Goal: Task Accomplishment & Management: Manage account settings

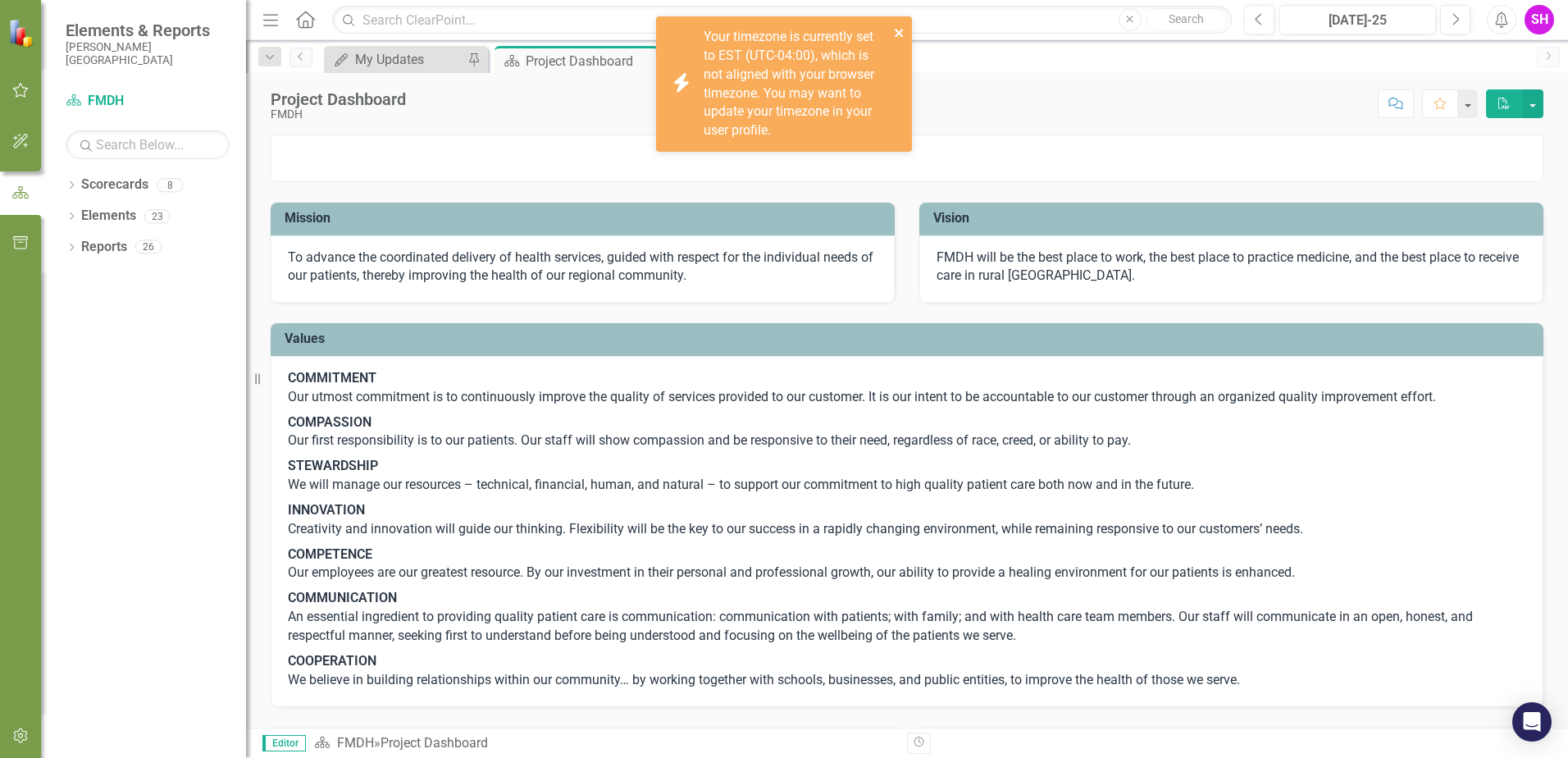
click at [902, 30] on icon "close" at bounding box center [898, 32] width 8 height 8
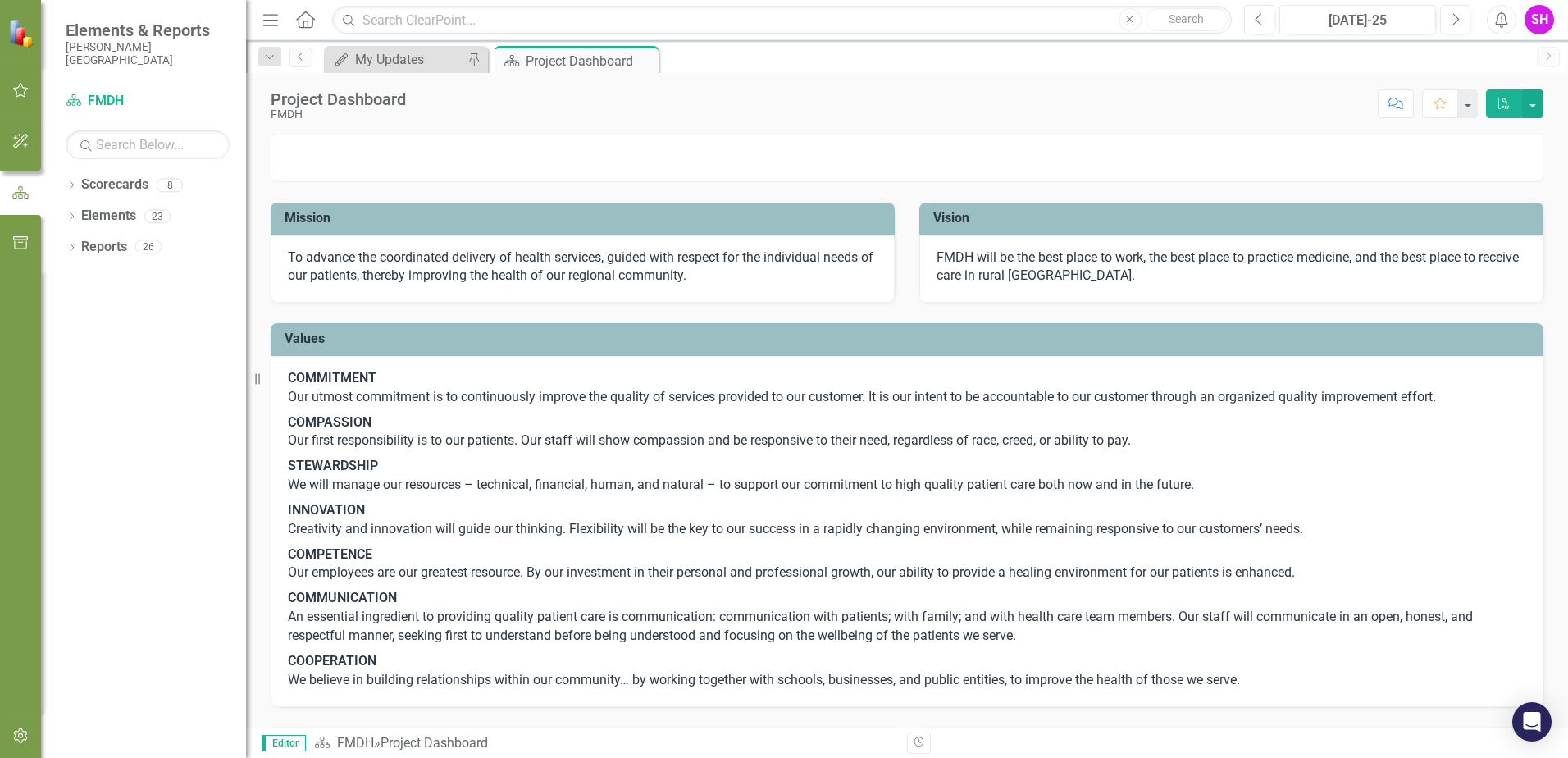
click at [1532, 7] on div "SH" at bounding box center [1539, 20] width 29 height 29
click at [1486, 58] on link "User Edit Profile" at bounding box center [1488, 50] width 130 height 30
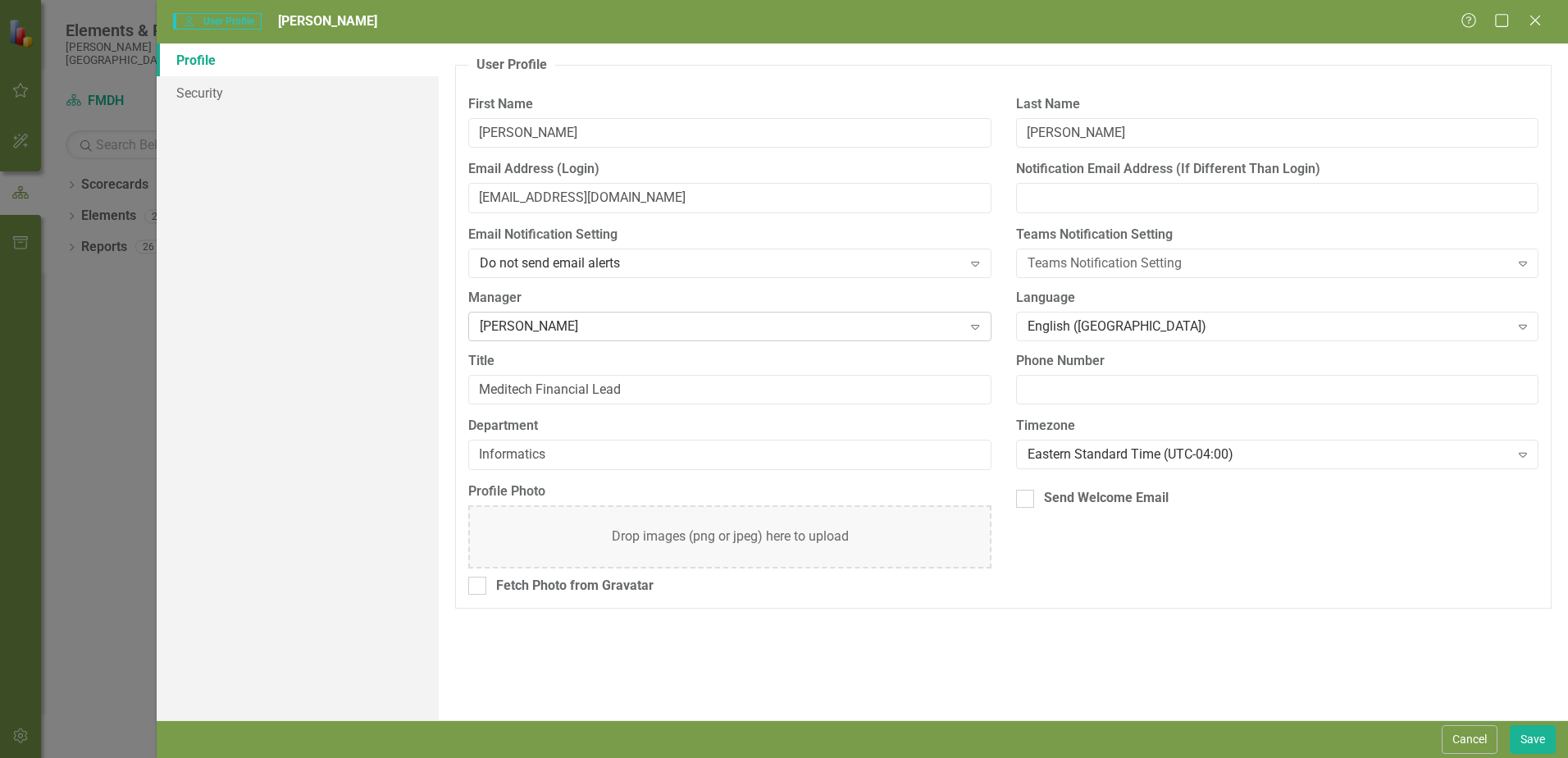
click at [653, 331] on div "[PERSON_NAME]" at bounding box center [721, 325] width 482 height 19
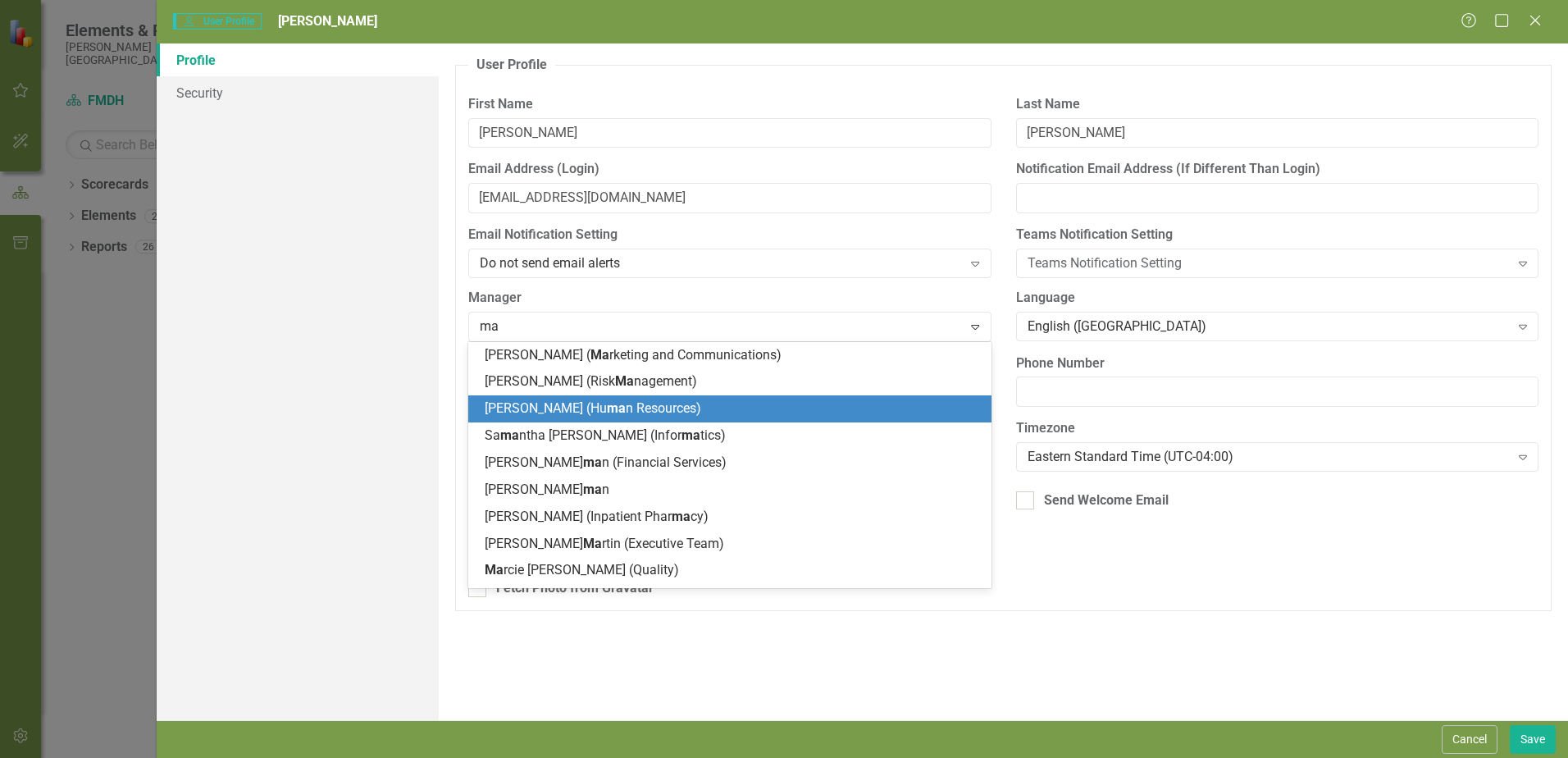
type input "mar"
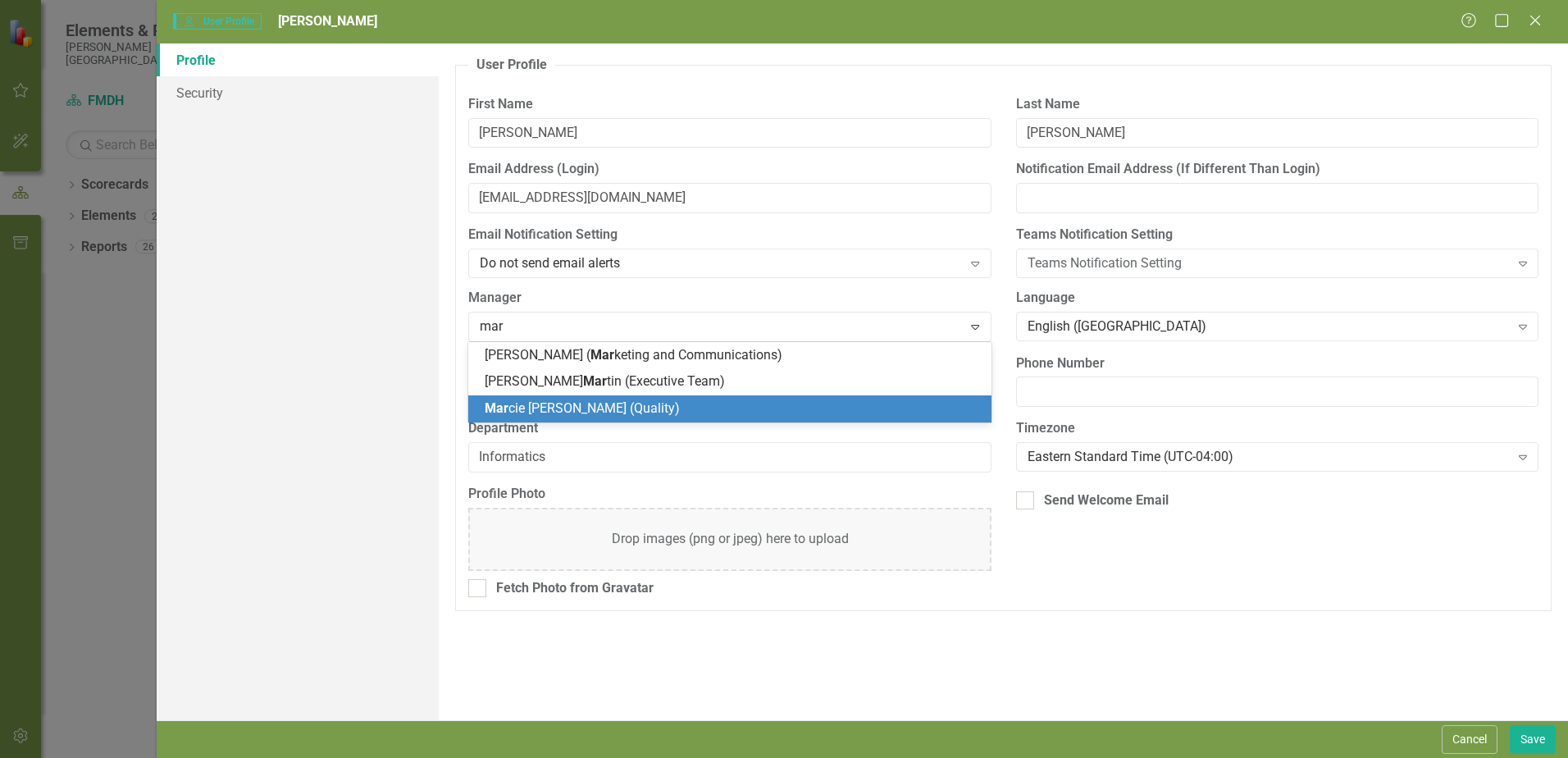
click at [587, 402] on span "Mar cie [PERSON_NAME] (Quality)" at bounding box center [582, 408] width 195 height 16
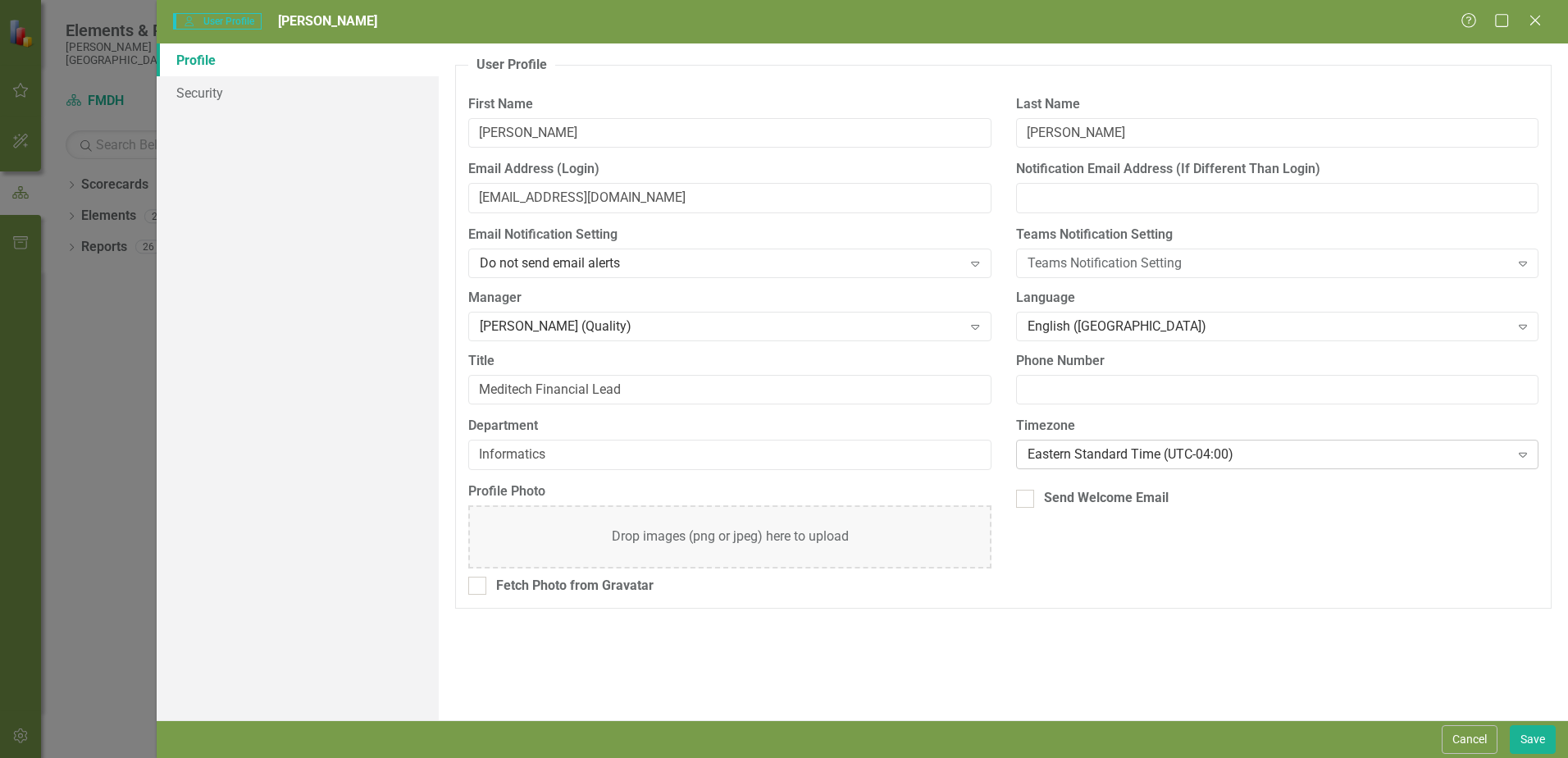
click at [1149, 459] on div "Eastern Standard Time (UTC-04:00)" at bounding box center [1268, 454] width 482 height 19
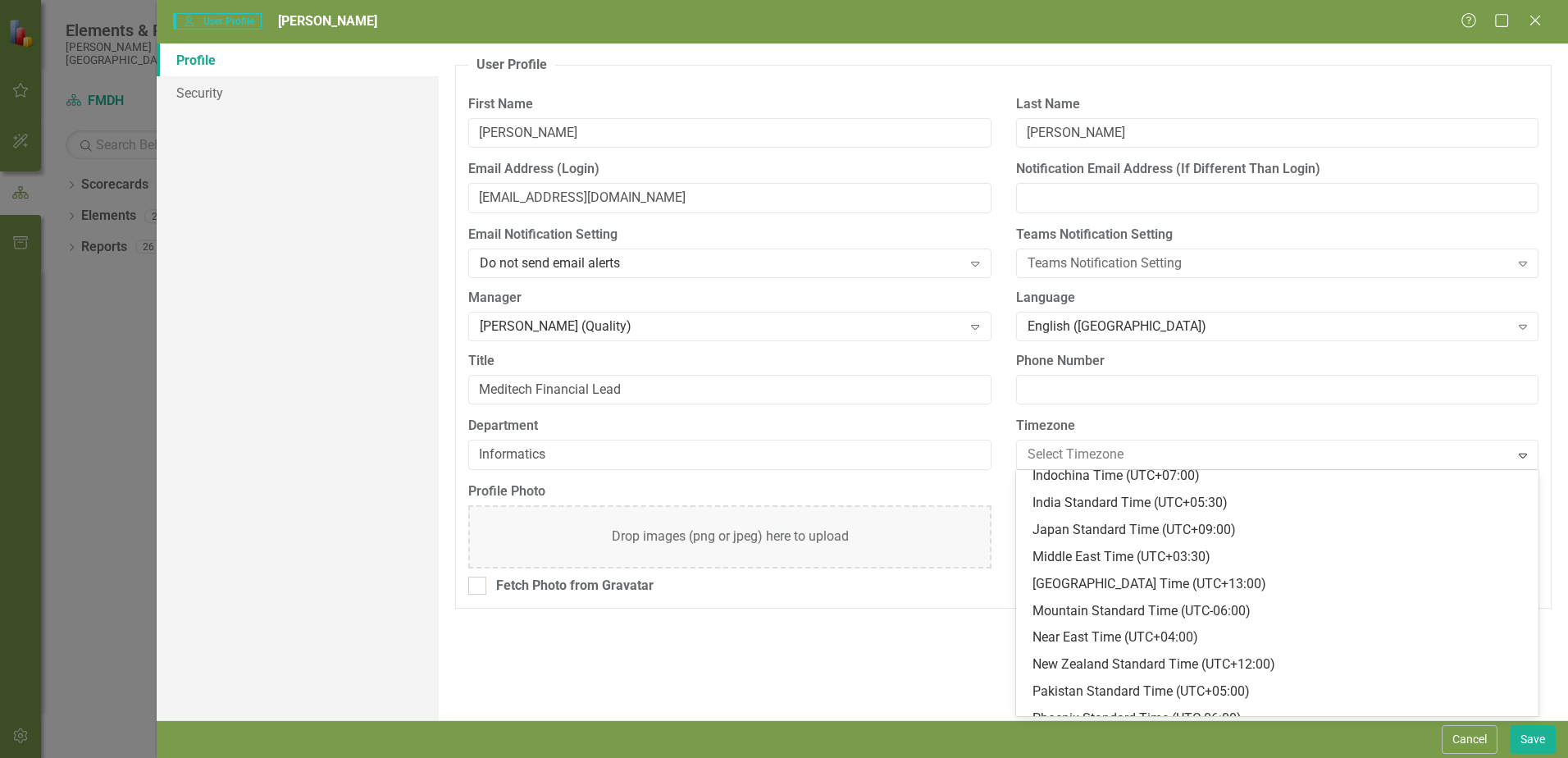
scroll to position [589, 0]
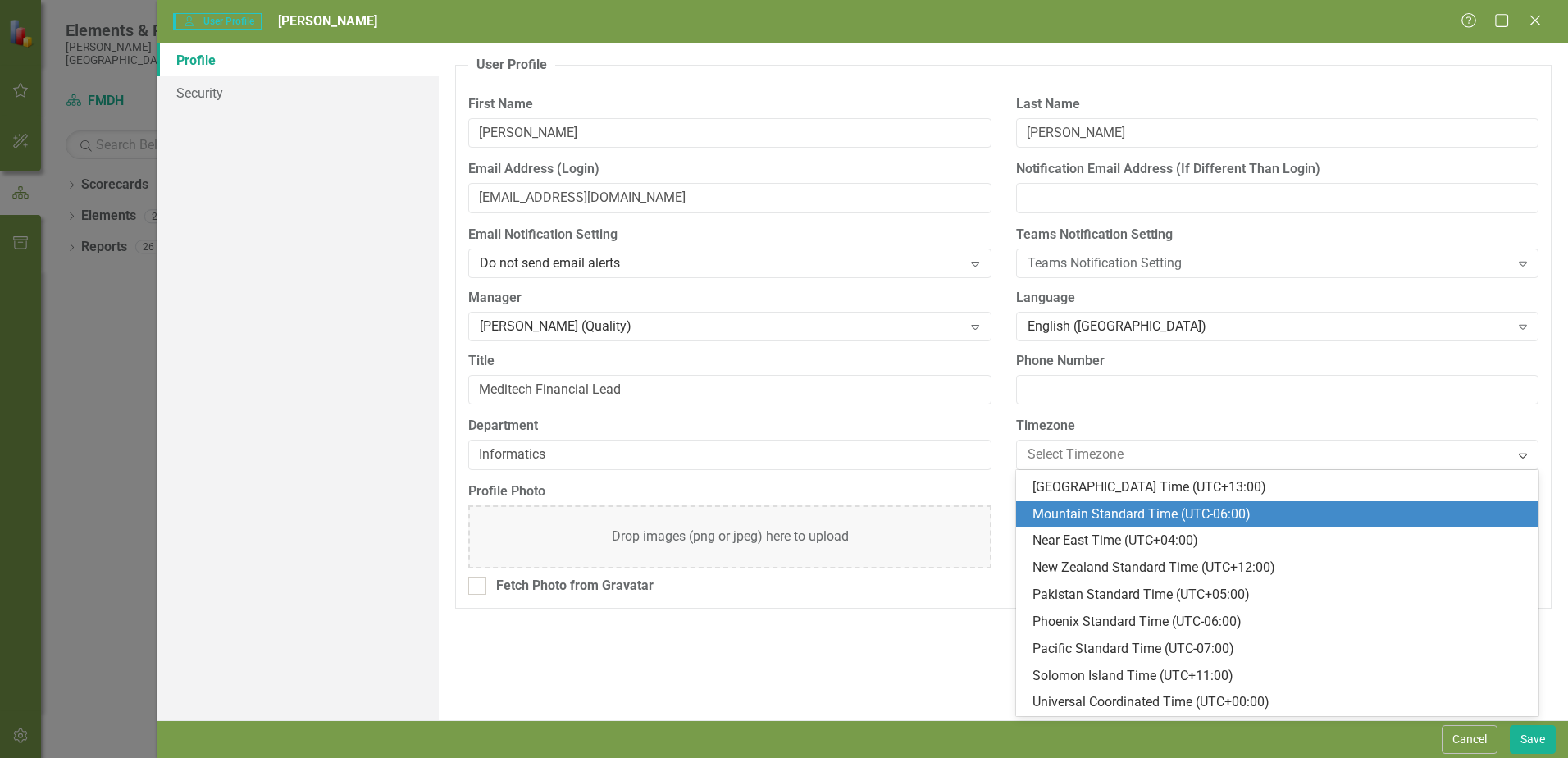
click at [1089, 509] on div "Mountain Standard Time (UTC-06:00)" at bounding box center [1281, 514] width 496 height 19
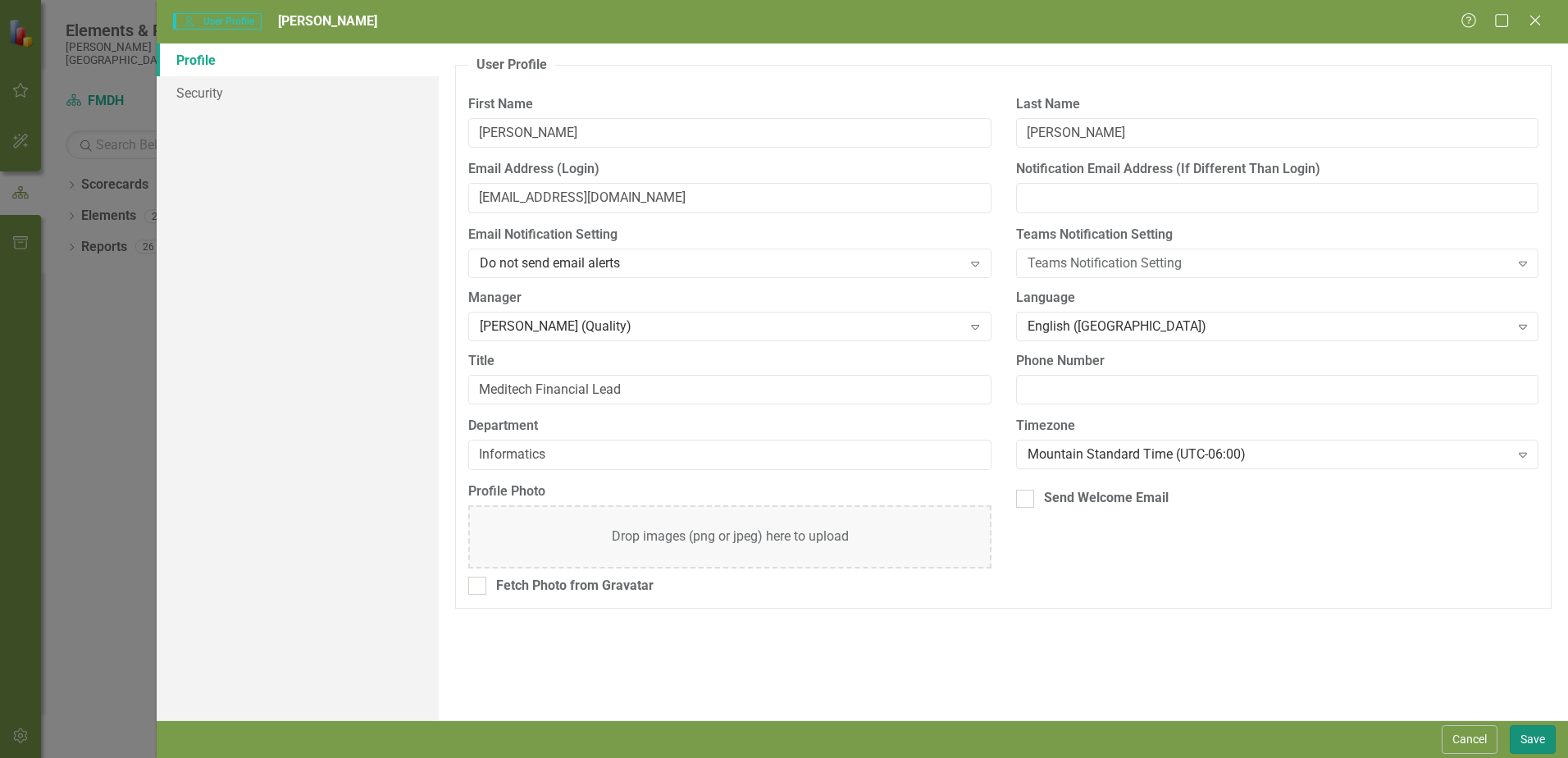
click at [1547, 745] on button "Save" at bounding box center [1532, 739] width 46 height 28
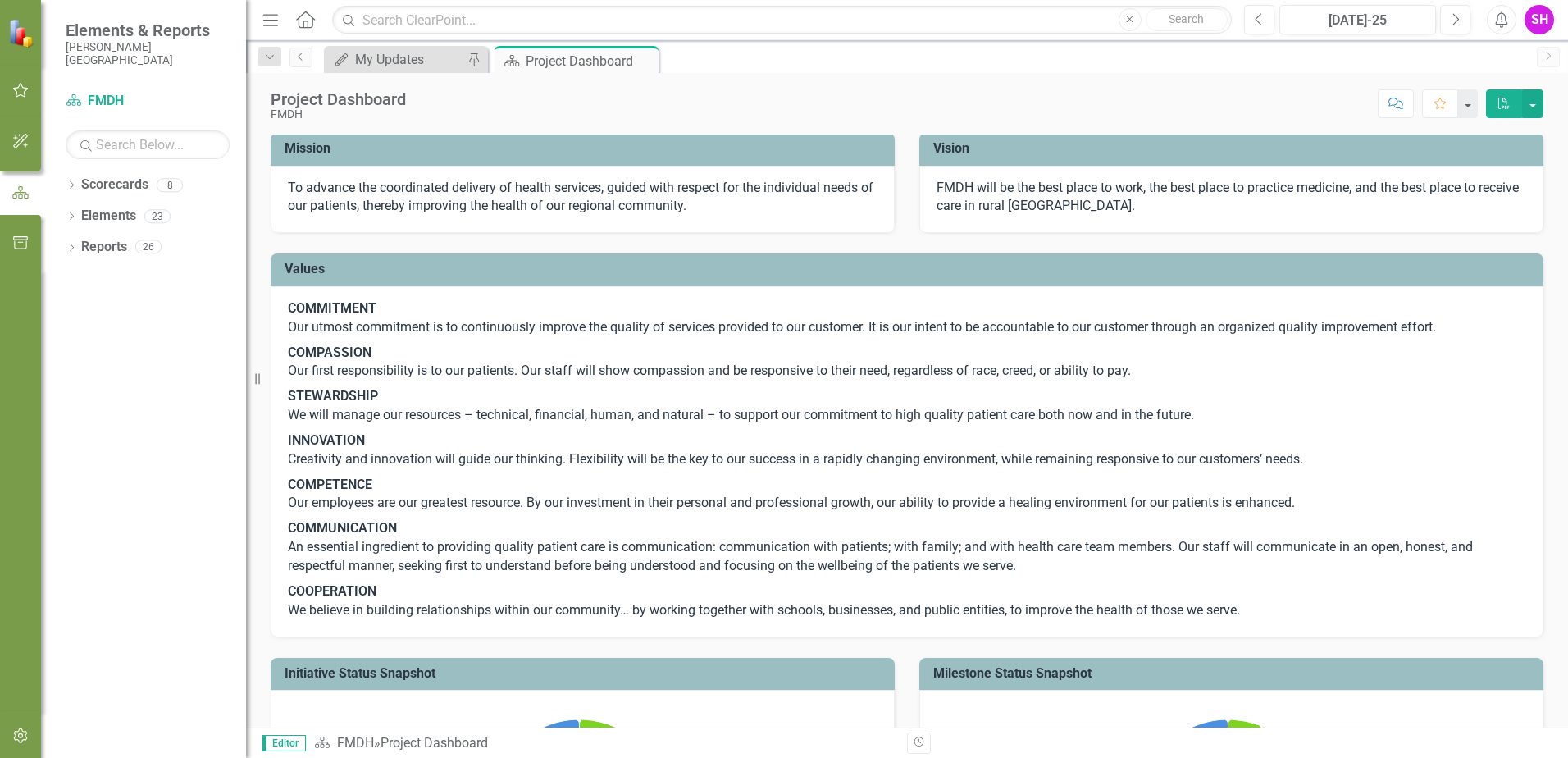
scroll to position [0, 0]
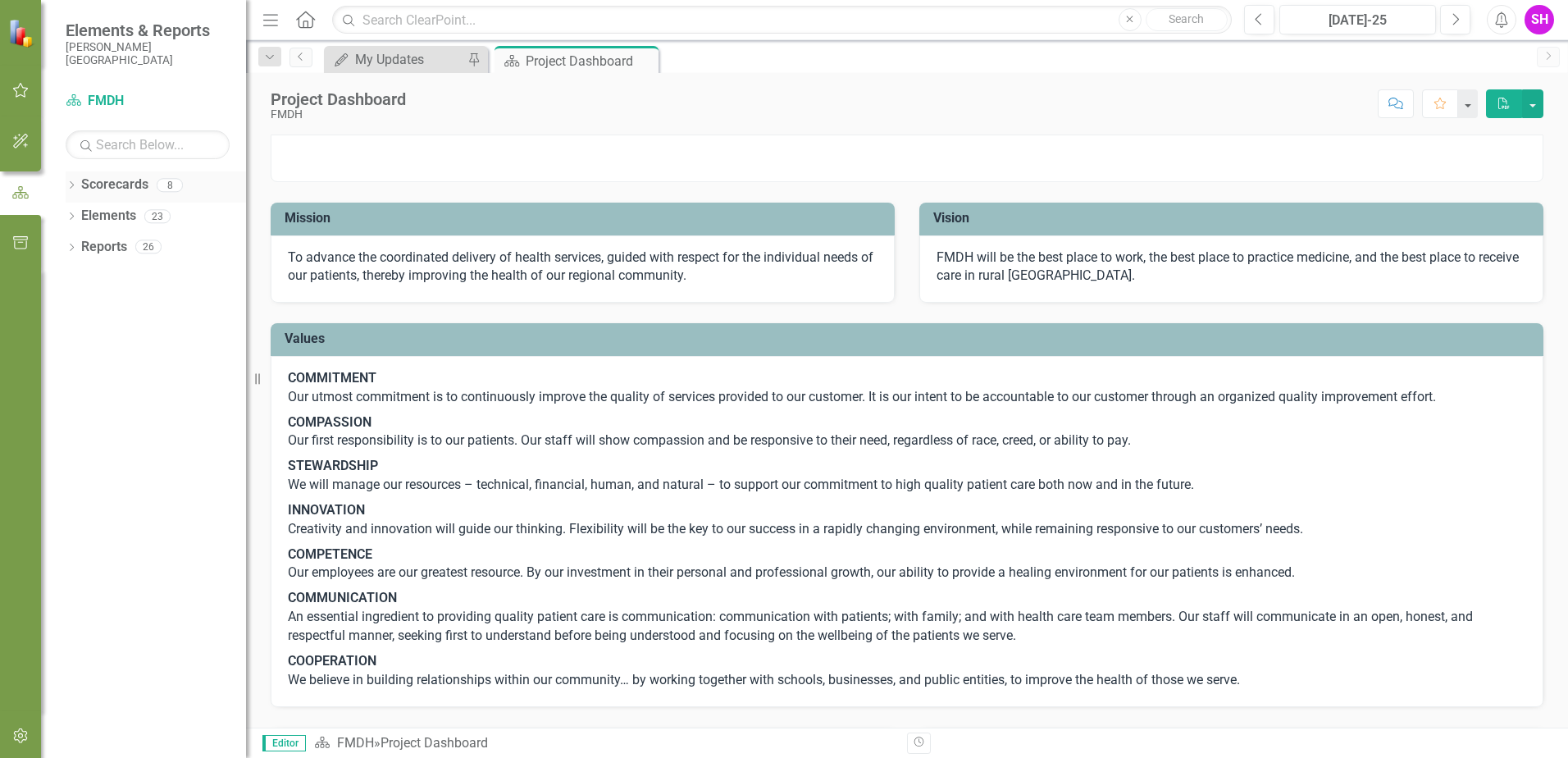
click at [68, 184] on icon "Dropdown" at bounding box center [71, 186] width 12 height 9
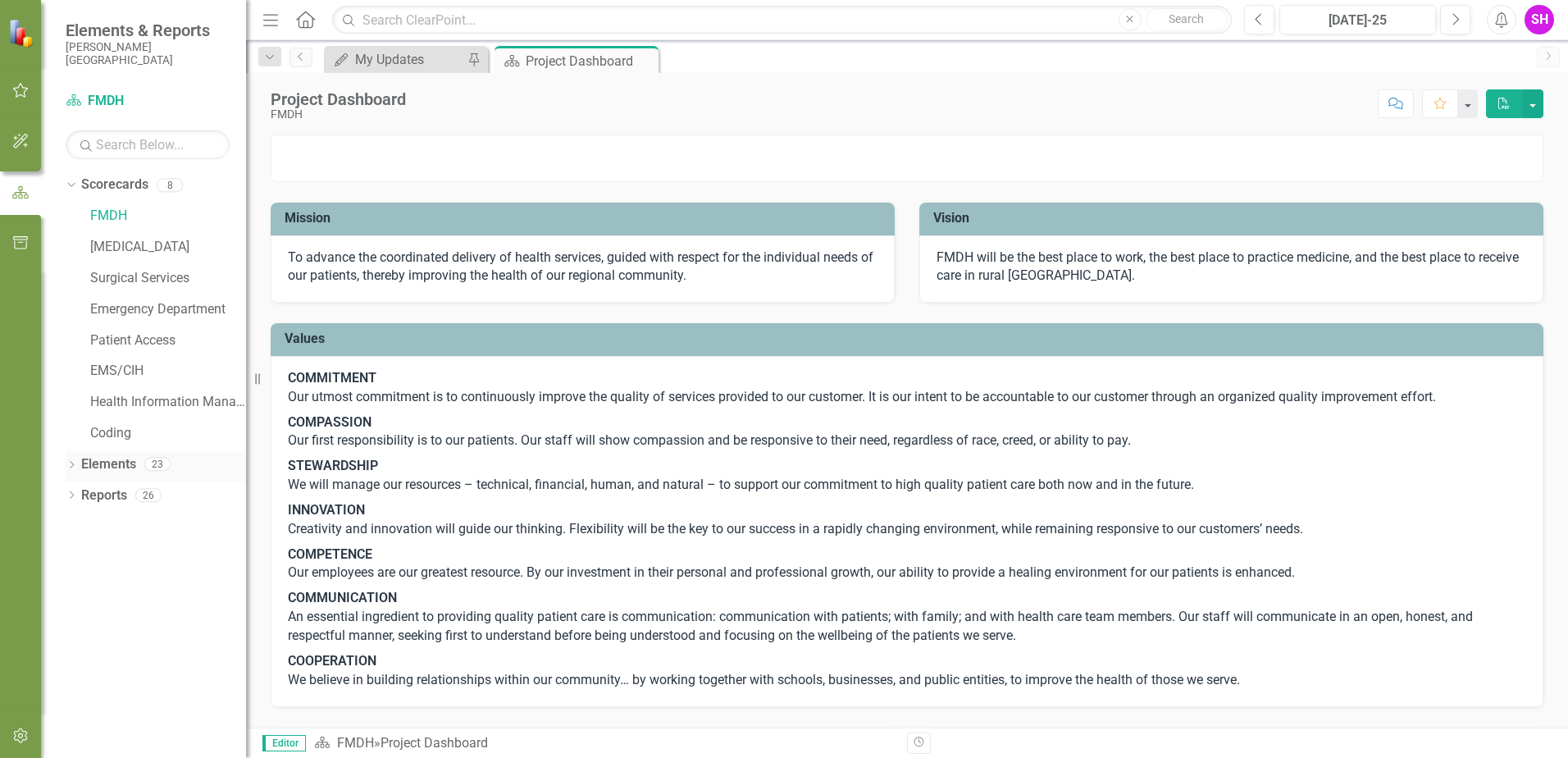
click at [71, 464] on icon "Dropdown" at bounding box center [71, 466] width 12 height 9
click at [77, 530] on icon "Dropdown" at bounding box center [80, 527] width 12 height 9
click at [130, 526] on link "Measure Measures" at bounding box center [130, 526] width 81 height 19
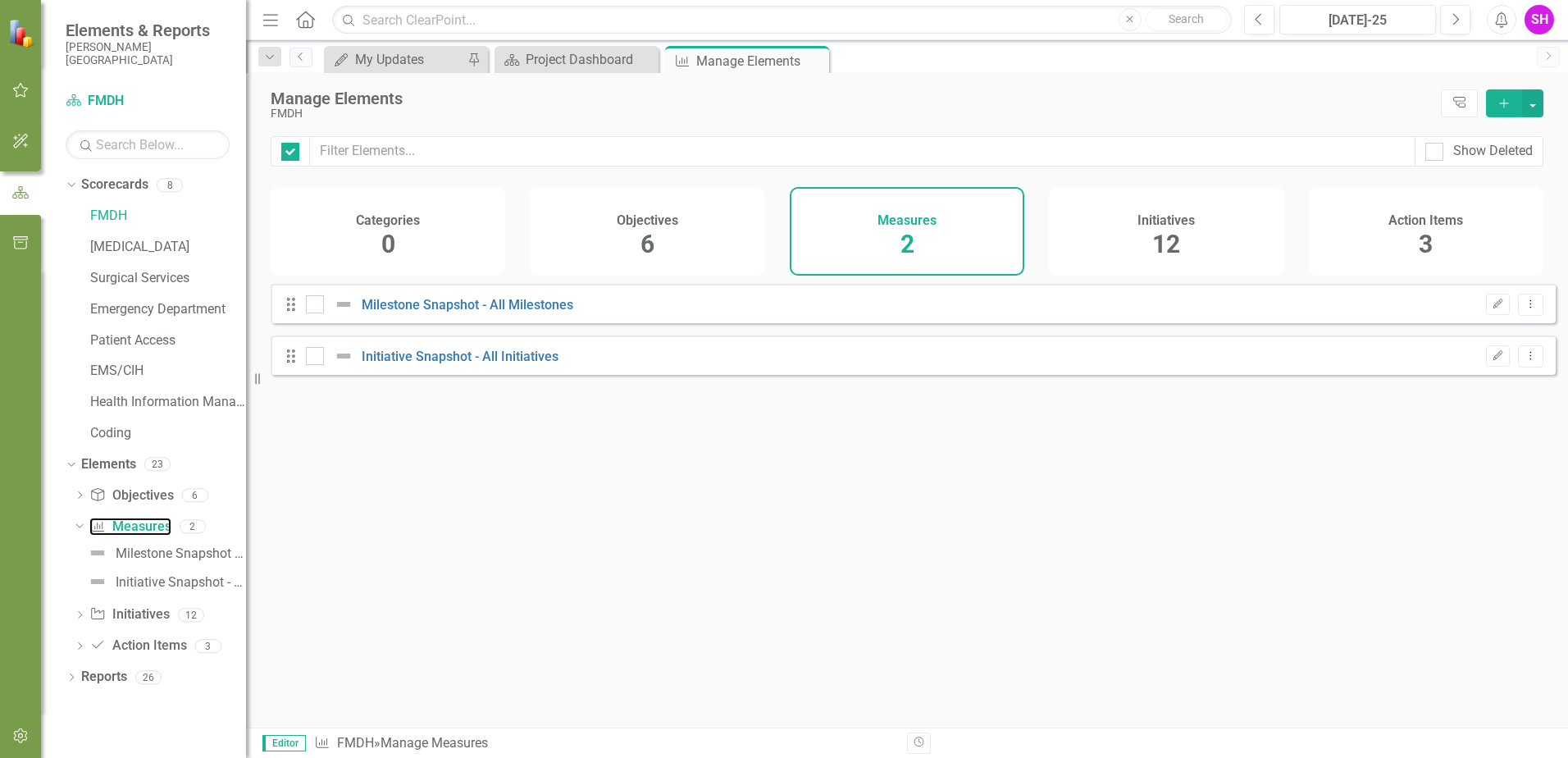
checkbox input "false"
click at [400, 59] on div "My Updates" at bounding box center [409, 59] width 108 height 21
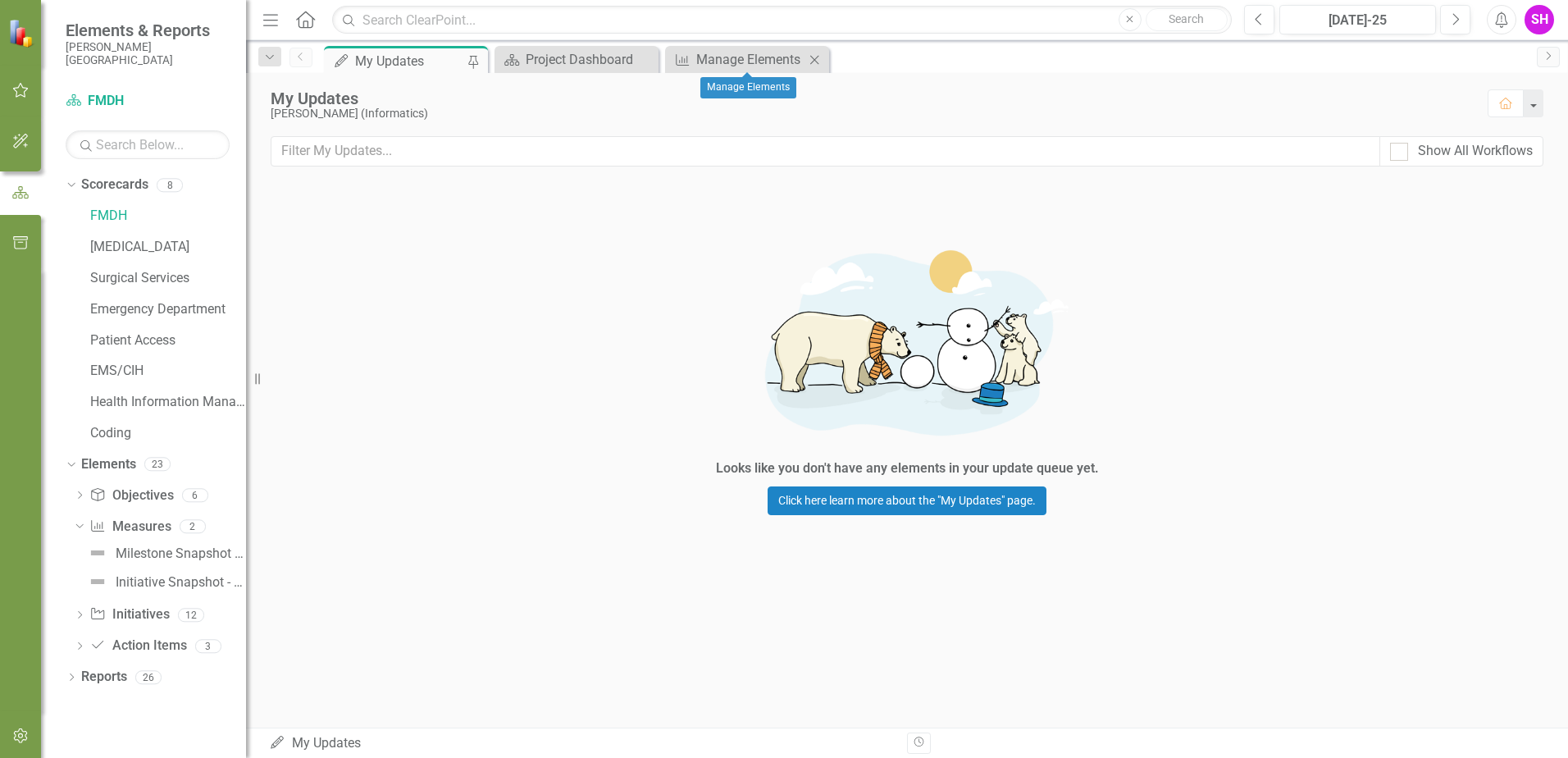
click at [813, 56] on icon "Close" at bounding box center [814, 60] width 17 height 13
click at [70, 182] on icon "Dropdown" at bounding box center [68, 185] width 9 height 12
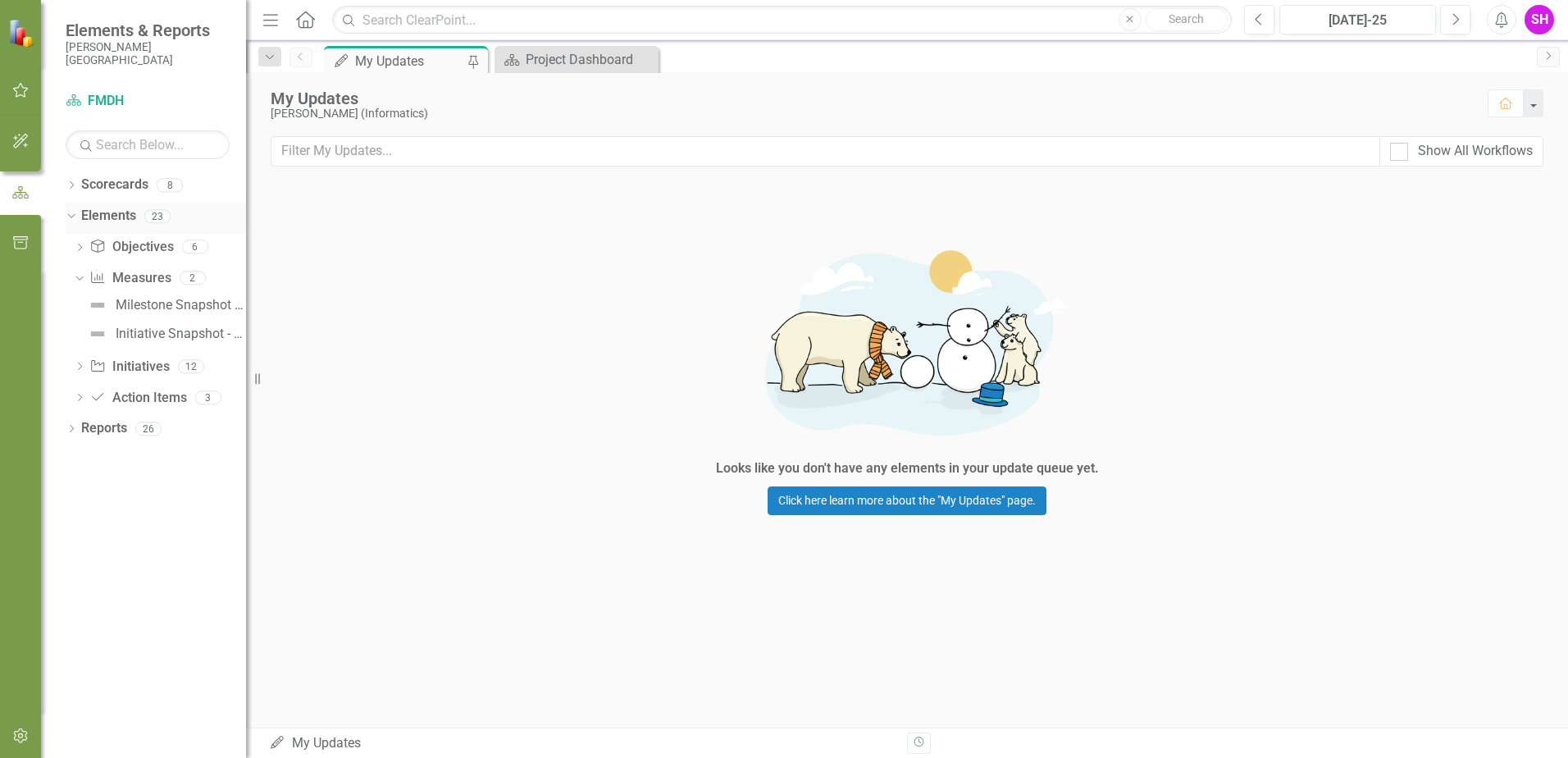
click at [69, 217] on icon "Dropdown" at bounding box center [68, 216] width 9 height 12
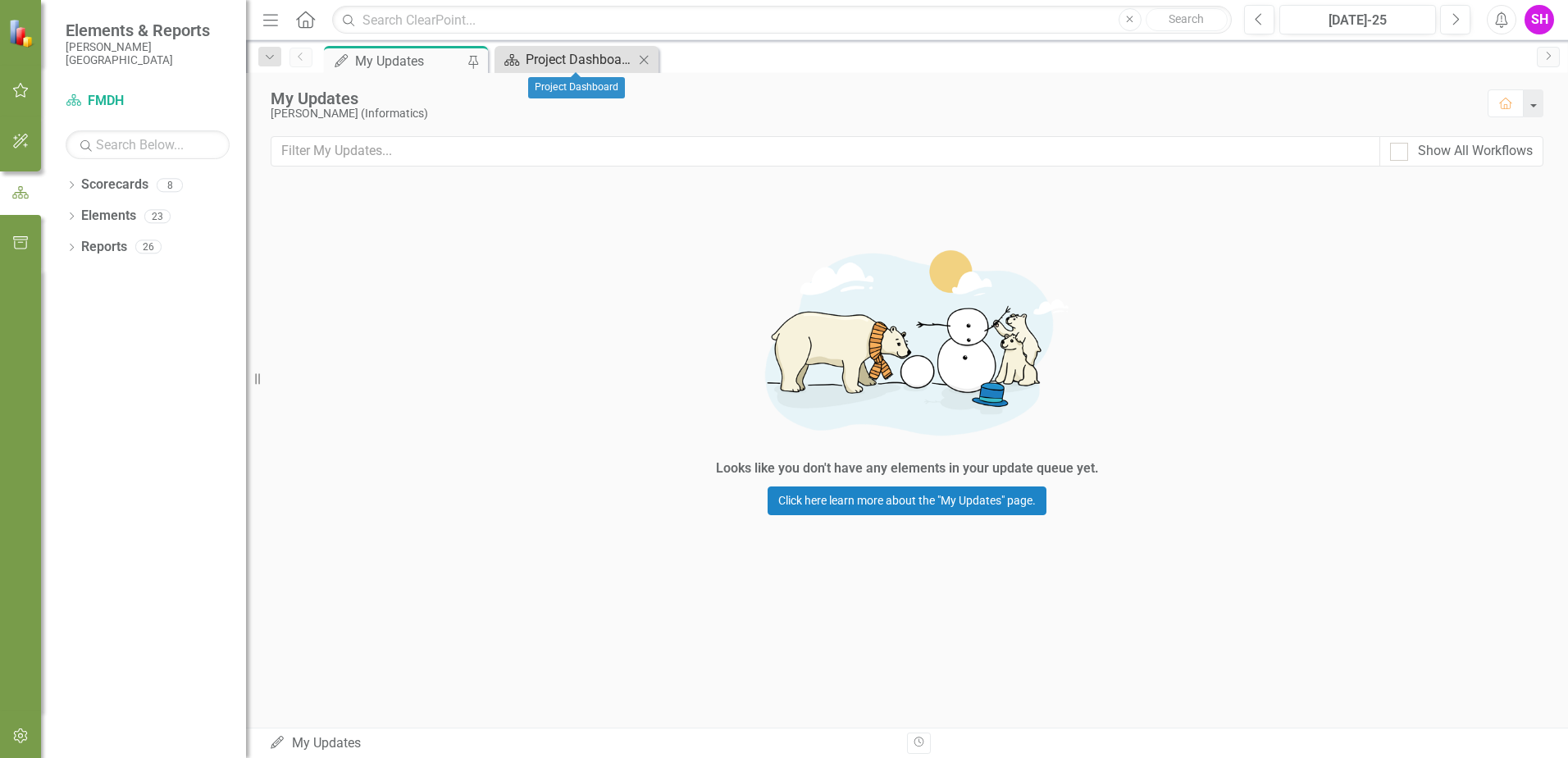
click at [587, 55] on div "Project Dashboard" at bounding box center [579, 59] width 108 height 21
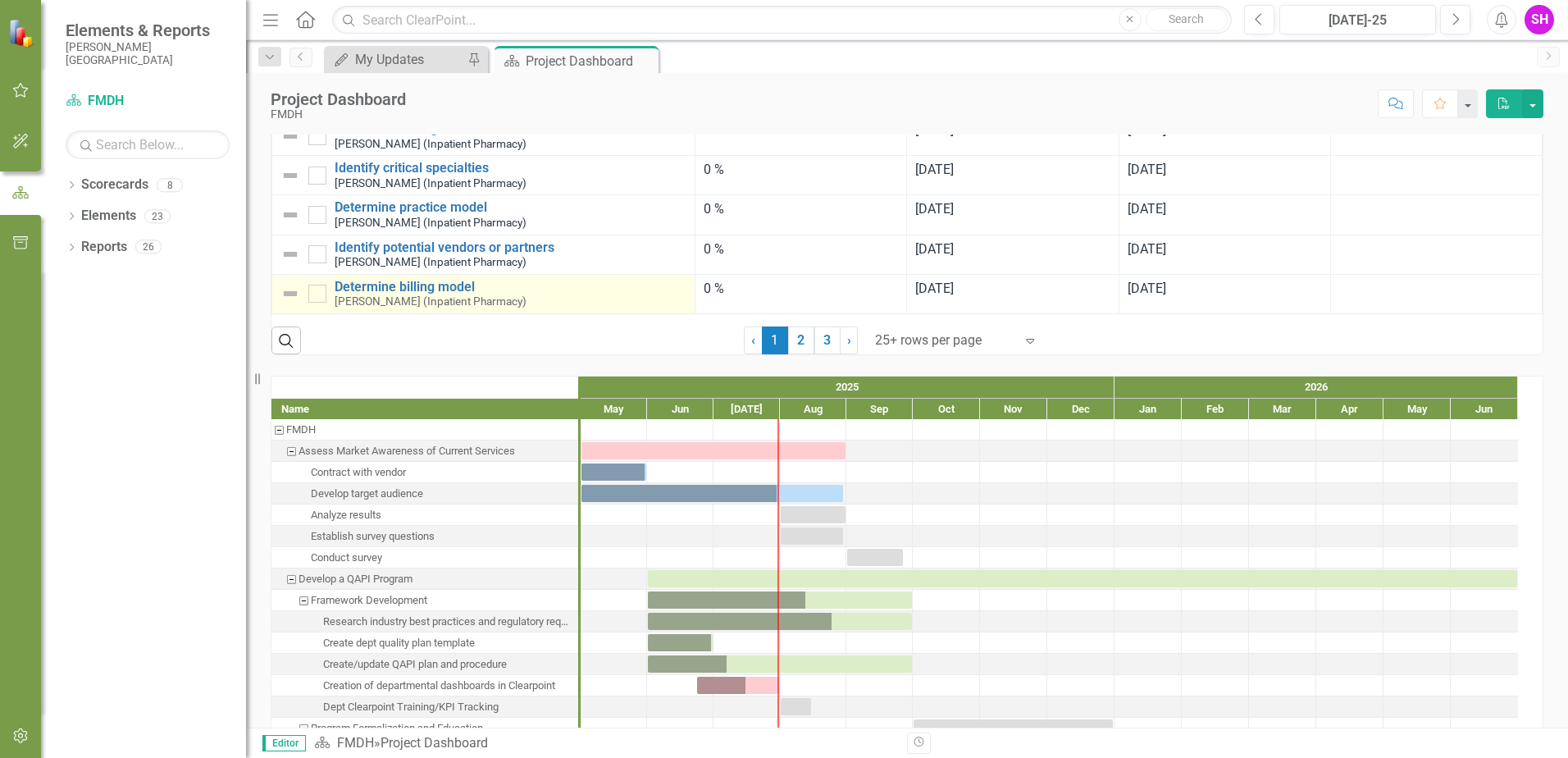
scroll to position [1313, 0]
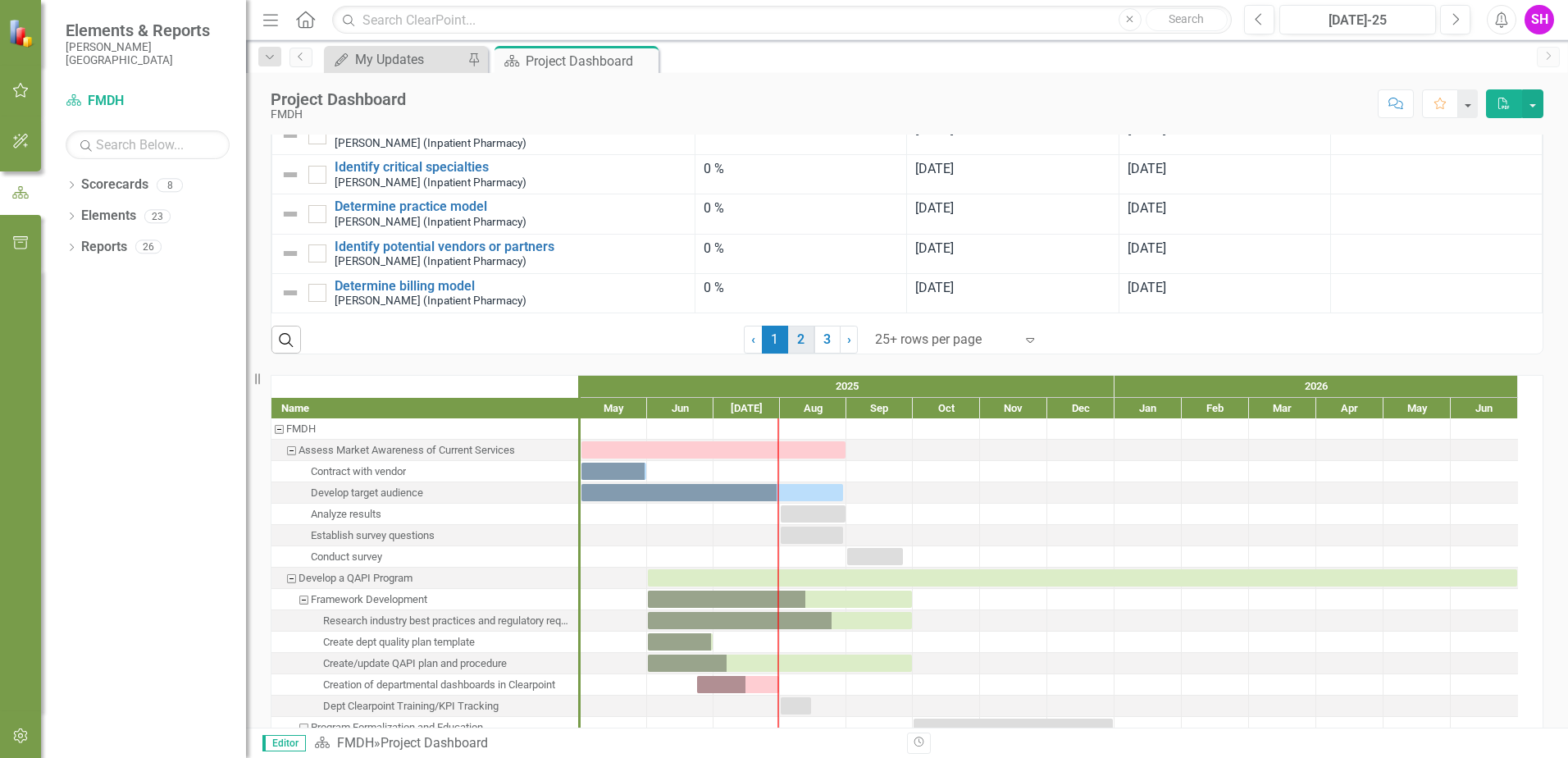
click at [792, 354] on link "2" at bounding box center [801, 339] width 26 height 28
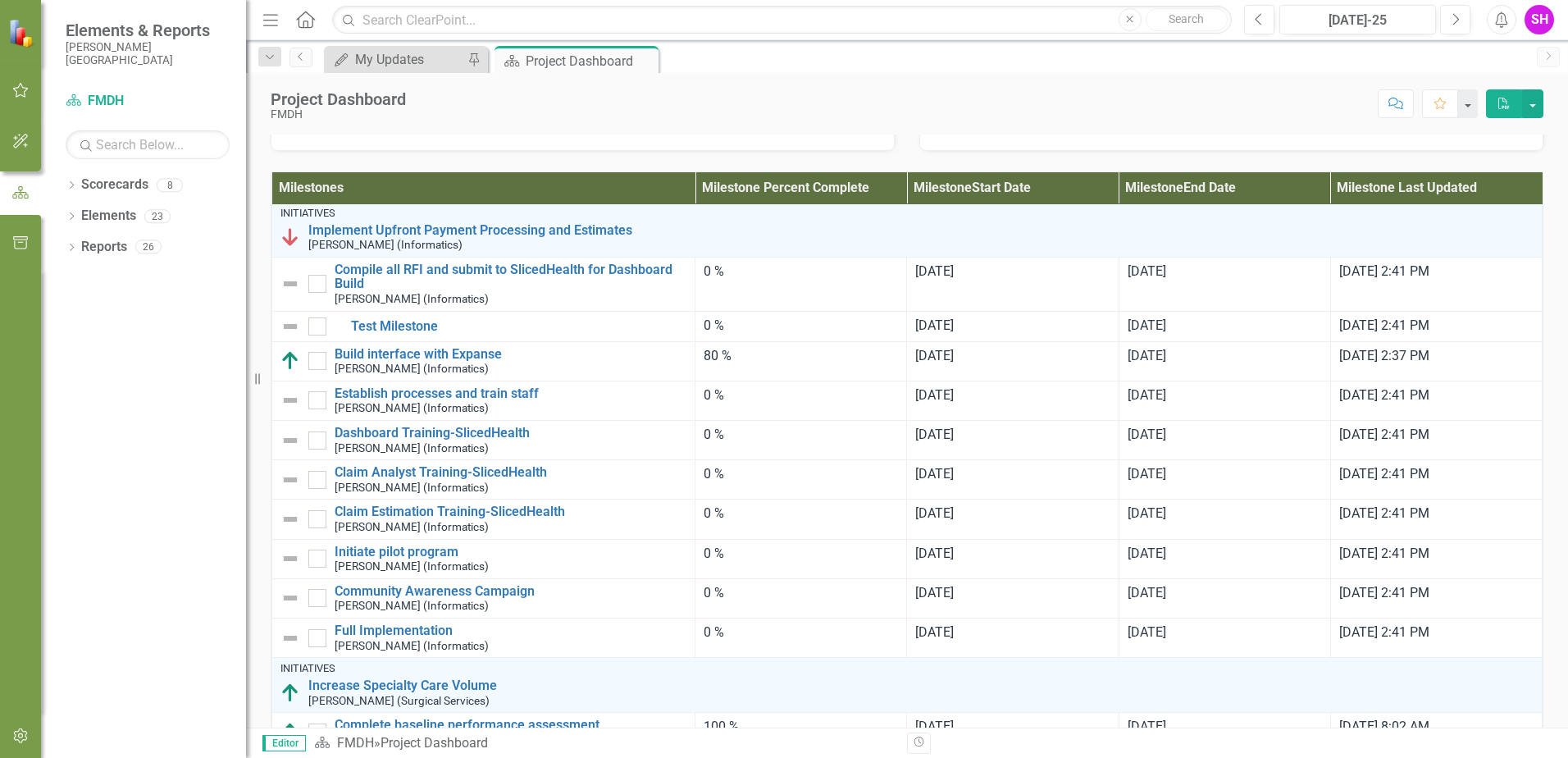
scroll to position [903, 0]
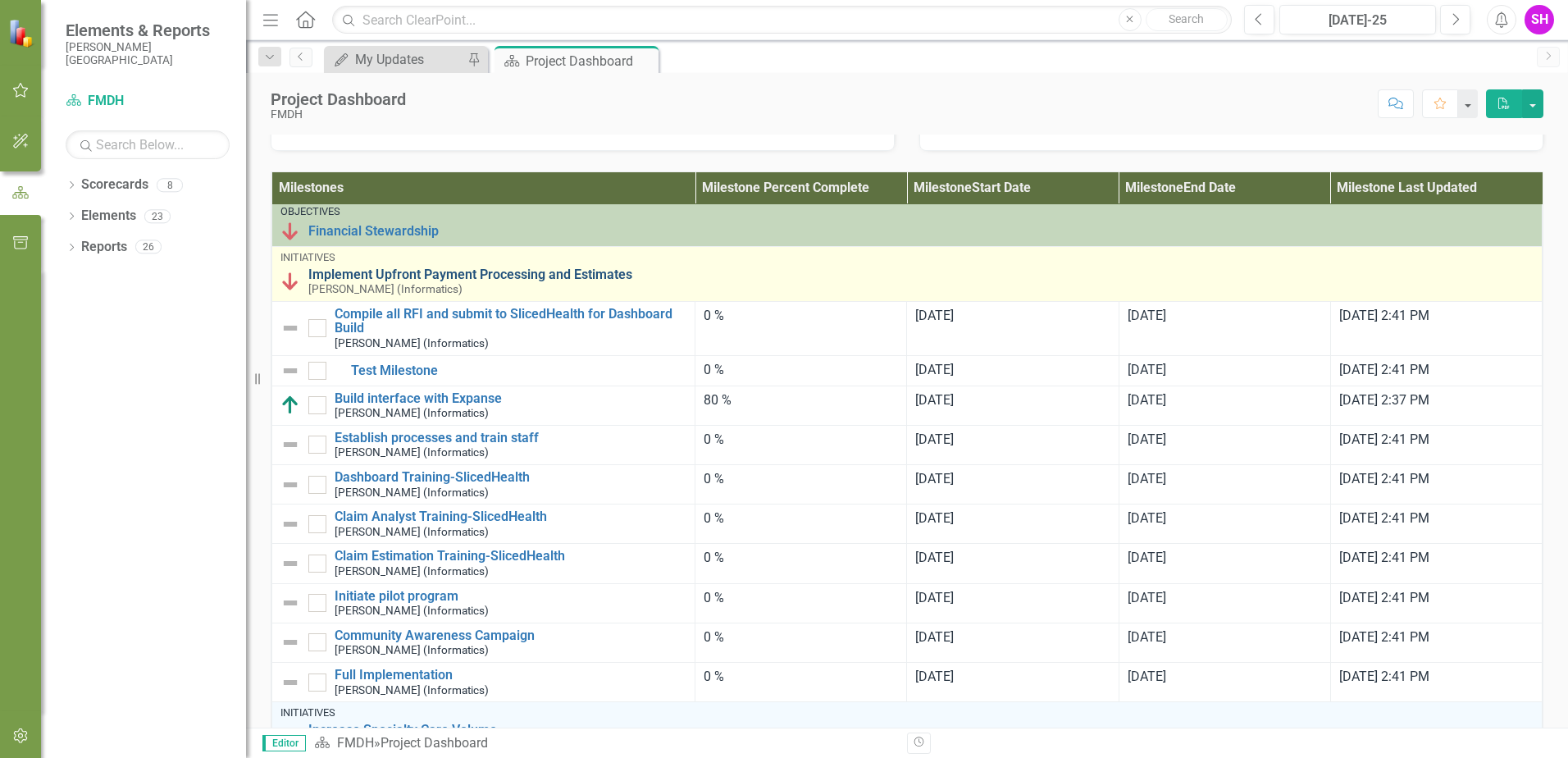
click at [385, 282] on link "Implement Upfront Payment Processing and Estimates" at bounding box center [921, 274] width 1225 height 15
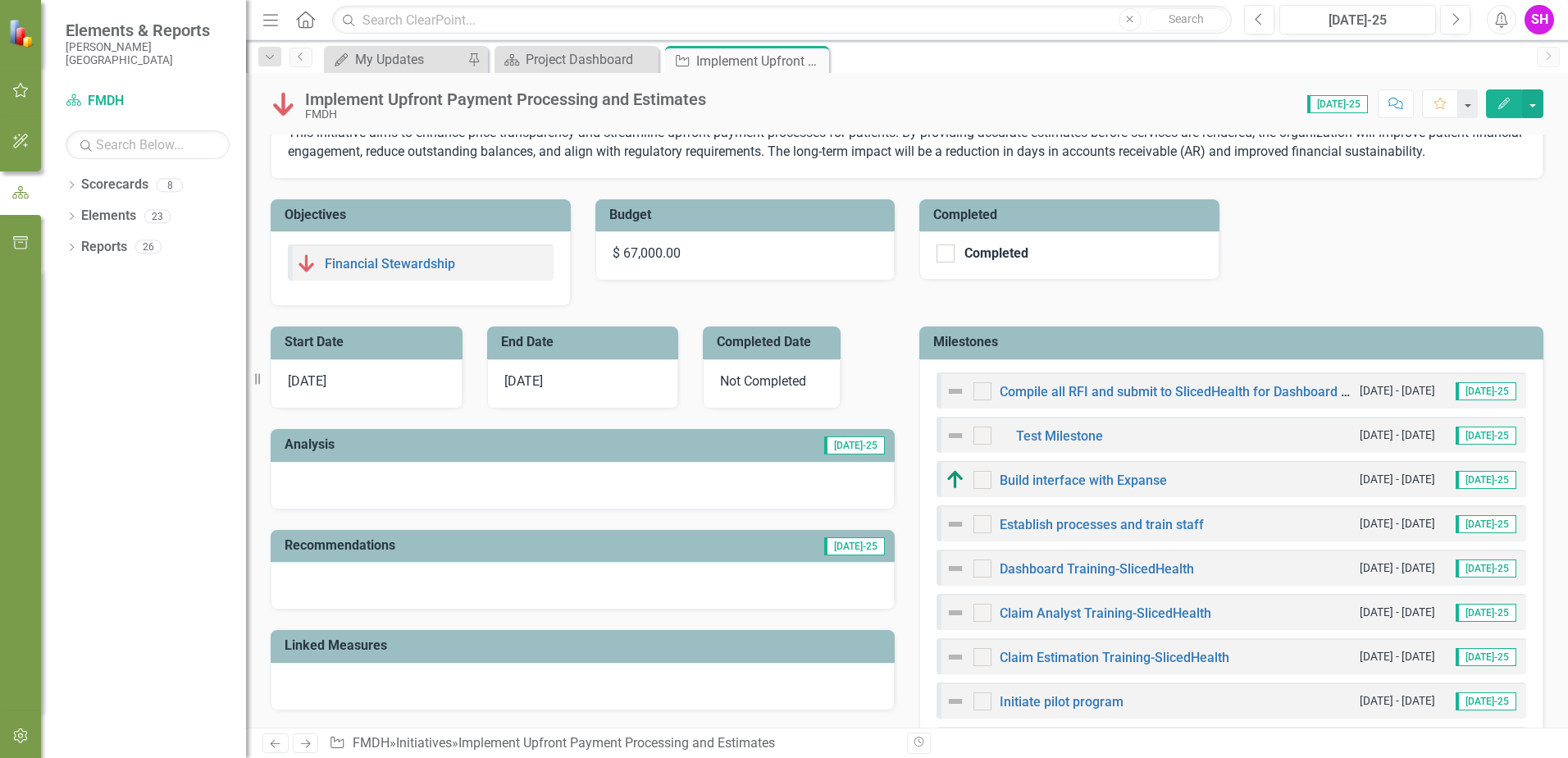
scroll to position [164, 0]
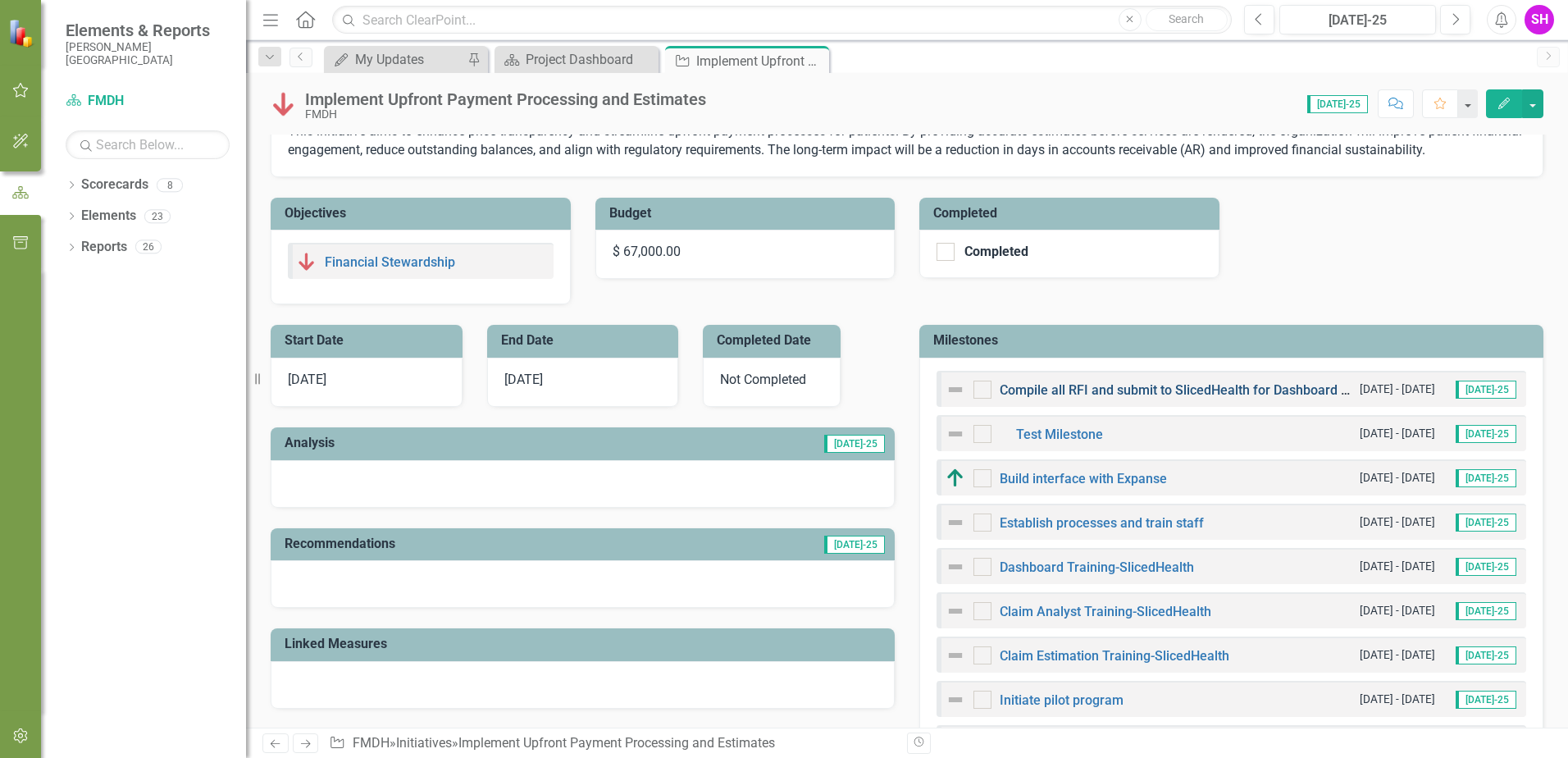
click at [1033, 393] on link "Compile all RFI and submit to SlicedHealth for Dashboard Build" at bounding box center [1185, 390] width 371 height 16
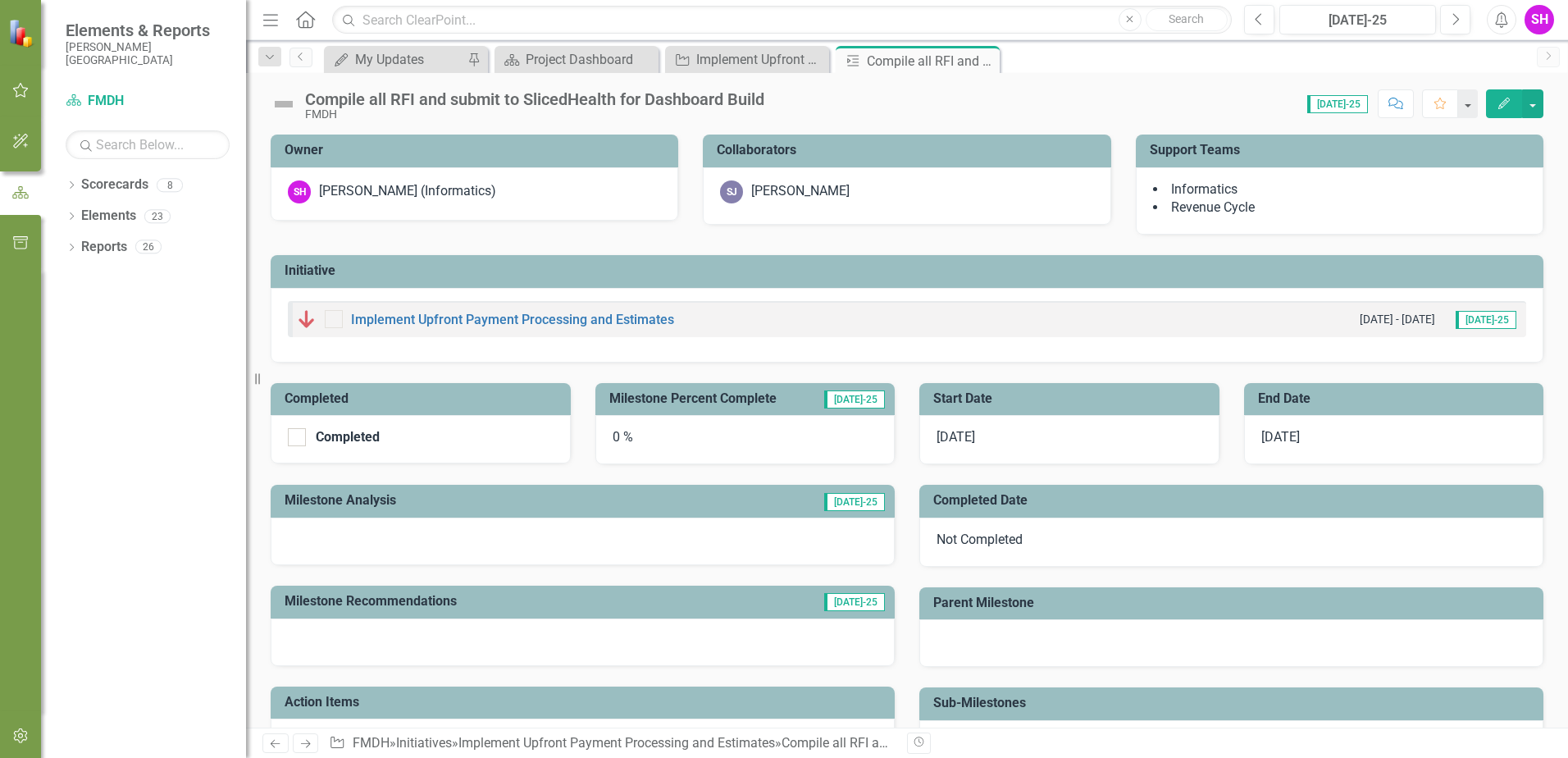
click at [667, 437] on div "0 %" at bounding box center [745, 440] width 300 height 49
click at [628, 438] on div "0 %" at bounding box center [745, 440] width 300 height 49
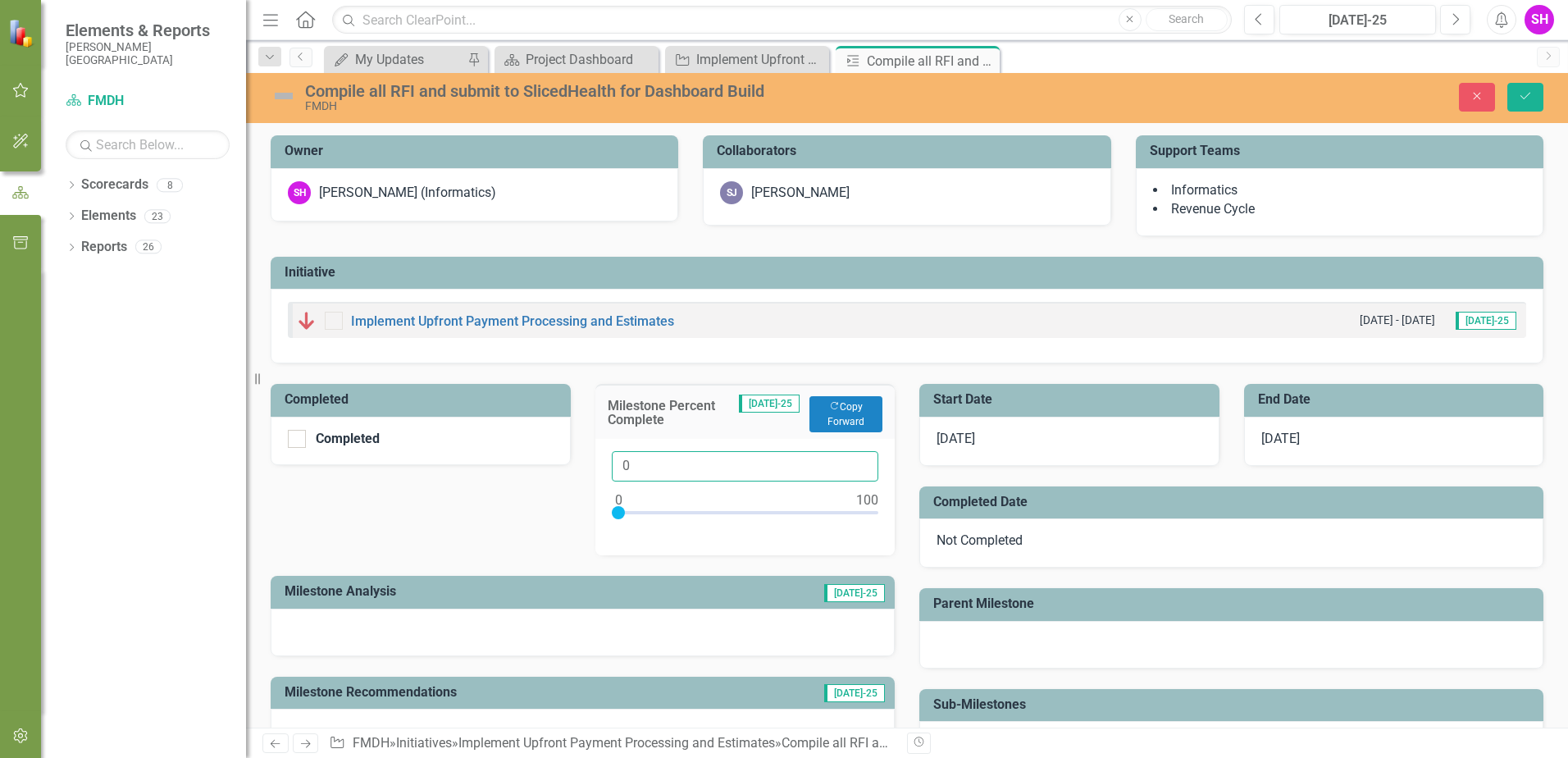
click at [638, 469] on input "0" at bounding box center [746, 466] width 268 height 30
type input "030"
click at [740, 433] on td "Milestone Percent Complete" at bounding box center [673, 414] width 132 height 36
click at [1535, 95] on button "Save" at bounding box center [1525, 97] width 36 height 28
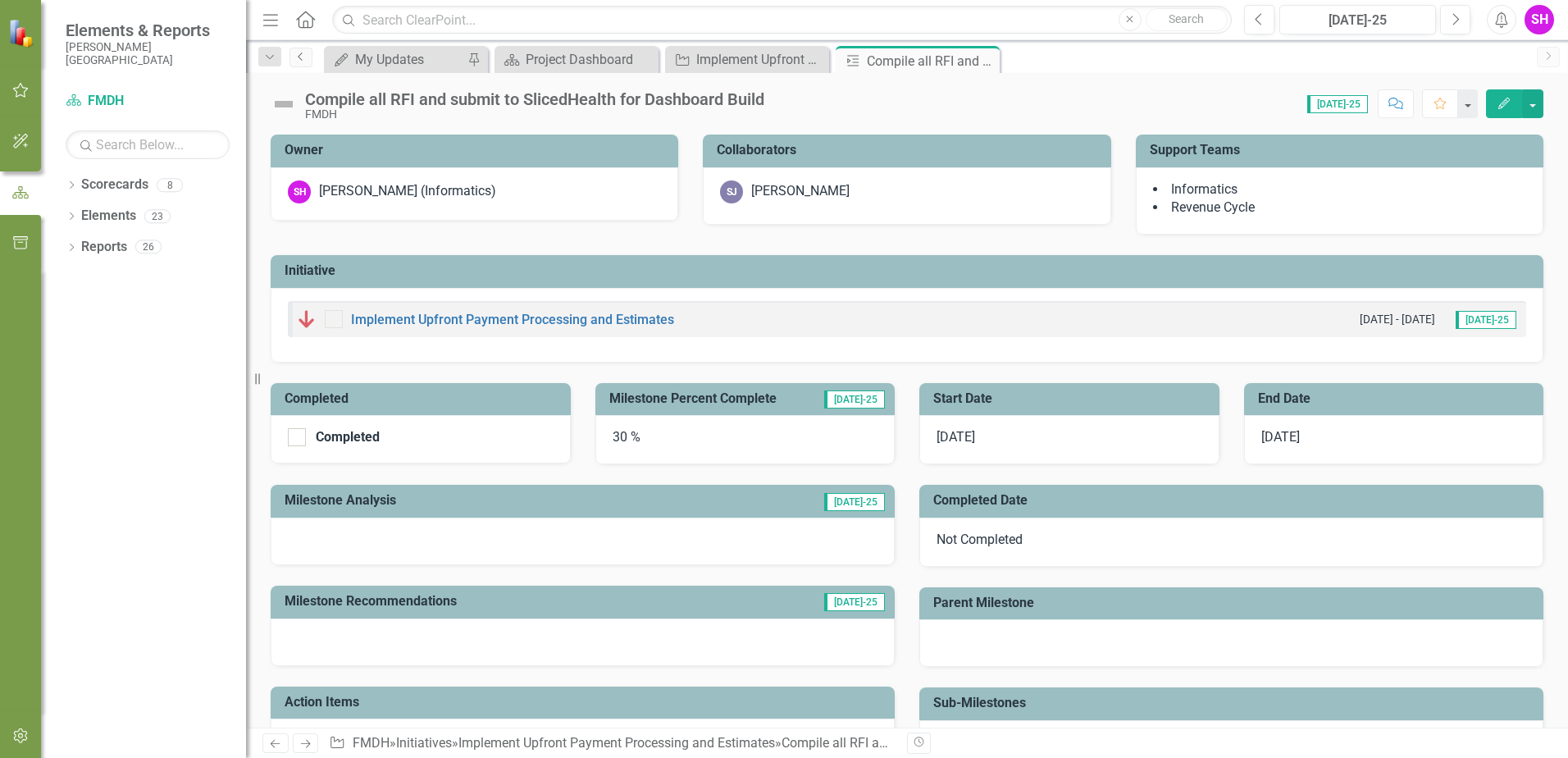
click at [307, 59] on icon "Previous" at bounding box center [301, 57] width 13 height 10
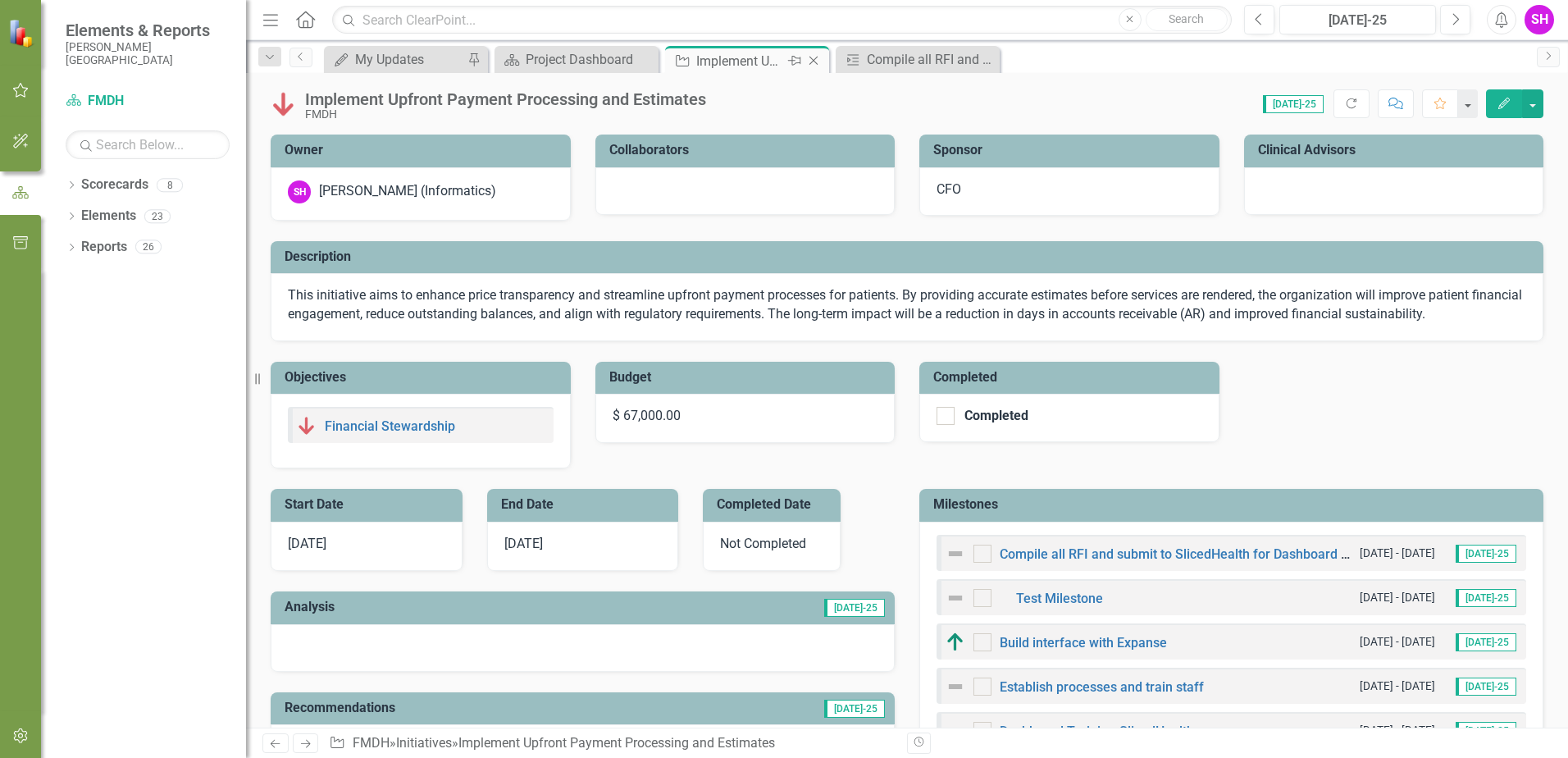
click at [817, 57] on icon "Close" at bounding box center [813, 60] width 17 height 13
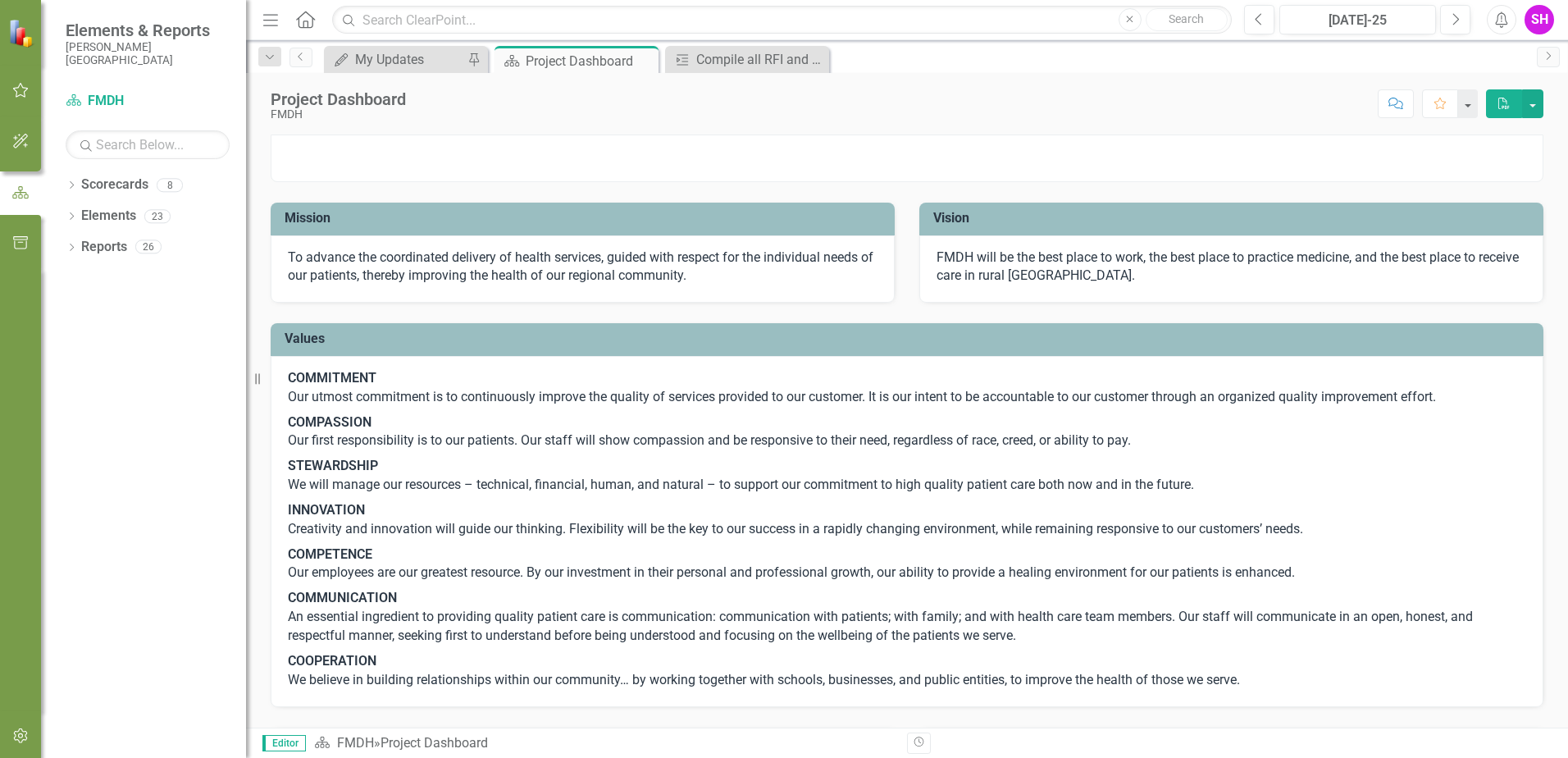
drag, startPoint x: 815, startPoint y: 57, endPoint x: 940, endPoint y: 241, distance: 222.4
click at [0, 0] on icon "Close" at bounding box center [0, 0] width 0 height 0
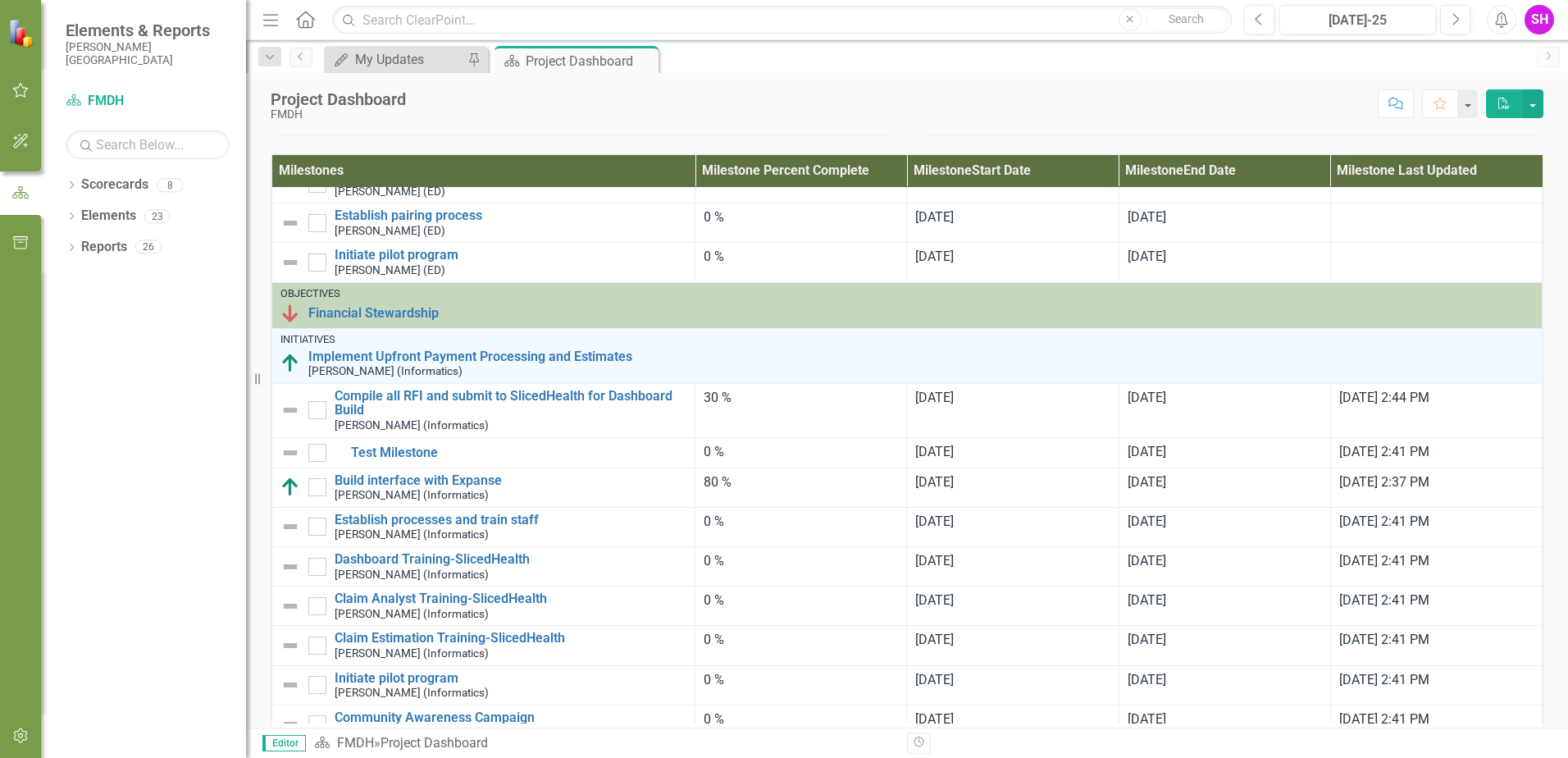
scroll to position [903, 0]
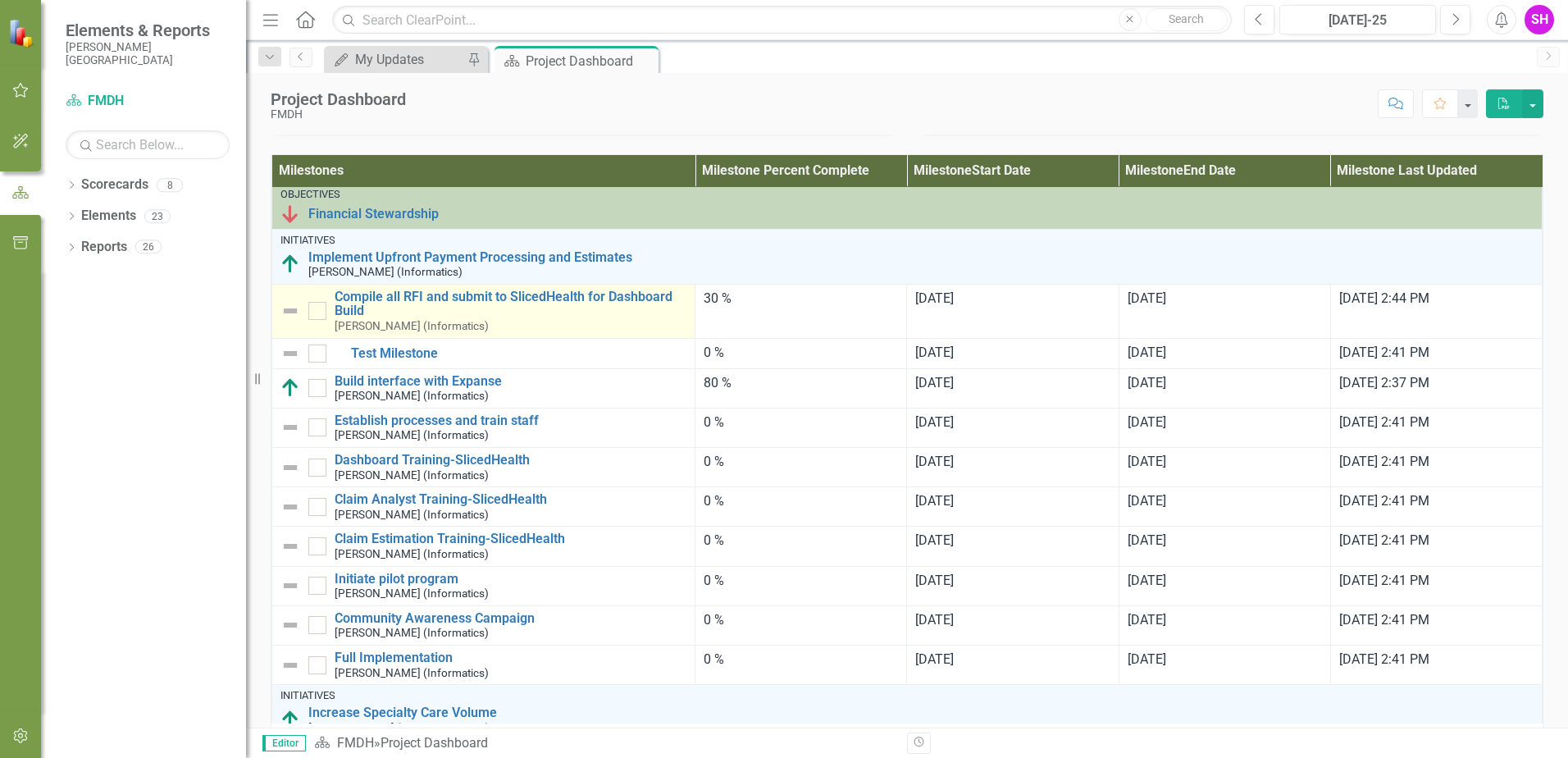
drag, startPoint x: 326, startPoint y: 448, endPoint x: 297, endPoint y: 448, distance: 29.0
click at [321, 333] on div "Compile all RFI and submit to SlicedHealth for Dashboard Build [PERSON_NAME] (I…" at bounding box center [483, 312] width 406 height 44
click at [313, 313] on input "checkbox" at bounding box center [313, 307] width 11 height 11
checkbox input "true"
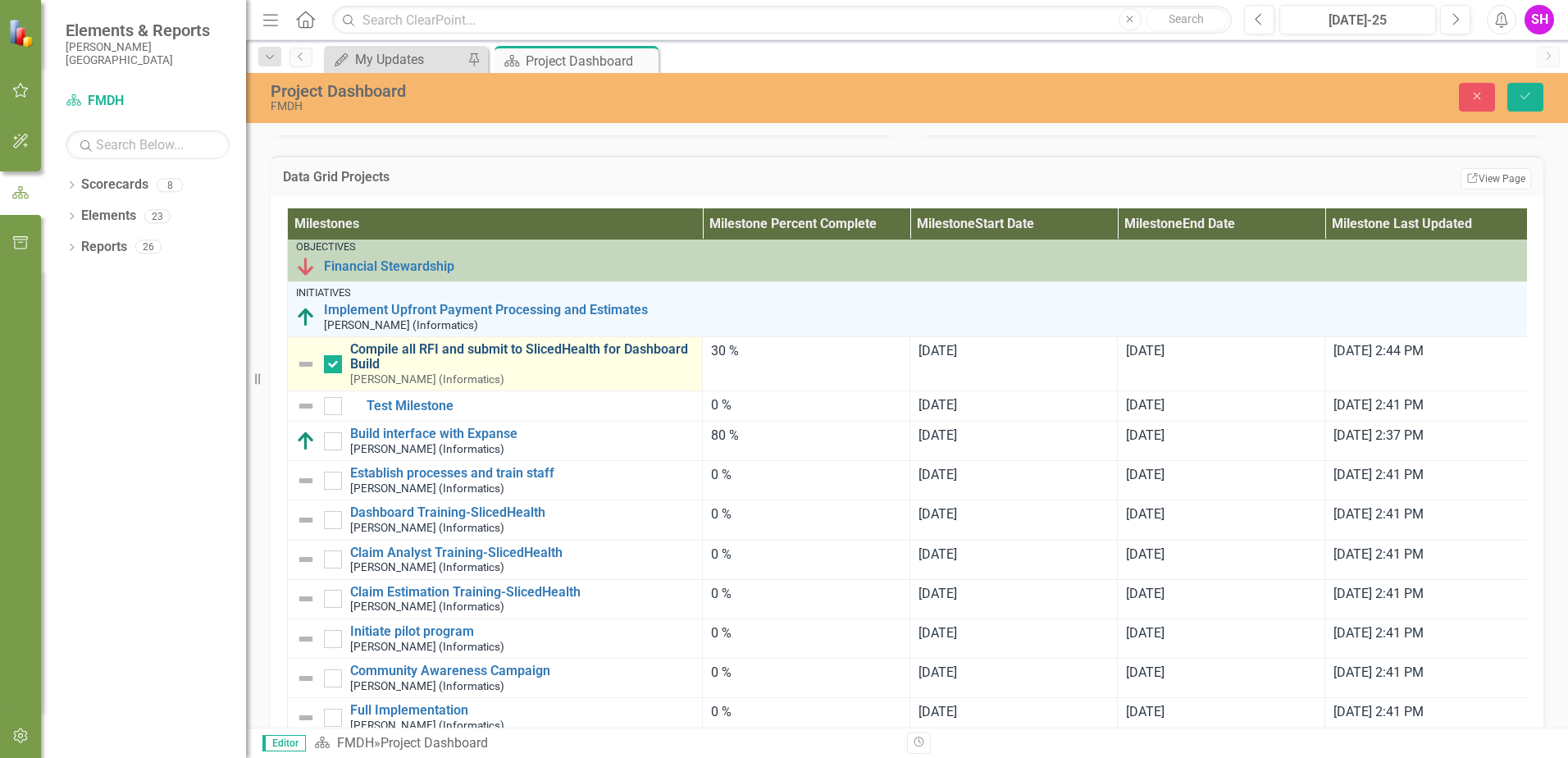
scroll to position [985, 0]
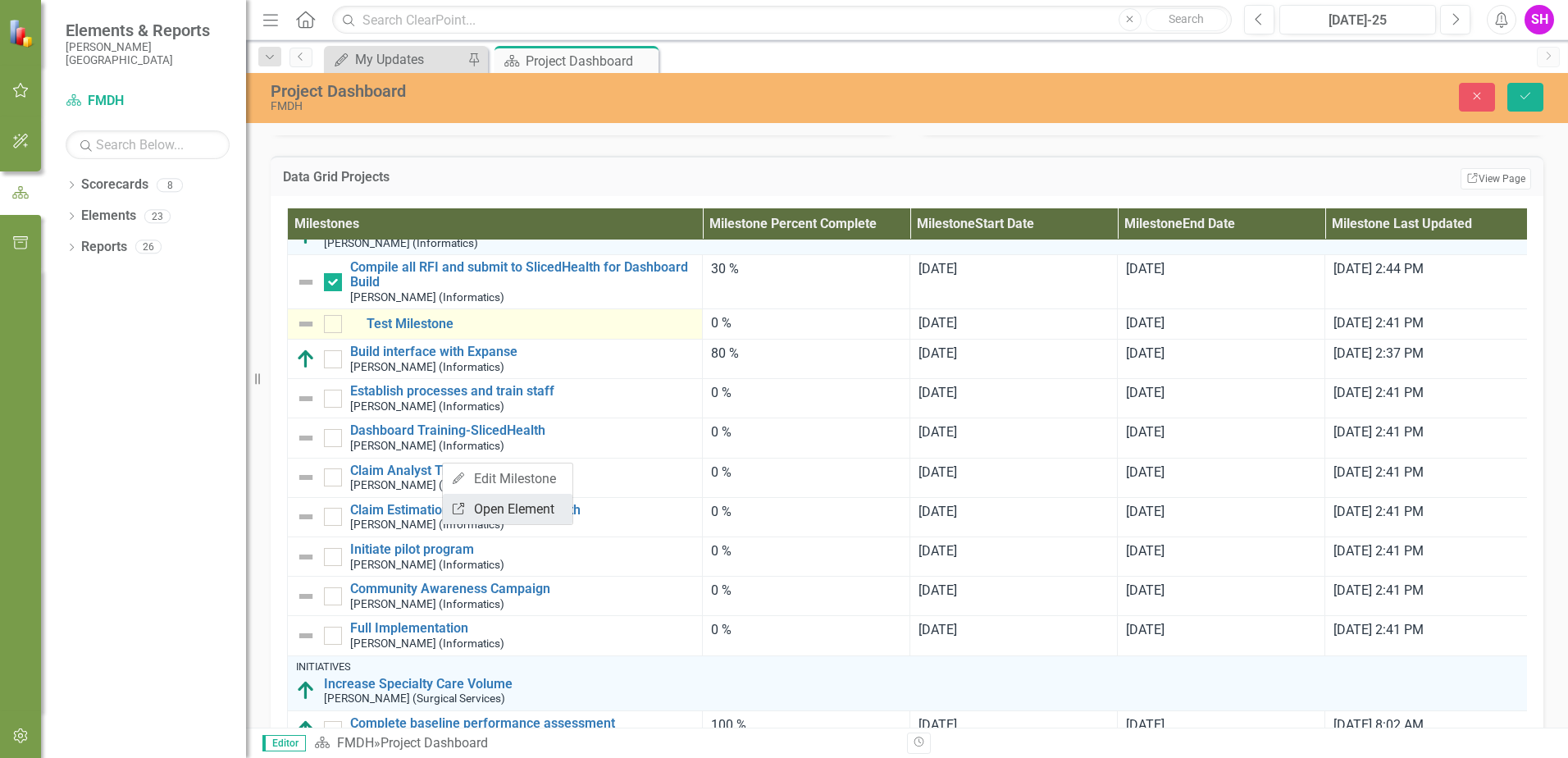
click at [506, 521] on link "Link Open Element" at bounding box center [508, 509] width 130 height 30
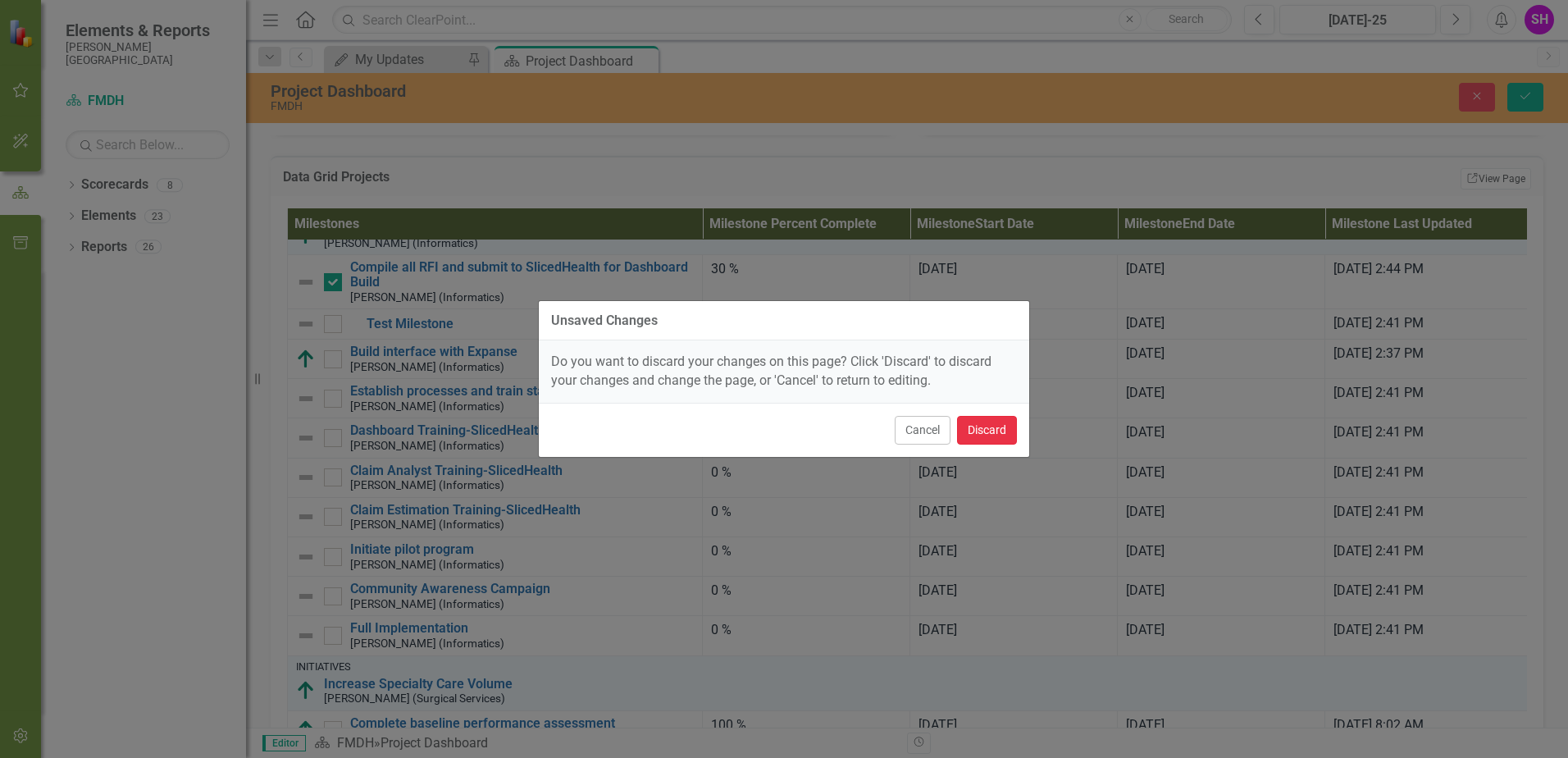
click at [1004, 431] on button "Discard" at bounding box center [986, 430] width 60 height 28
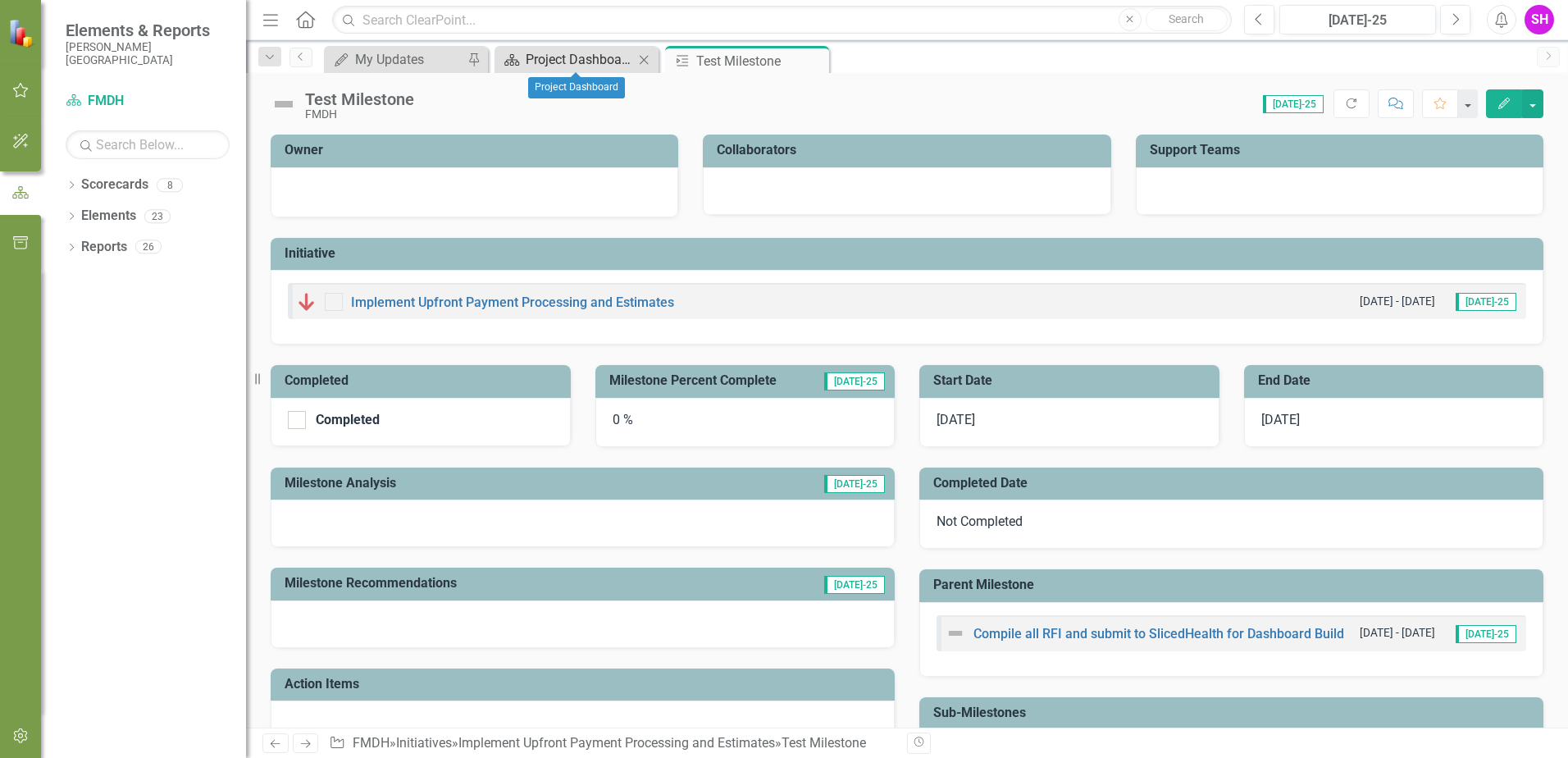
click at [600, 59] on div "Project Dashboard" at bounding box center [579, 59] width 108 height 21
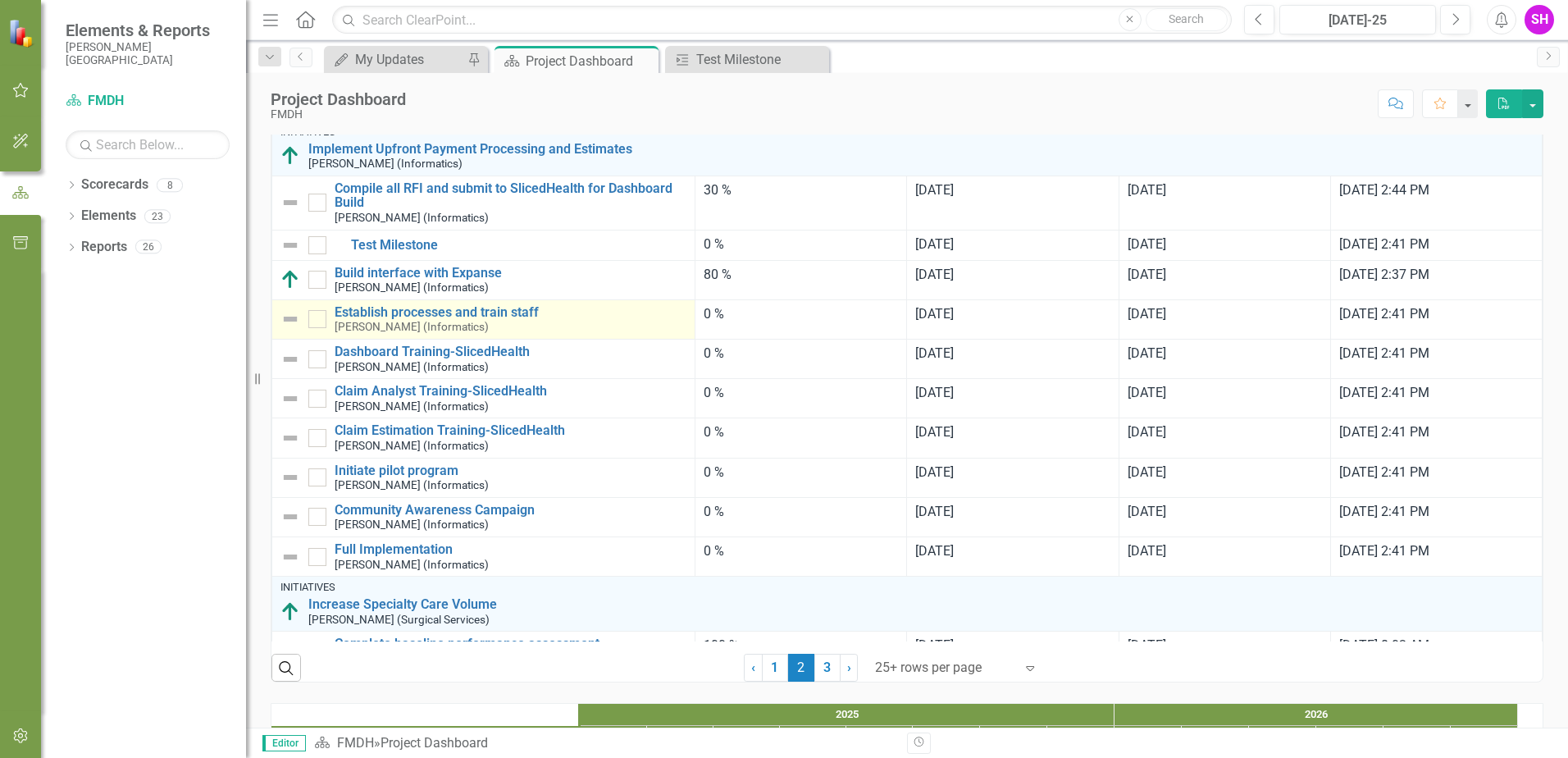
scroll to position [903, 0]
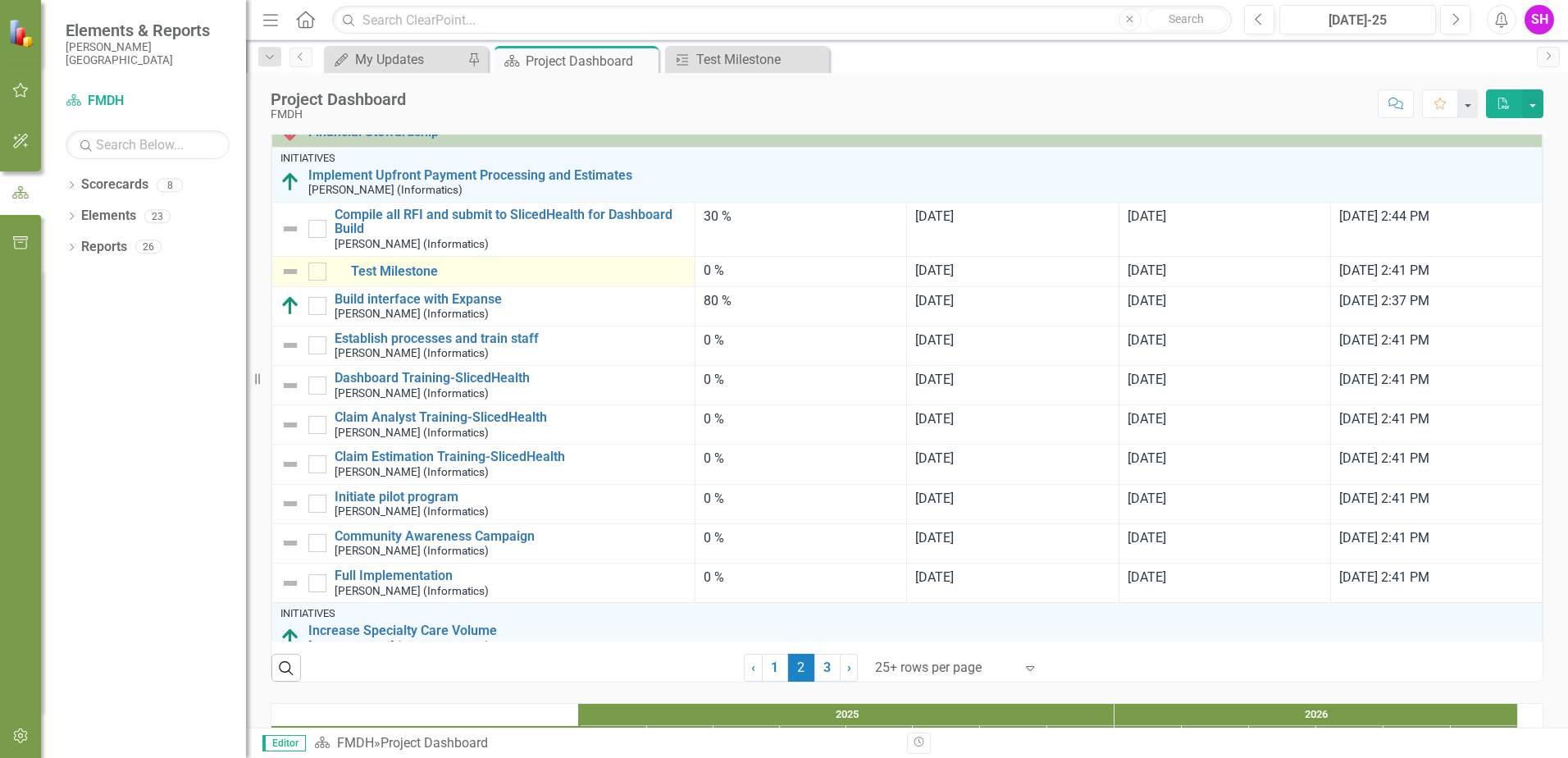
click at [286, 281] on img at bounding box center [290, 272] width 20 height 20
click at [292, 281] on img at bounding box center [290, 272] width 20 height 20
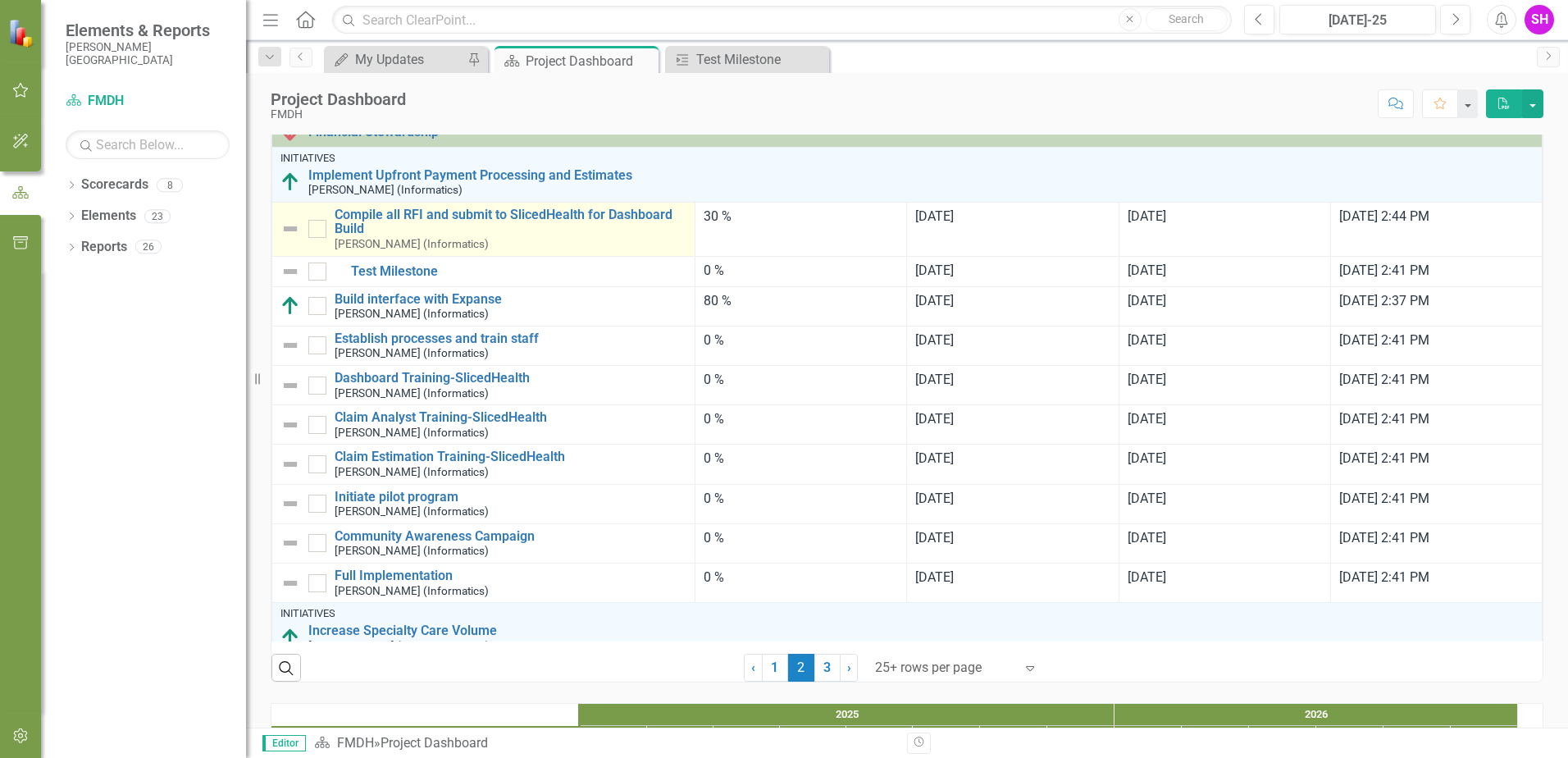
click at [294, 238] on img at bounding box center [290, 229] width 20 height 20
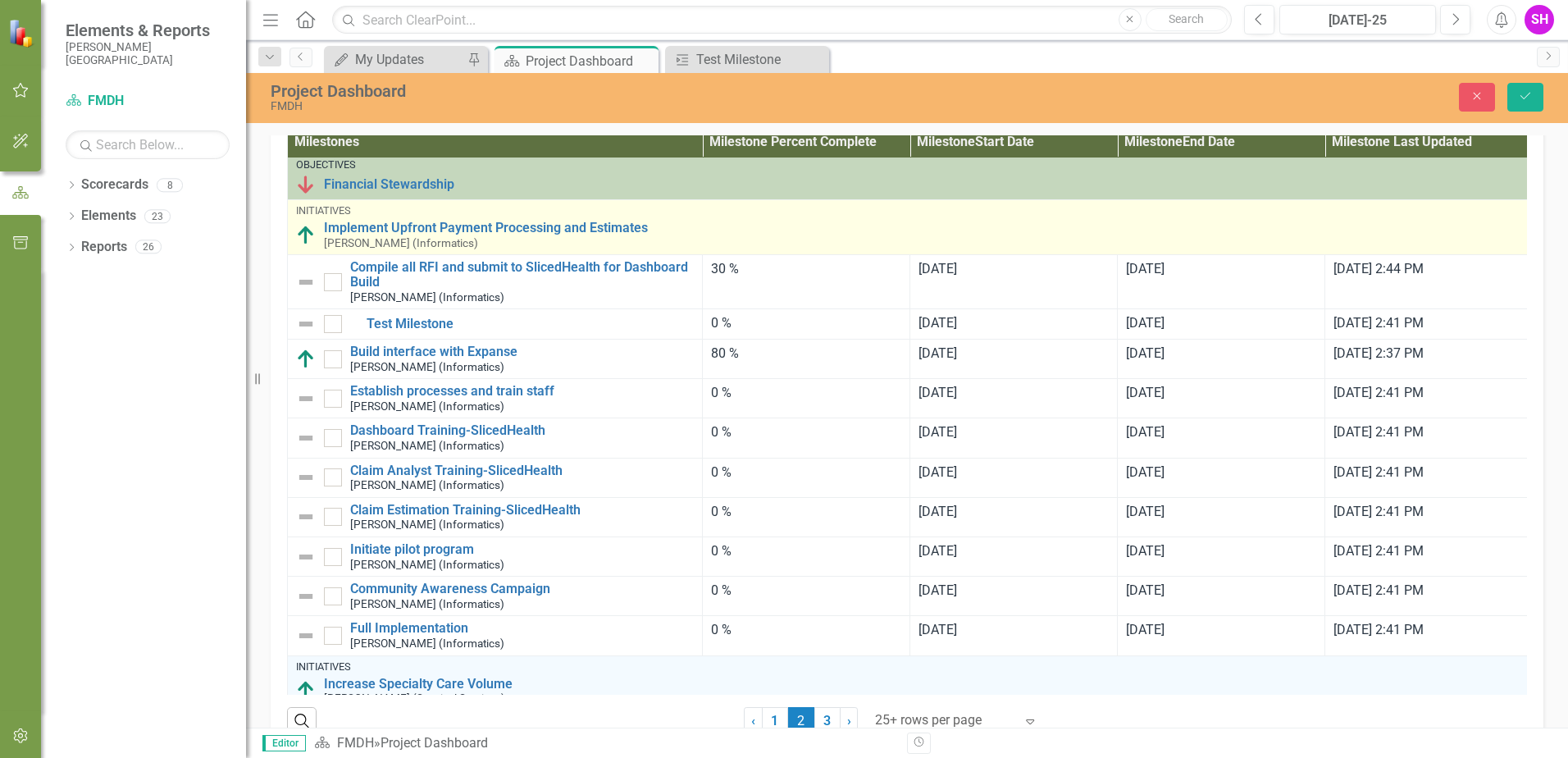
click at [377, 217] on div "Initiatives" at bounding box center [909, 211] width 1227 height 12
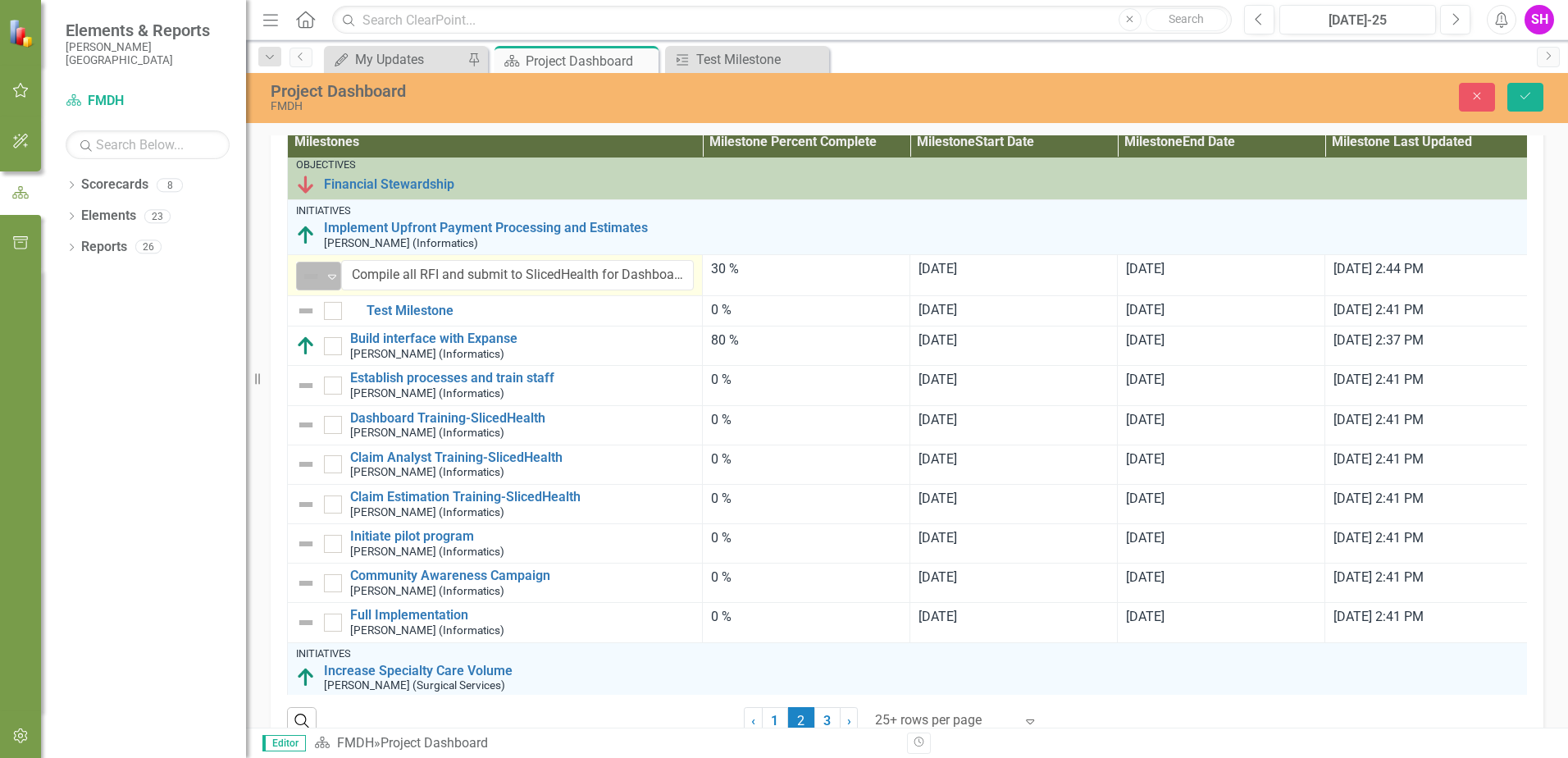
click at [330, 283] on icon "Expand" at bounding box center [332, 275] width 17 height 13
click at [441, 290] on input "Compile all RFI and submit to SlicedHealth for Dashboard Build" at bounding box center [516, 274] width 352 height 30
click at [792, 279] on div "30 %" at bounding box center [805, 269] width 190 height 19
click at [787, 320] on div "0 %" at bounding box center [805, 310] width 190 height 19
click at [744, 320] on div "0 %" at bounding box center [805, 310] width 190 height 19
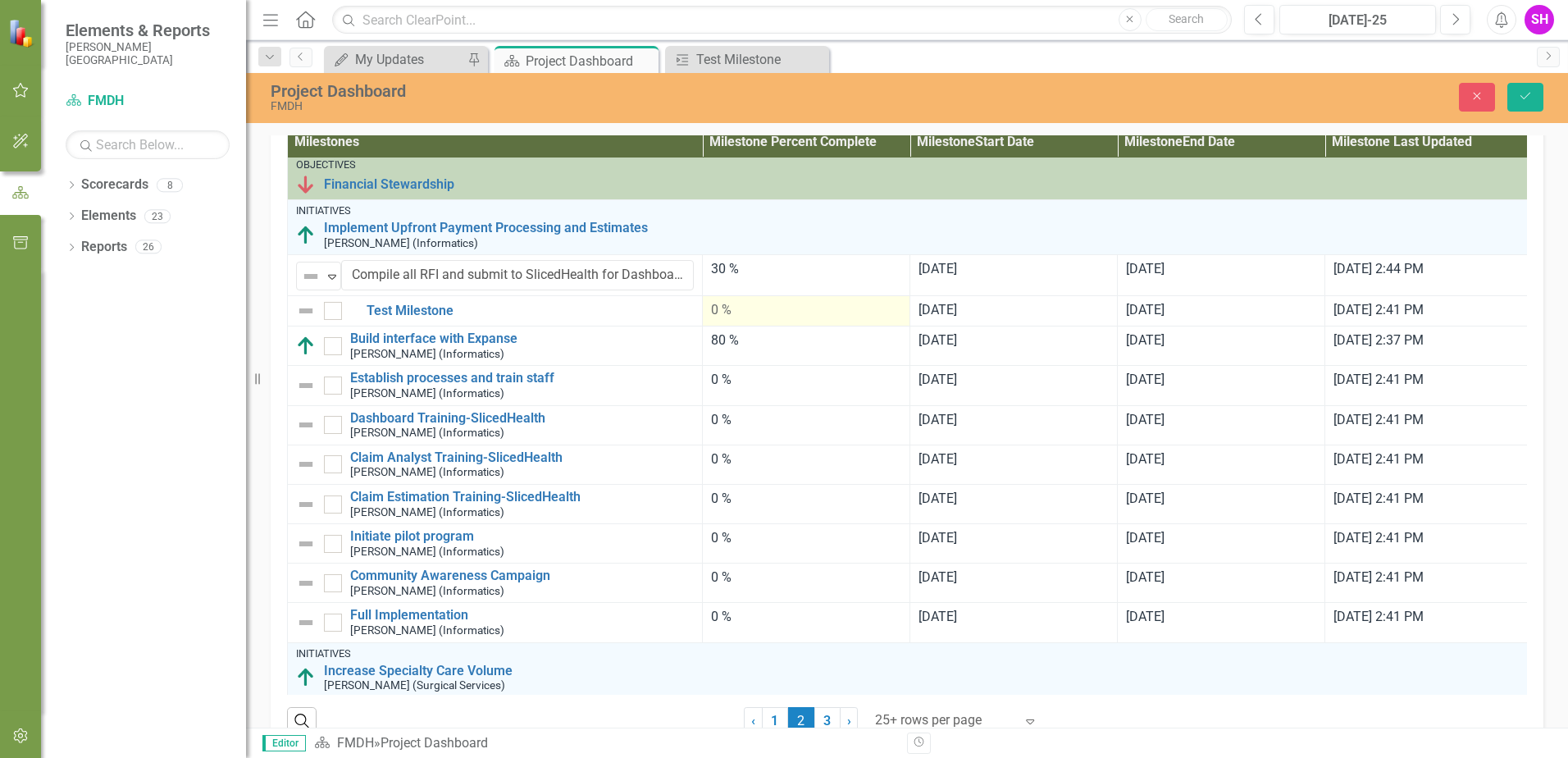
click at [744, 320] on div "0 %" at bounding box center [805, 310] width 190 height 19
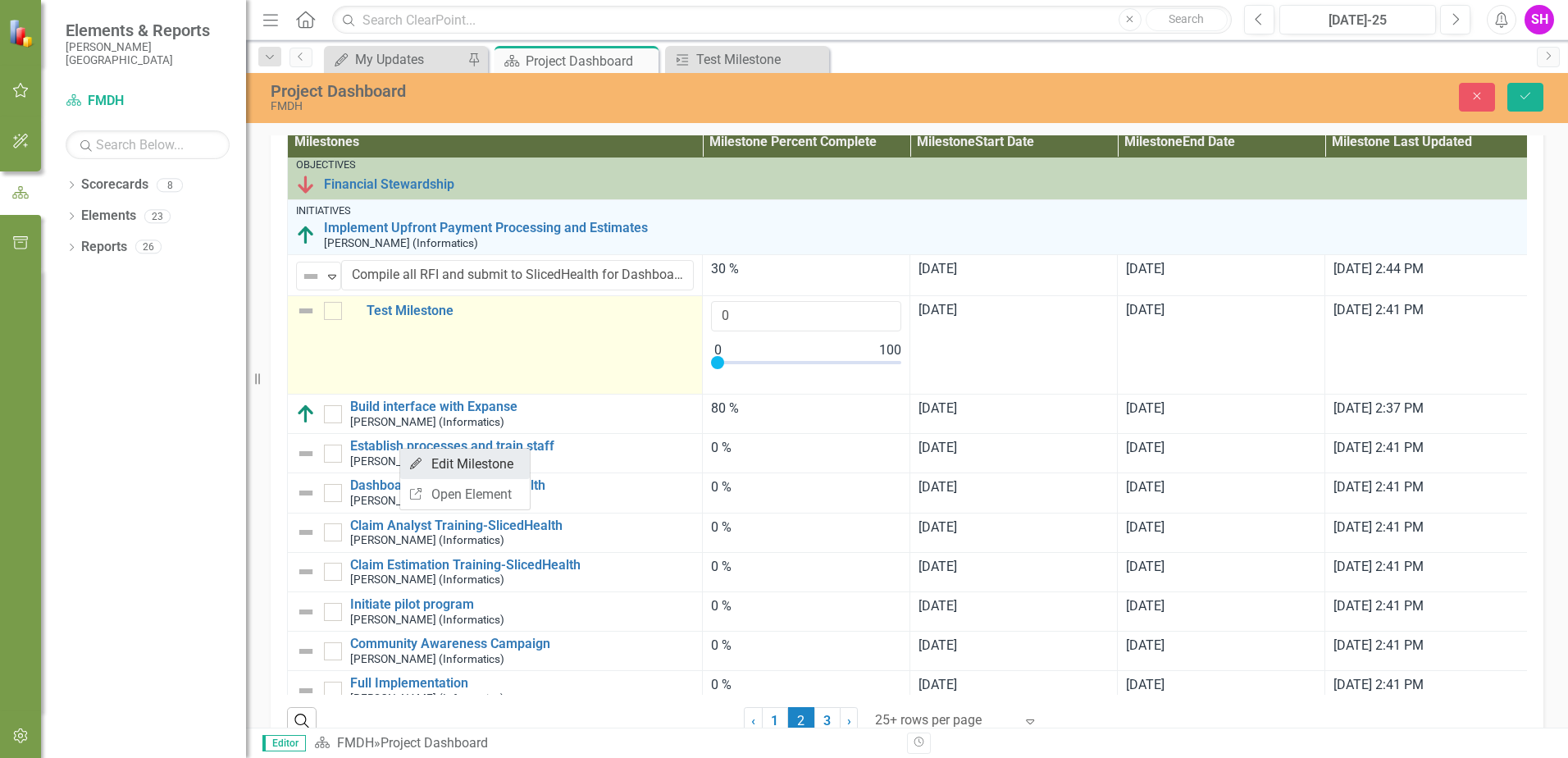
click at [462, 462] on link "Edit Edit Milestone" at bounding box center [465, 463] width 130 height 30
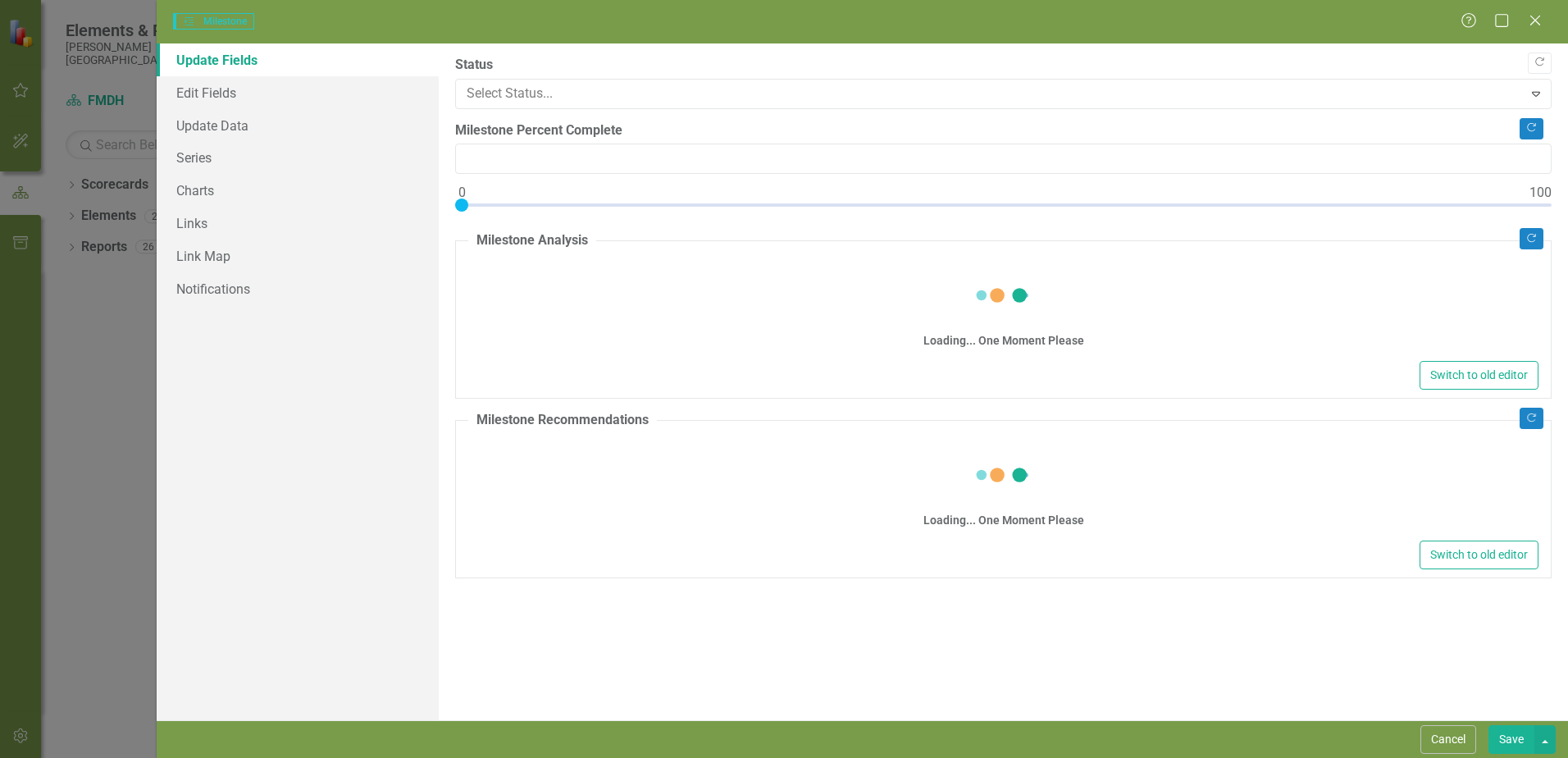
type input "0"
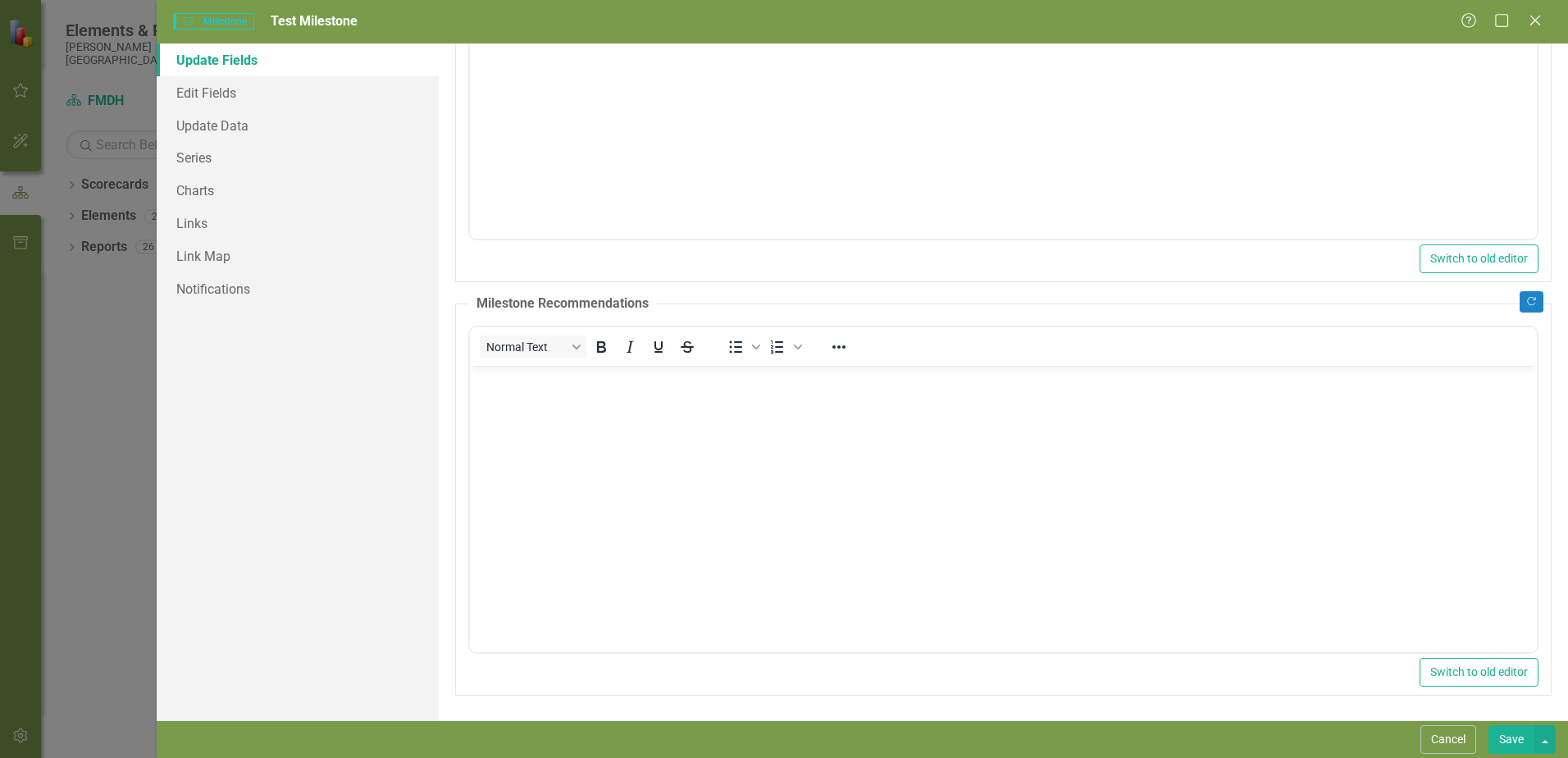
scroll to position [0, 0]
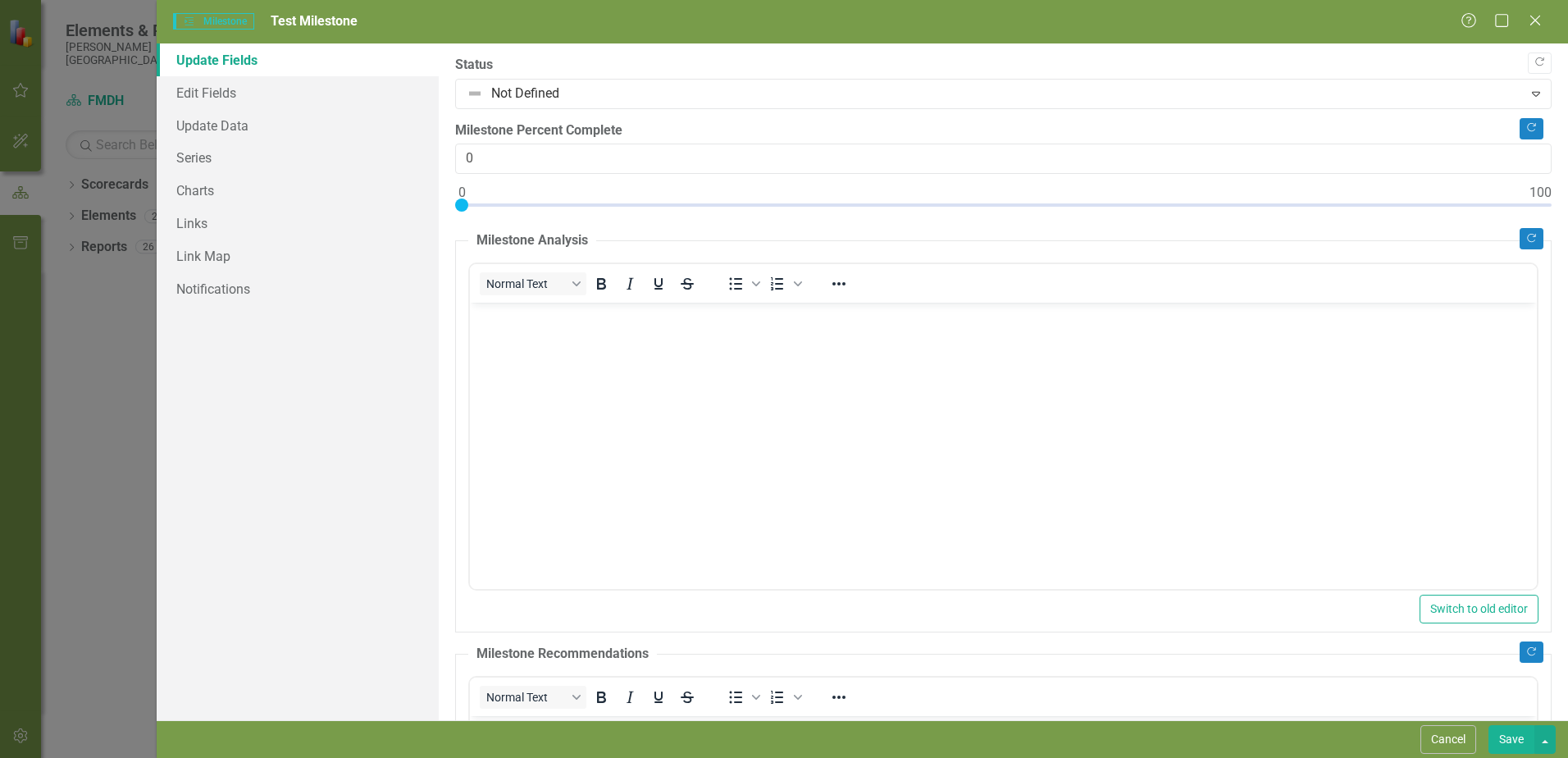
click at [232, 21] on span "Milestones Milestone" at bounding box center [213, 21] width 80 height 17
click at [1536, 20] on icon at bounding box center [1535, 20] width 13 height 13
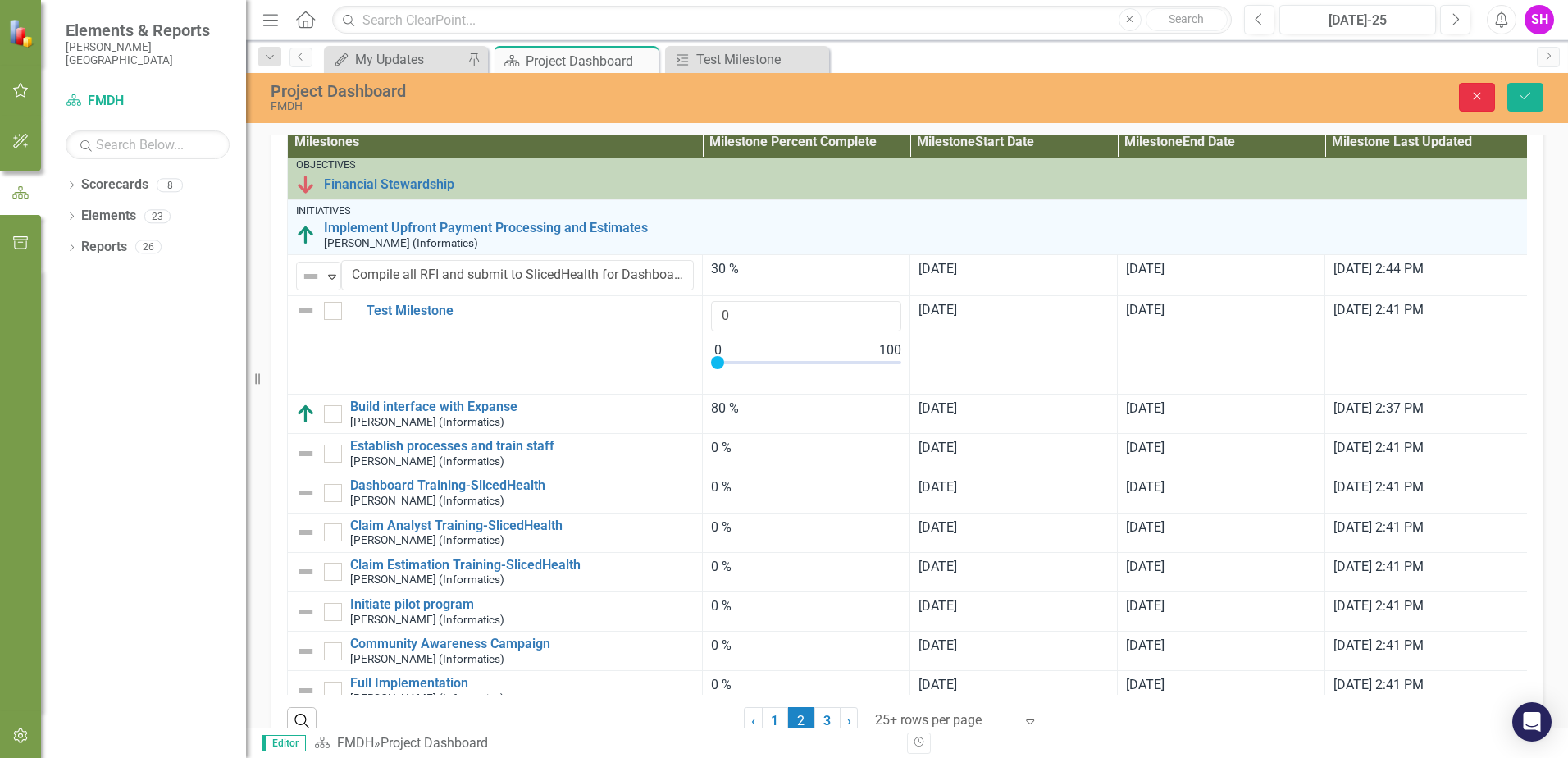
click at [1482, 100] on icon "Close" at bounding box center [1476, 96] width 15 height 12
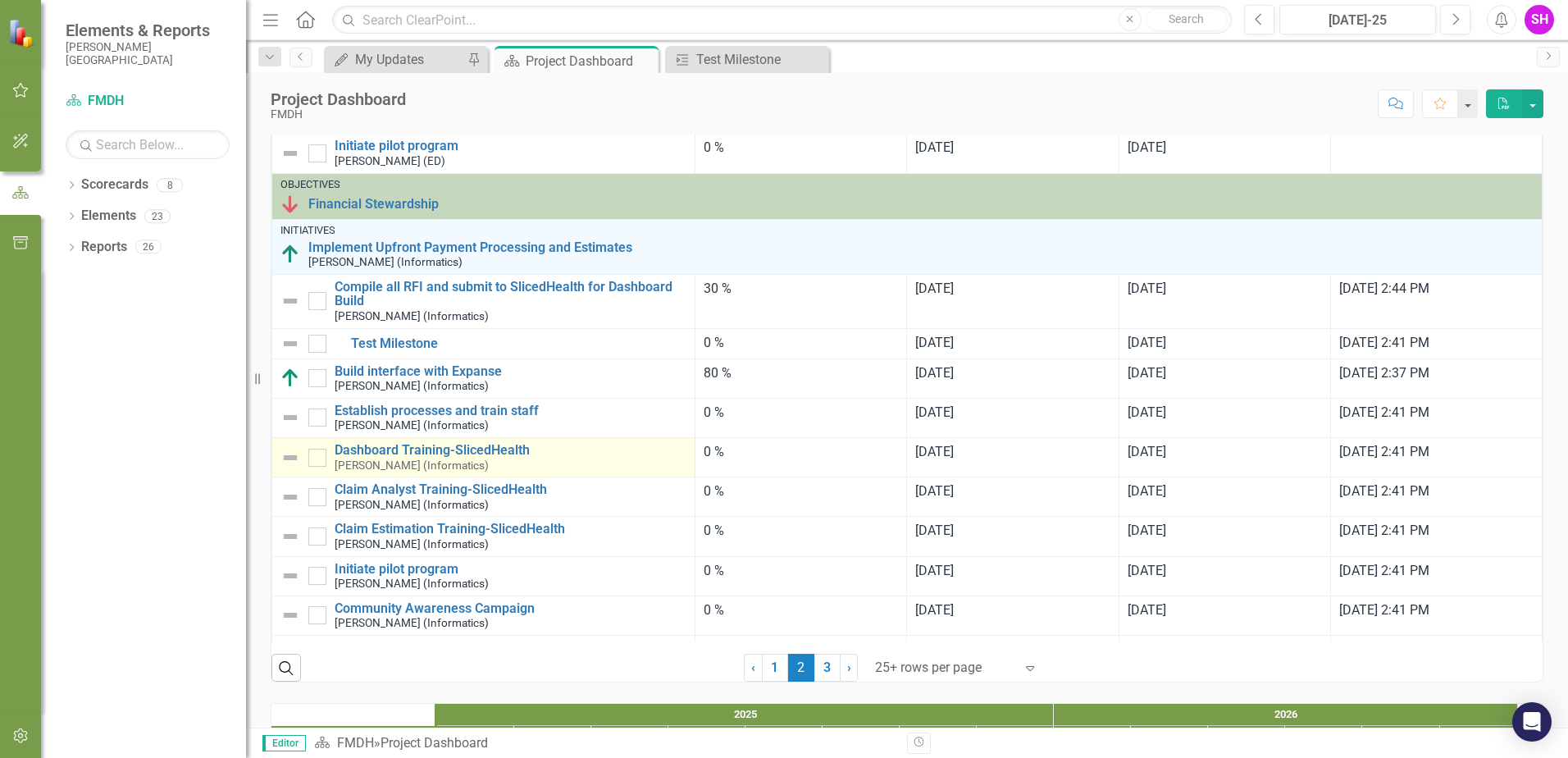
scroll to position [821, 0]
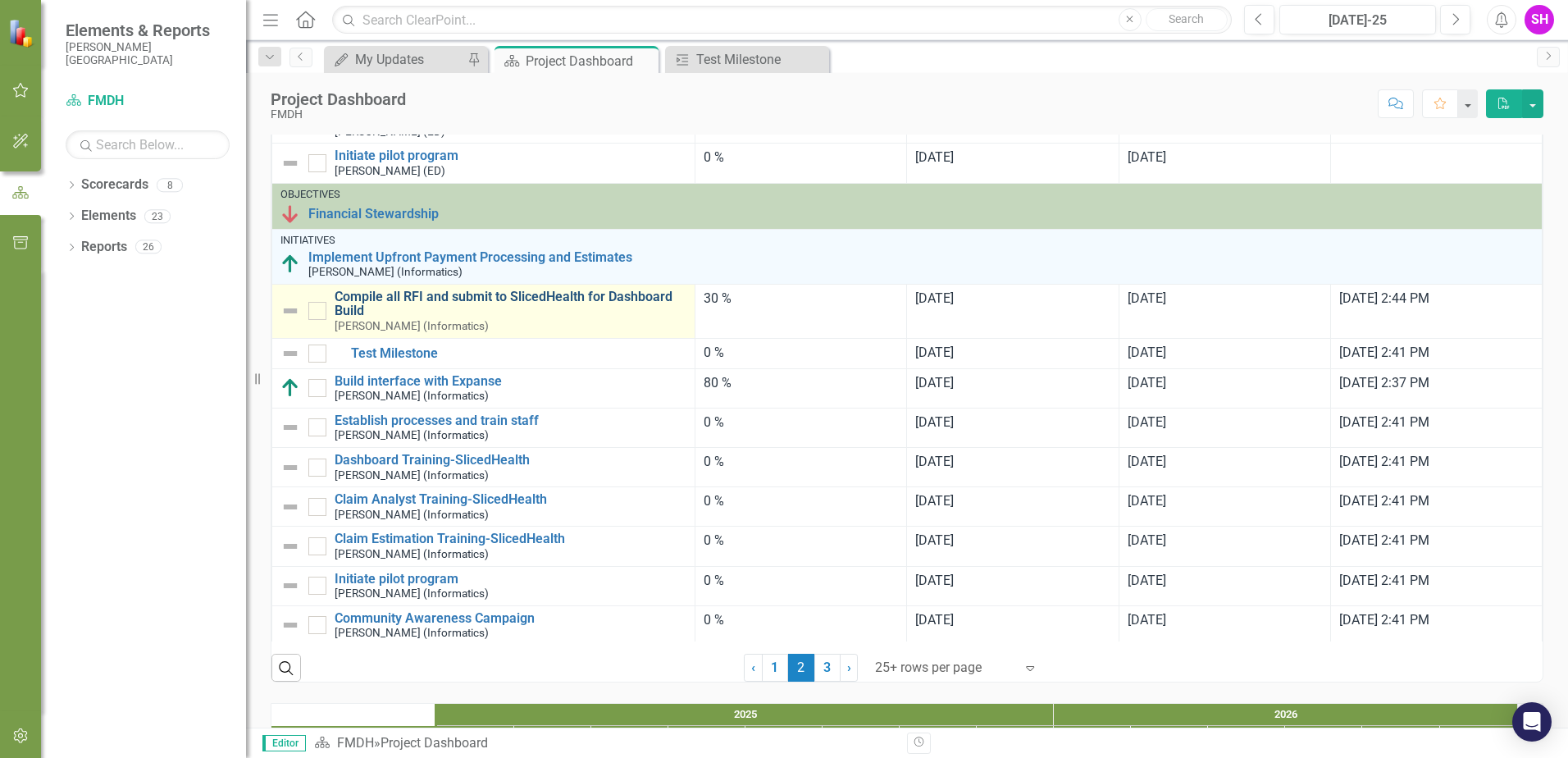
click at [460, 318] on link "Compile all RFI and submit to SlicedHealth for Dashboard Build" at bounding box center [511, 304] width 351 height 28
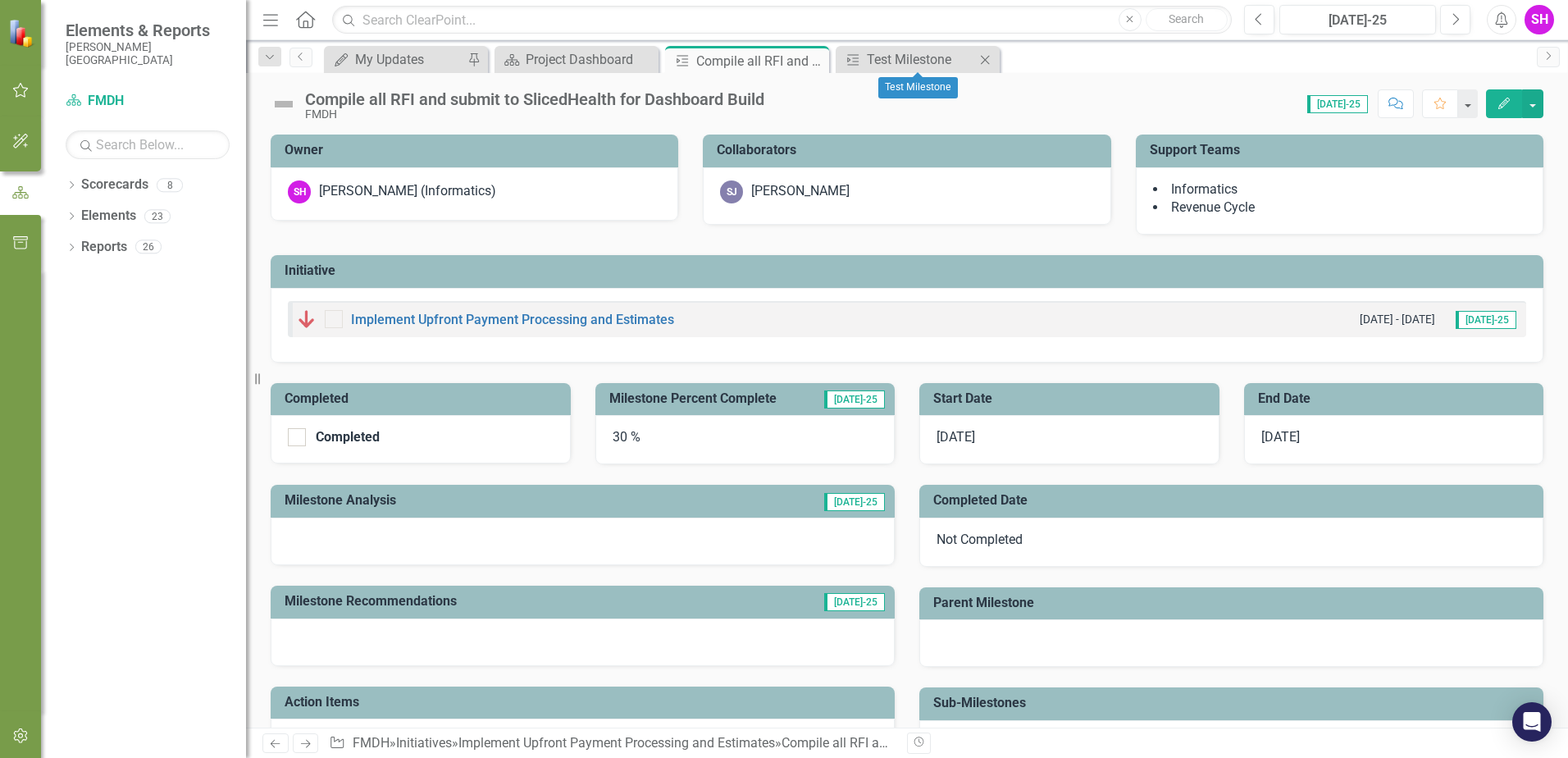
click at [991, 59] on icon "Close" at bounding box center [984, 60] width 17 height 13
click at [0, 0] on icon "Close" at bounding box center [0, 0] width 0 height 0
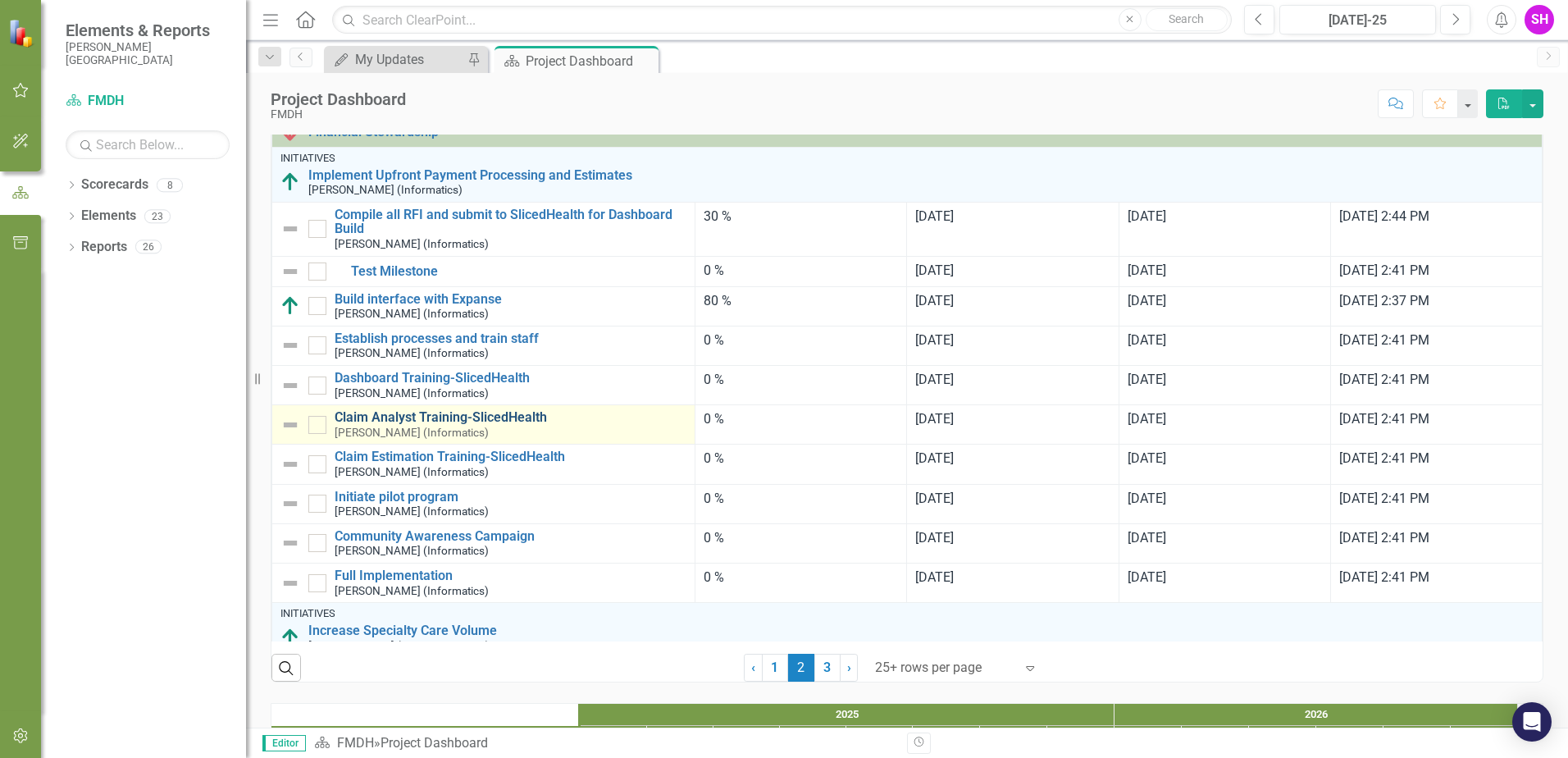
scroll to position [821, 0]
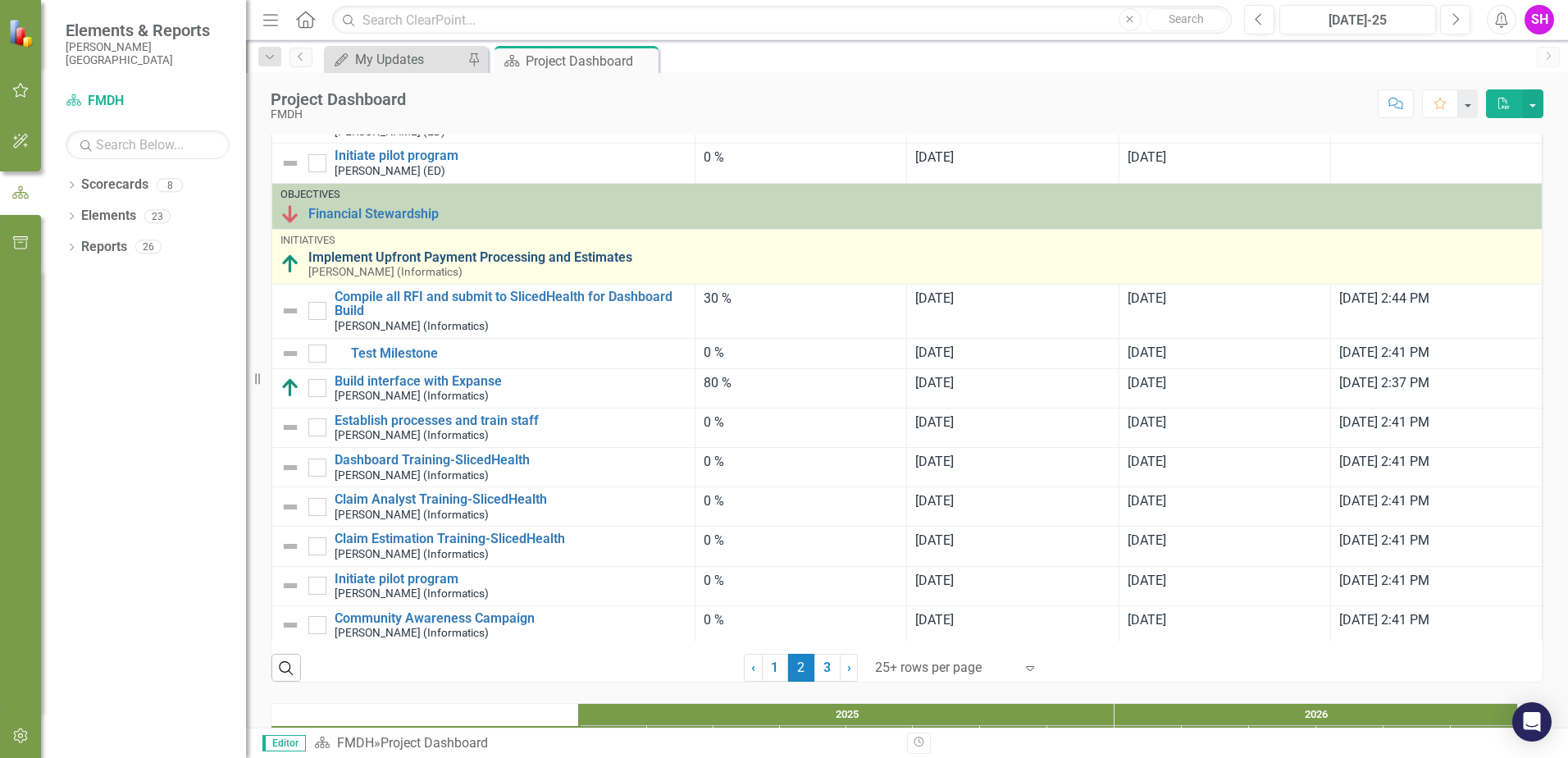
click at [357, 265] on link "Implement Upfront Payment Processing and Estimates" at bounding box center [921, 257] width 1225 height 15
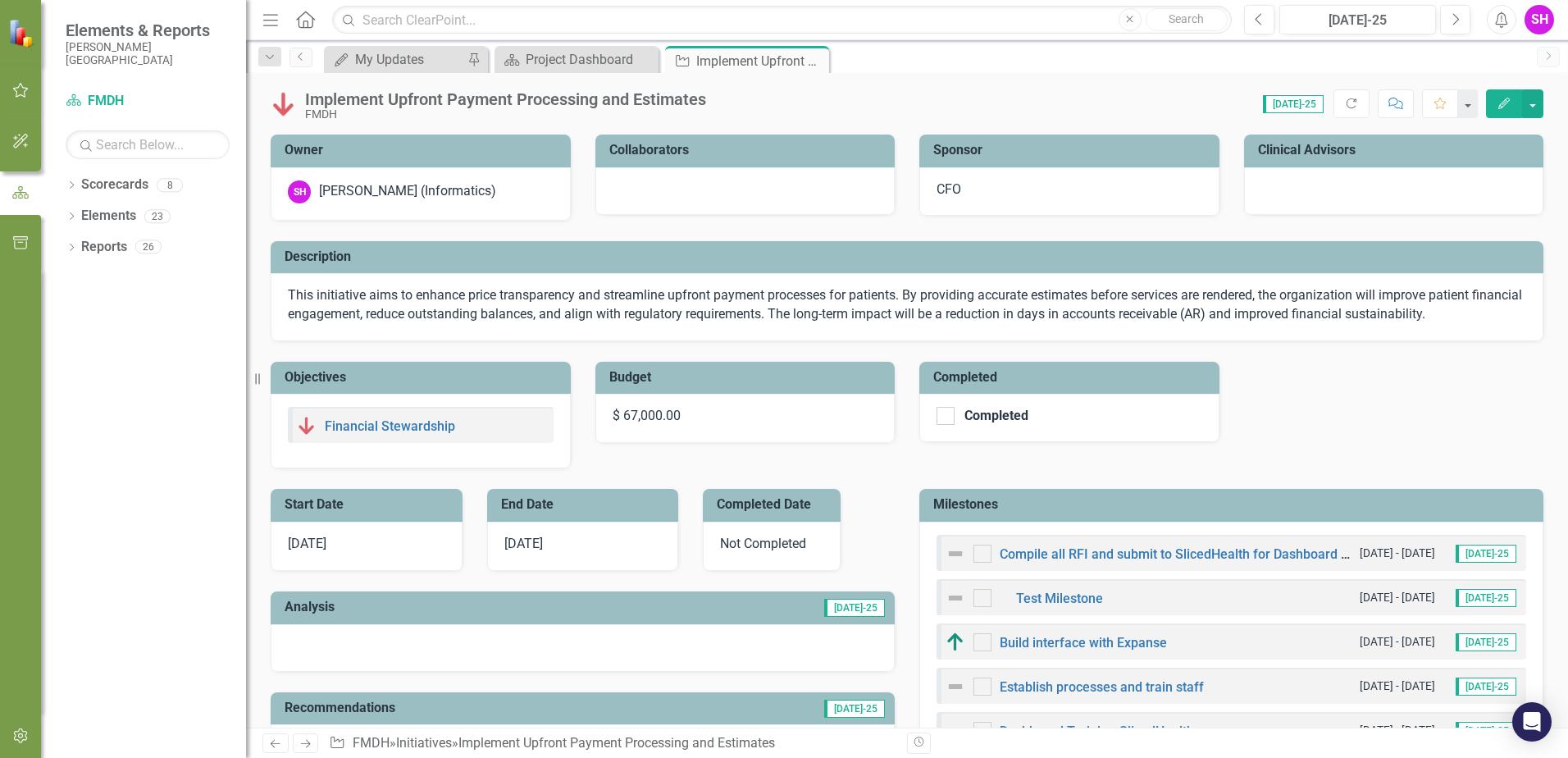
click at [1504, 102] on icon "Edit" at bounding box center [1504, 104] width 15 height 12
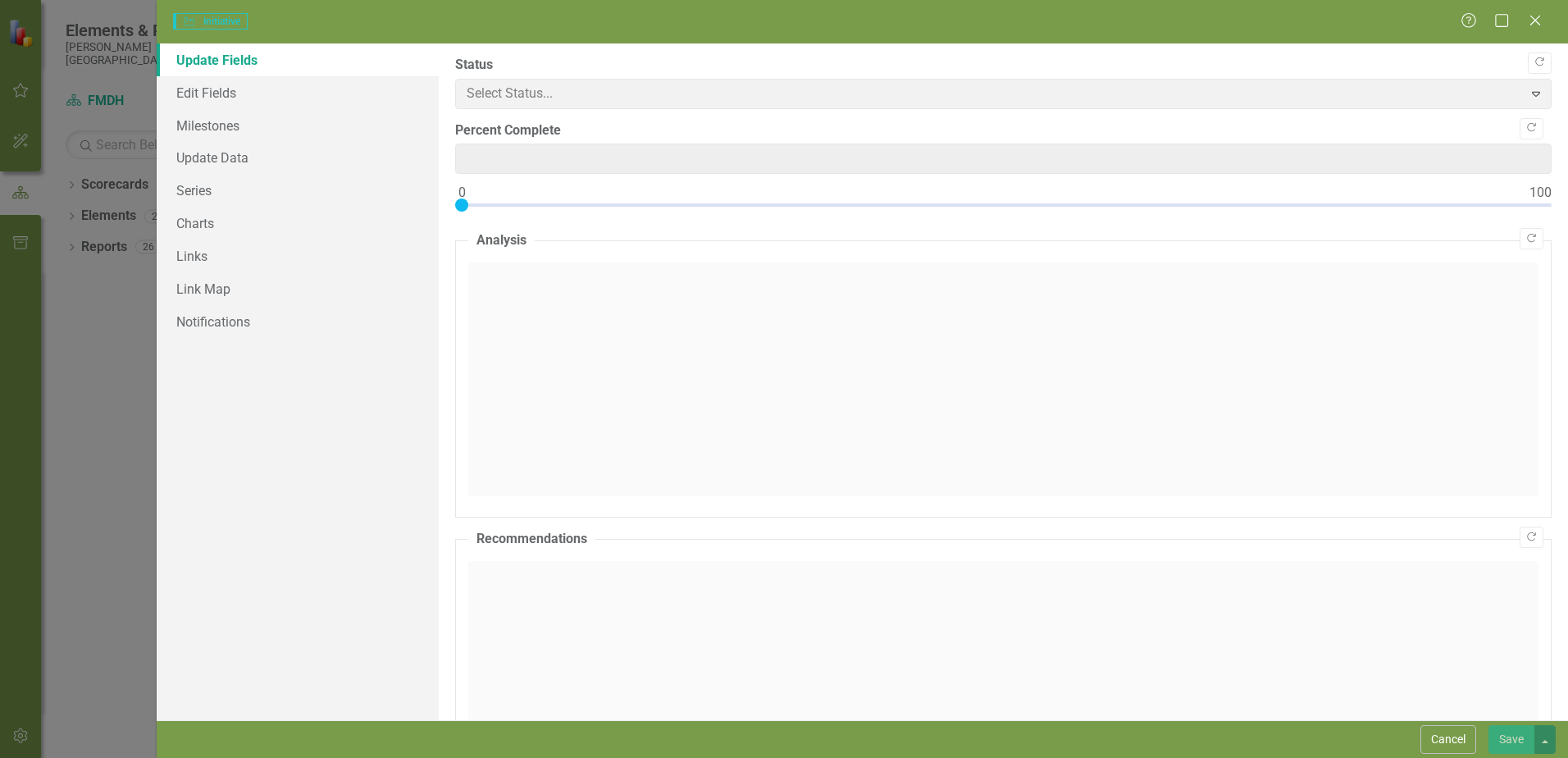
type input "0"
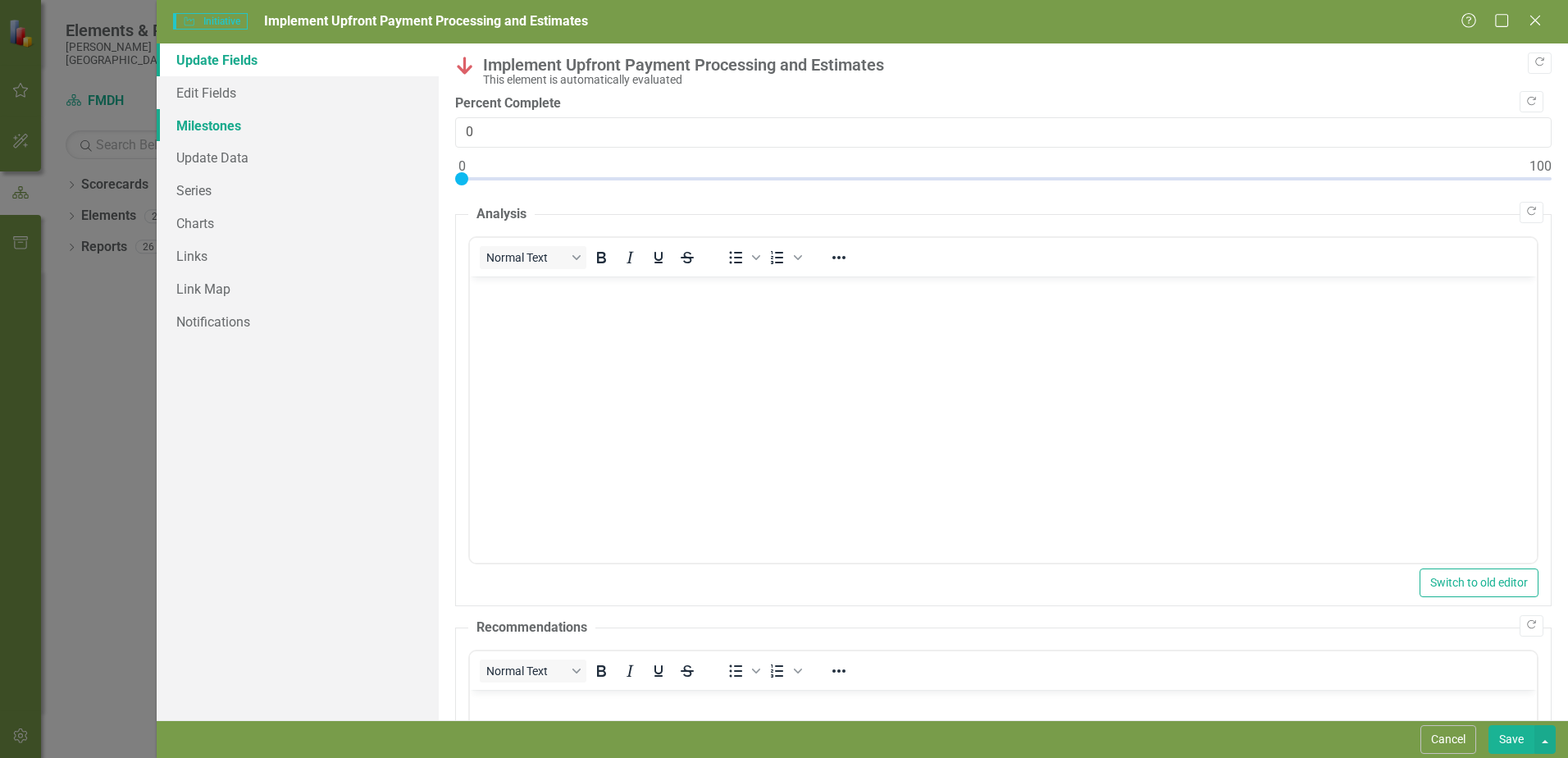
click at [192, 121] on link "Milestones" at bounding box center [297, 126] width 282 height 33
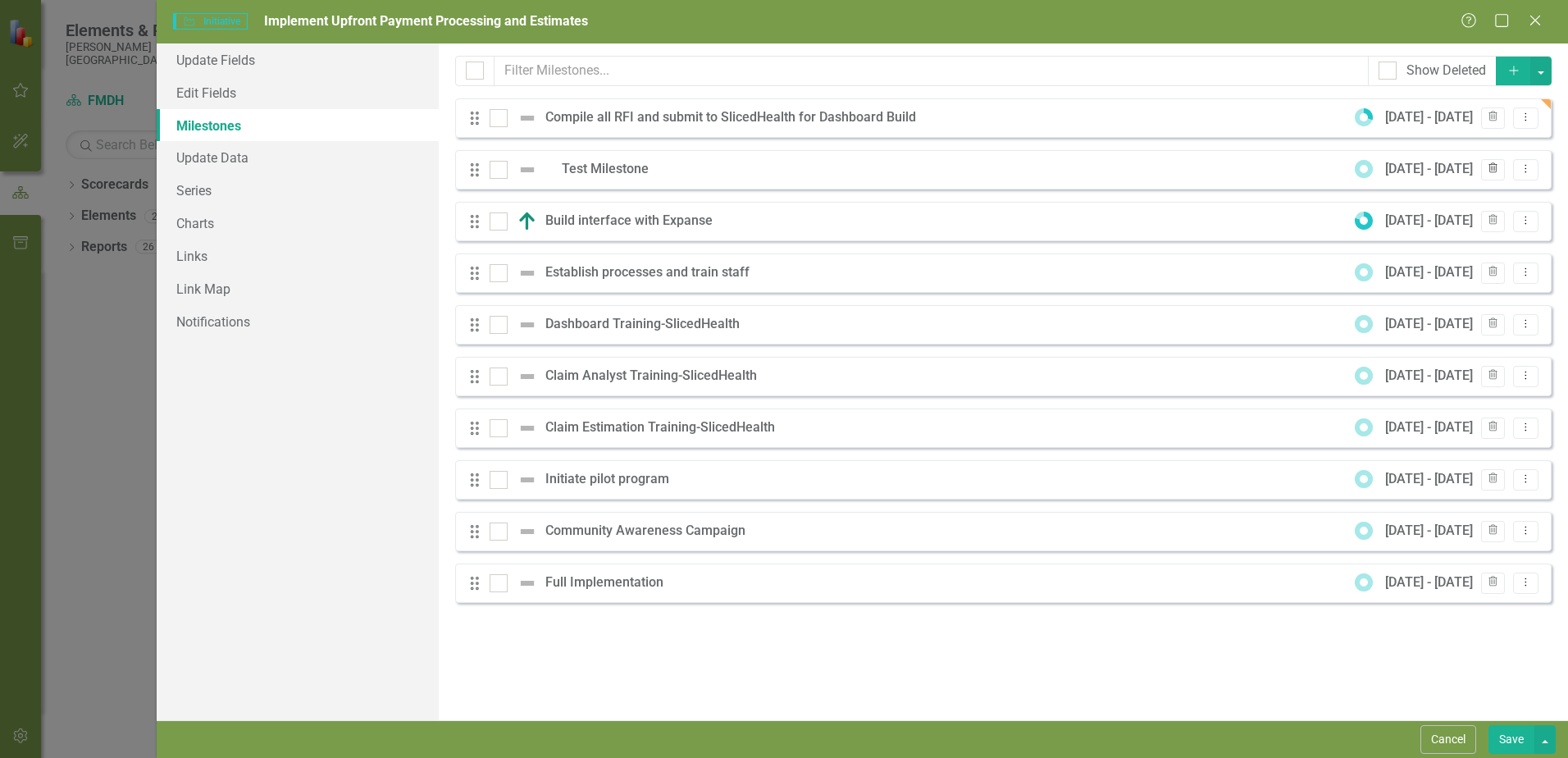
click at [1497, 169] on icon "button" at bounding box center [1493, 168] width 9 height 10
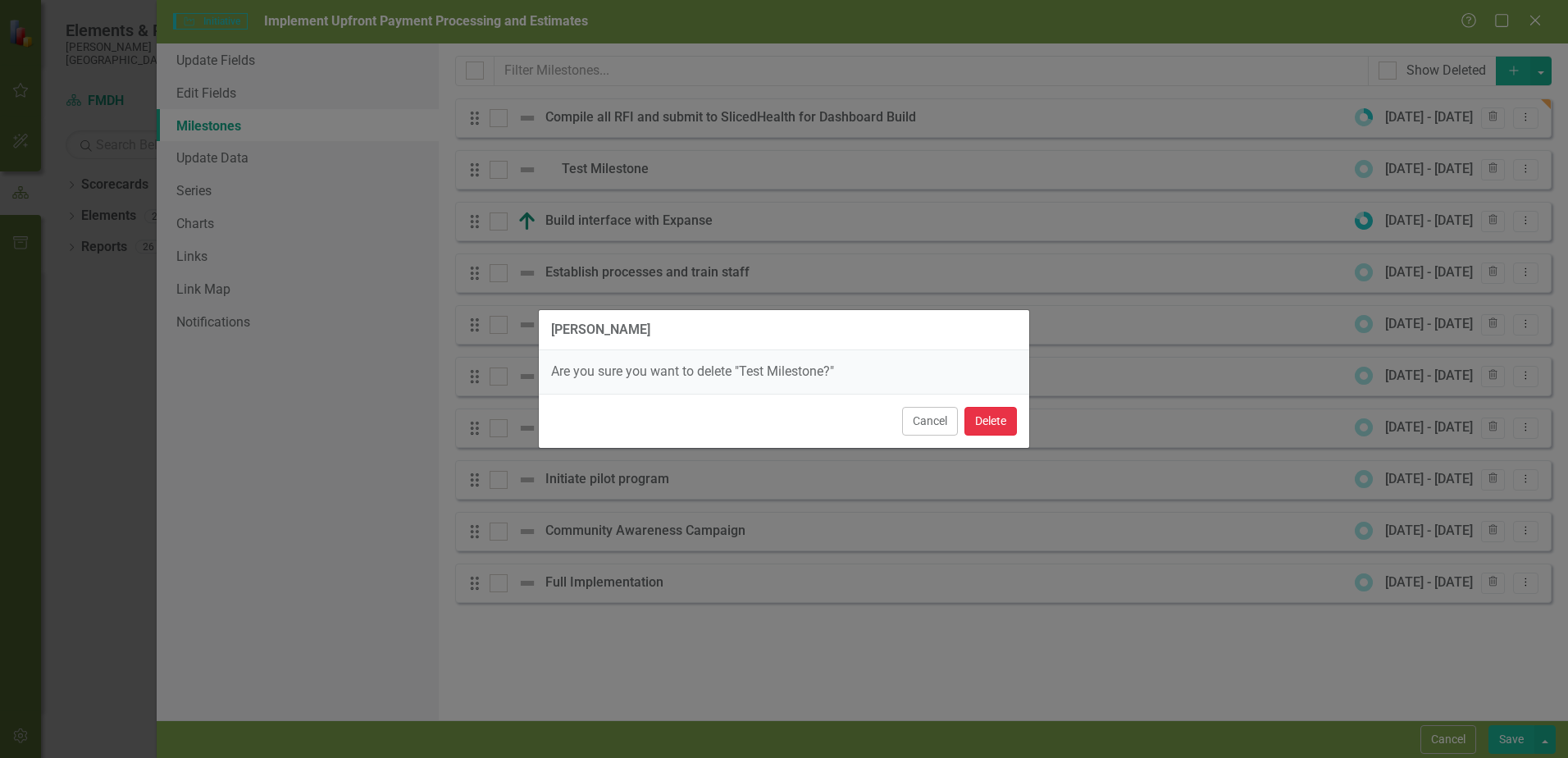
click at [988, 415] on button "Delete" at bounding box center [991, 421] width 53 height 28
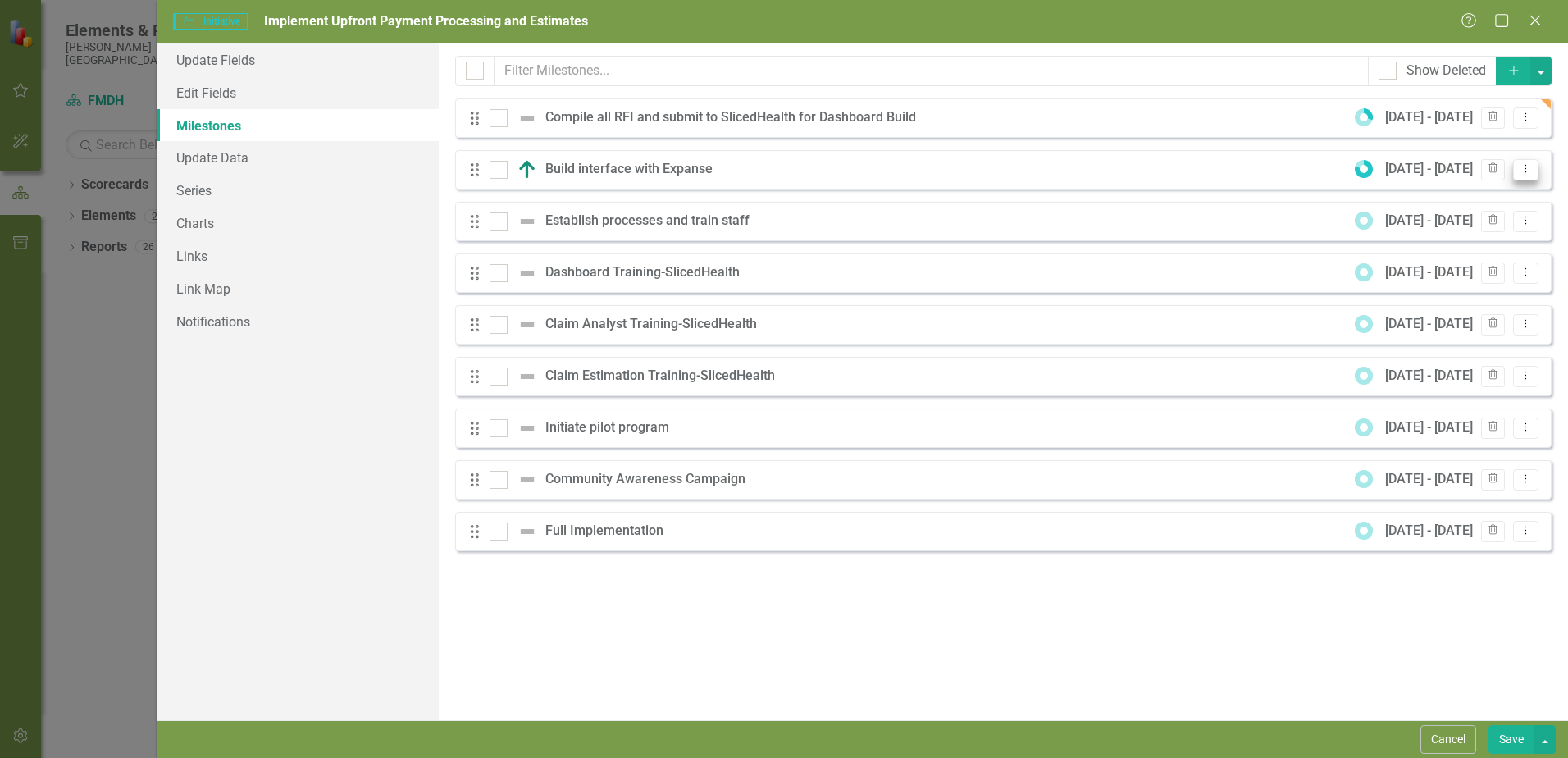
click at [1525, 168] on icon "Dropdown Menu" at bounding box center [1526, 168] width 14 height 11
click at [629, 164] on div "Build interface with Expanse" at bounding box center [634, 169] width 176 height 19
click at [688, 169] on div "Build interface with Expanse" at bounding box center [634, 169] width 176 height 19
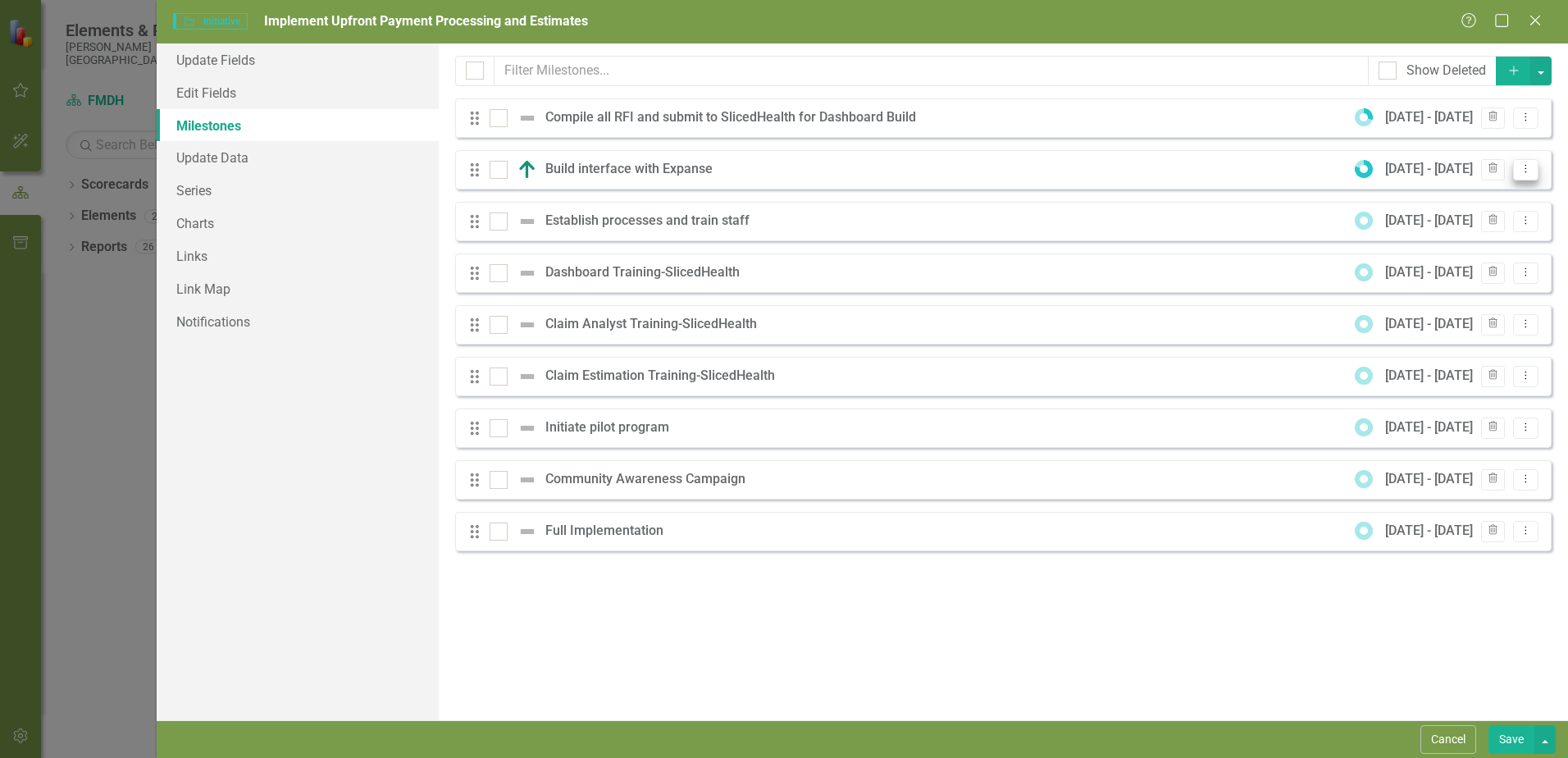
click at [1529, 172] on icon "Dropdown Menu" at bounding box center [1526, 168] width 14 height 11
click at [1477, 188] on link "Edit Edit Milestone" at bounding box center [1461, 196] width 154 height 30
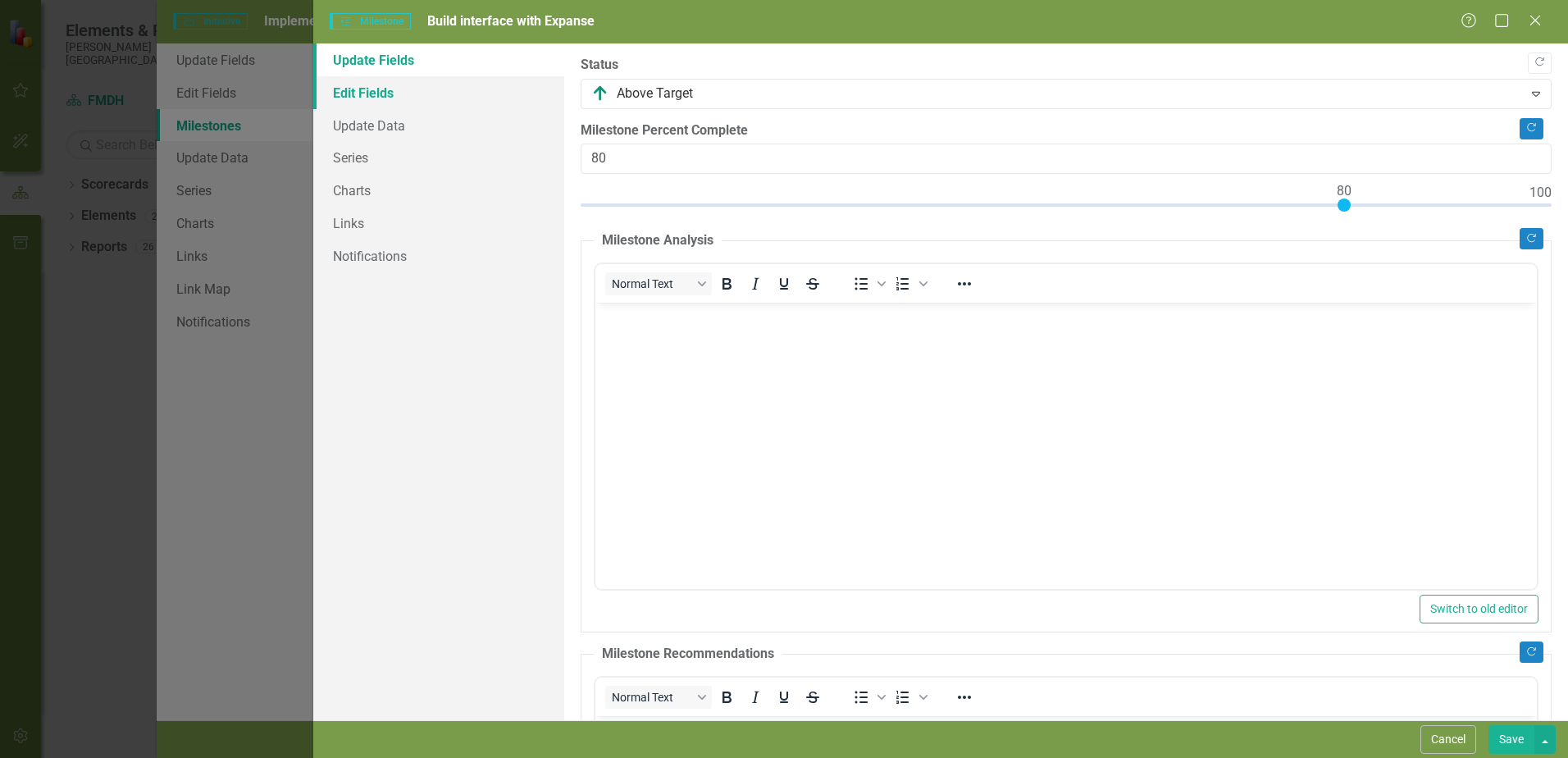
click at [387, 90] on link "Edit Fields" at bounding box center [438, 93] width 251 height 33
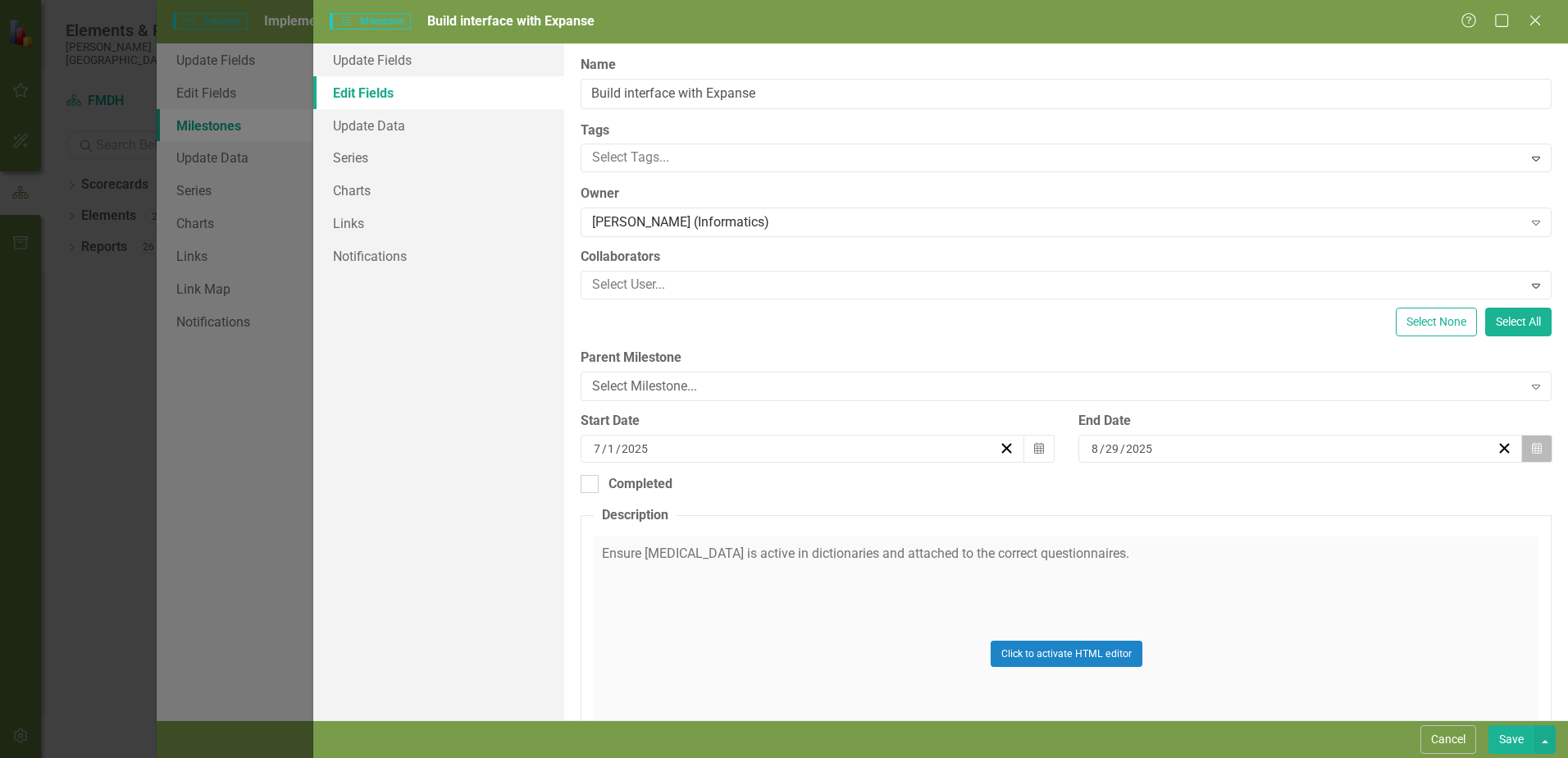
click at [1532, 448] on icon "Calendar" at bounding box center [1537, 449] width 10 height 12
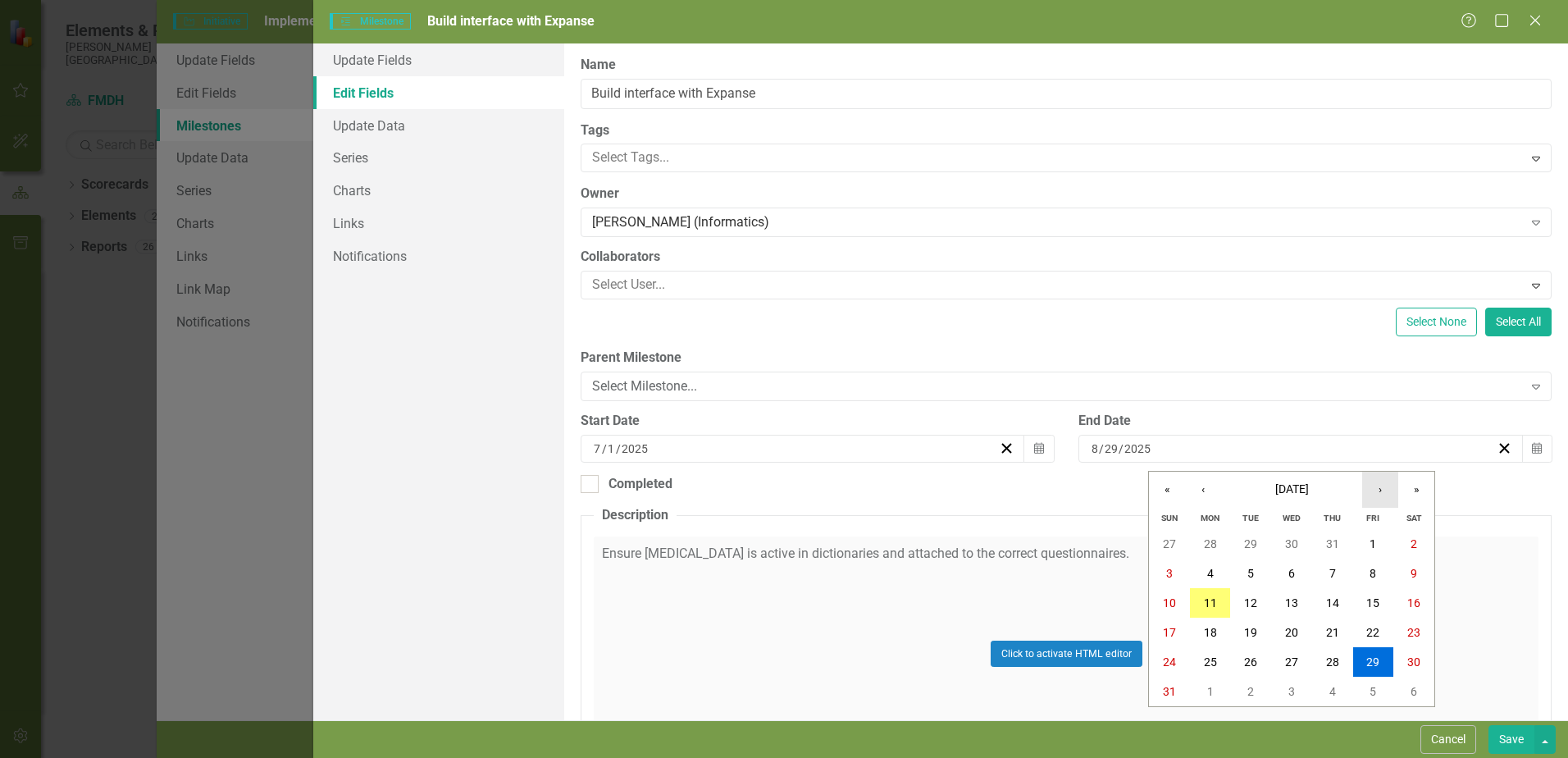
click at [1378, 487] on button "›" at bounding box center [1380, 489] width 36 height 36
click at [1293, 658] on abbr "31" at bounding box center [1291, 661] width 13 height 13
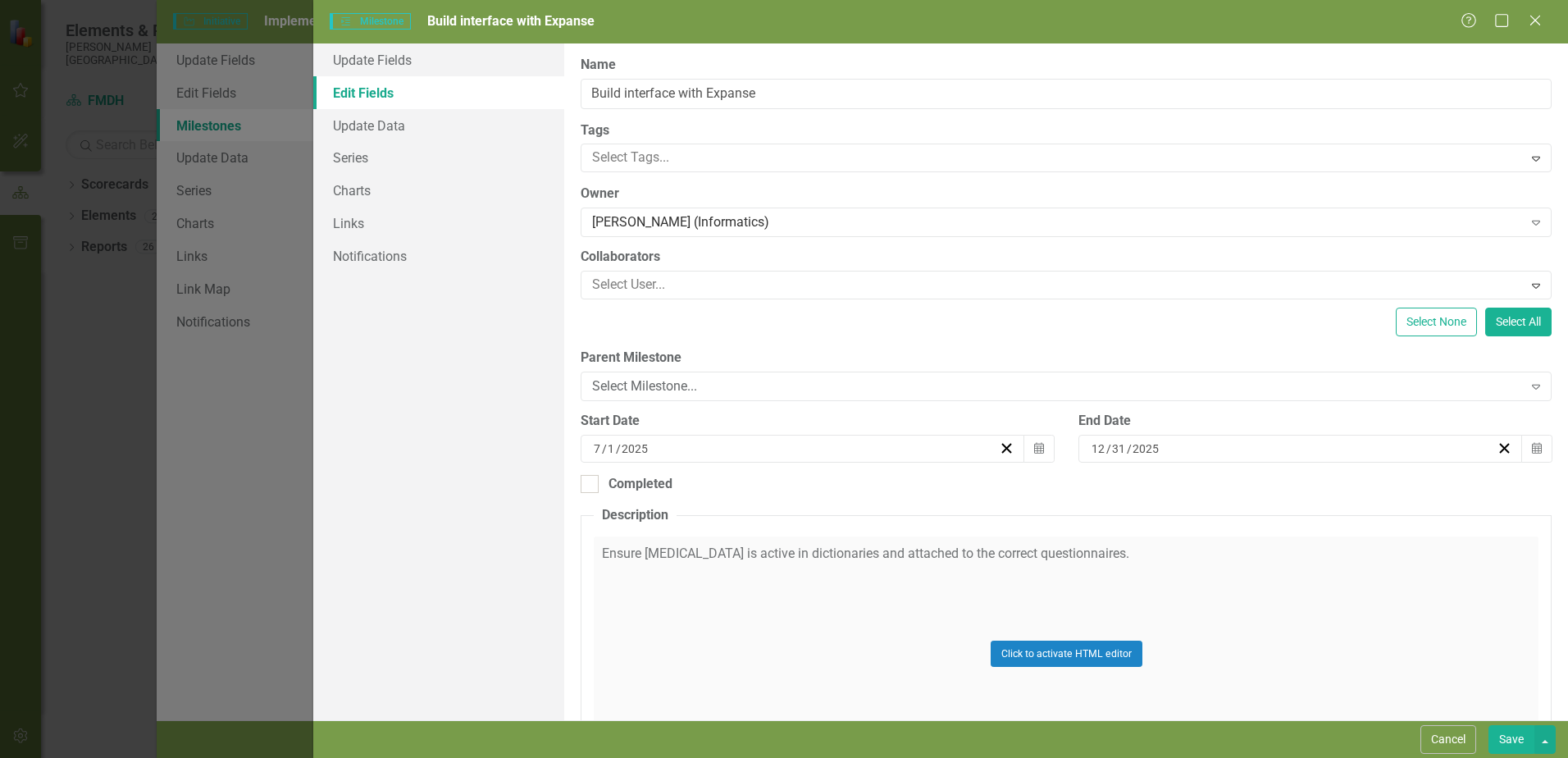
click at [1513, 742] on button "Save" at bounding box center [1511, 739] width 46 height 28
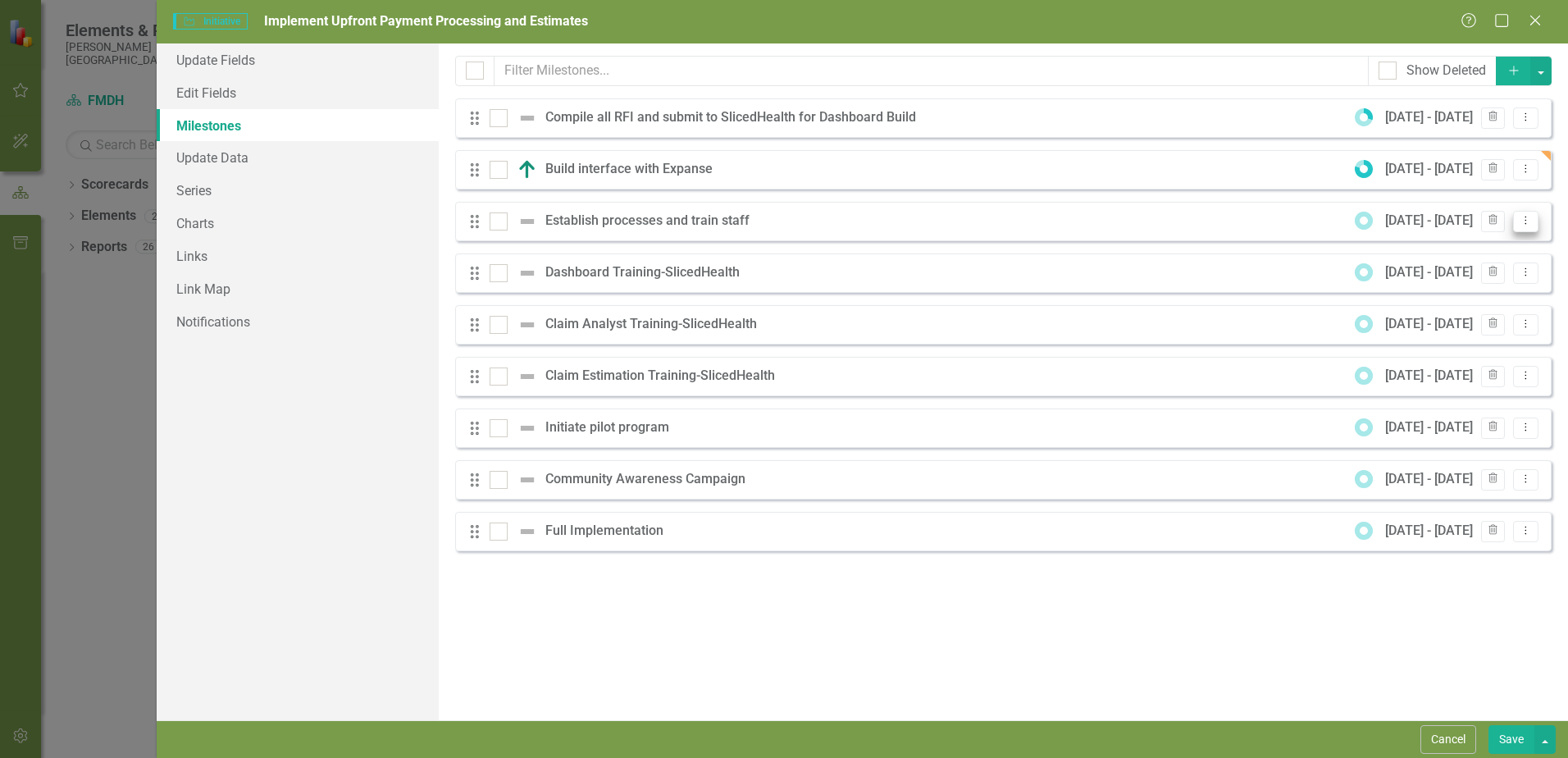
click at [1524, 216] on icon "Dropdown Menu" at bounding box center [1526, 220] width 14 height 11
click at [1472, 243] on link "Edit Edit Milestone" at bounding box center [1461, 248] width 154 height 30
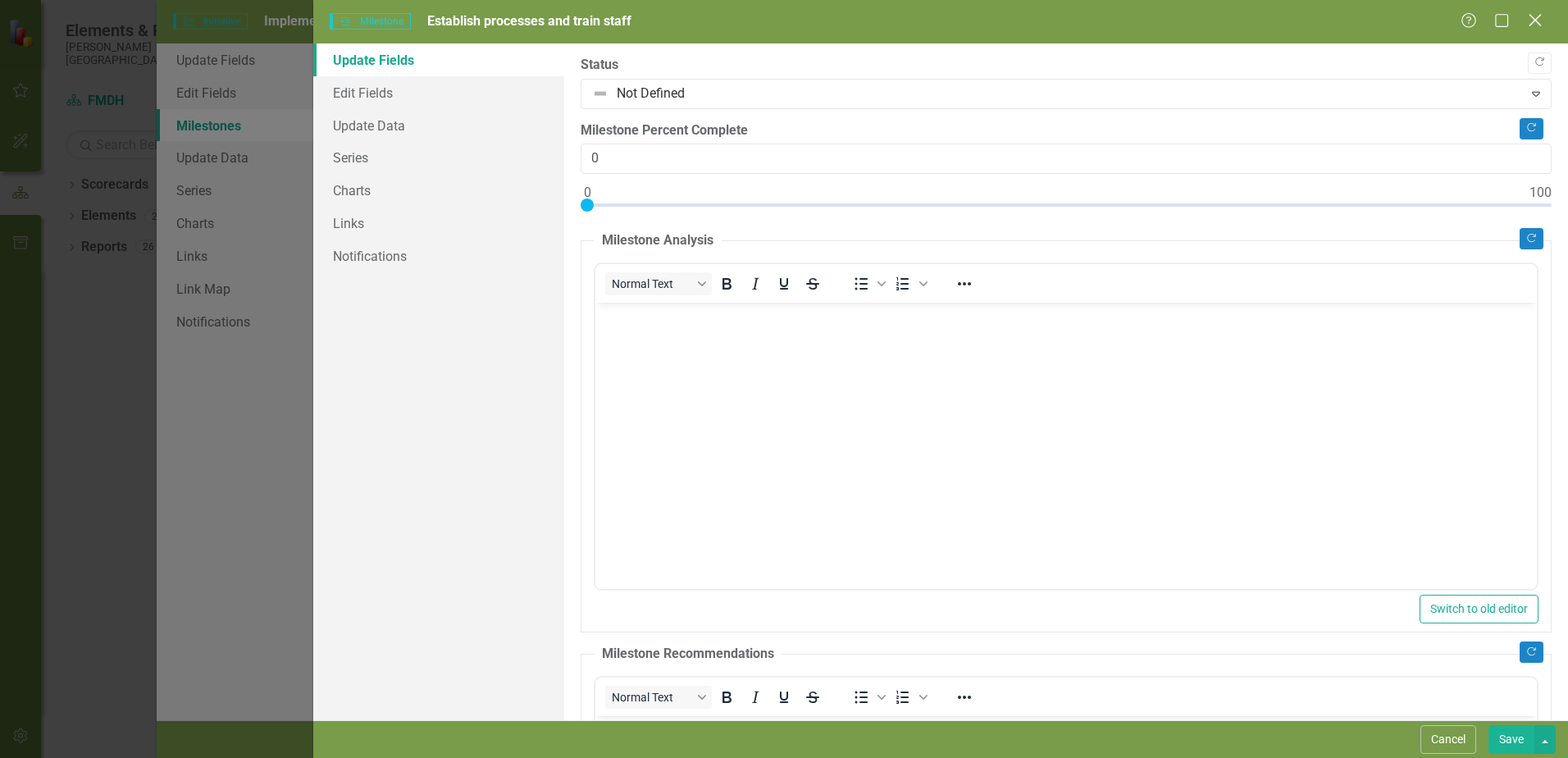
click at [1536, 18] on icon "Close" at bounding box center [1534, 21] width 21 height 16
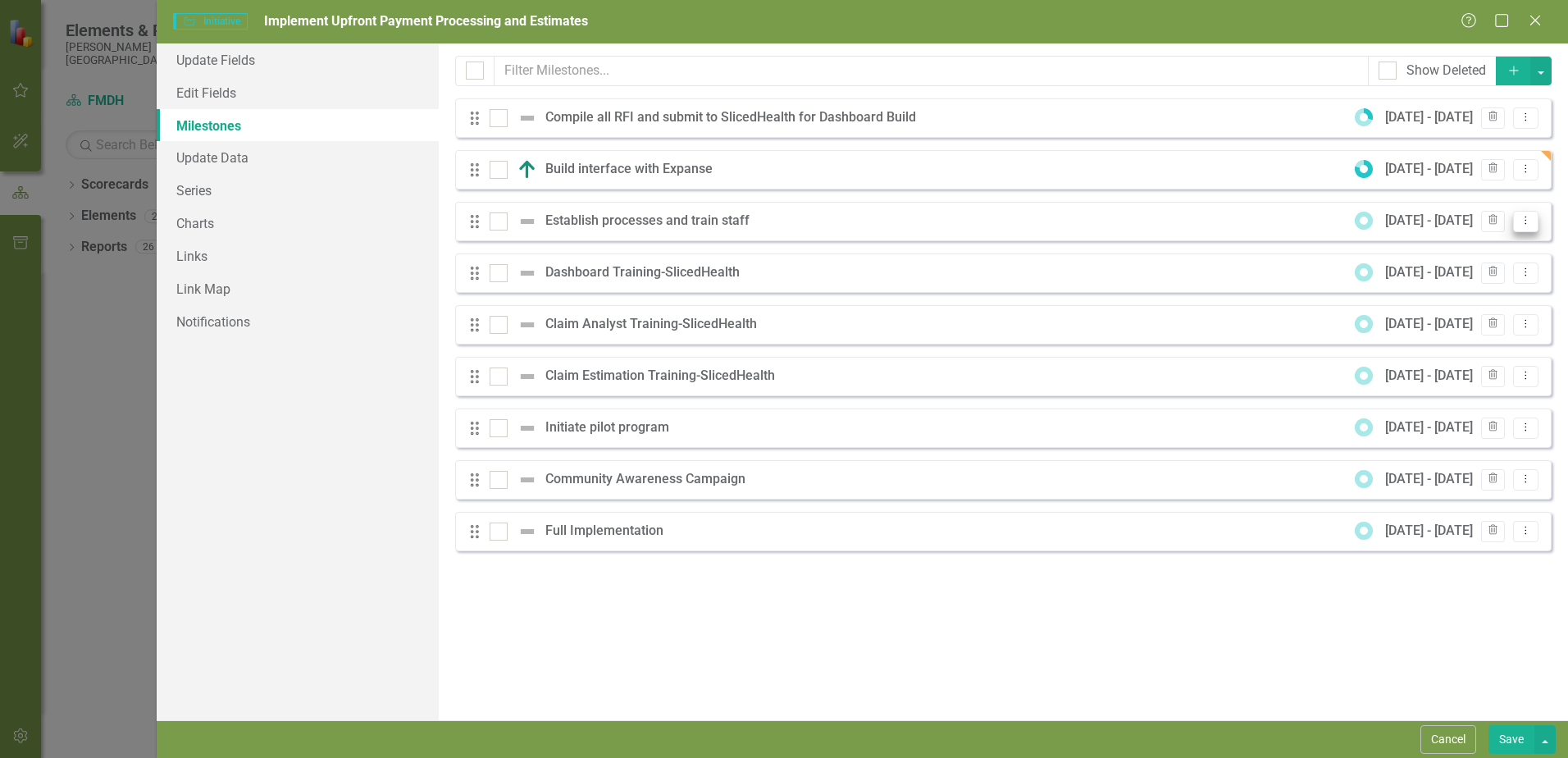
click at [1529, 218] on icon "Dropdown Menu" at bounding box center [1526, 220] width 14 height 11
click at [1471, 242] on link "Edit Edit Milestone" at bounding box center [1461, 248] width 154 height 30
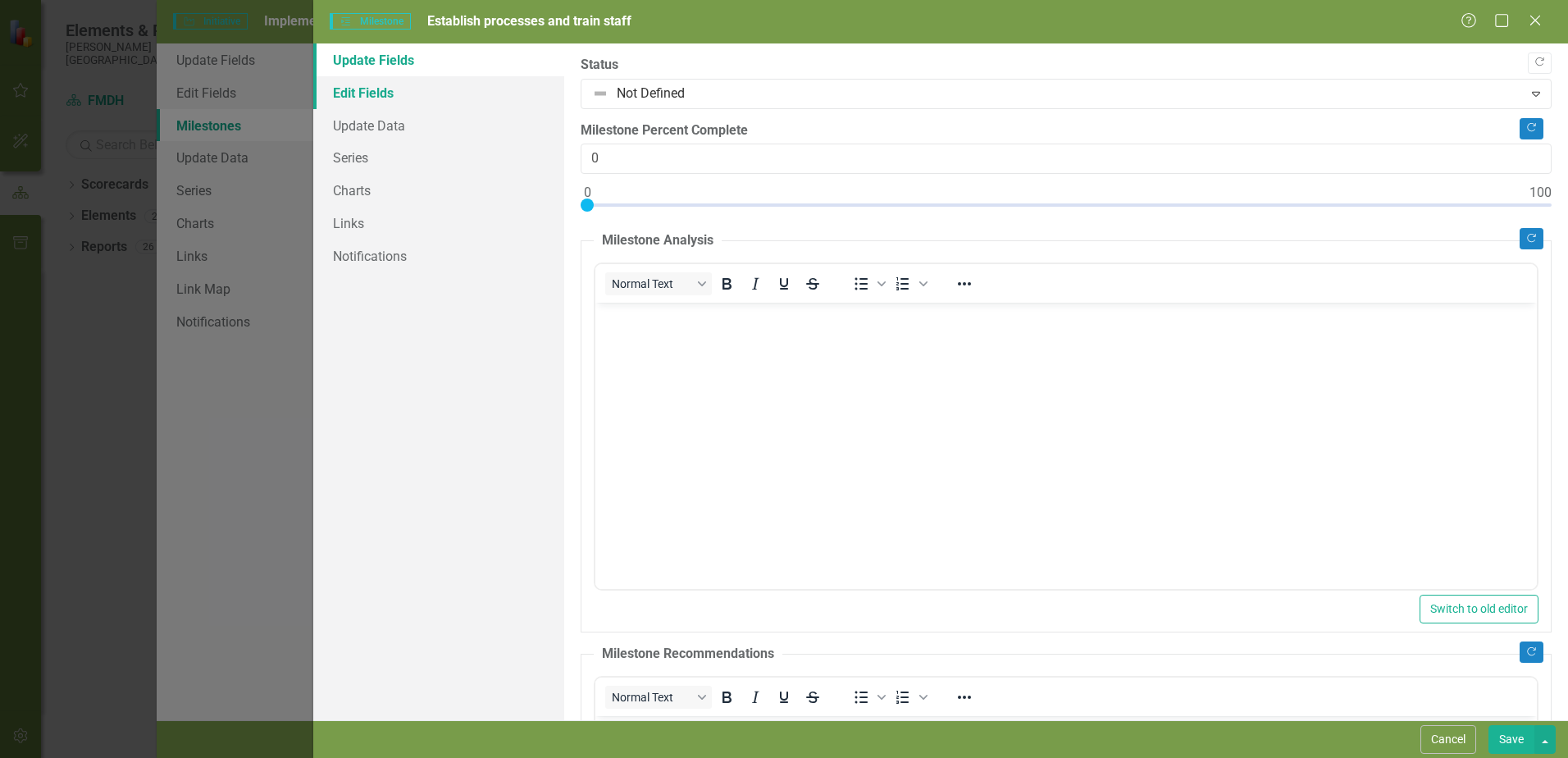
click at [366, 82] on link "Edit Fields" at bounding box center [438, 93] width 251 height 33
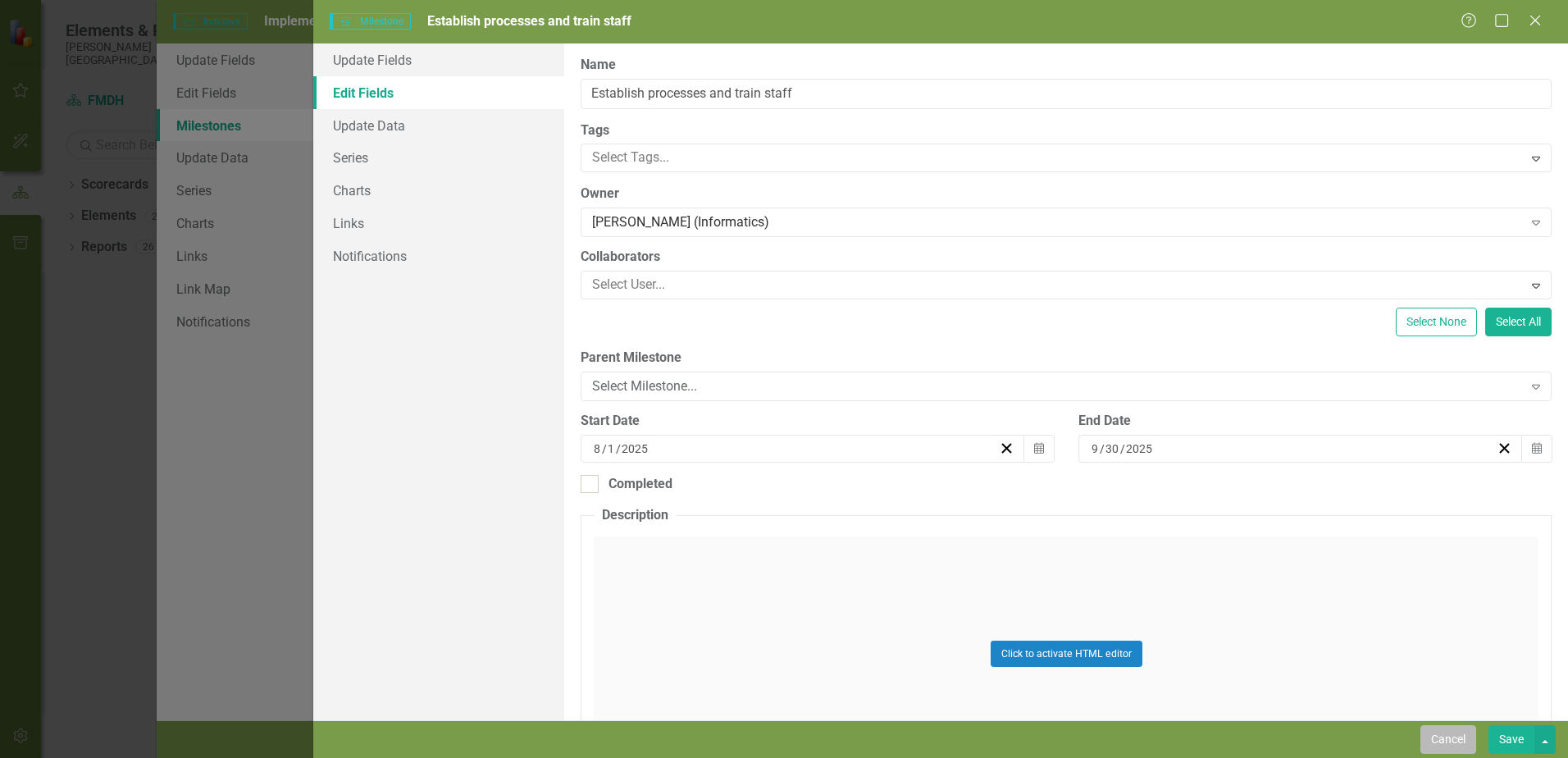
click at [1441, 737] on button "Cancel" at bounding box center [1448, 739] width 56 height 28
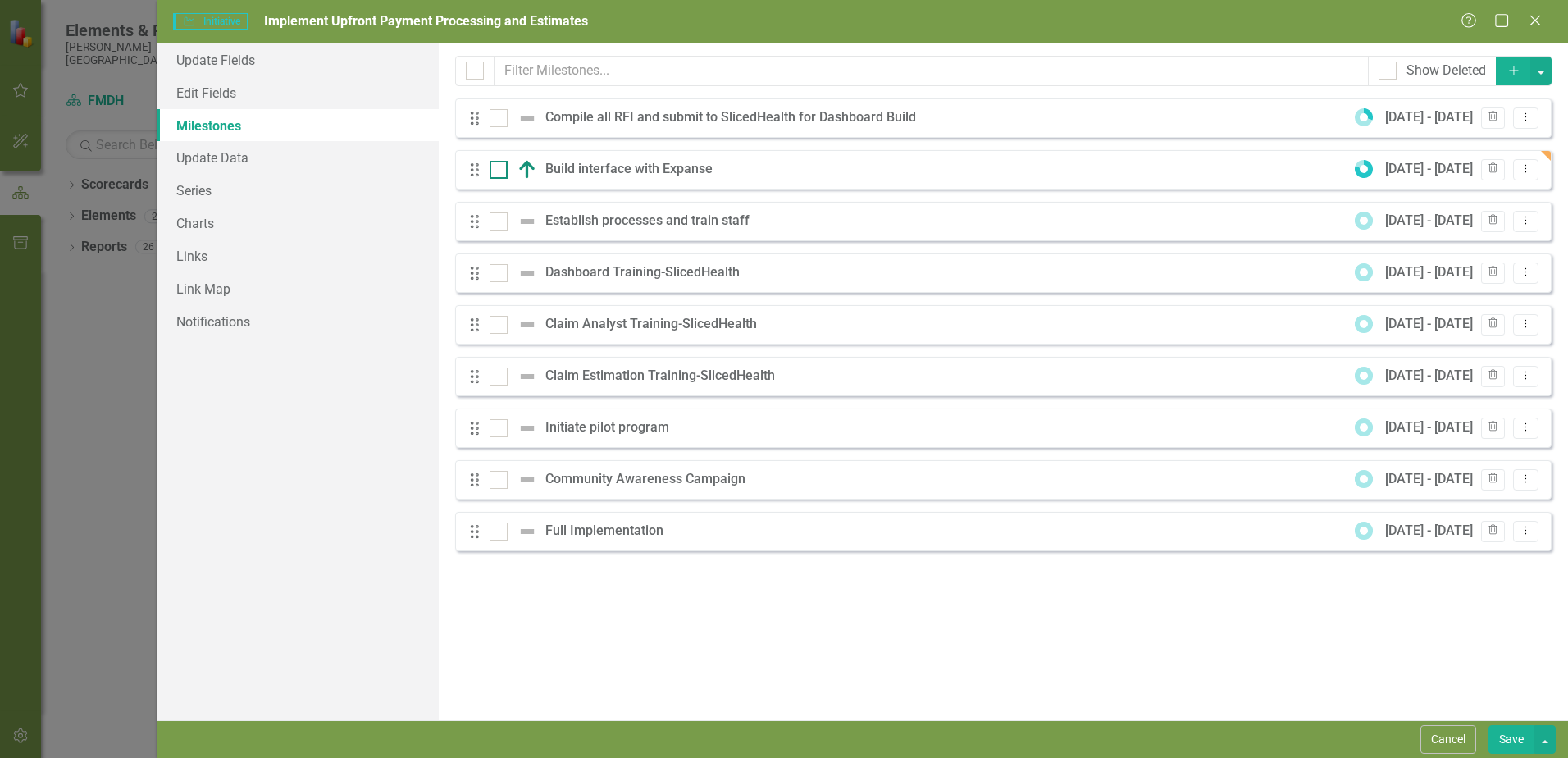
click at [527, 167] on img at bounding box center [527, 170] width 20 height 20
click at [500, 167] on input "checkbox" at bounding box center [494, 166] width 11 height 11
click at [527, 167] on img at bounding box center [527, 170] width 20 height 20
click at [500, 167] on input "checkbox" at bounding box center [494, 166] width 11 height 11
click at [528, 167] on img at bounding box center [527, 170] width 20 height 20
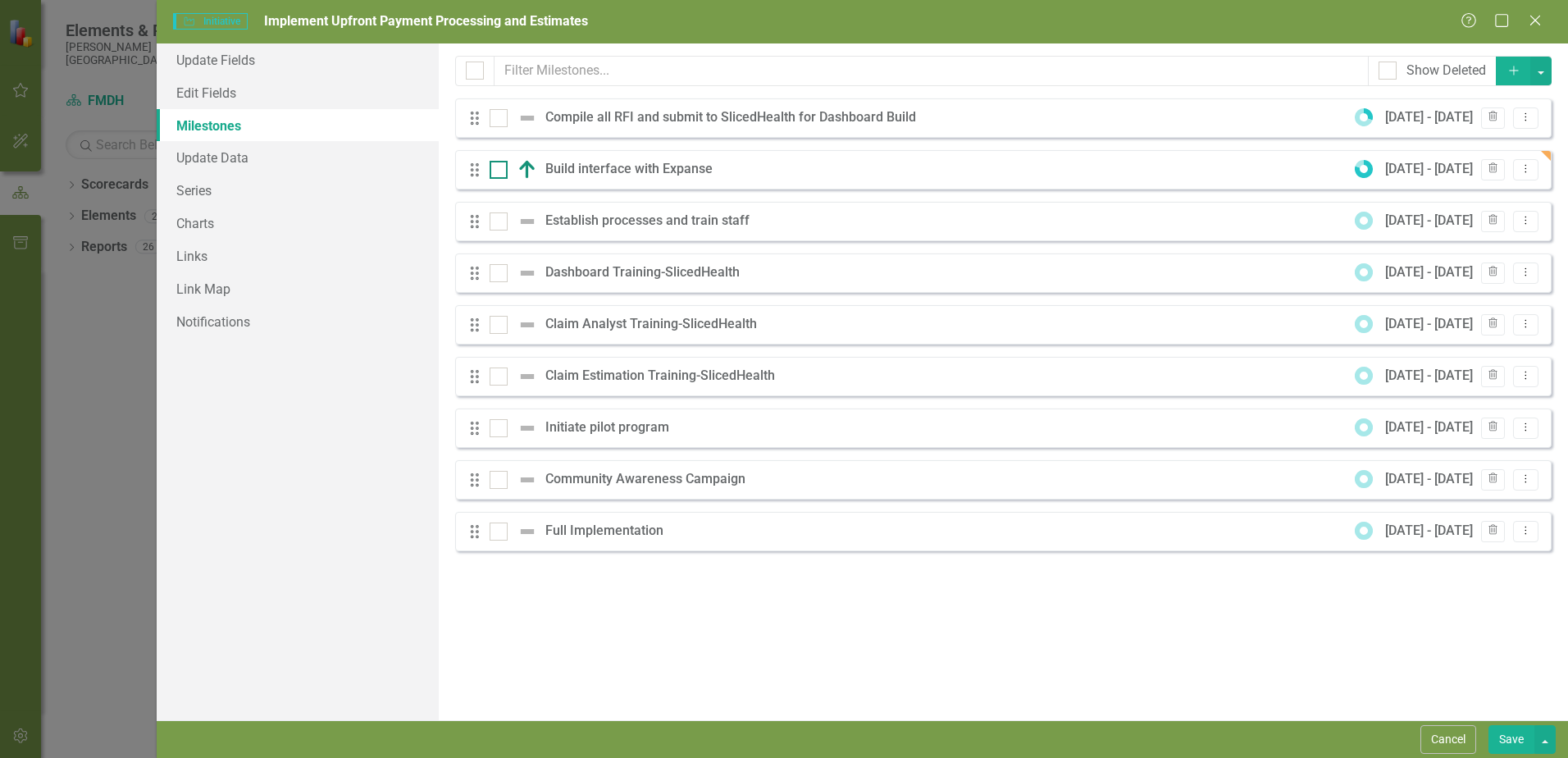
click at [500, 167] on input "checkbox" at bounding box center [494, 166] width 11 height 11
click at [528, 167] on img at bounding box center [527, 170] width 20 height 20
click at [500, 167] on input "checkbox" at bounding box center [494, 166] width 11 height 11
checkbox input "false"
click at [610, 170] on div "Build interface with Expanse" at bounding box center [634, 169] width 176 height 19
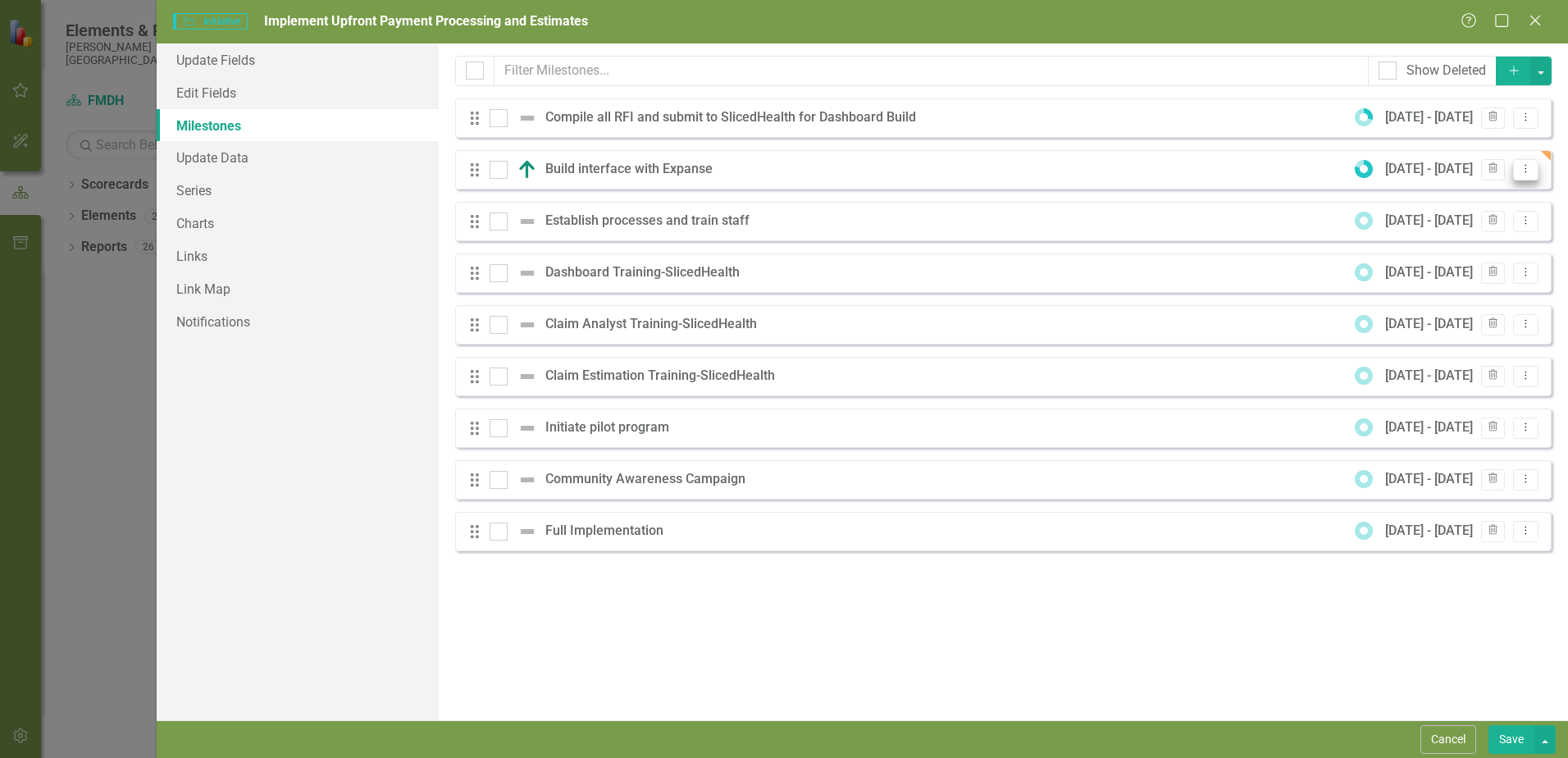
click at [1517, 167] on button "Dropdown Menu" at bounding box center [1526, 170] width 25 height 22
click at [1465, 192] on link "Edit Edit Milestone" at bounding box center [1461, 196] width 154 height 30
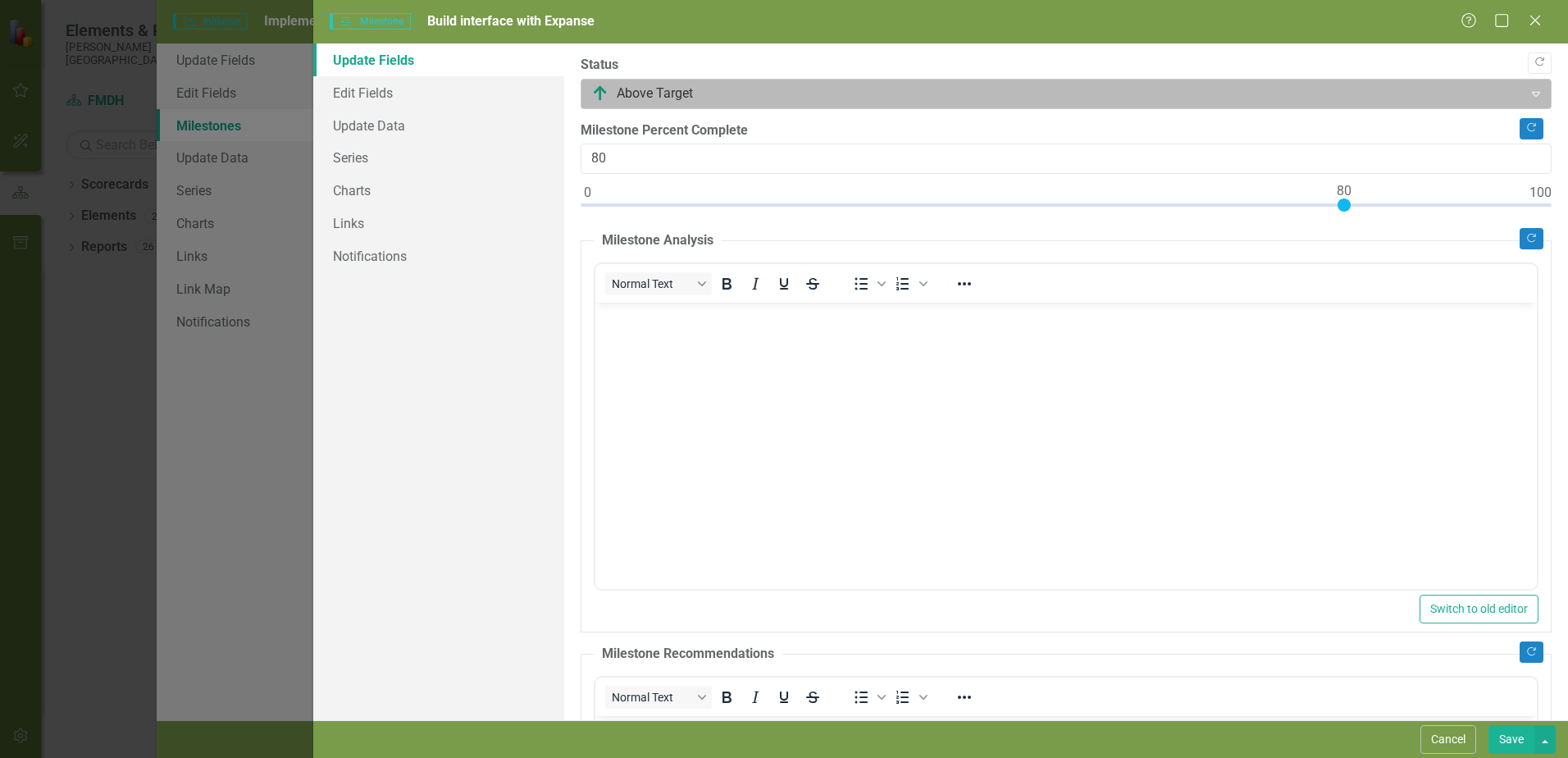
click at [598, 87] on div at bounding box center [1052, 94] width 920 height 22
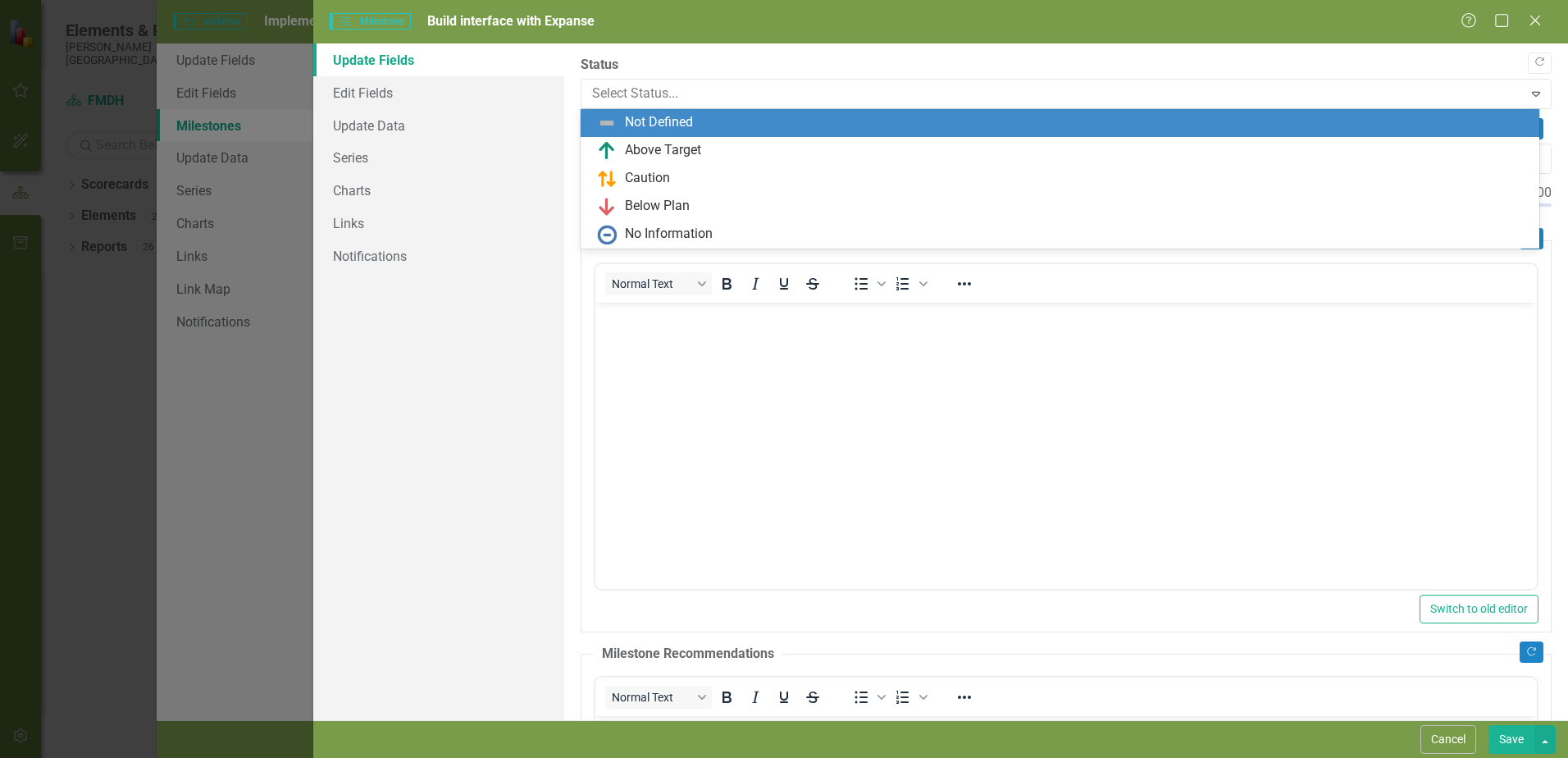
click at [617, 110] on div "Not Defined" at bounding box center [1060, 123] width 959 height 28
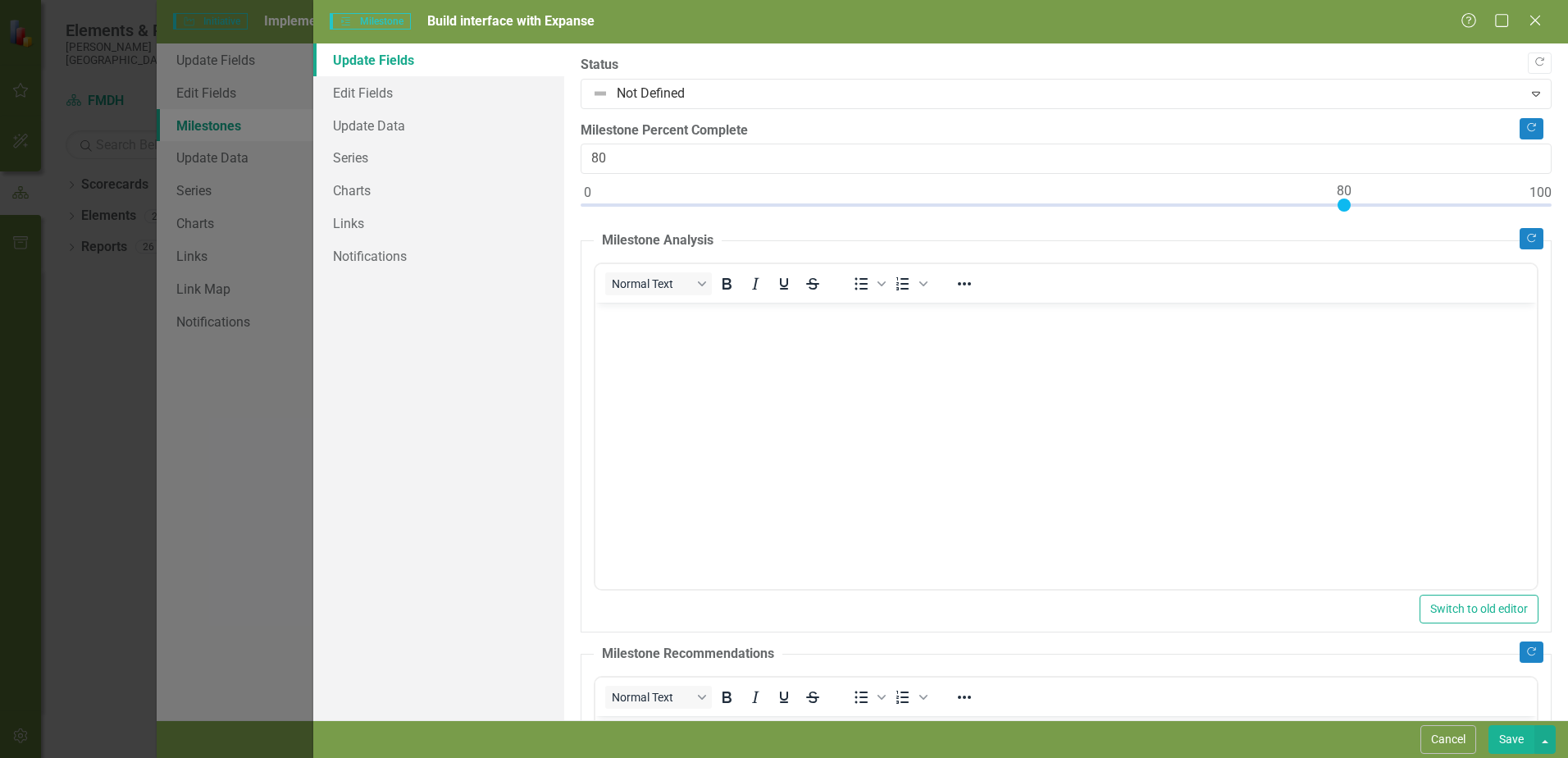
click at [1506, 736] on button "Save" at bounding box center [1511, 739] width 46 height 28
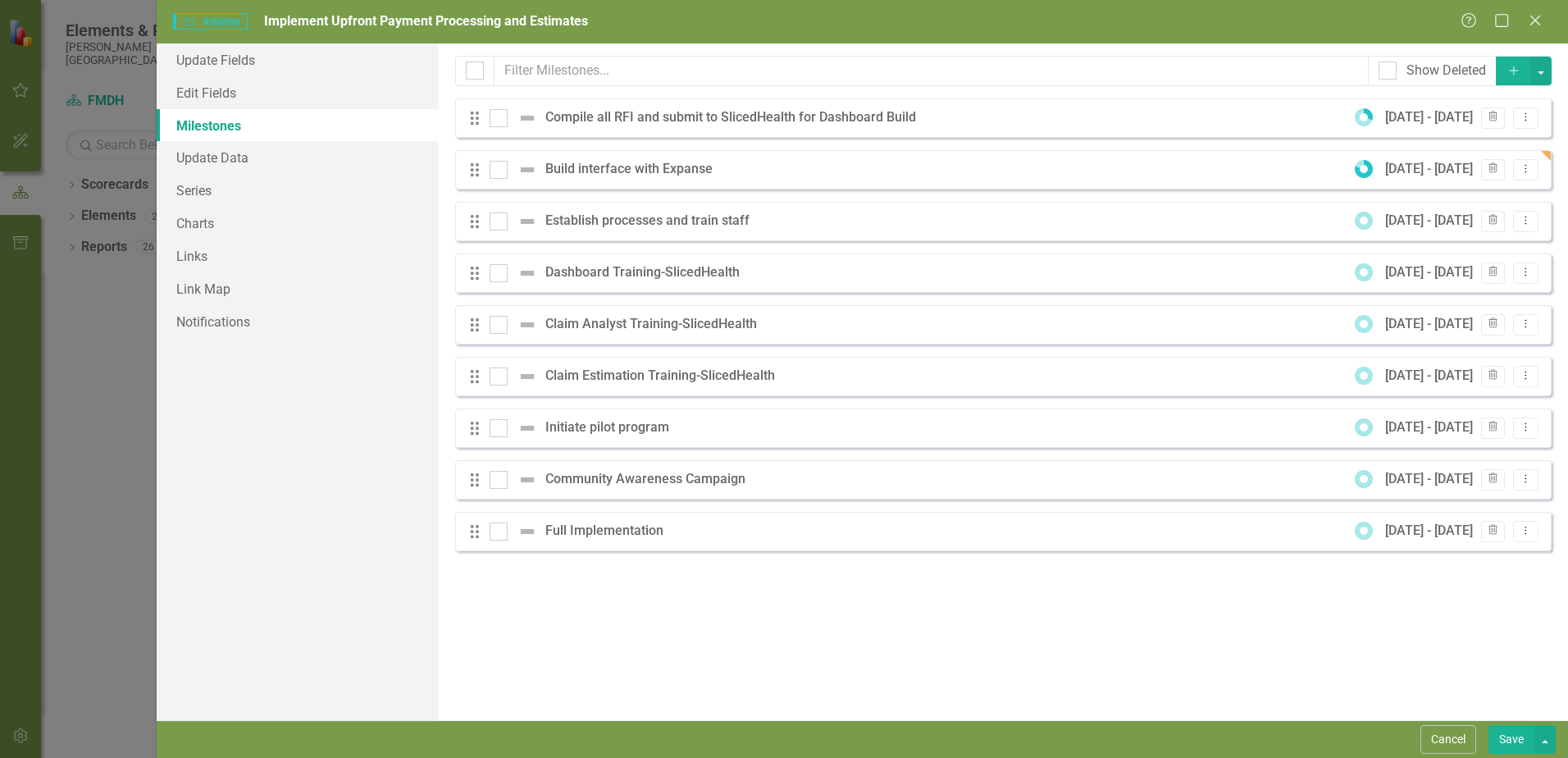
click at [1105, 120] on div "Drag Compile all RFI and submit to SlicedHealth for Dashboard Build [DATE] - [D…" at bounding box center [1003, 118] width 1096 height 39
click at [1538, 116] on button "Dropdown Menu" at bounding box center [1526, 118] width 25 height 22
click at [1460, 154] on link "Edit Edit Milestone" at bounding box center [1461, 145] width 154 height 30
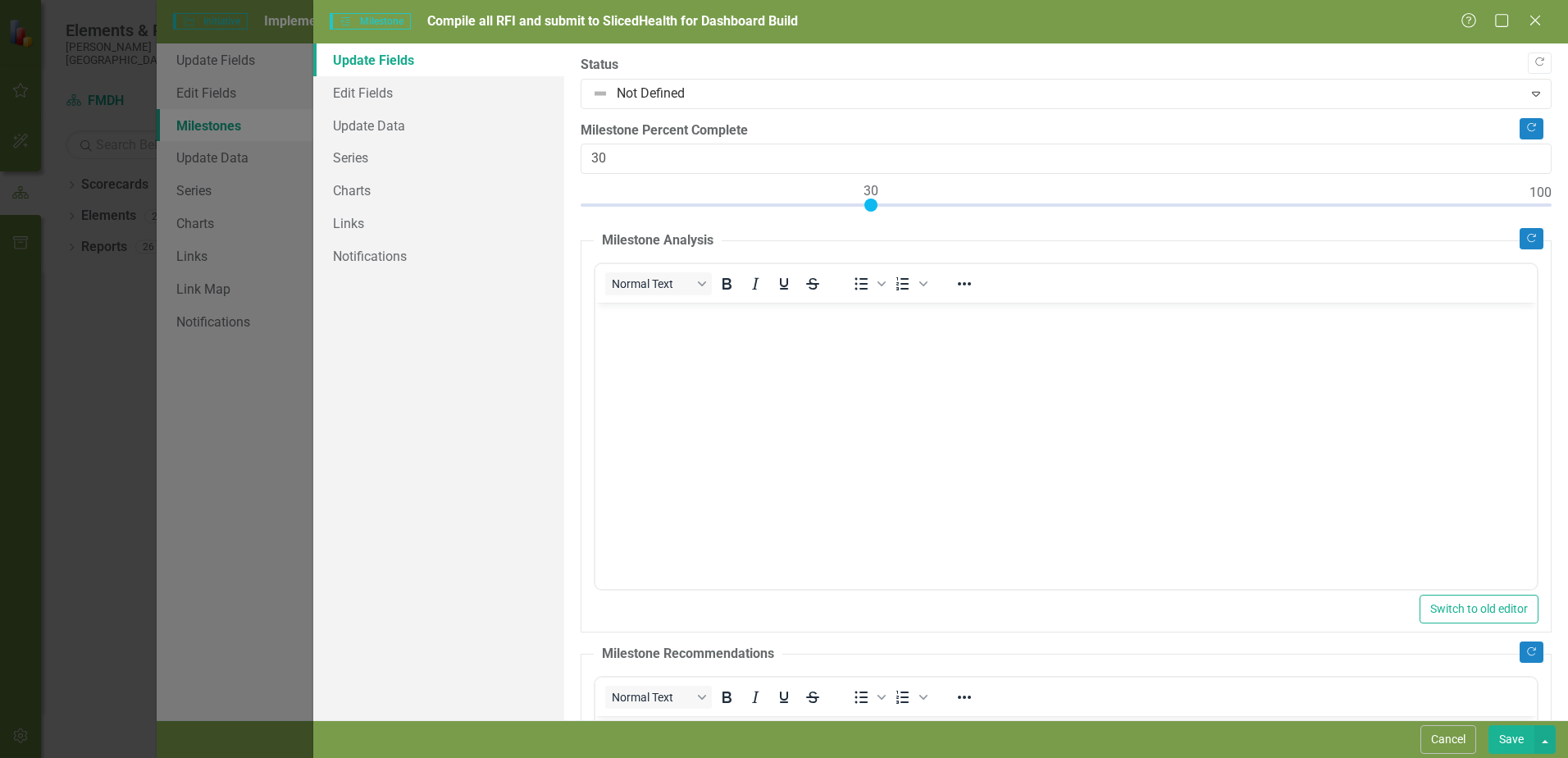
click at [1533, 203] on div at bounding box center [1066, 208] width 971 height 21
type input "100"
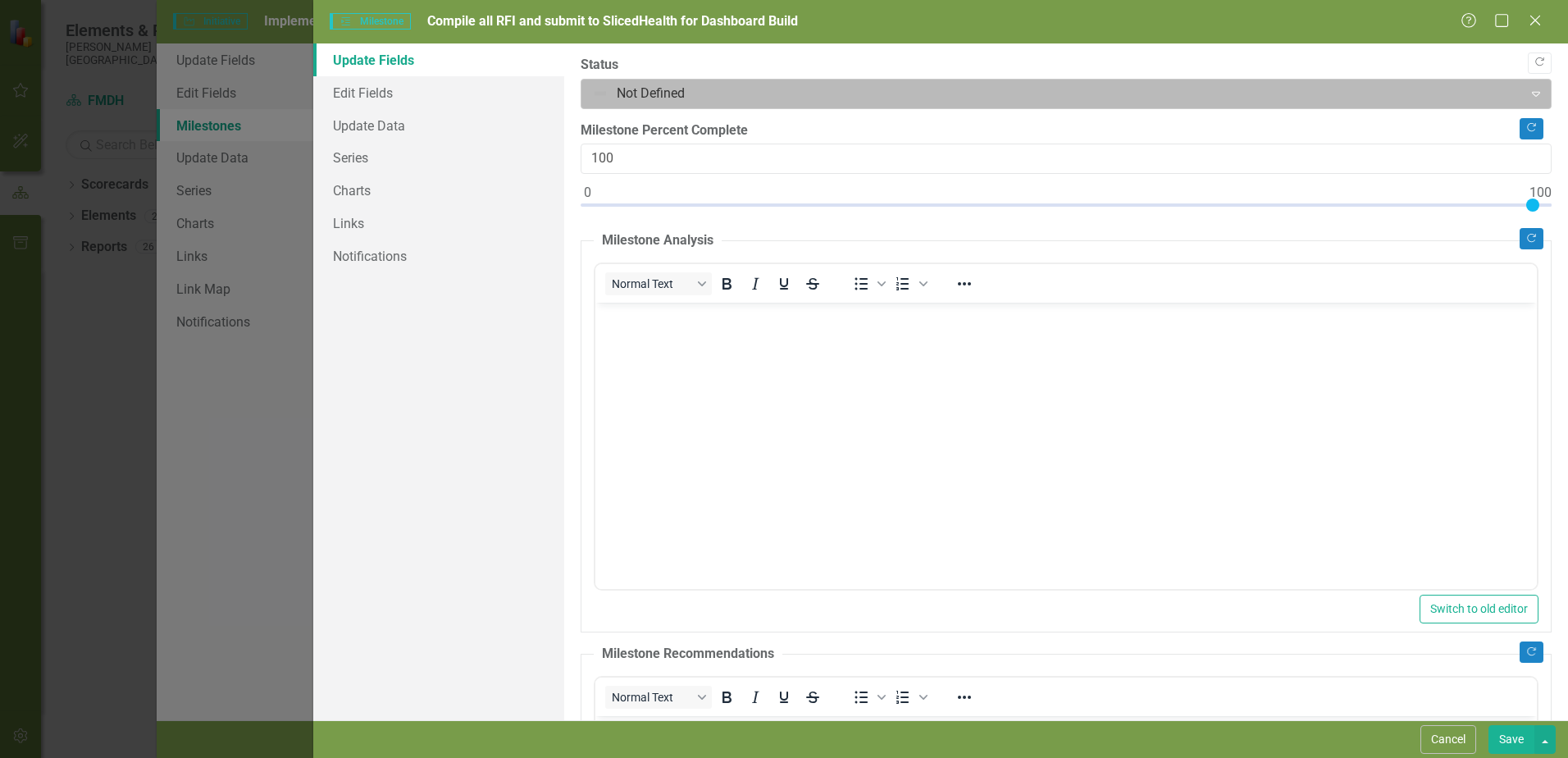
click at [602, 96] on div at bounding box center [1052, 94] width 920 height 22
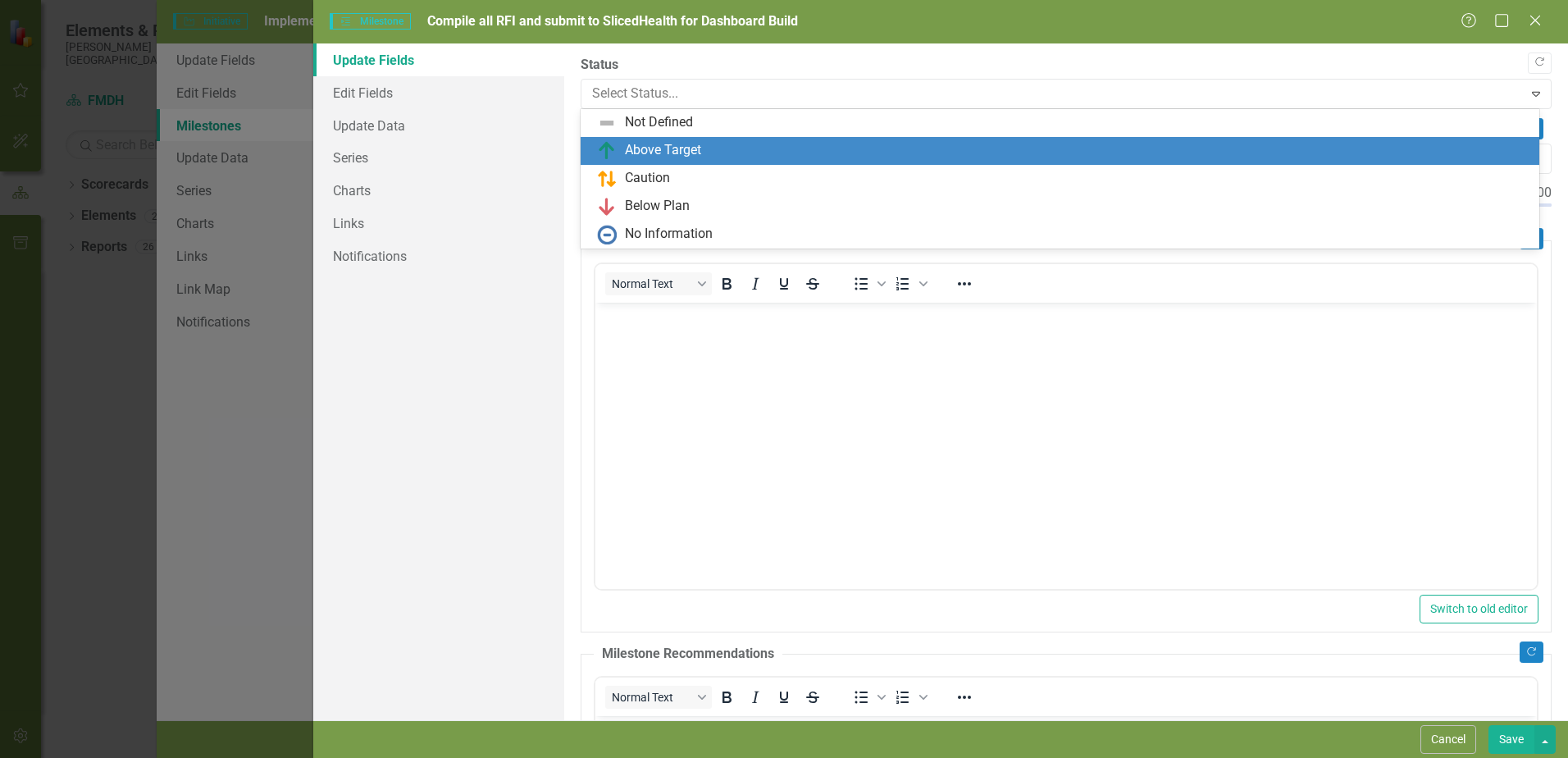
click at [597, 144] on img at bounding box center [606, 150] width 20 height 20
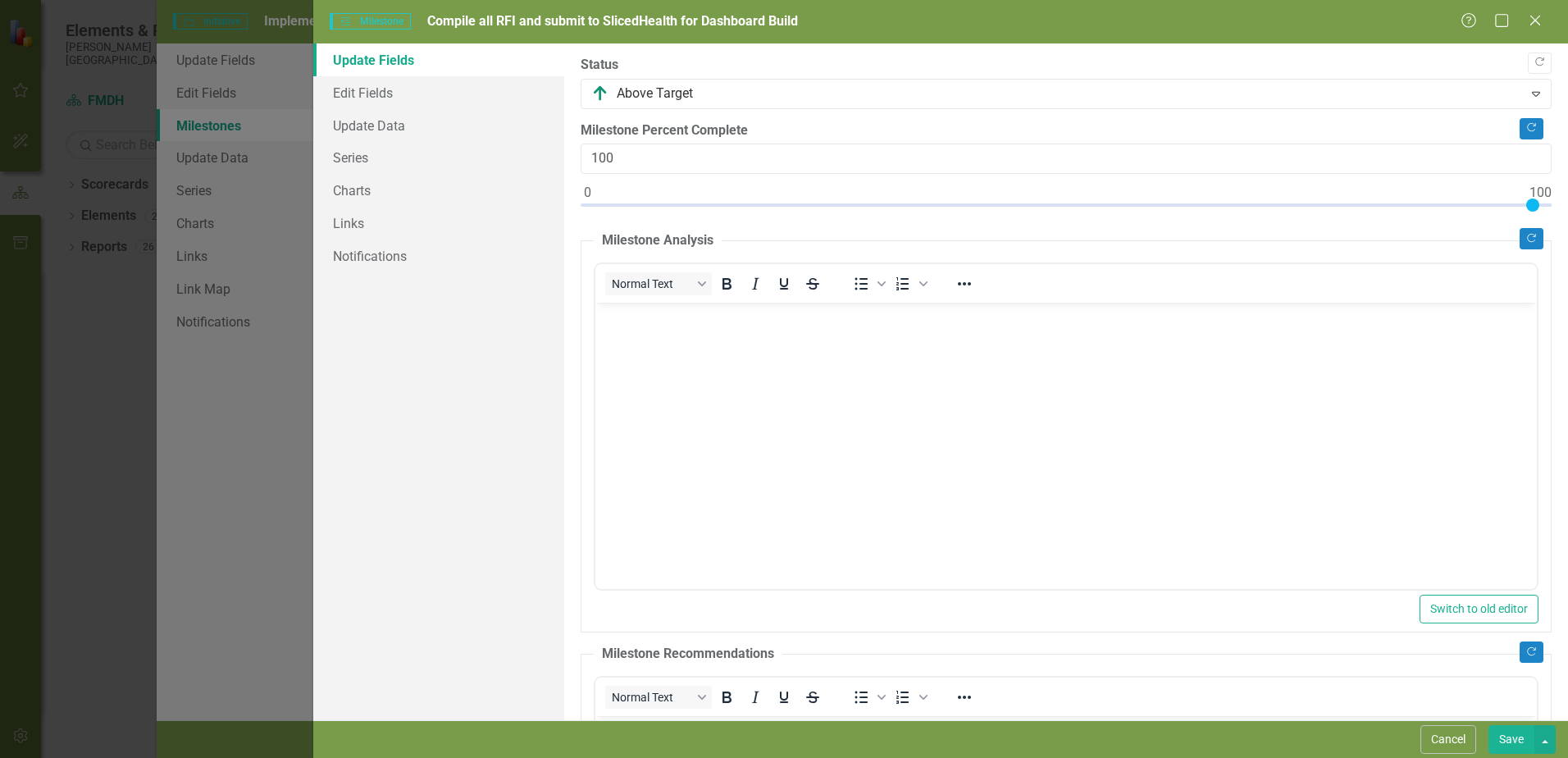
click at [1510, 735] on button "Save" at bounding box center [1511, 739] width 46 height 28
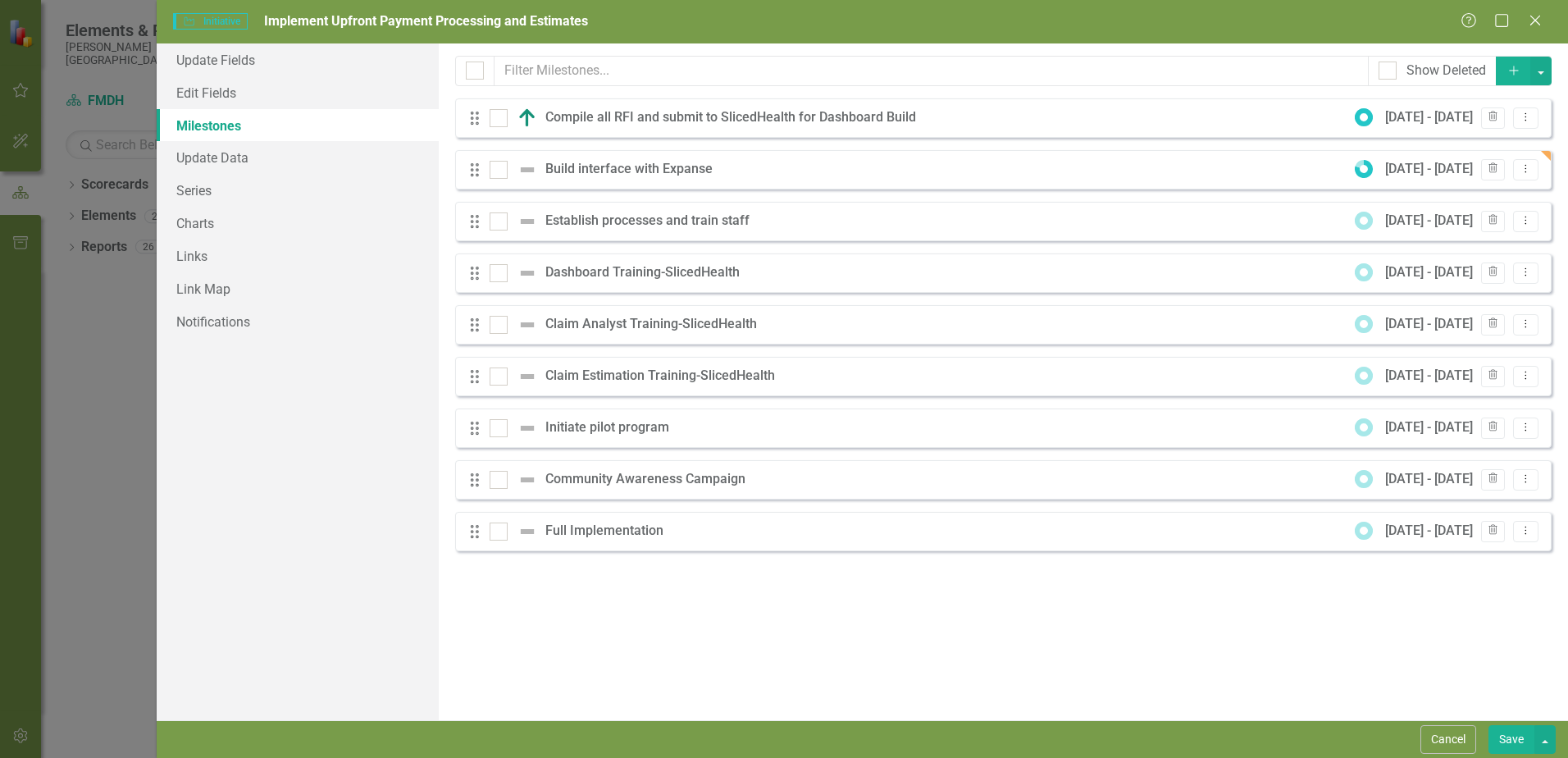
click at [1047, 169] on div "Drag Build interface with Expanse [DATE] - [DATE] Trash Dropdown Menu" at bounding box center [1003, 170] width 1096 height 39
click at [722, 165] on div "Drag Build interface with Expanse [DATE] - [DATE] Trash Dropdown Menu" at bounding box center [1003, 170] width 1096 height 39
click at [718, 165] on div "Build interface with Expanse" at bounding box center [634, 169] width 176 height 19
click at [1514, 171] on button "Dropdown Menu" at bounding box center [1526, 170] width 25 height 22
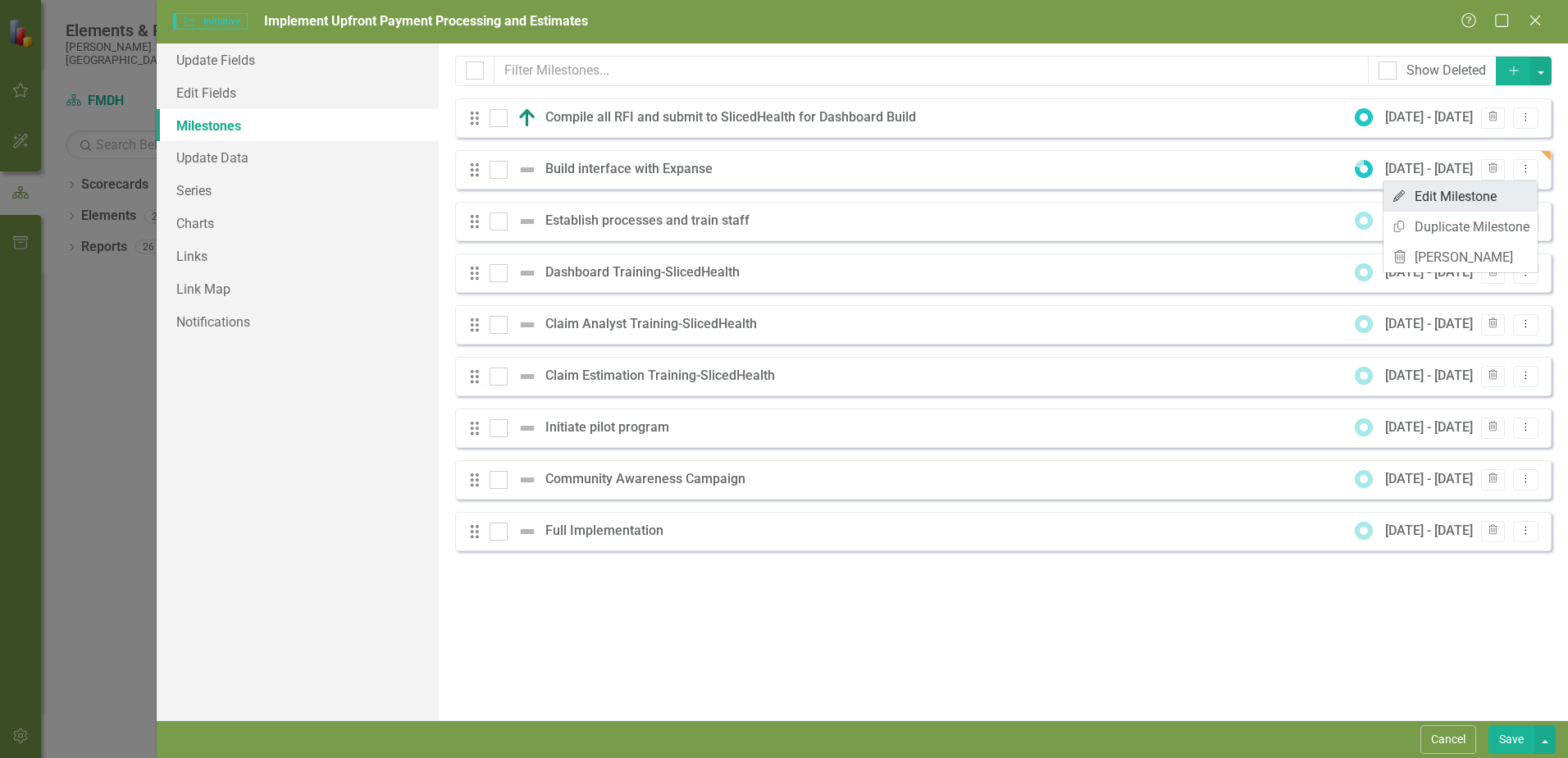
click at [1454, 201] on link "Edit Edit Milestone" at bounding box center [1461, 196] width 154 height 30
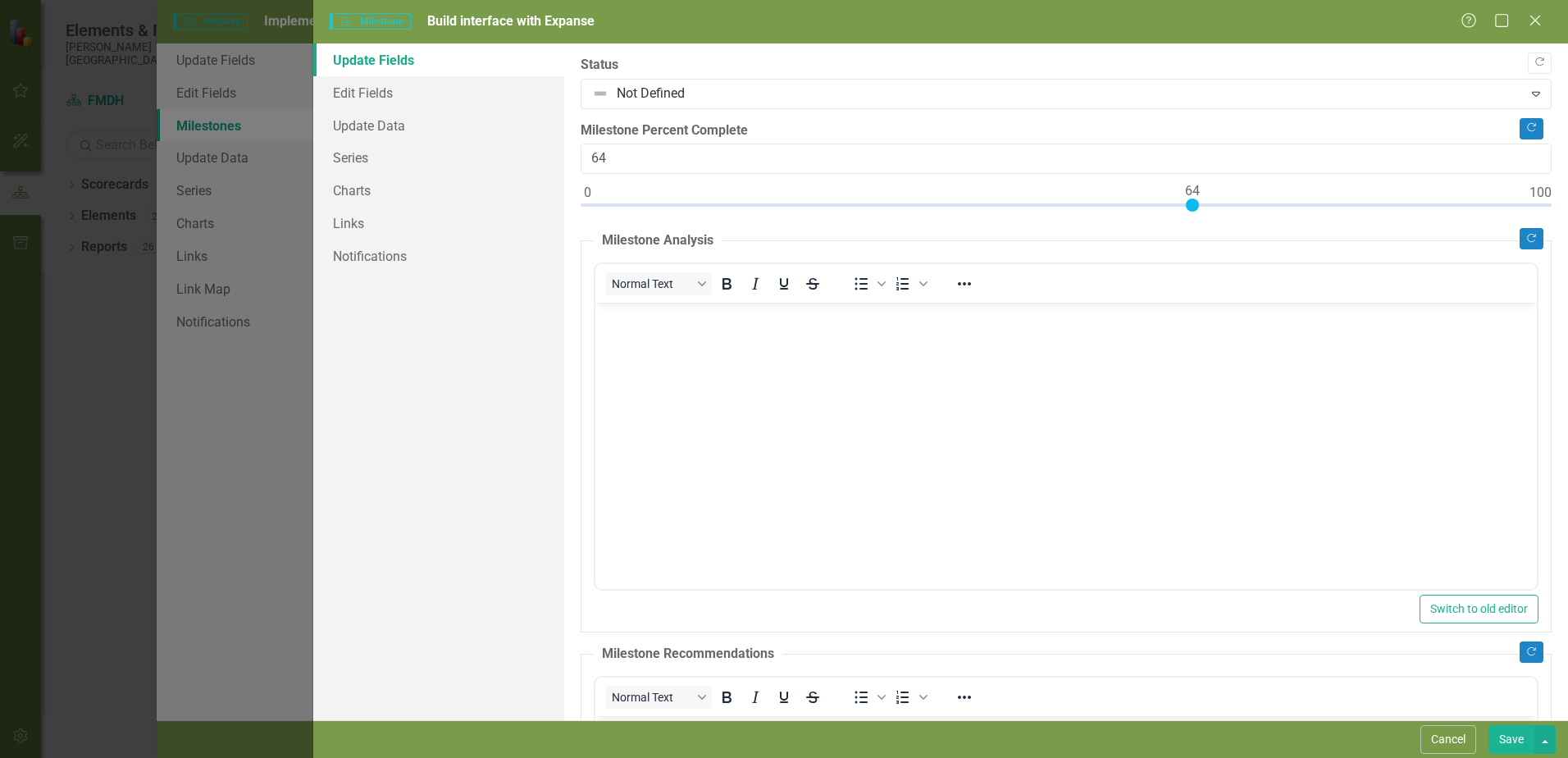
click at [1196, 205] on div at bounding box center [1066, 208] width 971 height 21
click at [1214, 203] on div at bounding box center [1066, 208] width 971 height 21
click at [1172, 203] on div at bounding box center [1066, 208] width 971 height 21
click at [1138, 207] on div at bounding box center [1066, 208] width 971 height 21
click at [1240, 206] on div at bounding box center [1066, 208] width 971 height 21
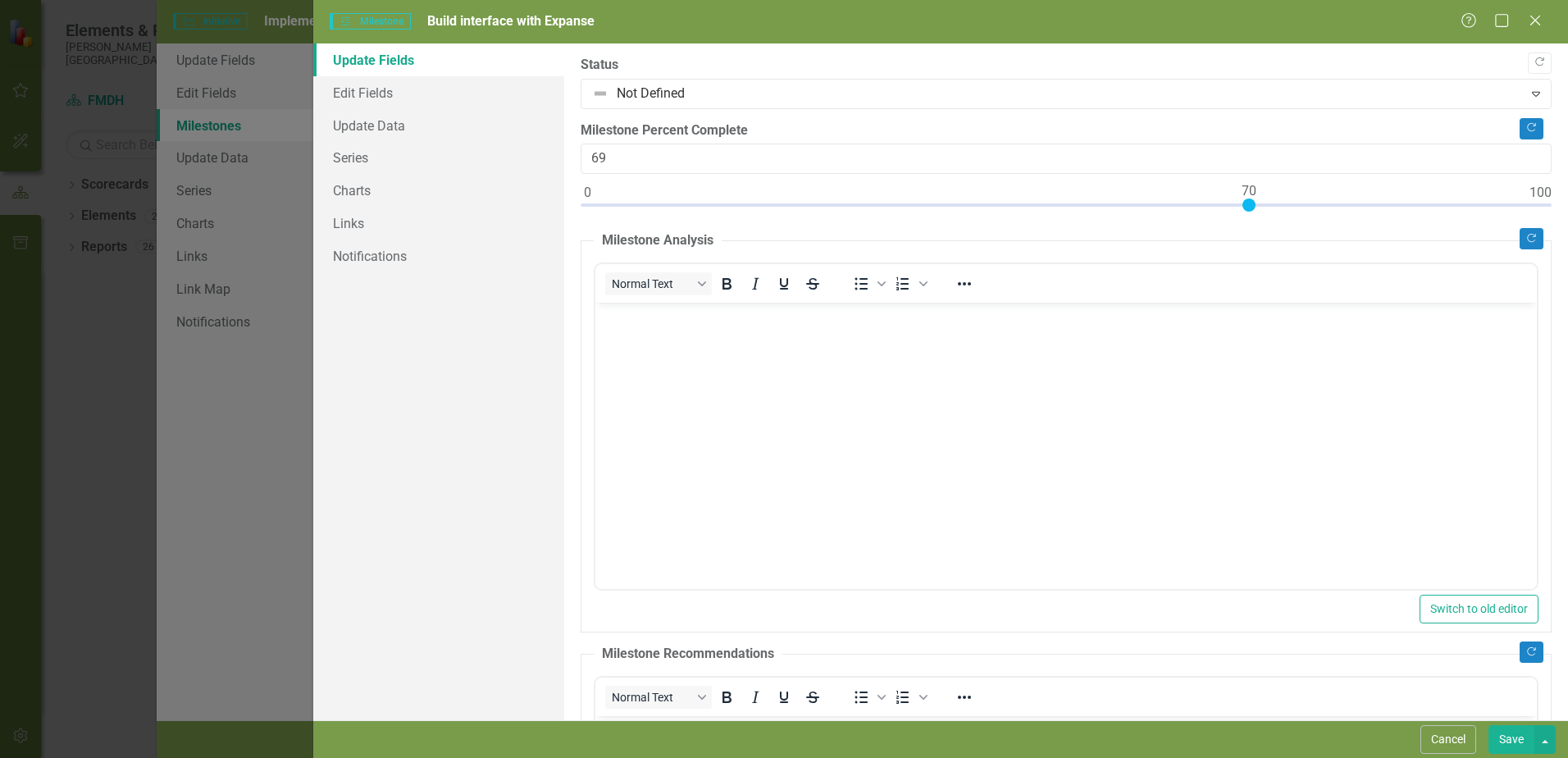
click at [1253, 205] on div at bounding box center [1066, 208] width 971 height 21
type input "70"
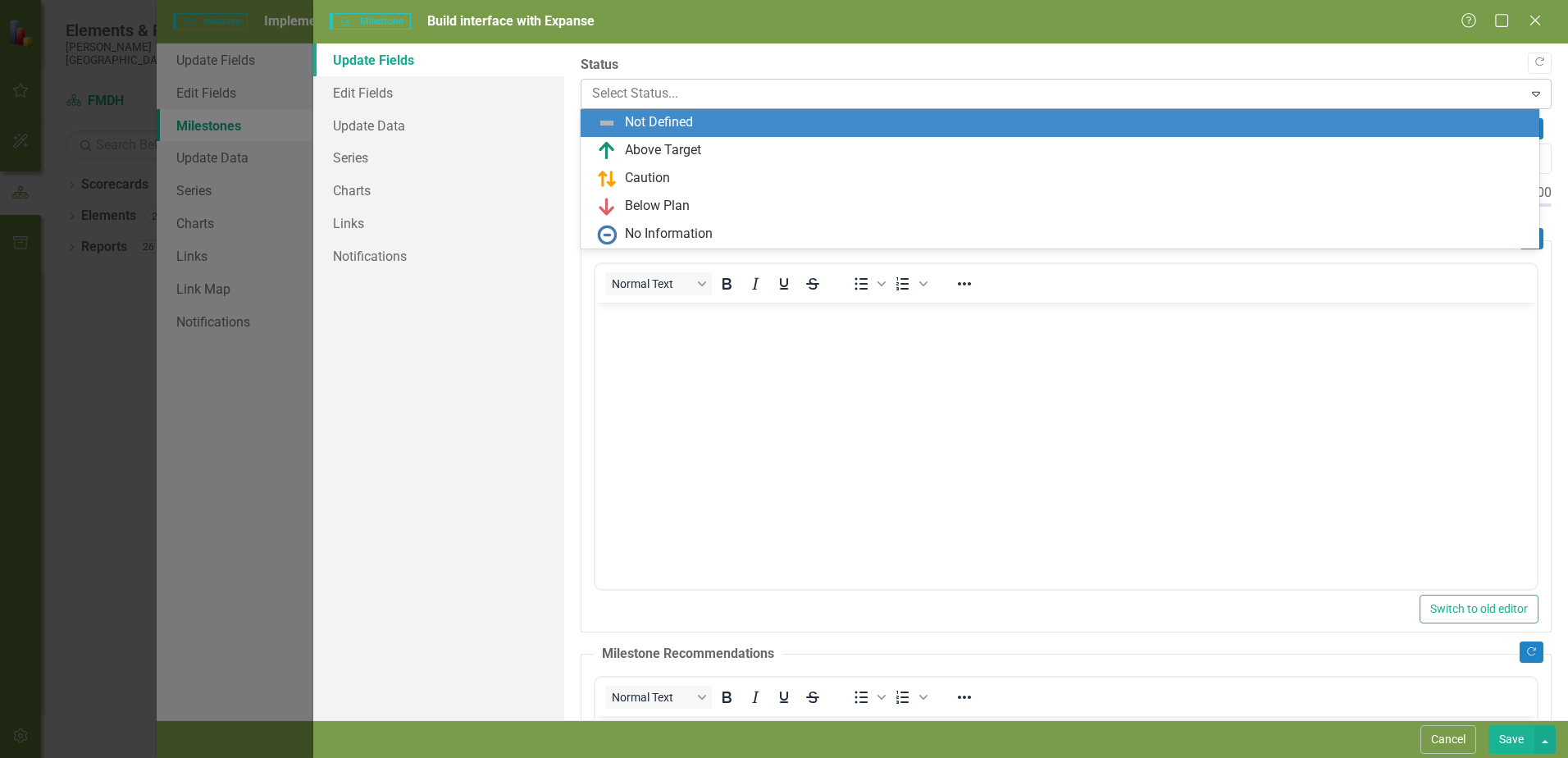
click at [648, 94] on div at bounding box center [1052, 94] width 920 height 22
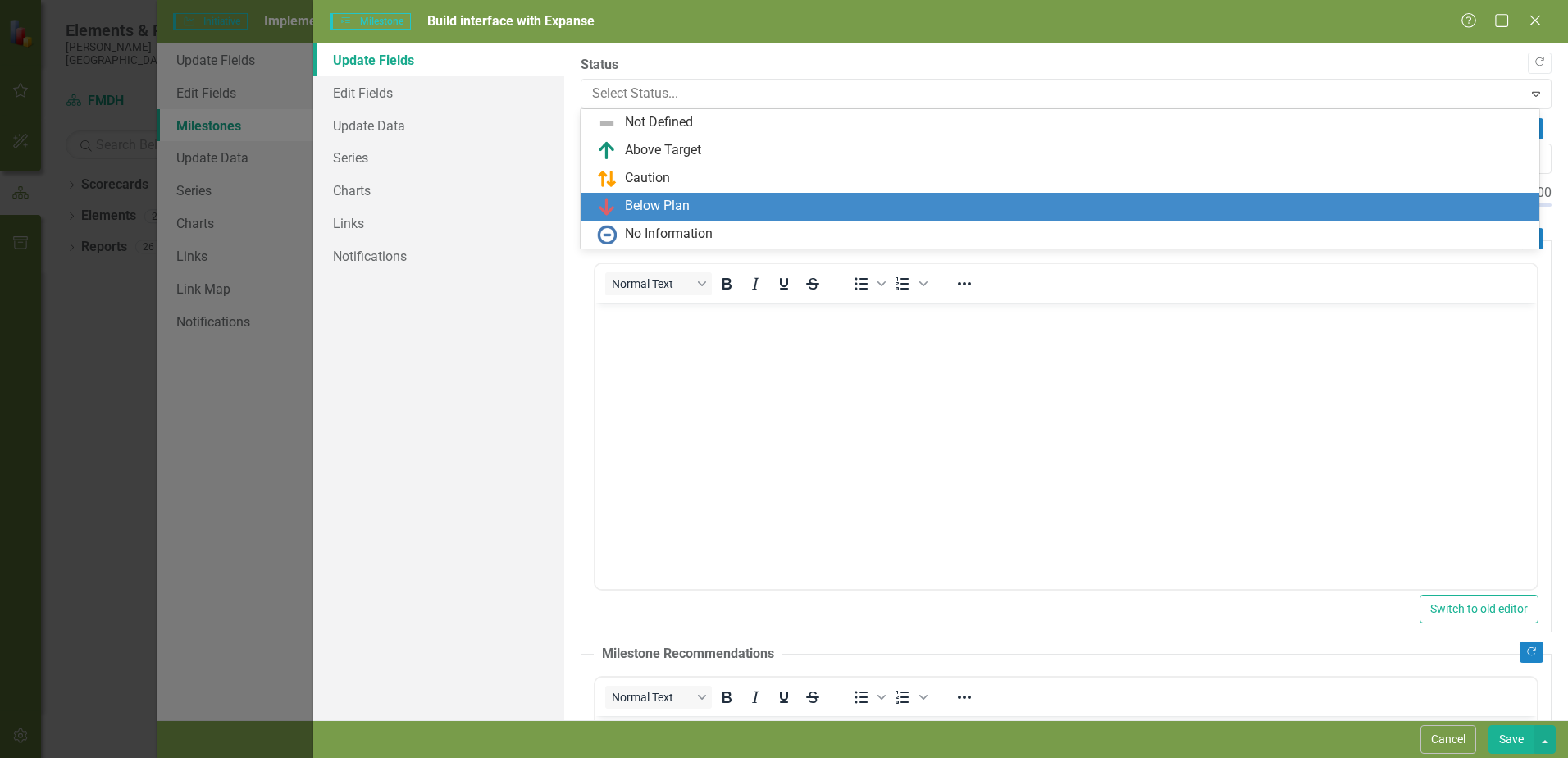
click at [930, 435] on body "Rich Text Area. Press ALT-0 for help." at bounding box center [1066, 426] width 941 height 246
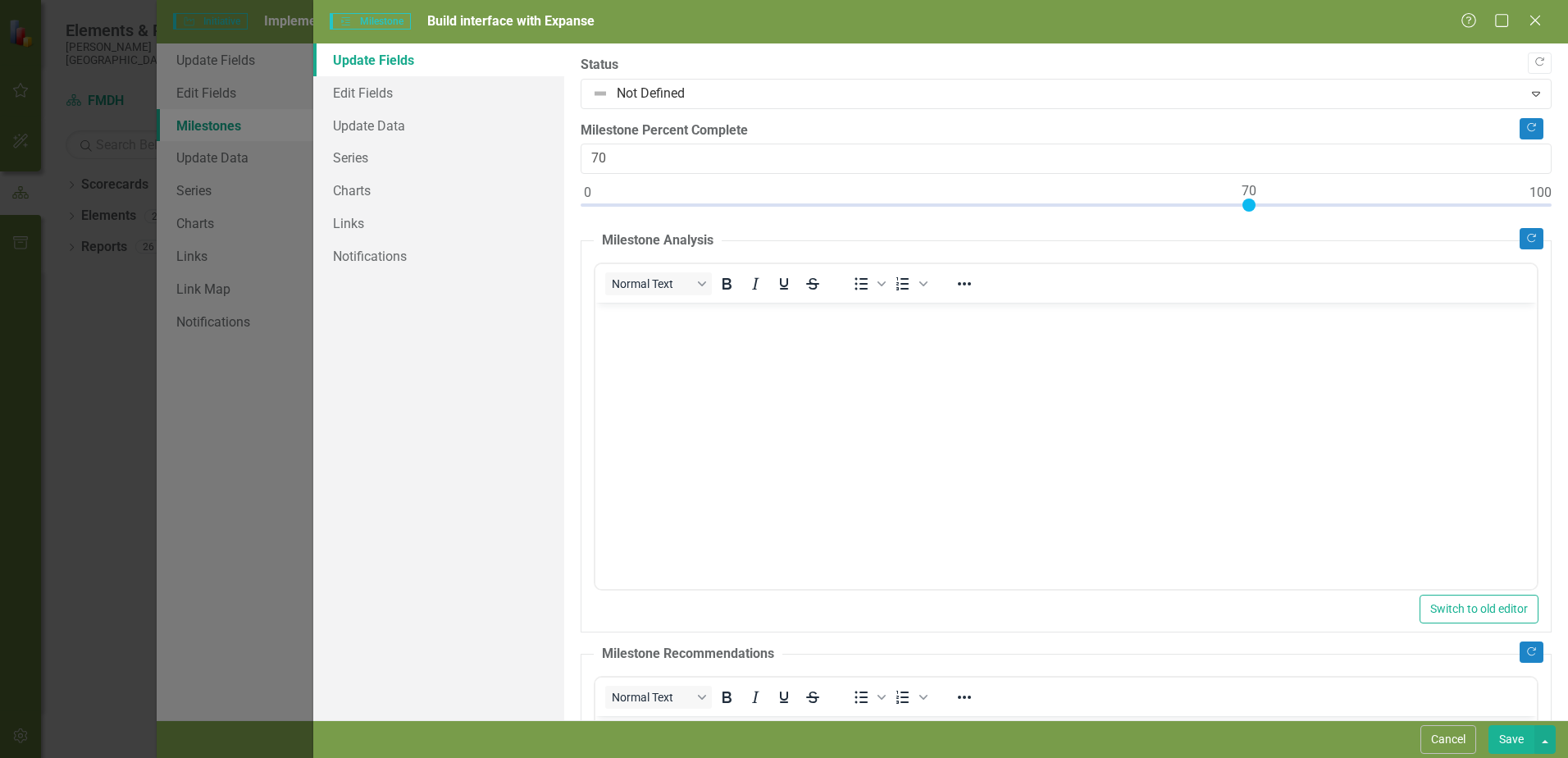
click at [1509, 731] on button "Save" at bounding box center [1511, 739] width 46 height 28
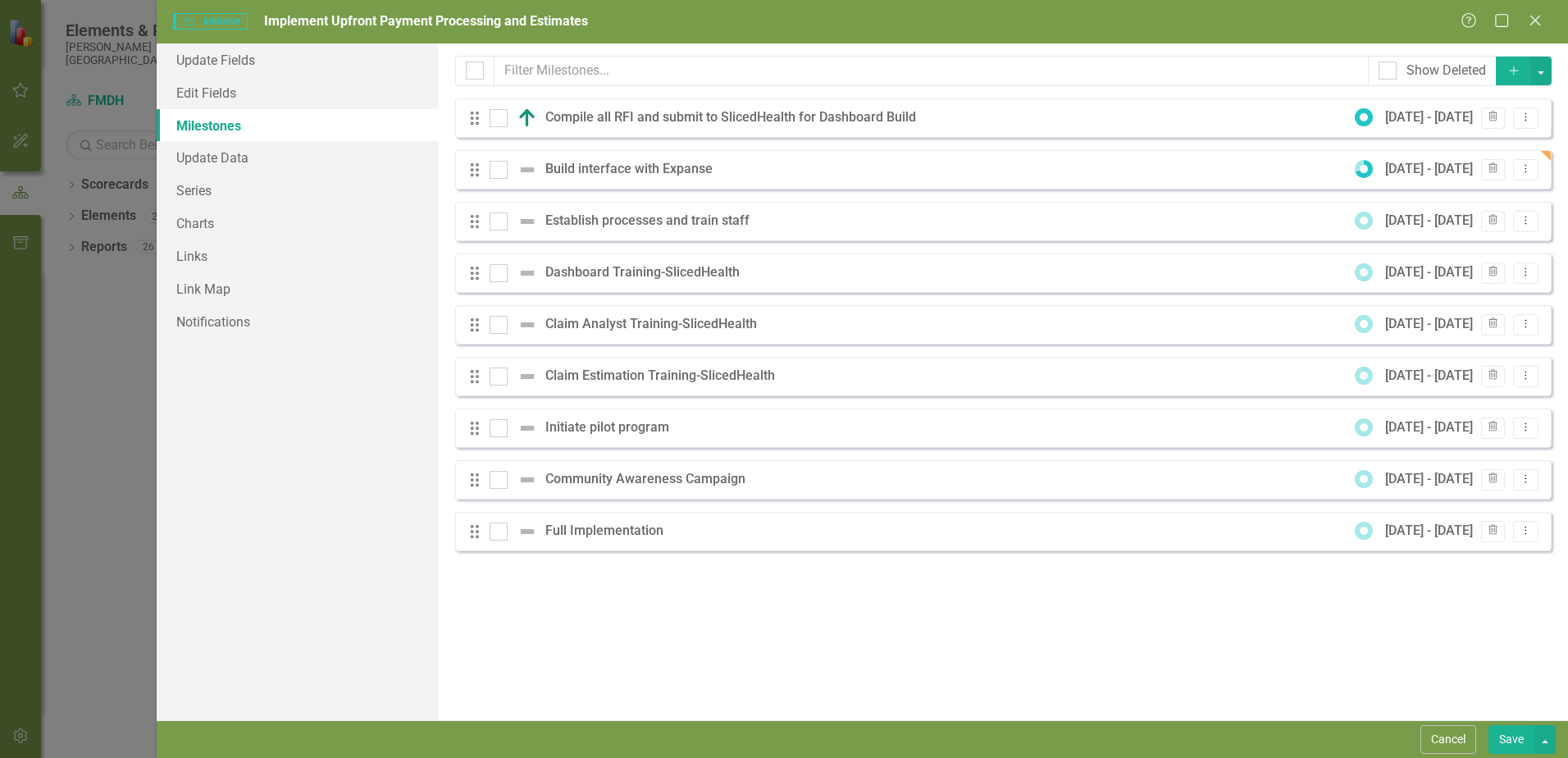
click at [715, 472] on div "Community Awareness Campaign" at bounding box center [649, 479] width 208 height 19
click at [1130, 599] on div "Milestones allow you to break down your projects (or initiatives) into smaller …" at bounding box center [1003, 382] width 1130 height 677
click at [1238, 21] on div "Initiative Initiative Implement Upfront Payment Processing and Estimates" at bounding box center [816, 21] width 1287 height 19
click at [1289, 23] on div "Initiative Initiative Implement Upfront Payment Processing and Estimates" at bounding box center [816, 21] width 1287 height 19
click at [1121, 592] on div "Milestones allow you to break down your projects (or initiatives) into smaller …" at bounding box center [1003, 382] width 1130 height 677
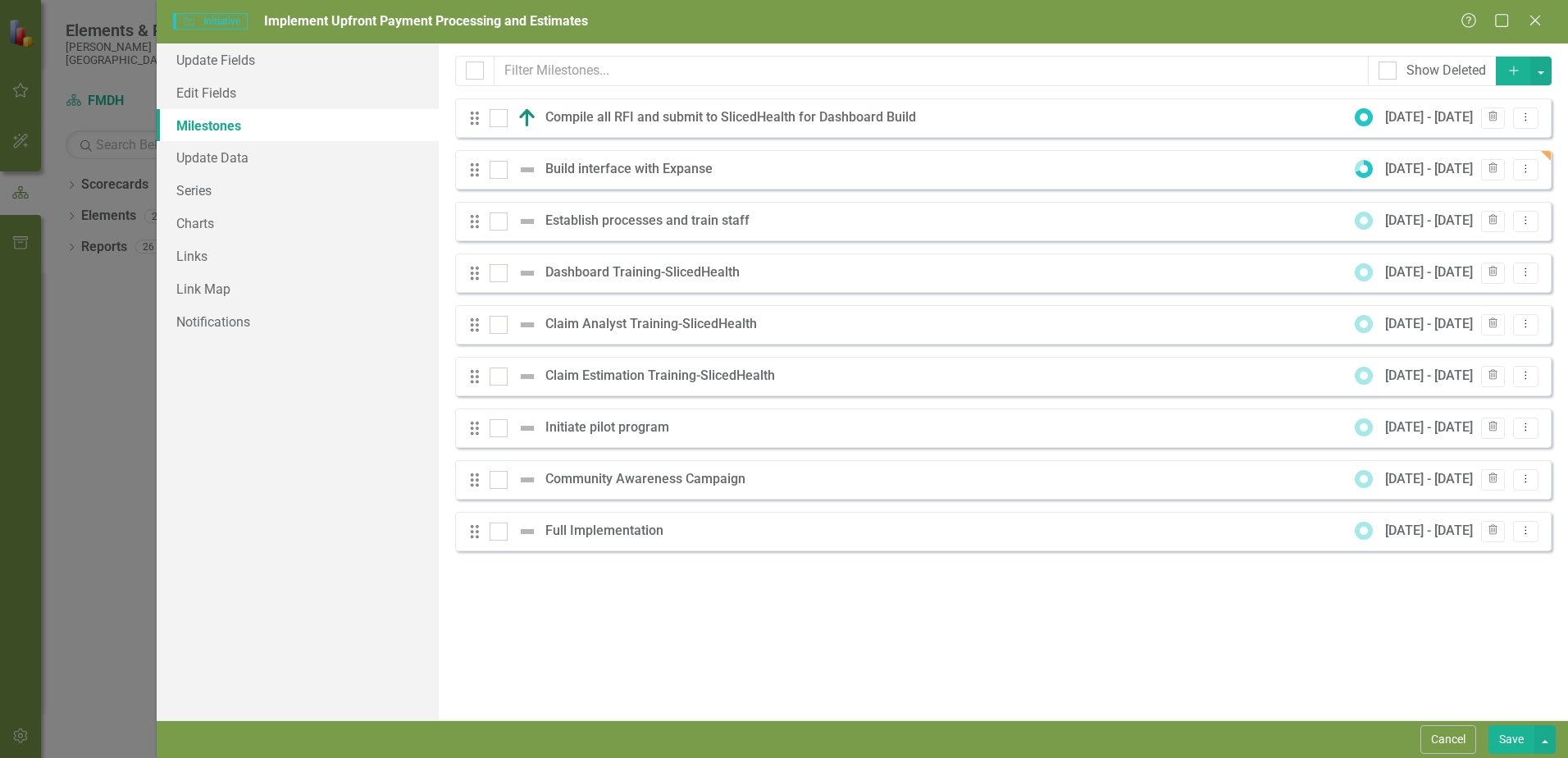
click at [1217, 609] on div "Milestones allow you to break down your projects (or initiatives) into smaller …" at bounding box center [1003, 382] width 1130 height 677
click at [680, 162] on div "Build interface with Expanse" at bounding box center [634, 169] width 176 height 19
click at [955, 375] on div "Drag Claim Estimation Training-SlicedHealth [DATE] - [DATE] Trash Dropdown Menu" at bounding box center [1003, 376] width 1096 height 39
click at [767, 375] on div "Claim Estimation Training-SlicedHealth" at bounding box center [665, 375] width 238 height 19
click at [862, 229] on div "Drag Establish processes and train staff [DATE] - [DATE] Trash Dropdown Menu" at bounding box center [1003, 222] width 1096 height 39
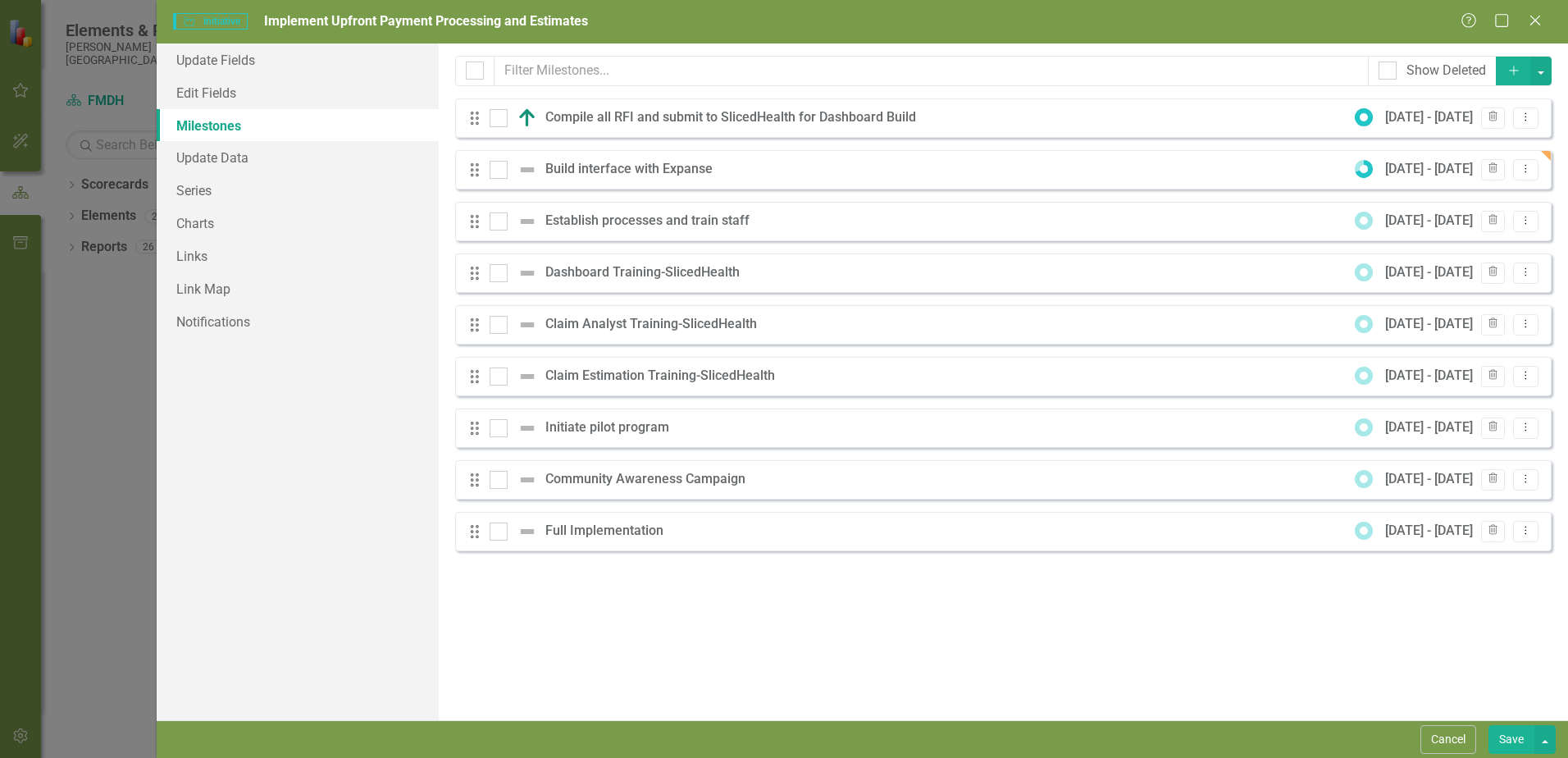
click at [753, 368] on div "Claim Estimation Training-SlicedHealth" at bounding box center [665, 375] width 238 height 19
click at [638, 222] on div "Establish processes and train staff" at bounding box center [652, 221] width 213 height 19
click at [1523, 219] on icon "Dropdown Menu" at bounding box center [1526, 220] width 14 height 11
click at [1440, 253] on link "Edit Edit Milestone" at bounding box center [1461, 248] width 154 height 30
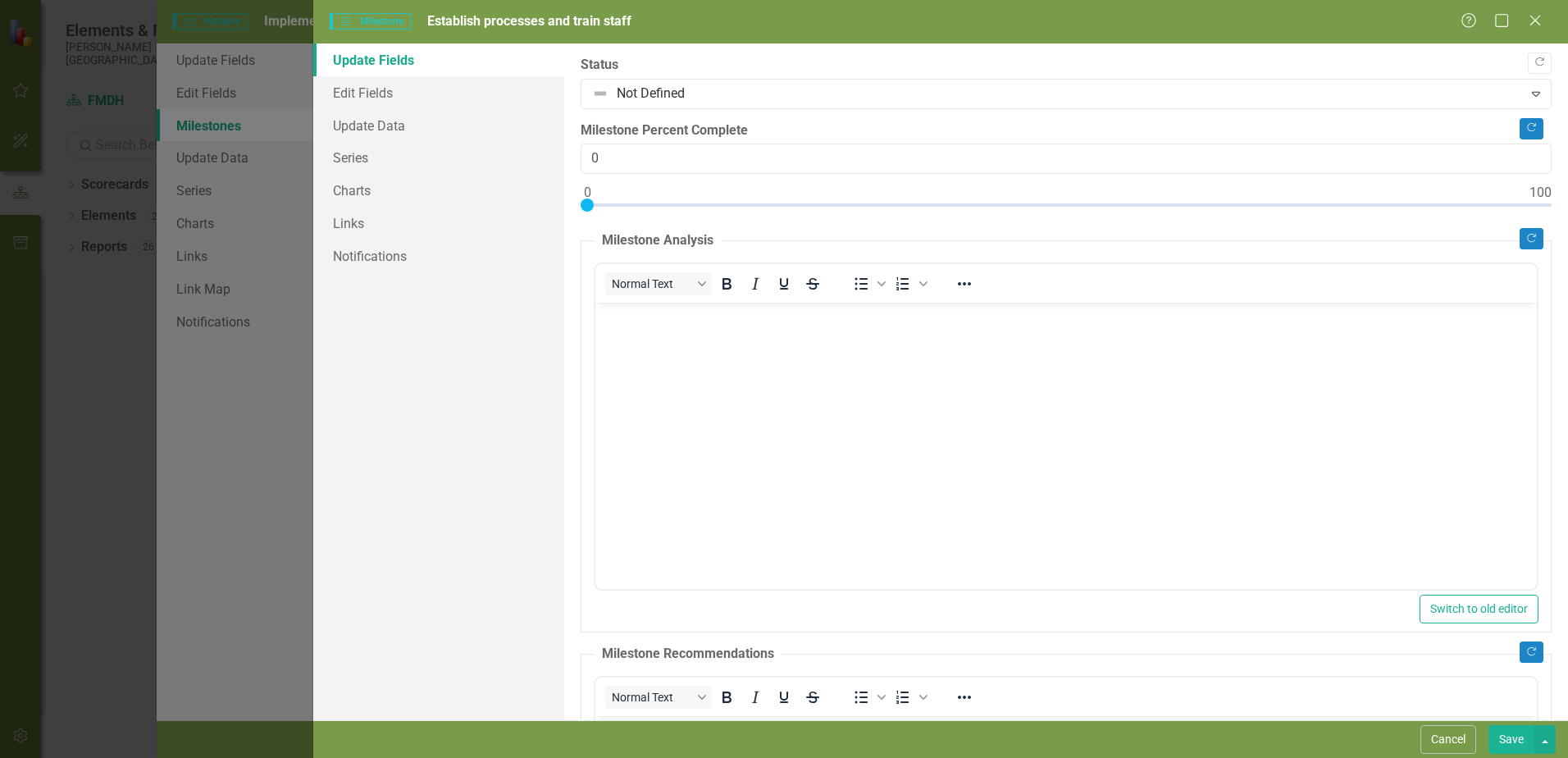
click at [553, 28] on span "Establish processes and train staff" at bounding box center [529, 21] width 204 height 16
click at [348, 92] on link "Edit Fields" at bounding box center [438, 93] width 251 height 33
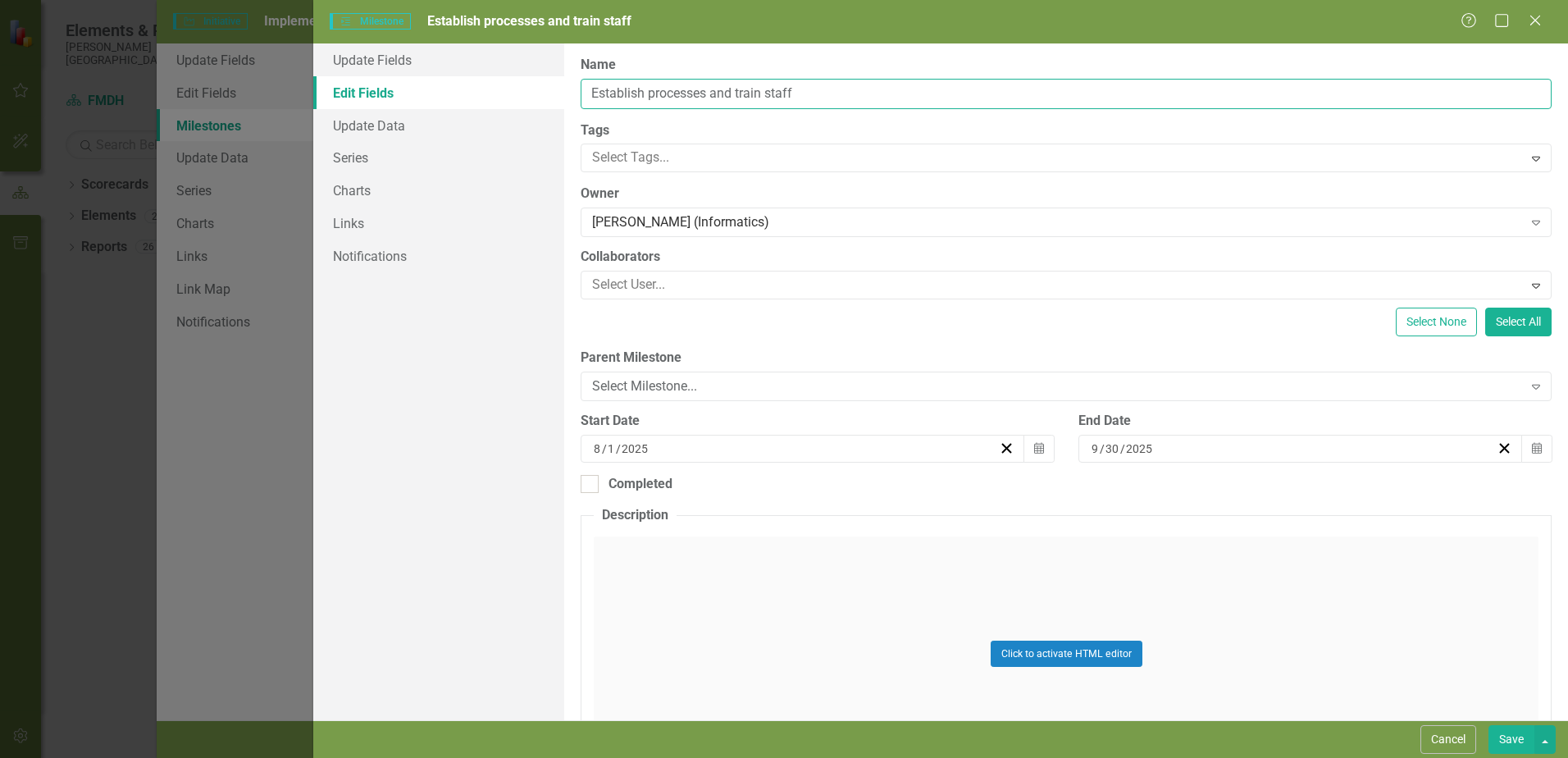
click at [846, 98] on input "Establish processes and train staff" at bounding box center [1066, 94] width 971 height 30
type input "E"
type input "Establish Workflow to Train Patient Access Staff"
click at [1504, 736] on button "Save" at bounding box center [1511, 739] width 46 height 28
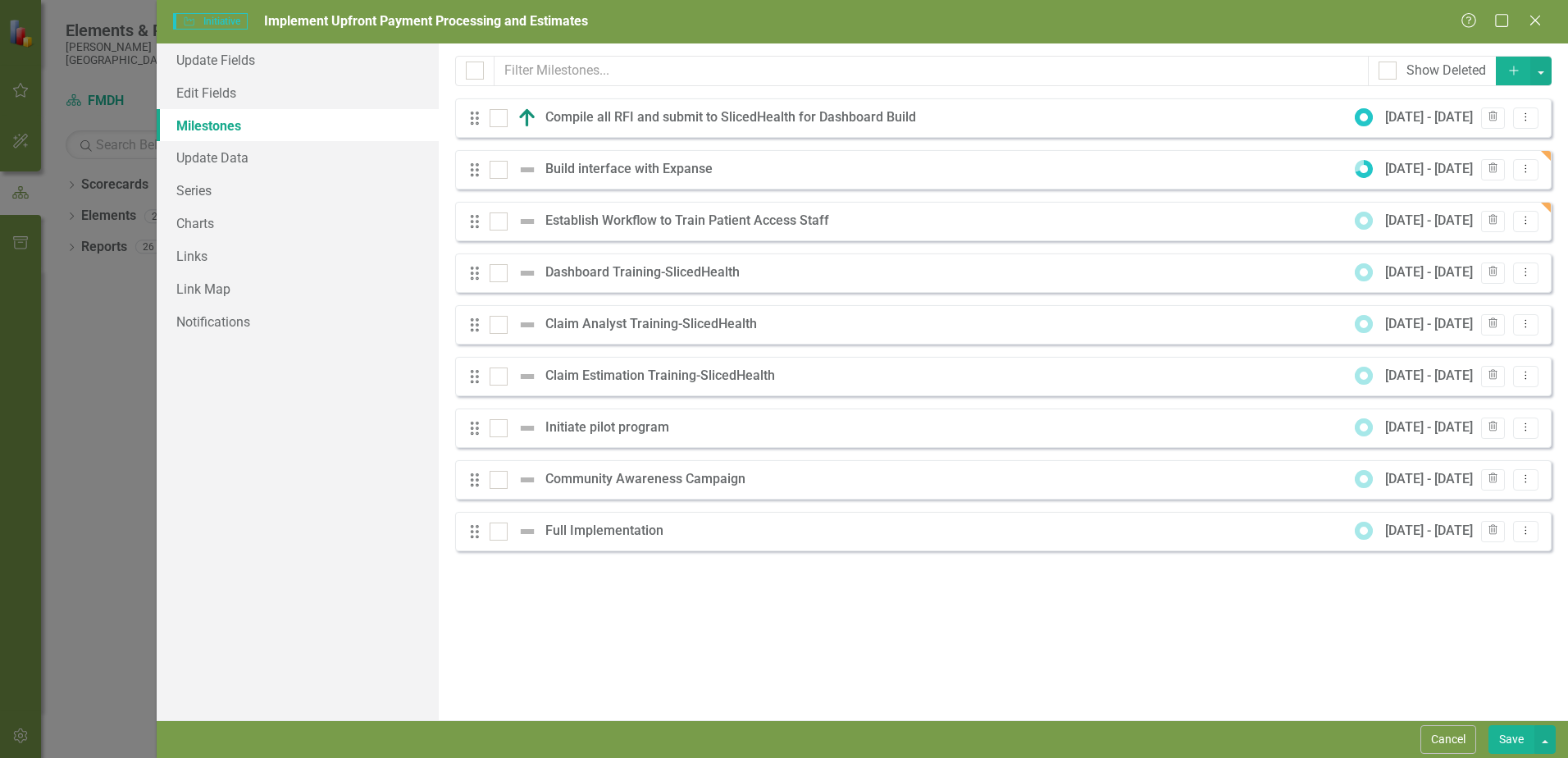
click at [637, 430] on div "Initiate pilot program" at bounding box center [611, 427] width 132 height 19
click at [1515, 219] on button "Dropdown Menu" at bounding box center [1526, 222] width 25 height 22
click at [1469, 237] on link "Edit Edit Milestone" at bounding box center [1461, 248] width 154 height 30
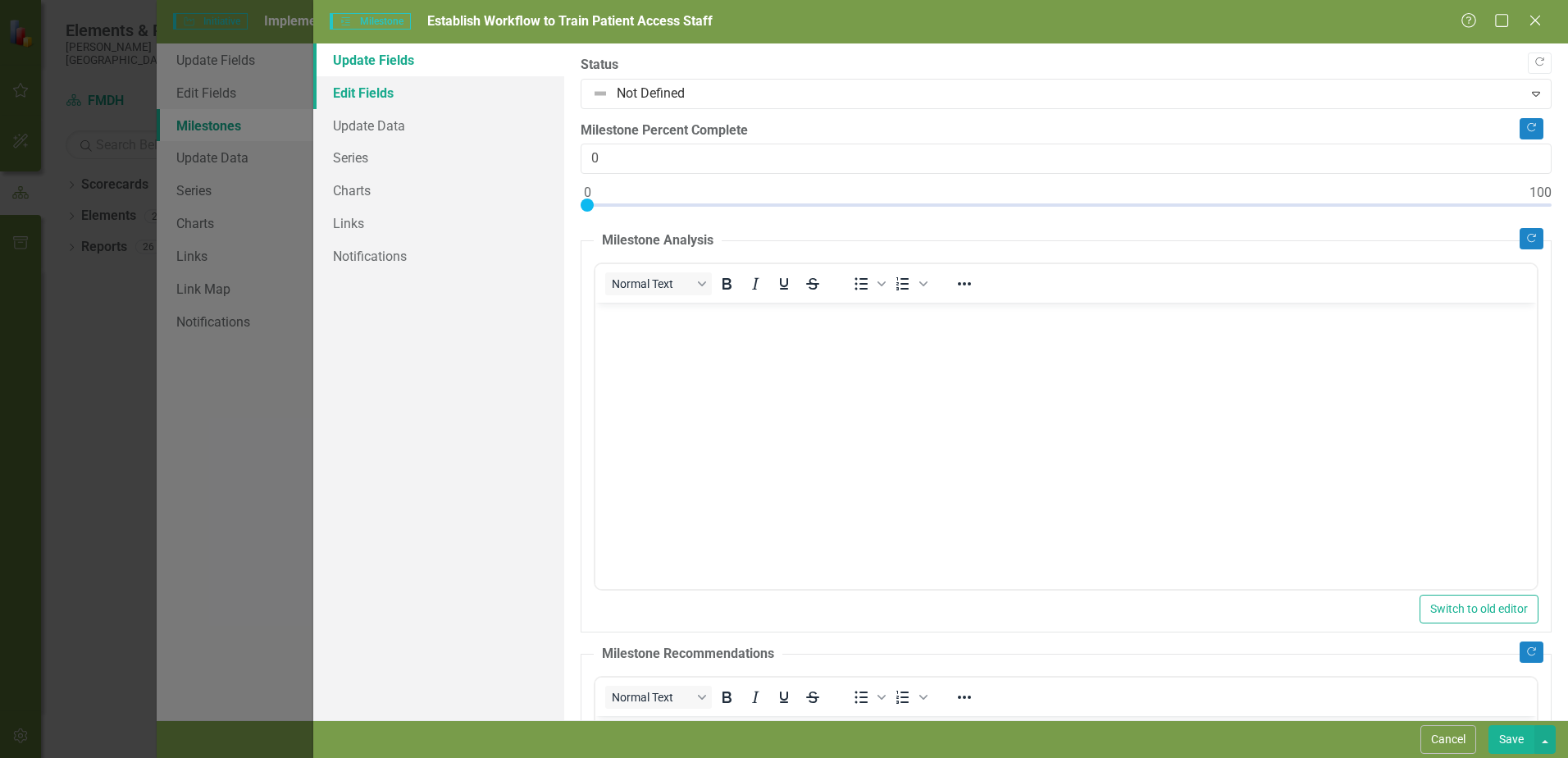
click at [366, 100] on link "Edit Fields" at bounding box center [438, 93] width 251 height 33
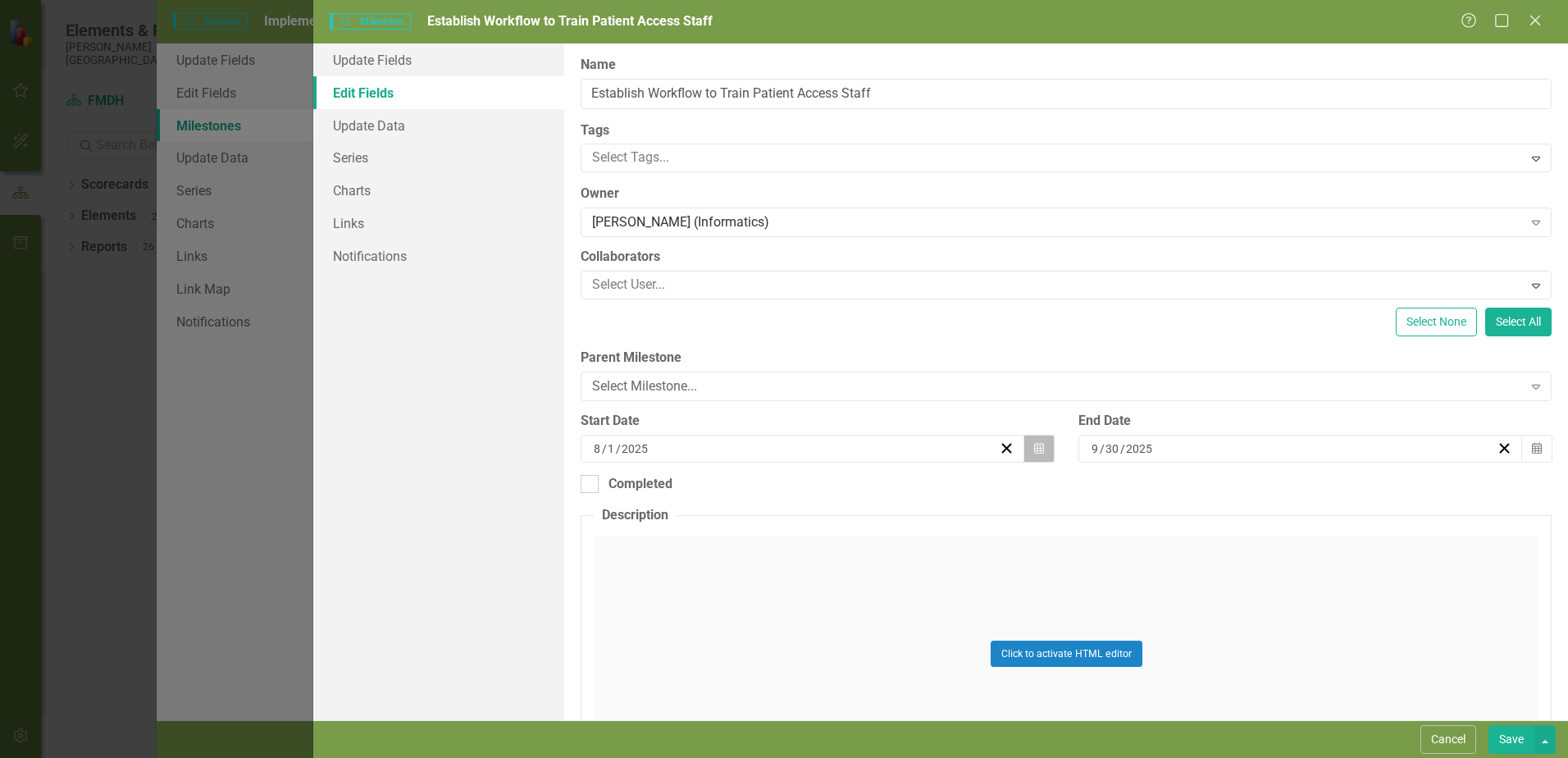
click at [1038, 453] on icon "Calendar" at bounding box center [1039, 449] width 10 height 12
click at [725, 695] on button "1" at bounding box center [719, 692] width 41 height 29
click at [1532, 446] on icon "button" at bounding box center [1537, 448] width 10 height 12
click at [1257, 659] on abbr "30" at bounding box center [1250, 661] width 13 height 13
click at [1514, 748] on button "Save" at bounding box center [1511, 739] width 46 height 28
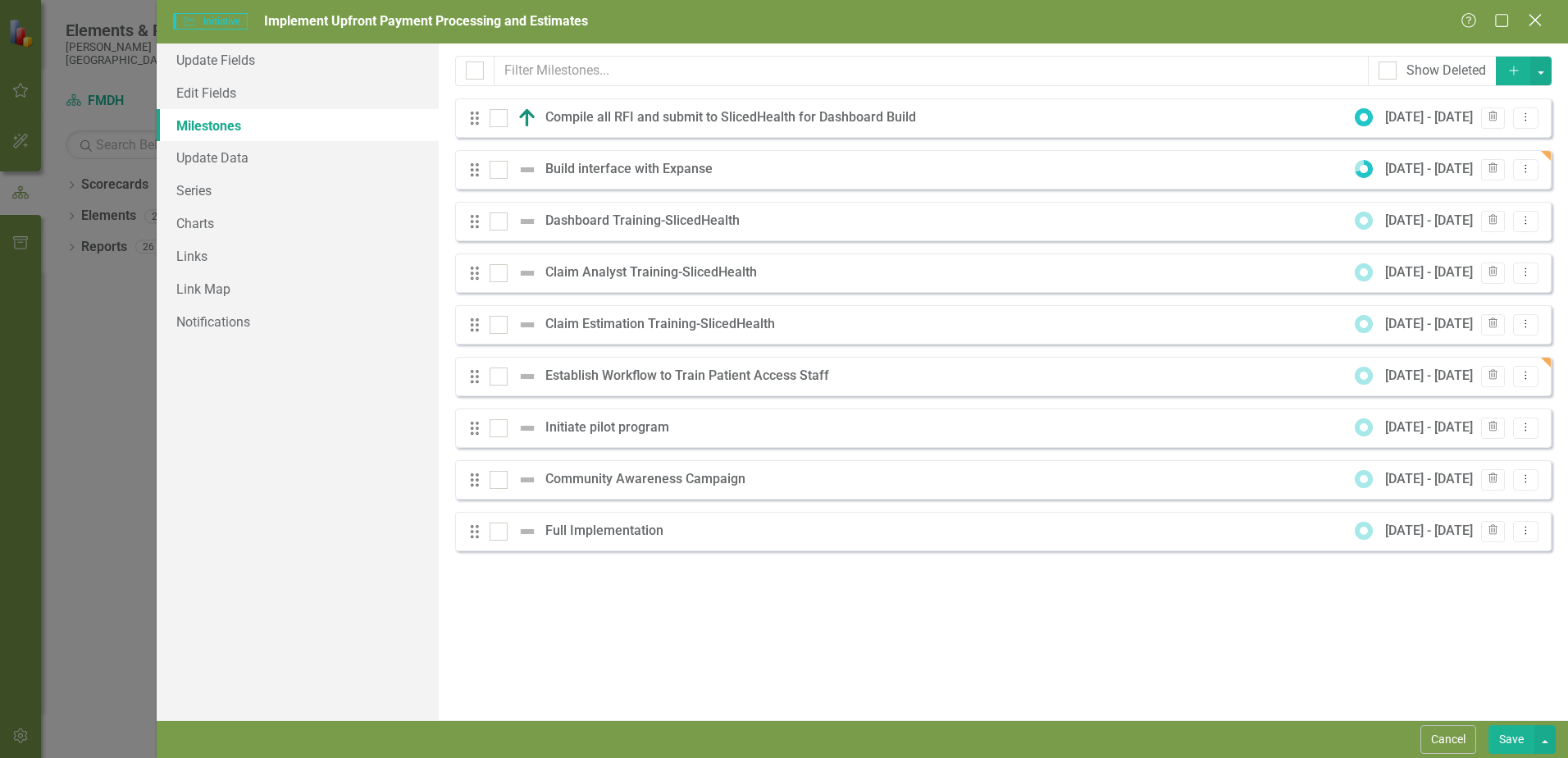
click at [1527, 19] on icon "Close" at bounding box center [1534, 21] width 21 height 16
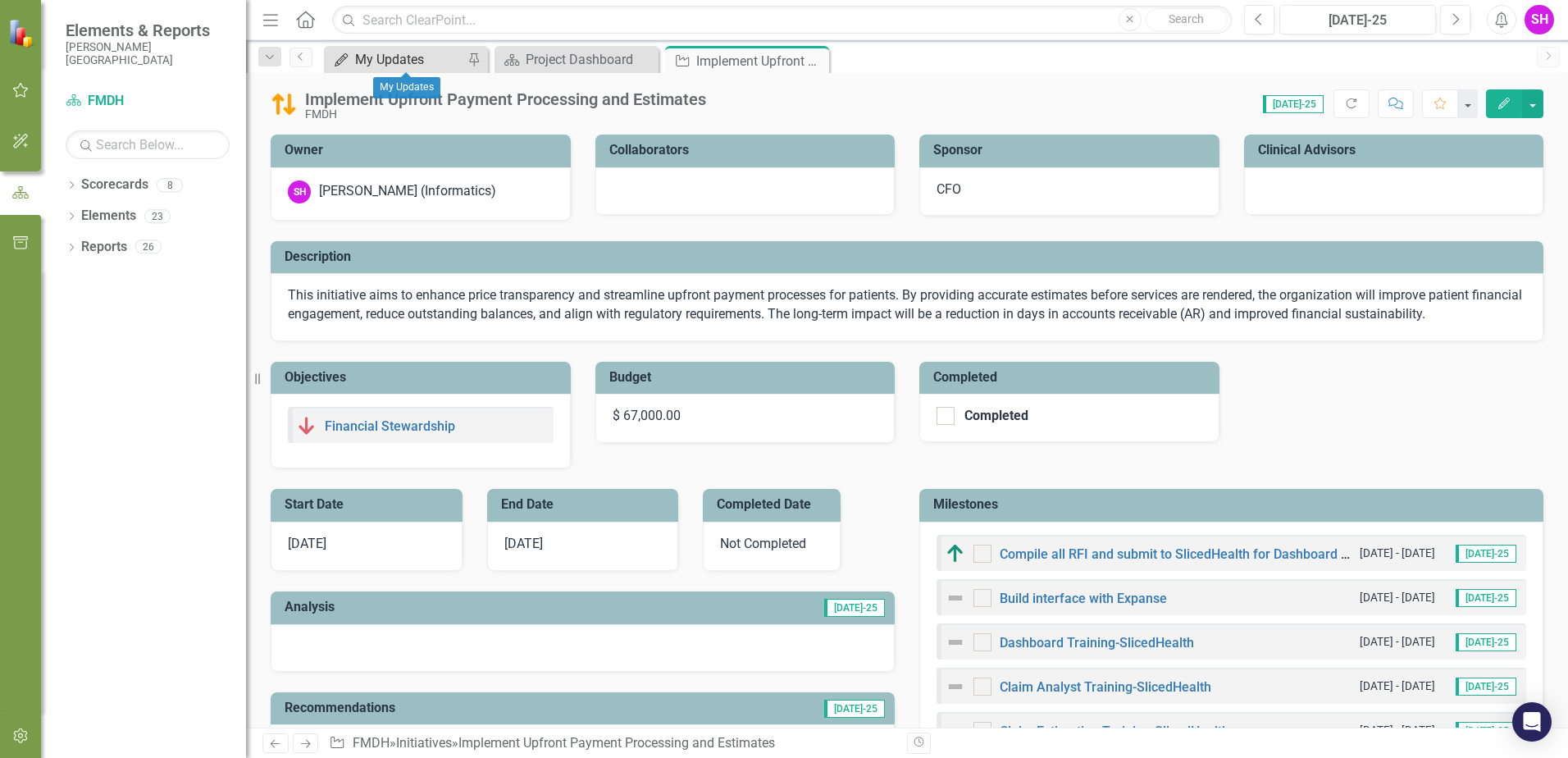
click at [392, 58] on div "My Updates" at bounding box center [409, 59] width 108 height 21
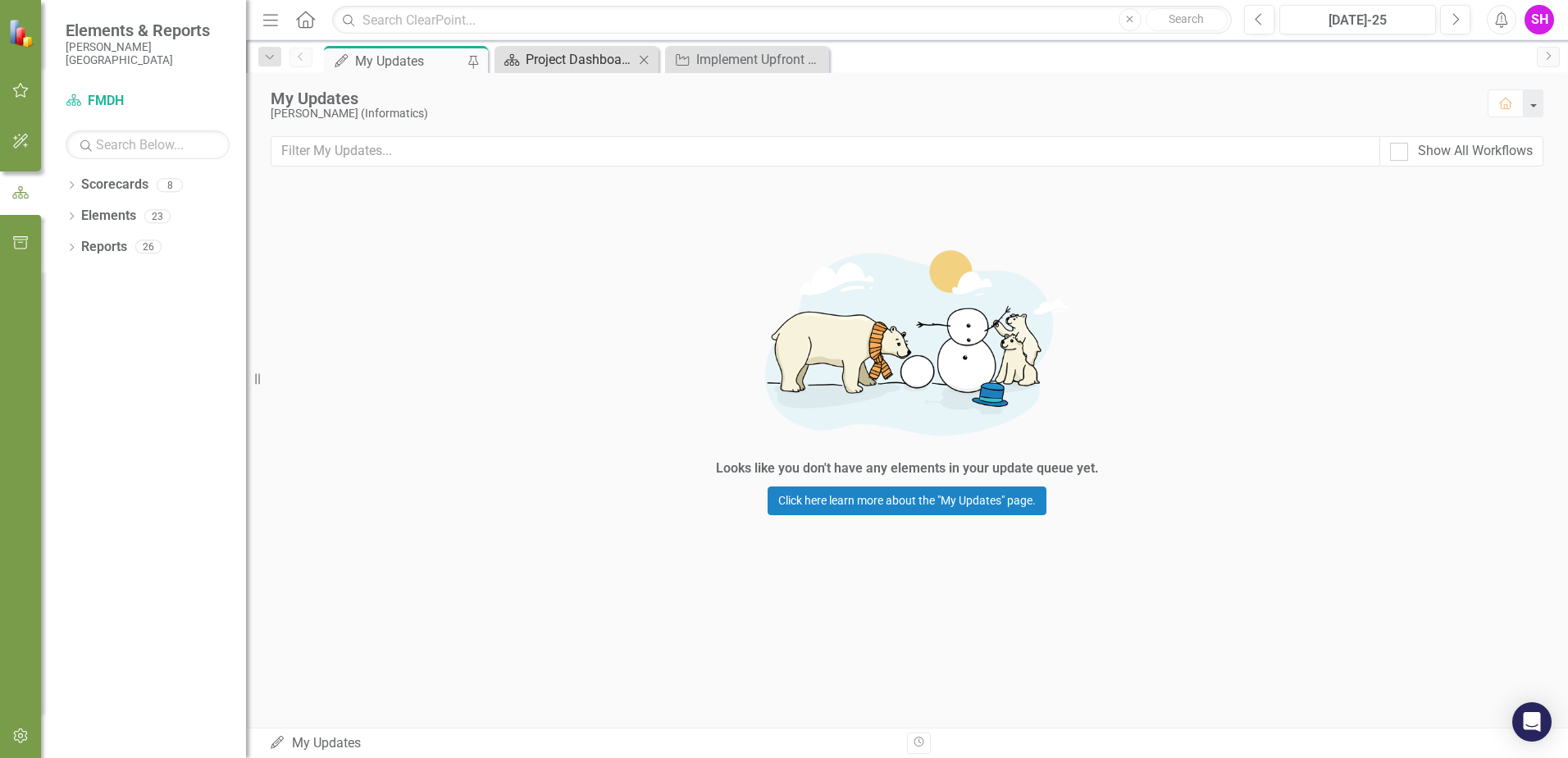
click at [574, 60] on div "Project Dashboard" at bounding box center [579, 59] width 108 height 21
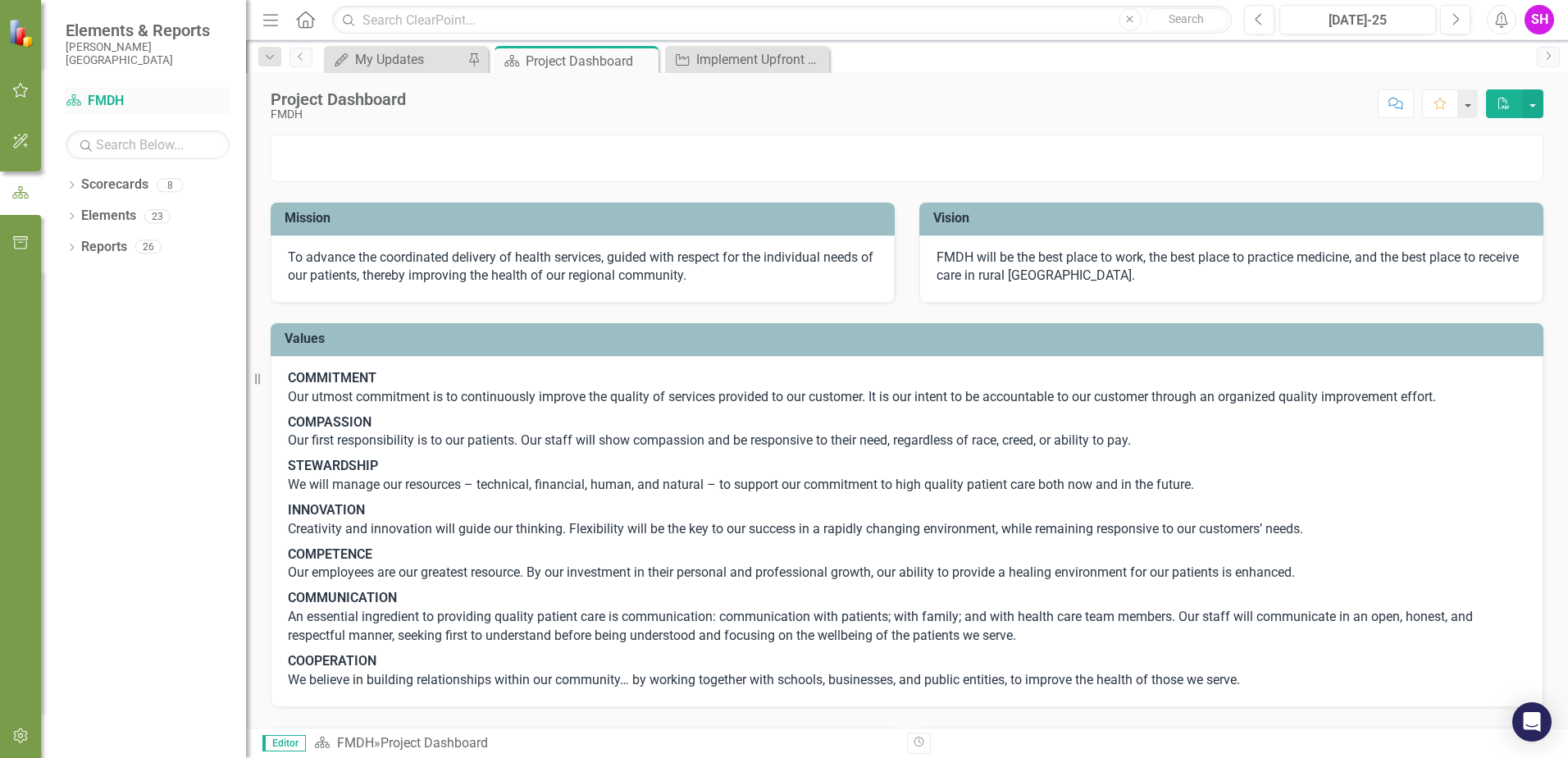
click at [112, 95] on link "Scorecard FMDH" at bounding box center [147, 101] width 164 height 19
click at [816, 57] on icon "Close" at bounding box center [814, 60] width 17 height 13
click at [17, 74] on button "button" at bounding box center [21, 91] width 37 height 34
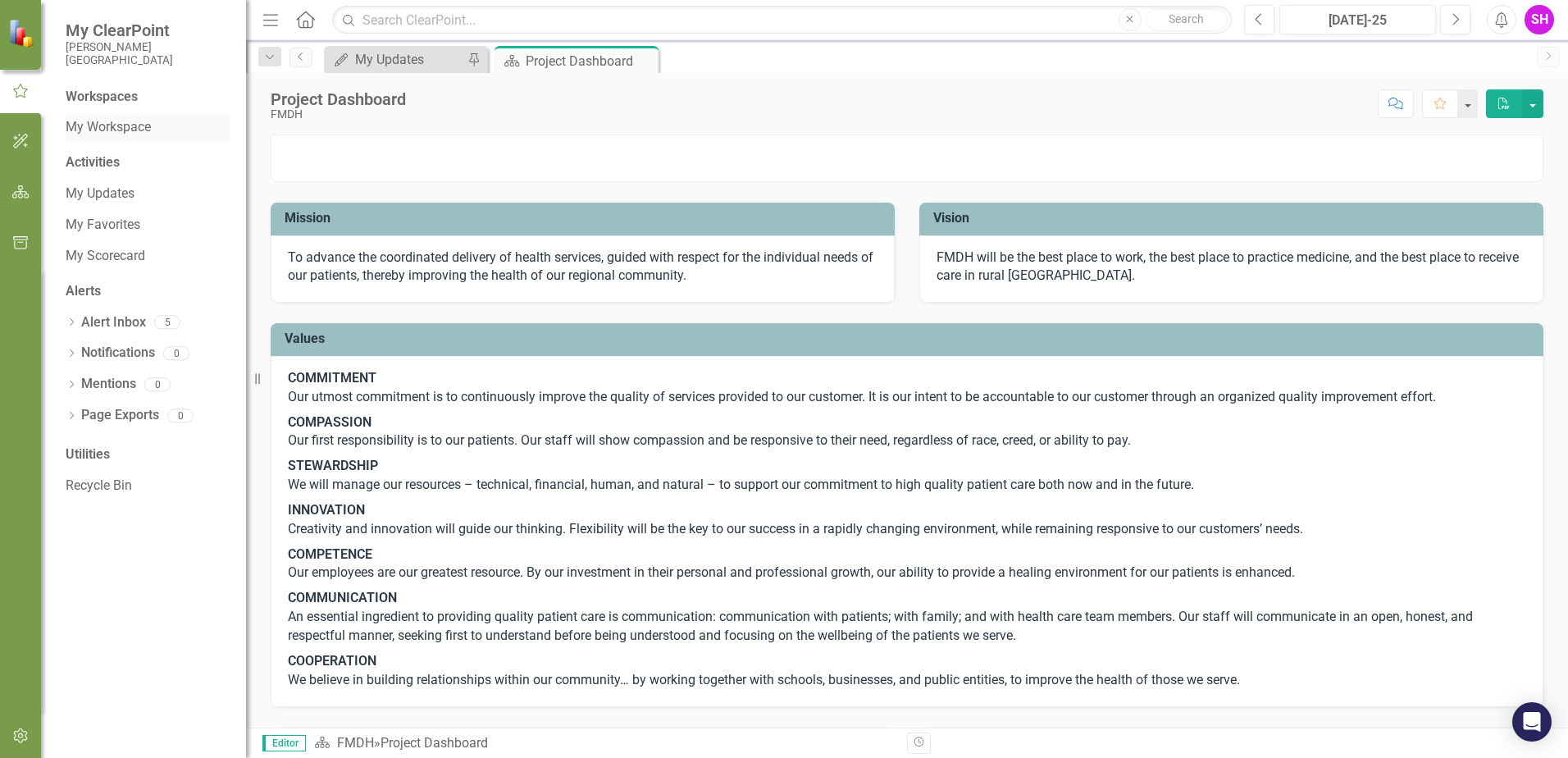
click at [93, 123] on link "My Workspace" at bounding box center [147, 127] width 164 height 19
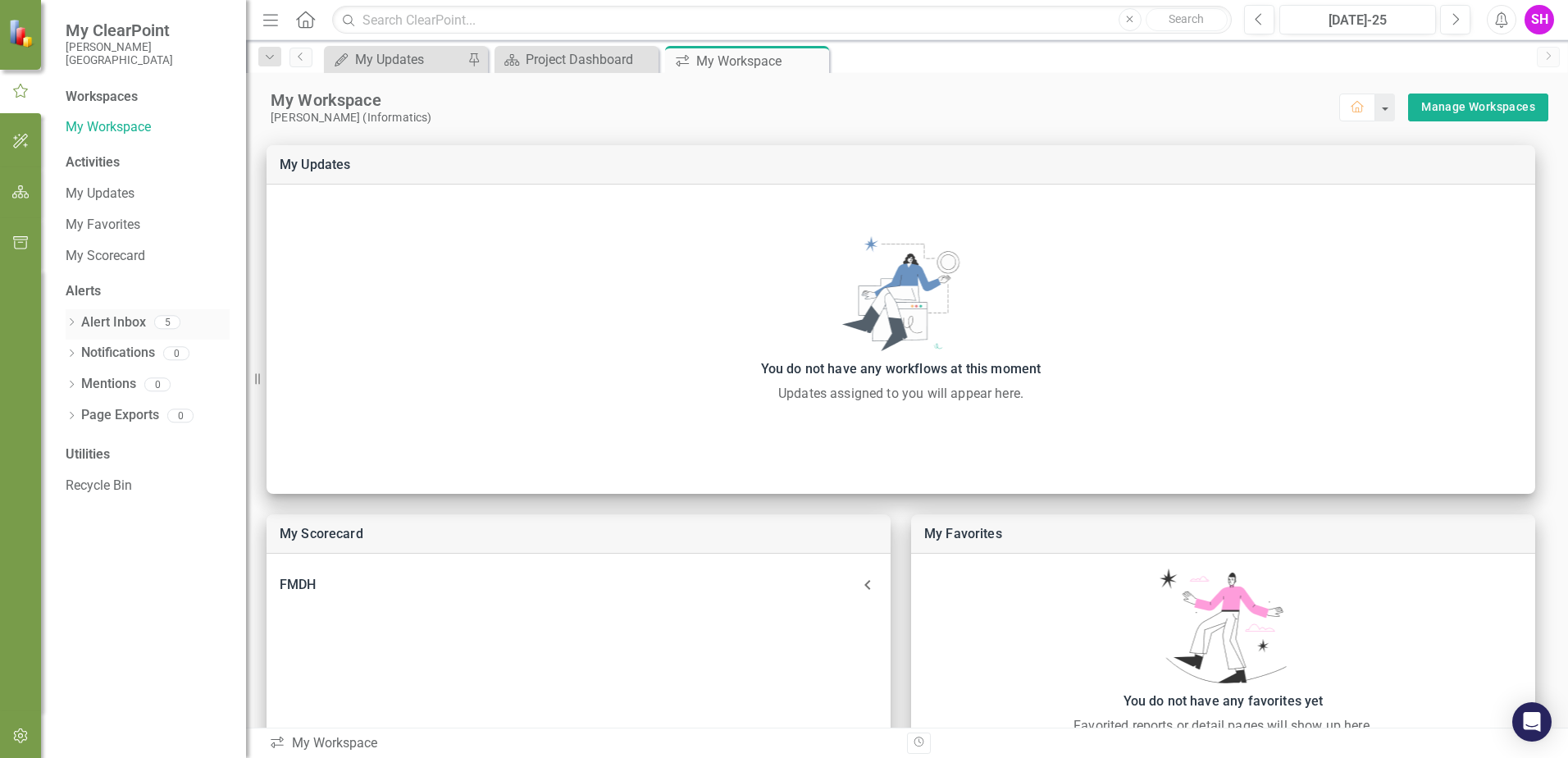
click at [106, 322] on link "Alert Inbox" at bounding box center [113, 322] width 64 height 19
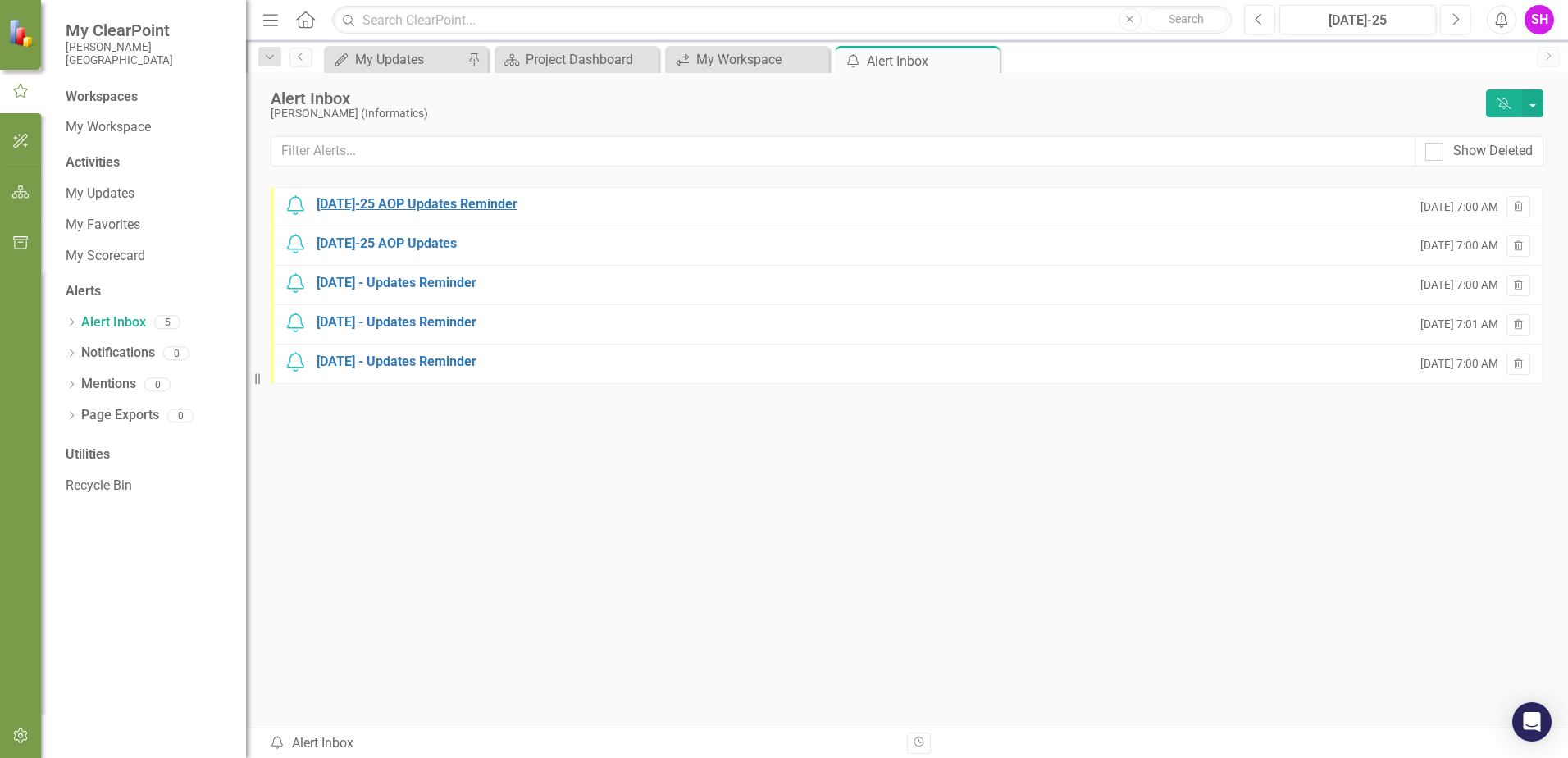
click at [404, 213] on div "Jul-25 AOP Updates Reminder" at bounding box center [417, 204] width 201 height 19
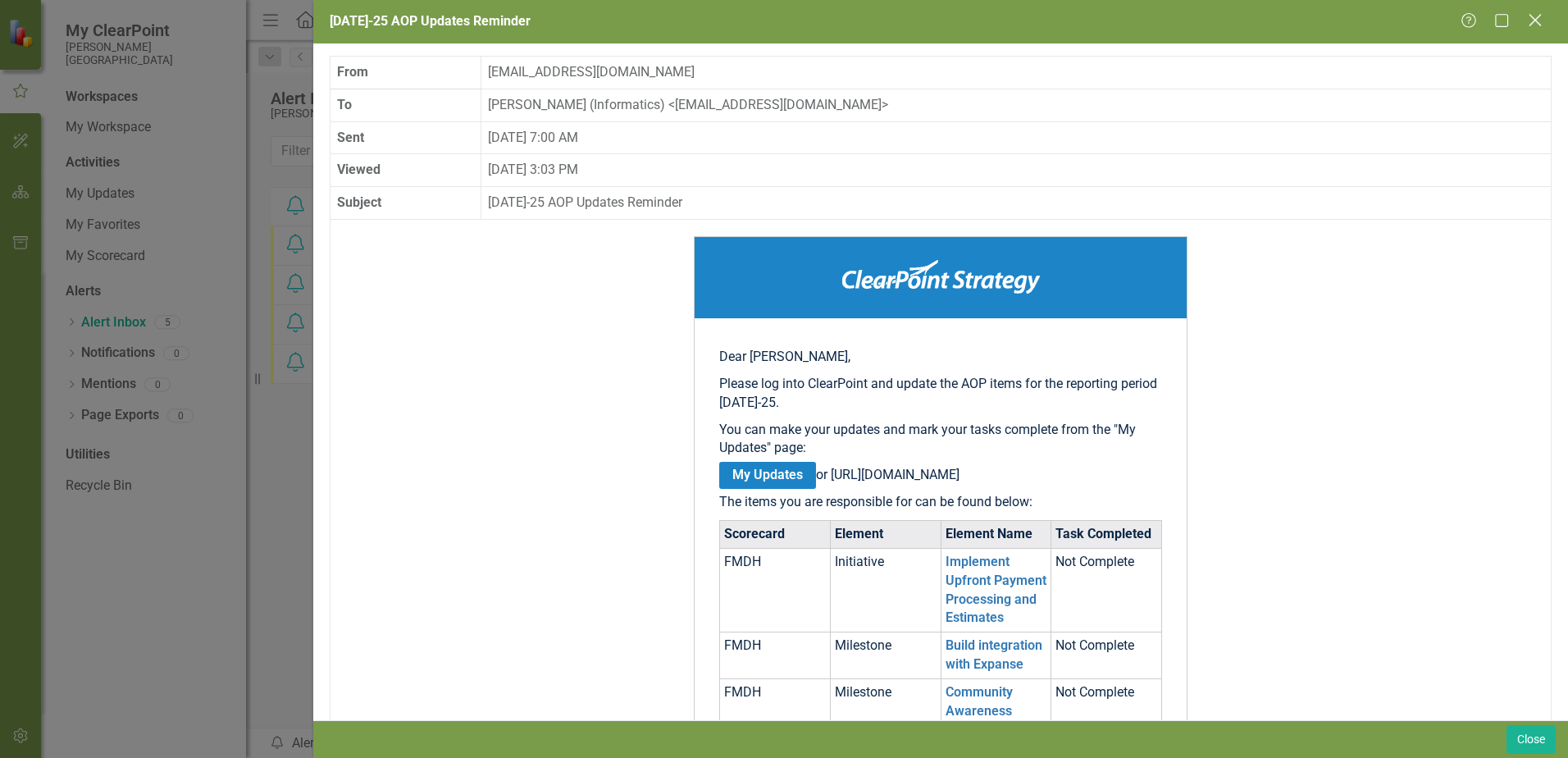
click at [1534, 18] on icon at bounding box center [1535, 20] width 13 height 13
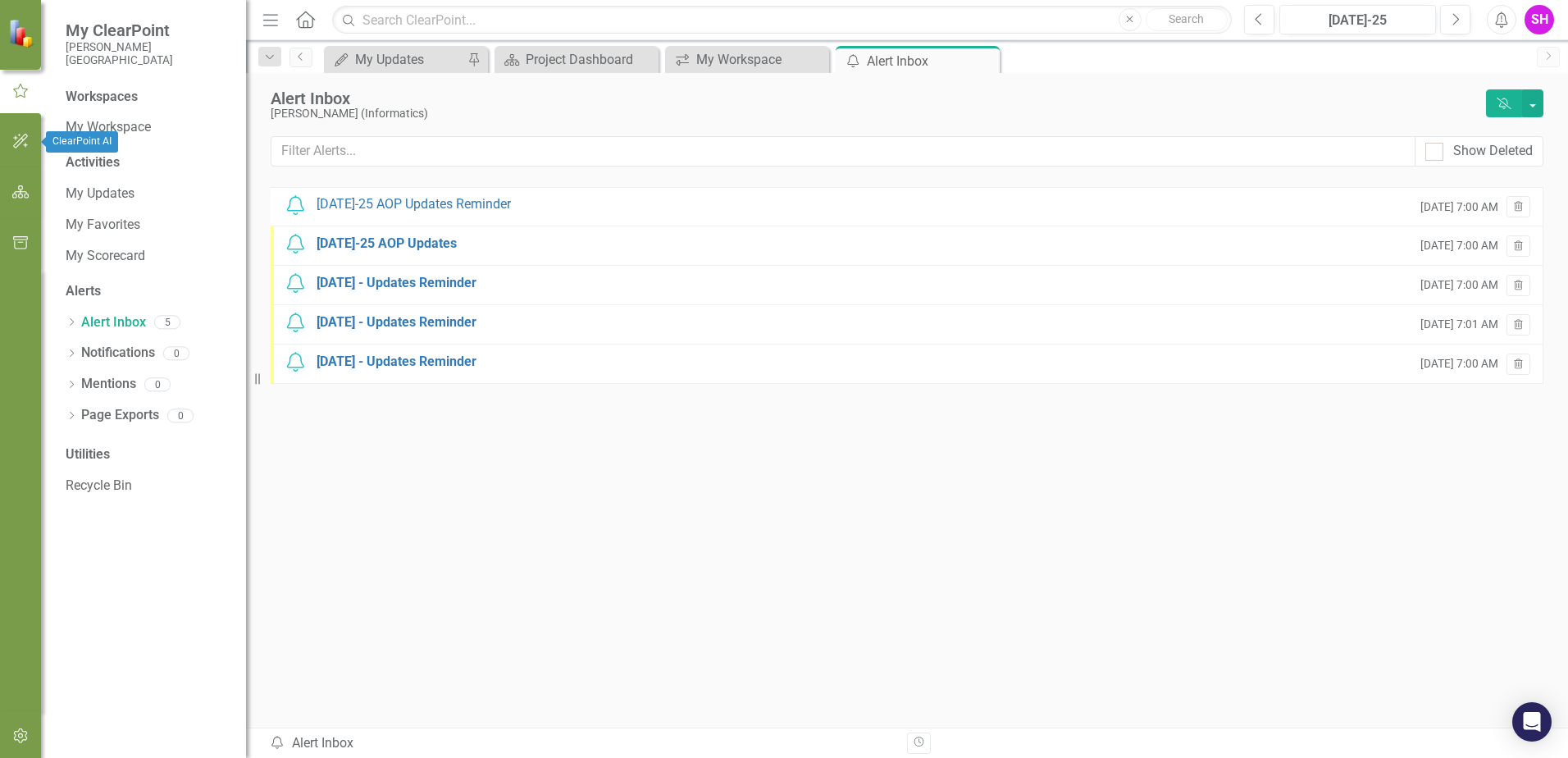
click at [18, 130] on button "button" at bounding box center [21, 142] width 37 height 34
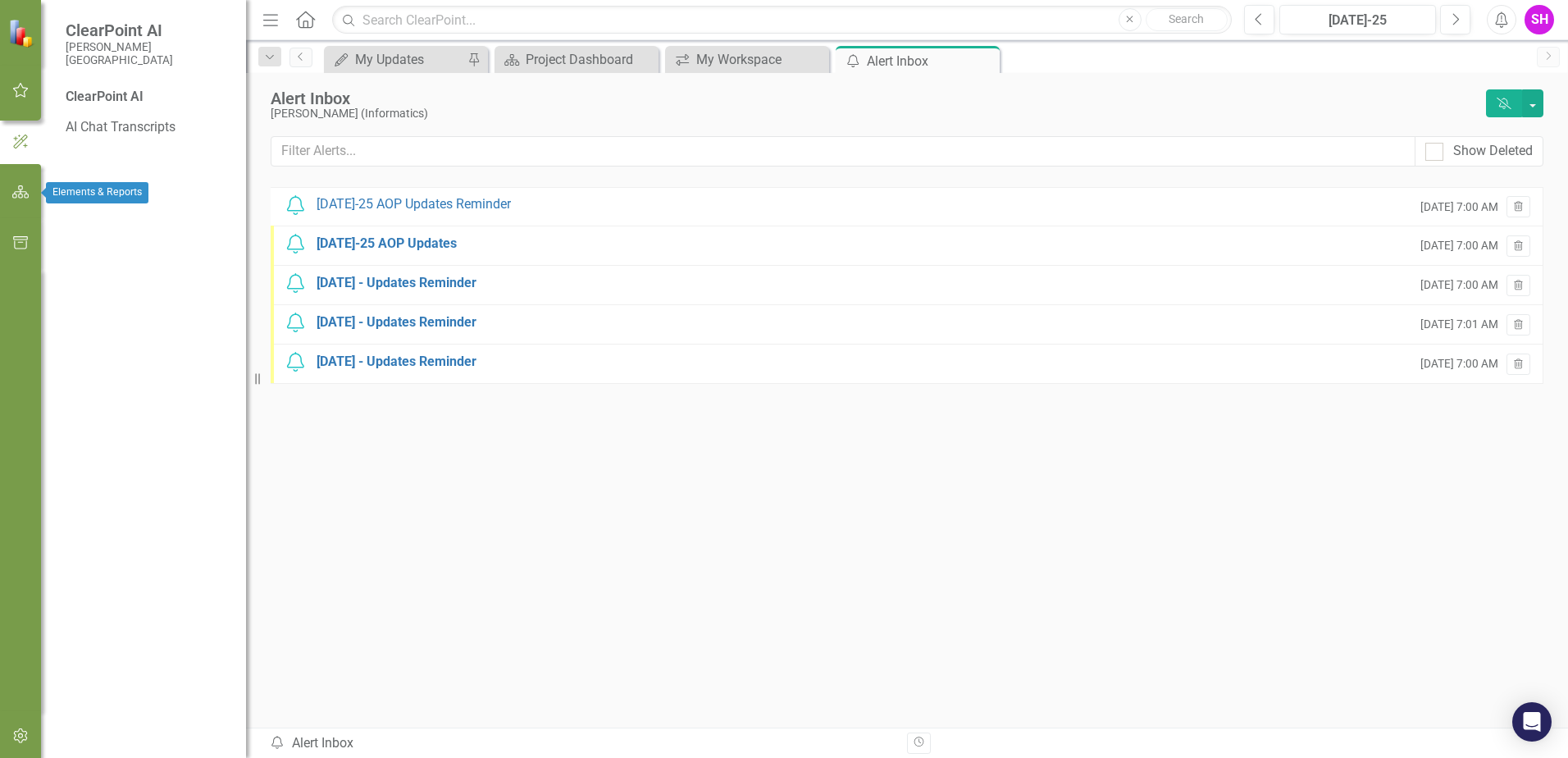
click at [14, 193] on icon "button" at bounding box center [21, 191] width 18 height 13
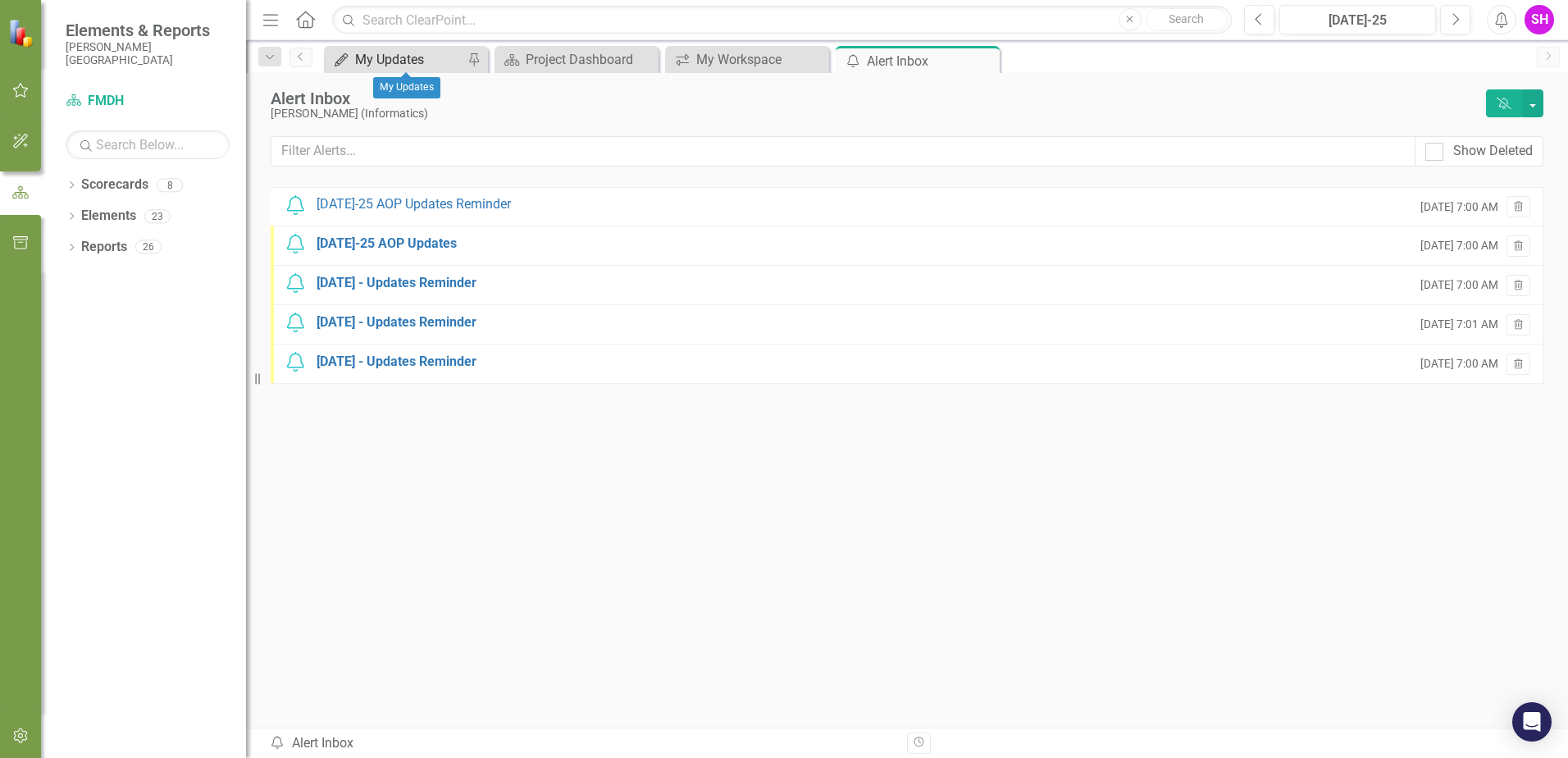
click at [386, 64] on div "My Updates" at bounding box center [409, 59] width 108 height 21
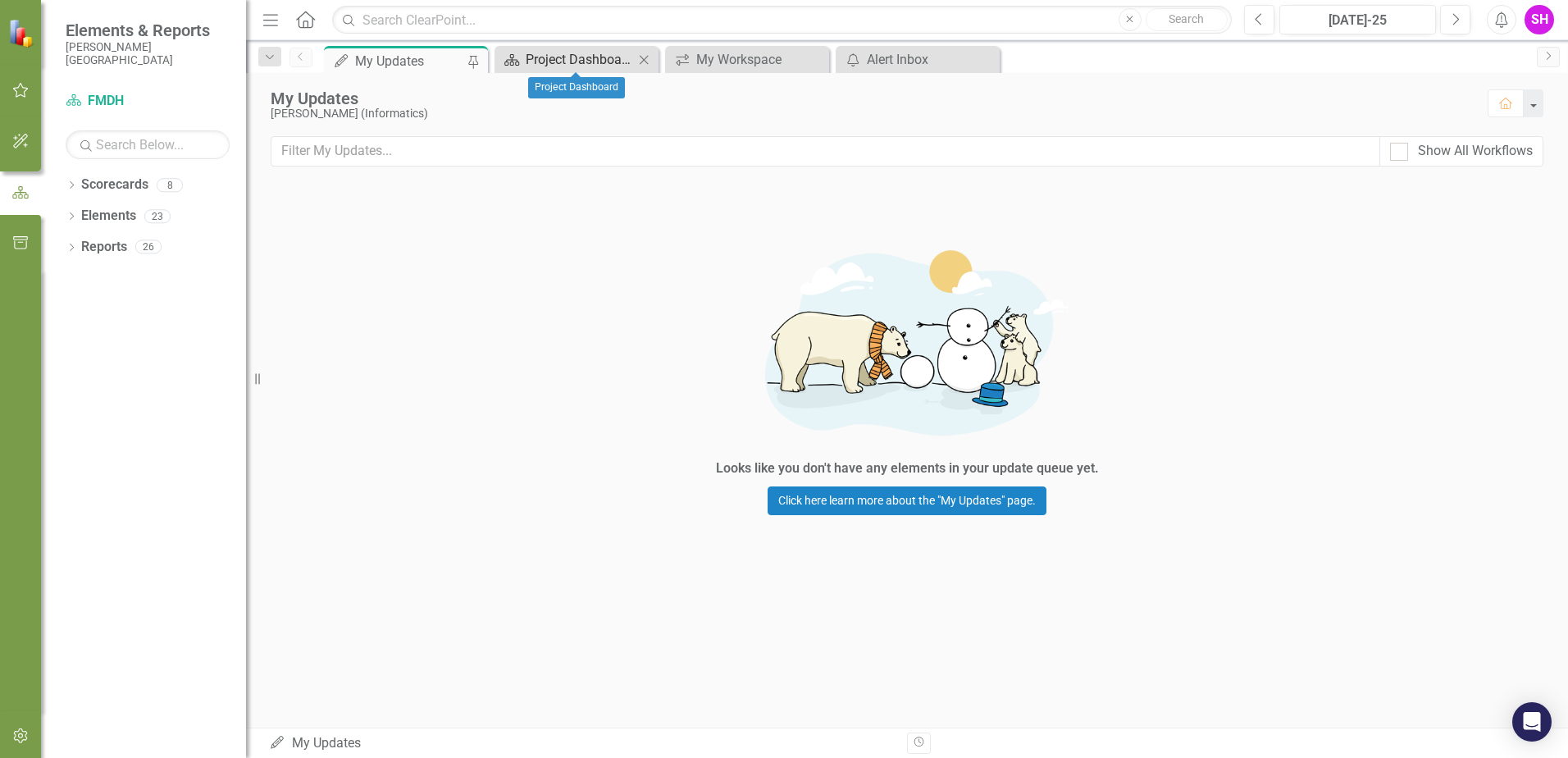
click at [567, 61] on div "Project Dashboard" at bounding box center [579, 59] width 108 height 21
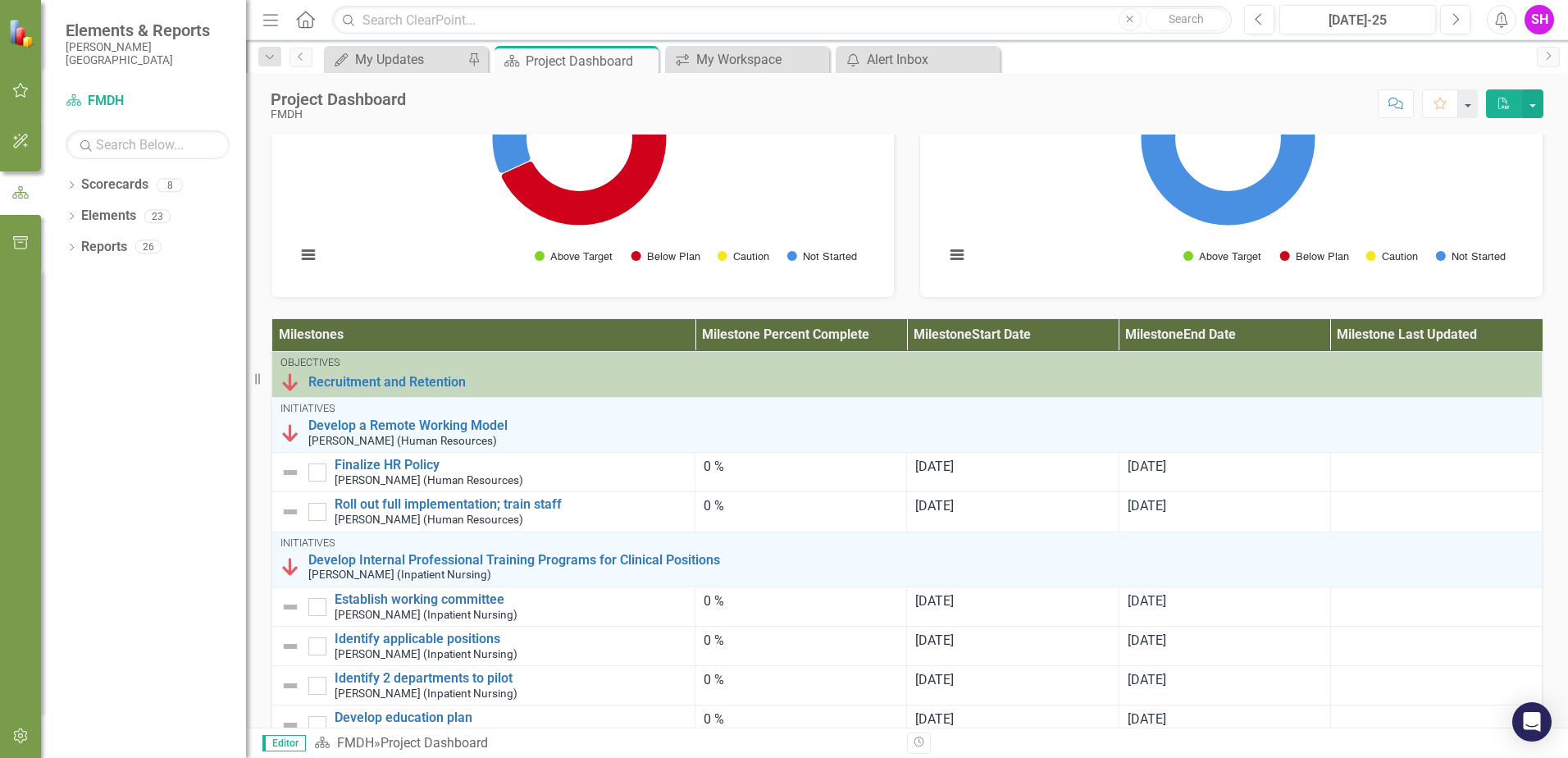
scroll to position [246, 0]
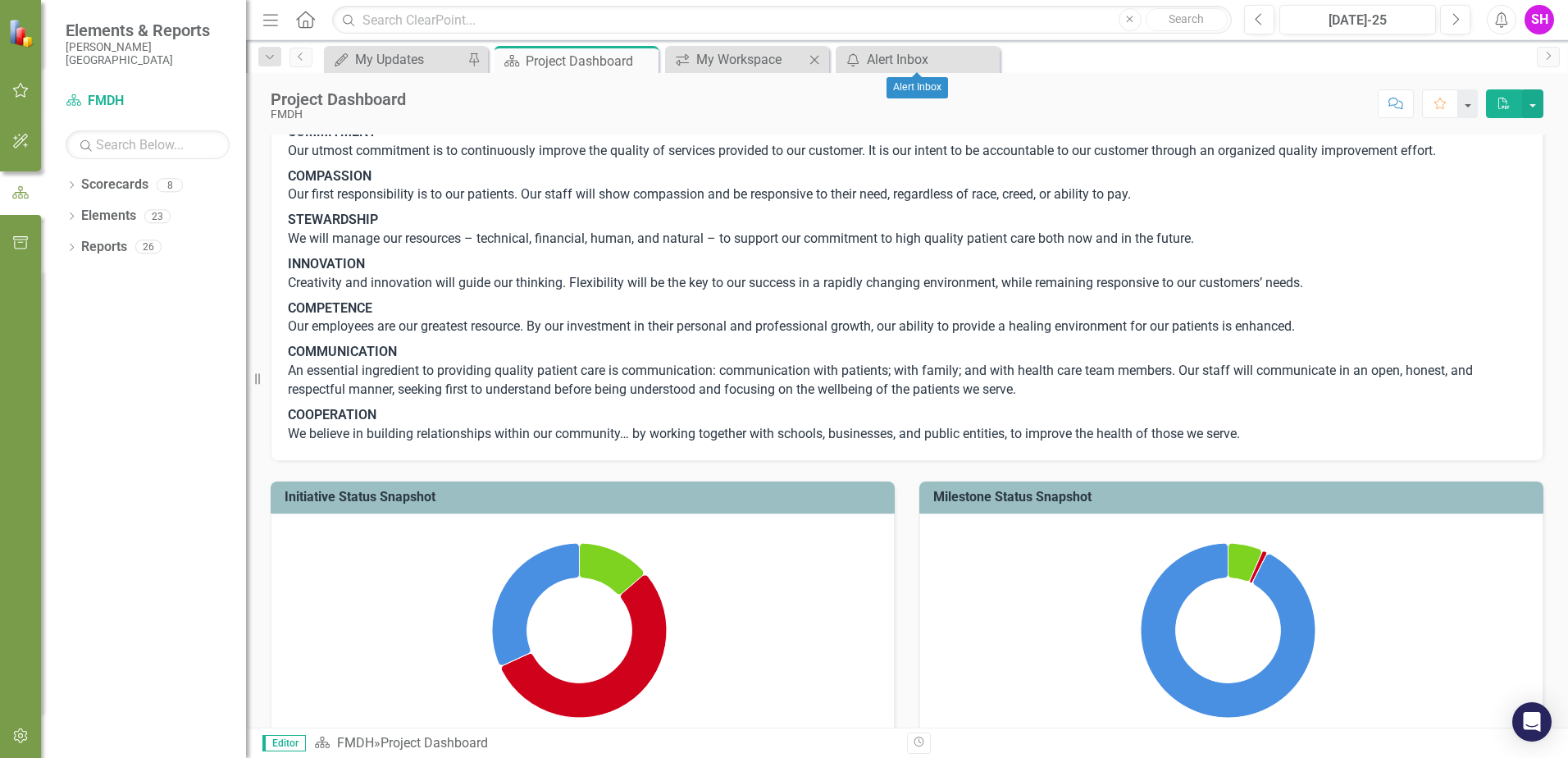
drag, startPoint x: 986, startPoint y: 61, endPoint x: 828, endPoint y: 69, distance: 158.2
click at [0, 0] on icon at bounding box center [0, 0] width 0 height 0
click at [641, 59] on icon "Close" at bounding box center [642, 60] width 17 height 13
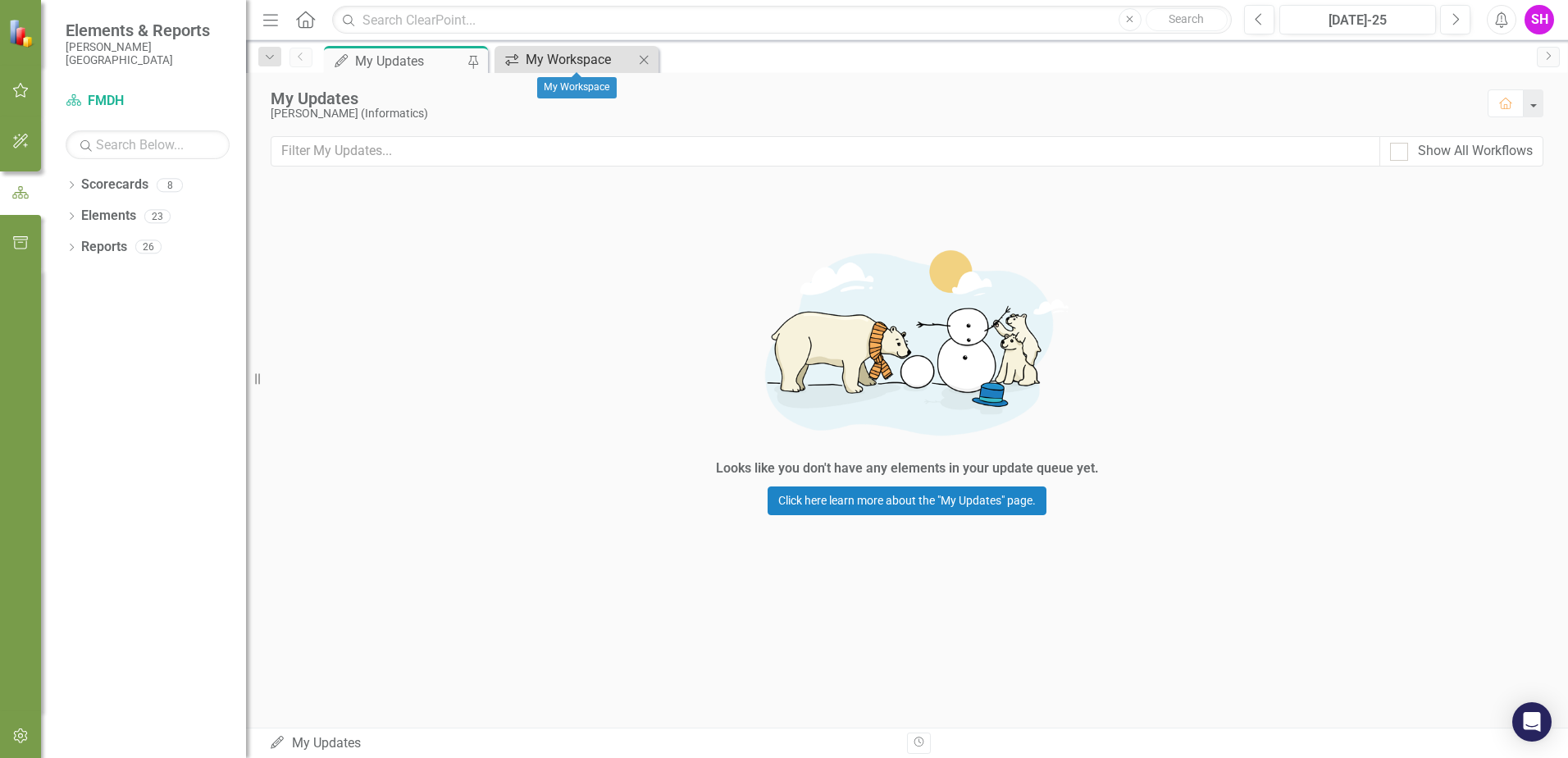
click at [556, 61] on div "My Workspace" at bounding box center [579, 59] width 108 height 21
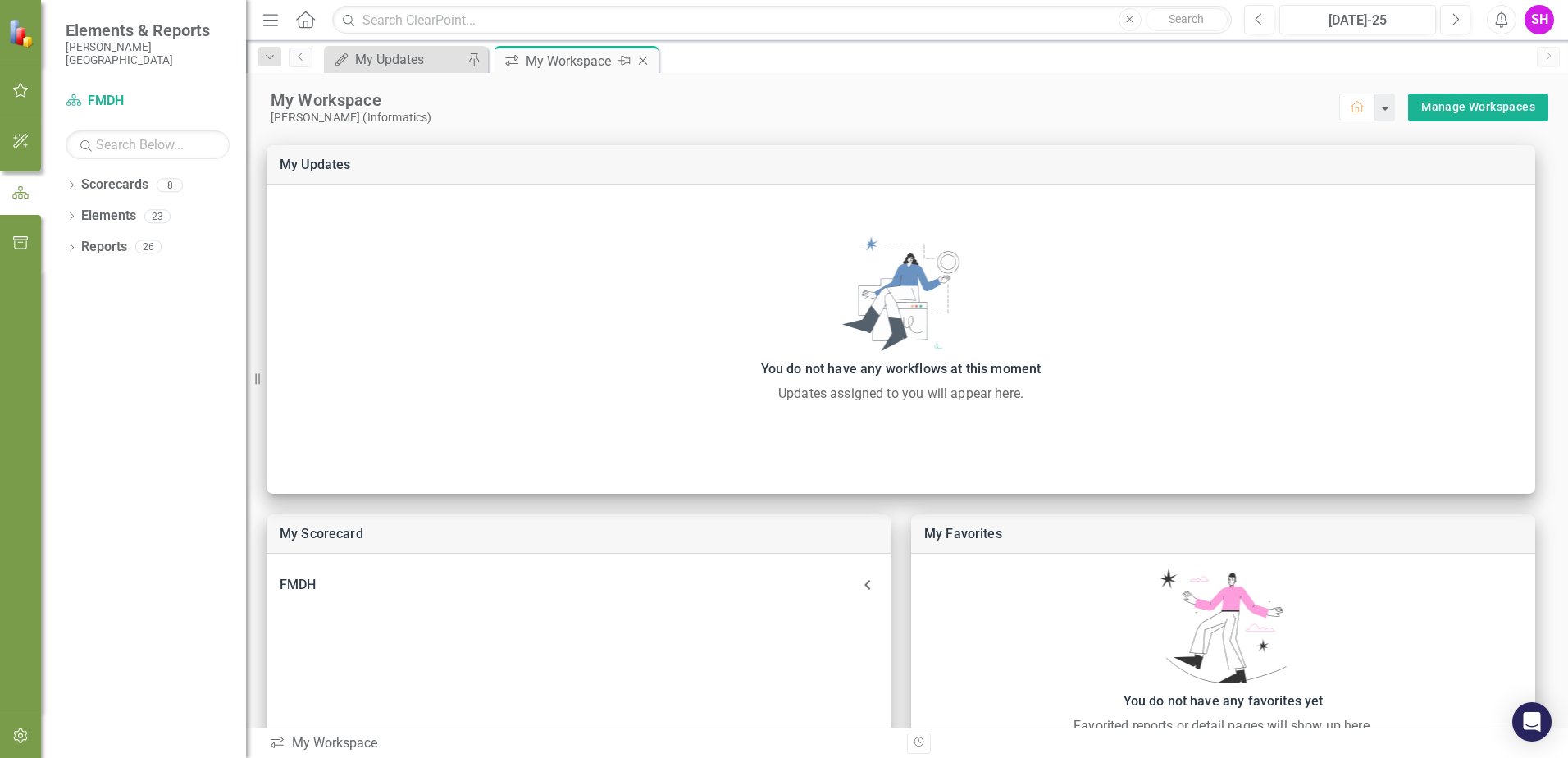
click at [642, 59] on icon "Close" at bounding box center [642, 60] width 17 height 13
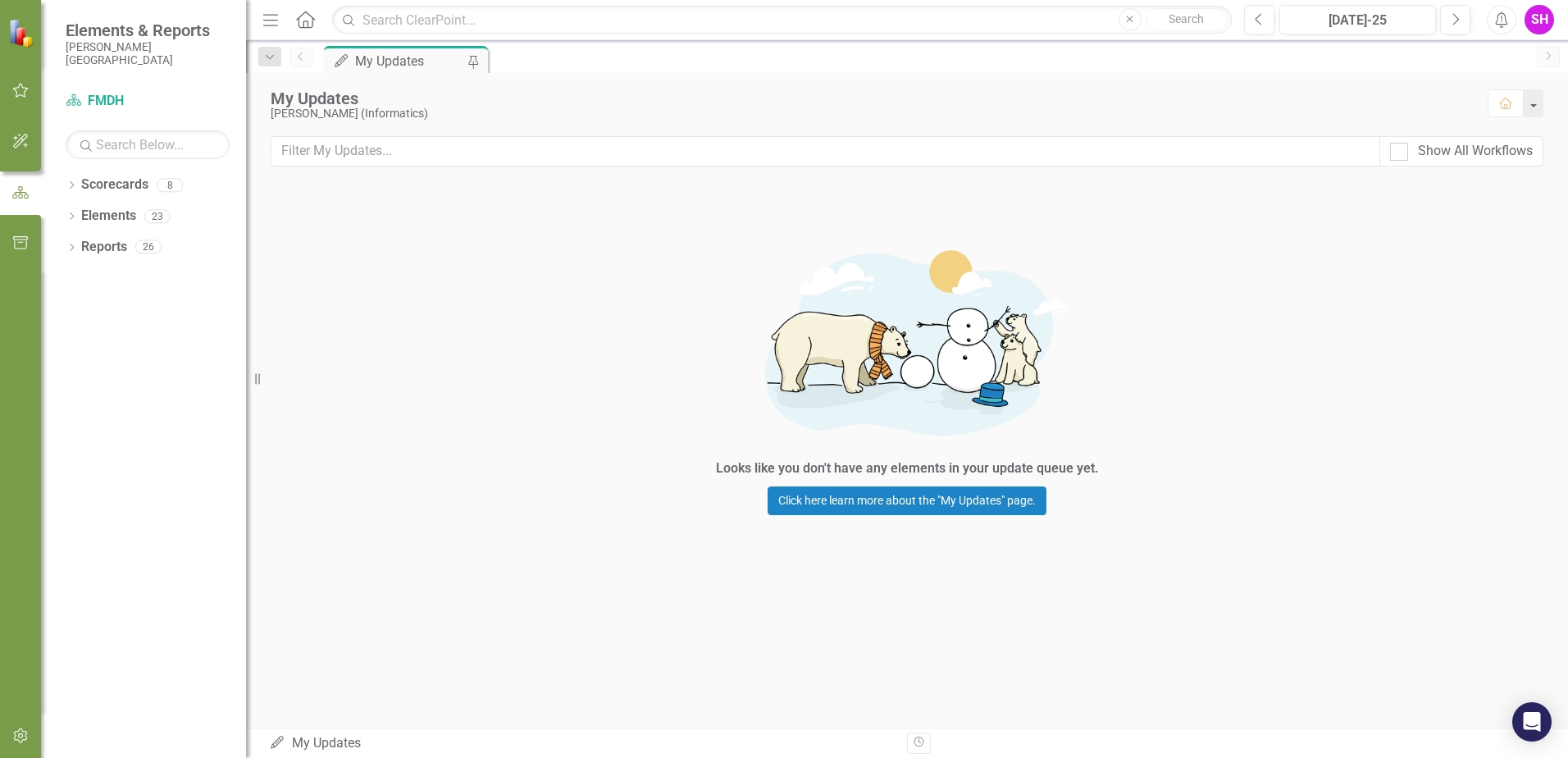
click at [390, 62] on div "My Updates" at bounding box center [409, 61] width 108 height 21
click at [71, 185] on icon "Dropdown" at bounding box center [71, 186] width 12 height 9
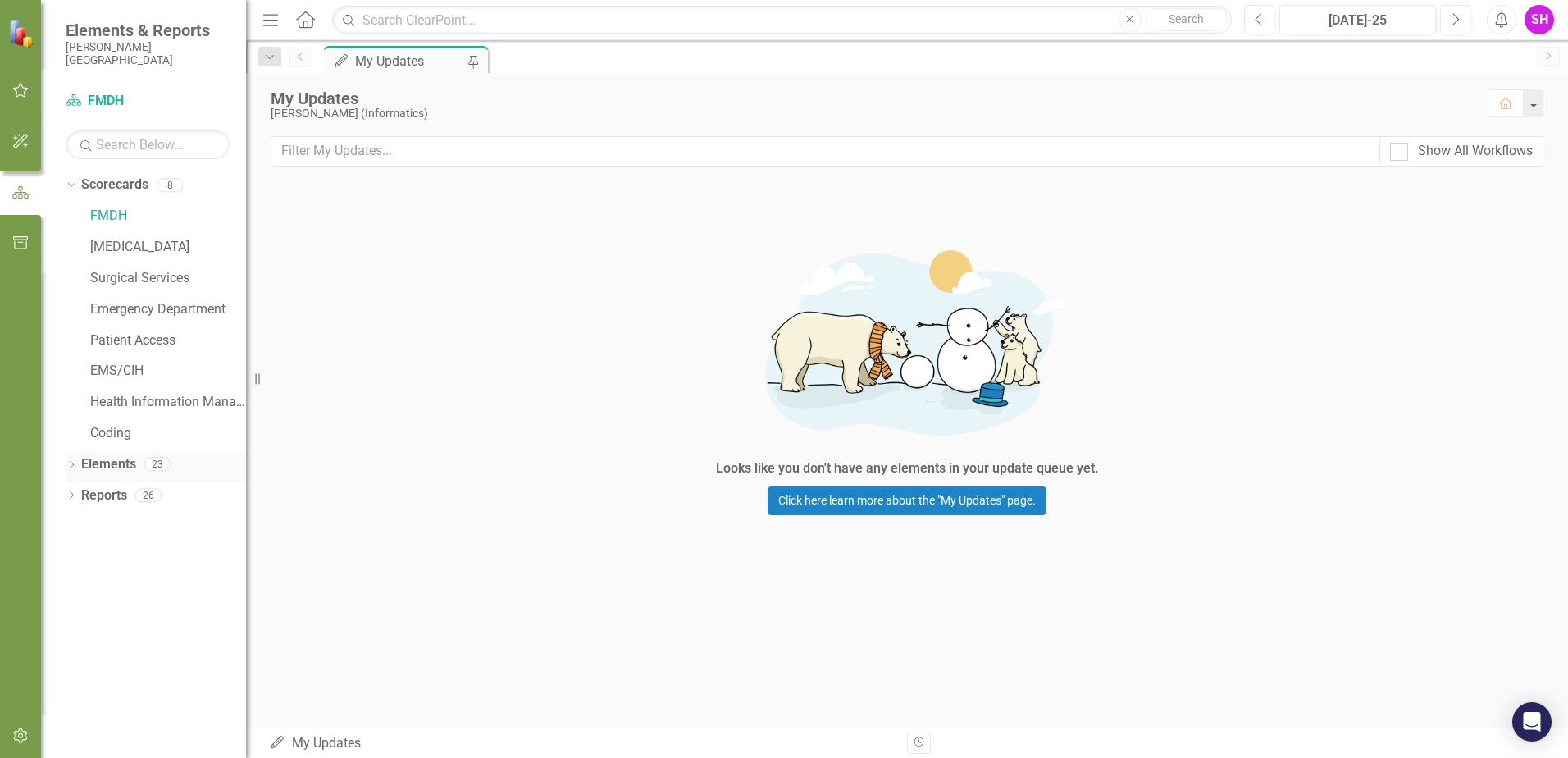
click at [77, 463] on icon "Dropdown" at bounding box center [71, 466] width 12 height 9
click at [77, 495] on icon "Dropdown" at bounding box center [80, 496] width 12 height 9
click at [146, 497] on link "Objective Objectives" at bounding box center [132, 495] width 84 height 19
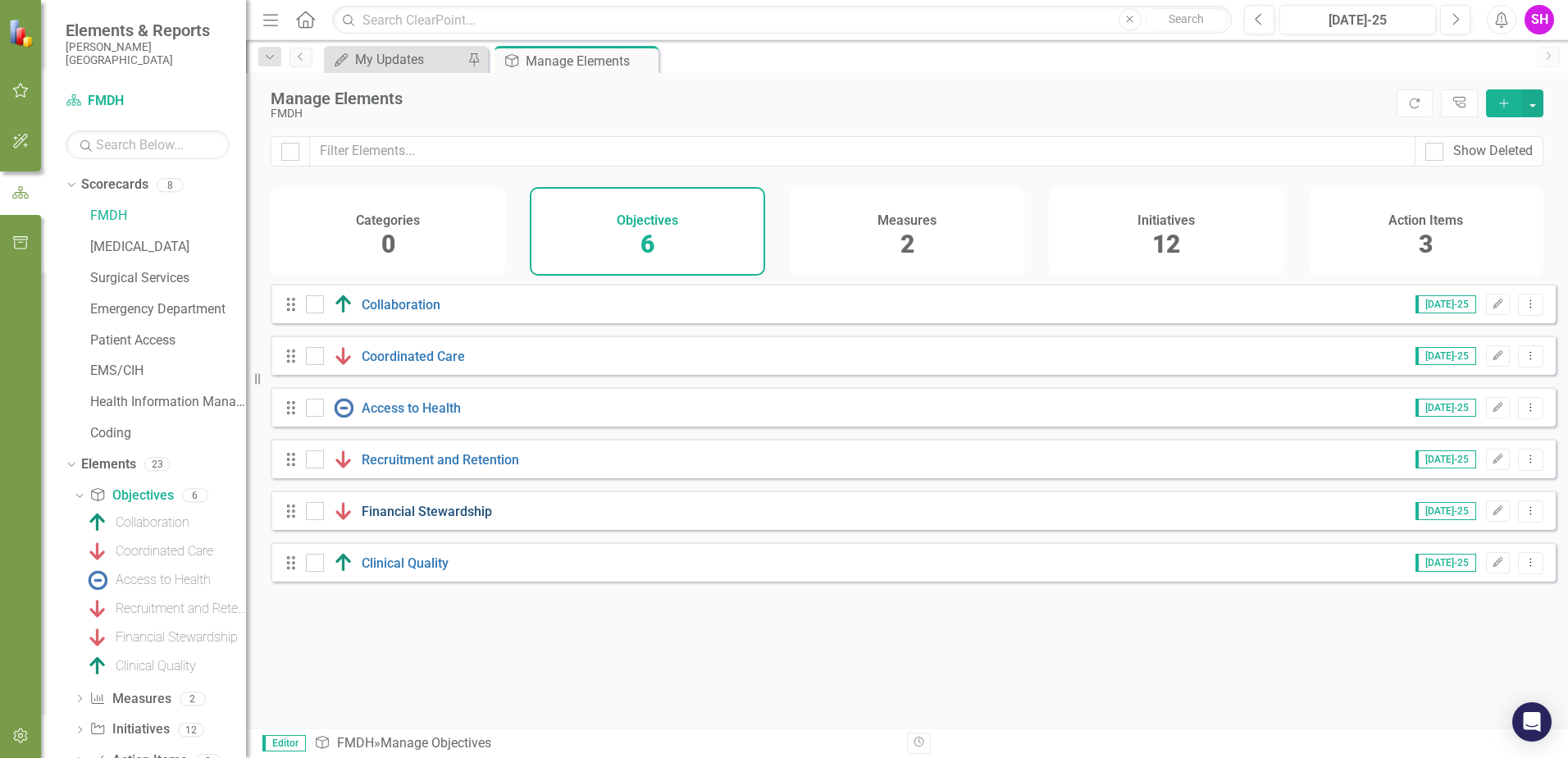
click at [392, 520] on link "Financial Stewardship" at bounding box center [427, 512] width 131 height 16
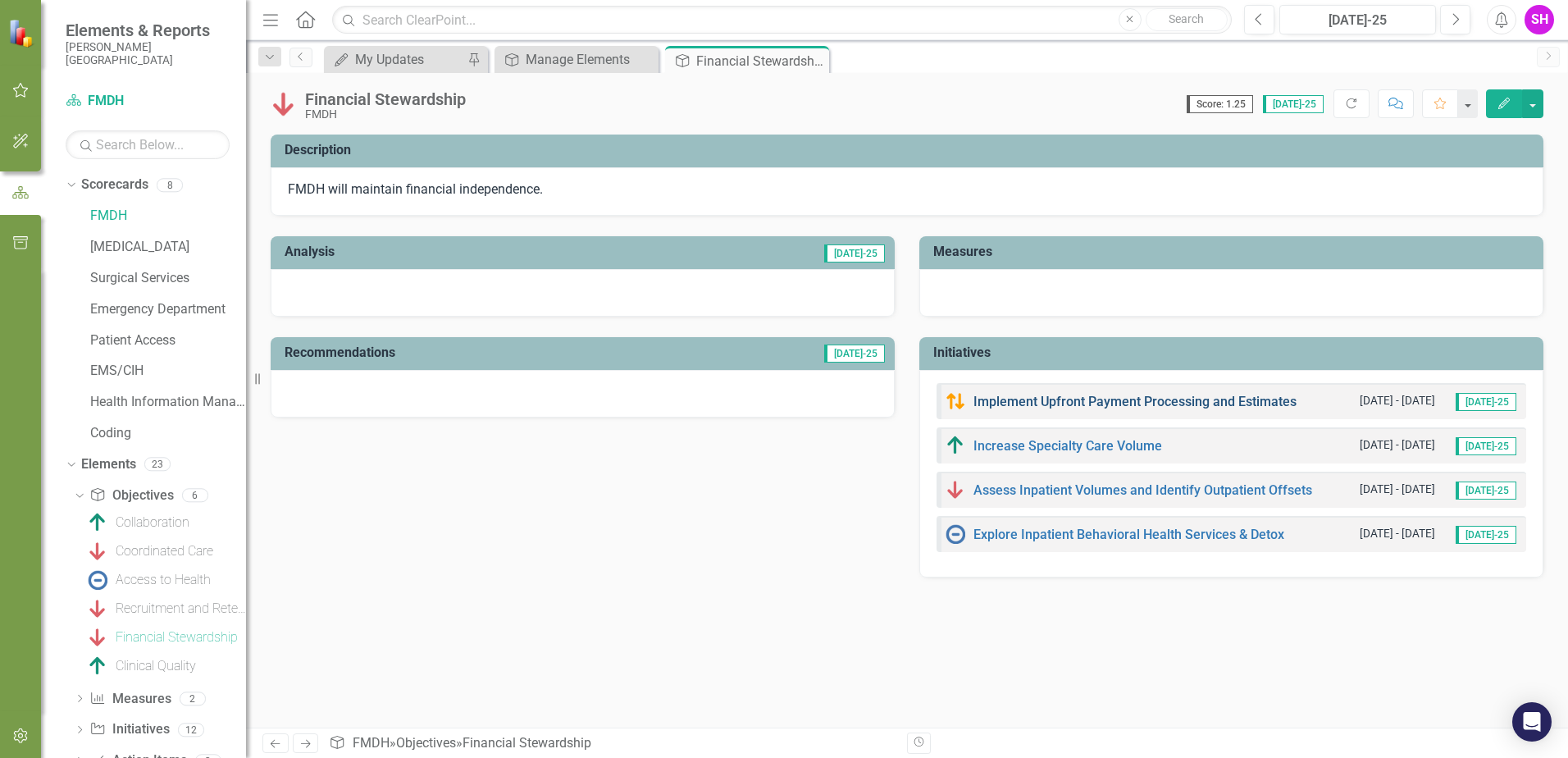
click at [1100, 401] on link "Implement Upfront Payment Processing and Estimates" at bounding box center [1135, 401] width 323 height 16
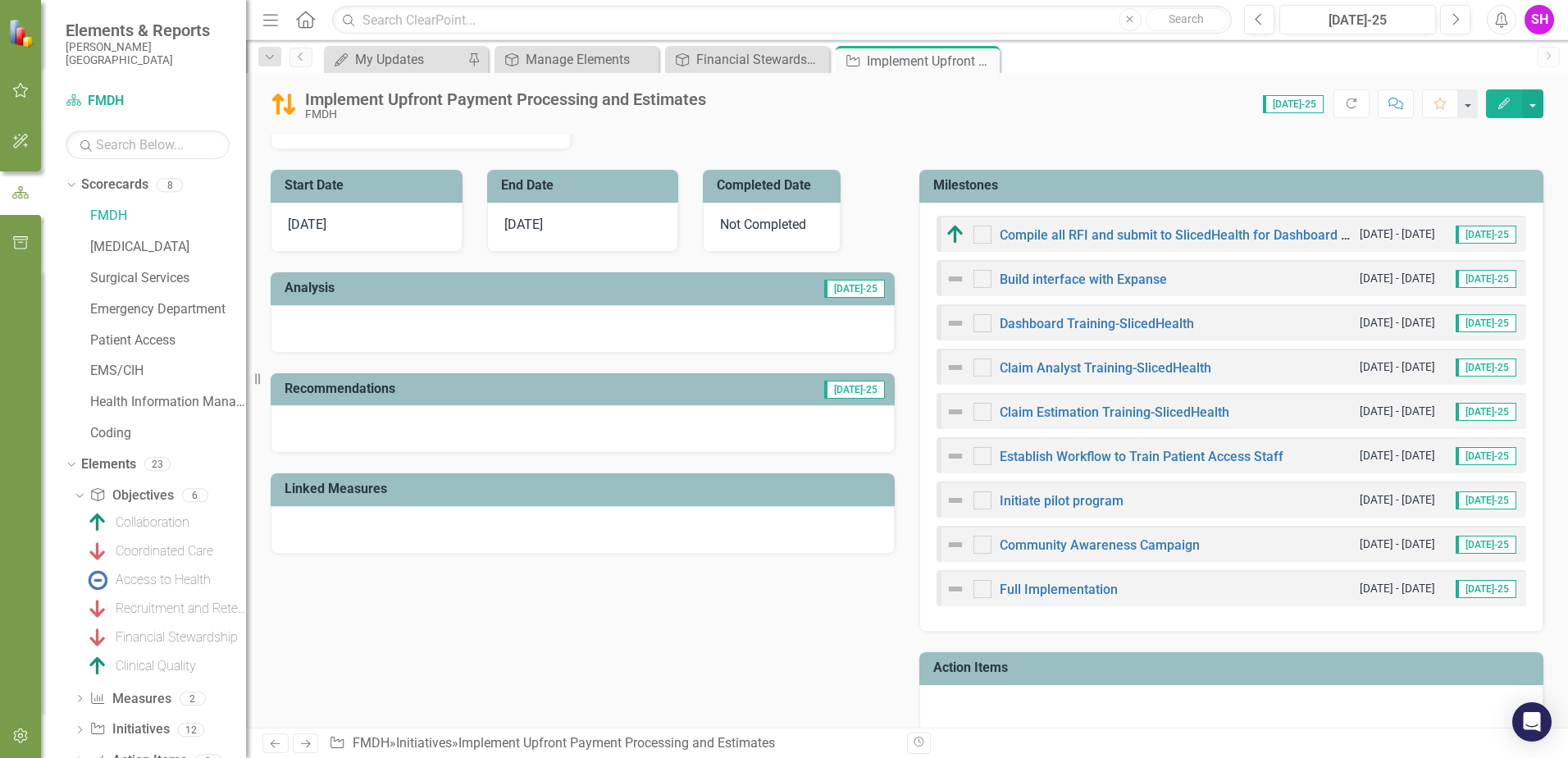
scroll to position [228, 0]
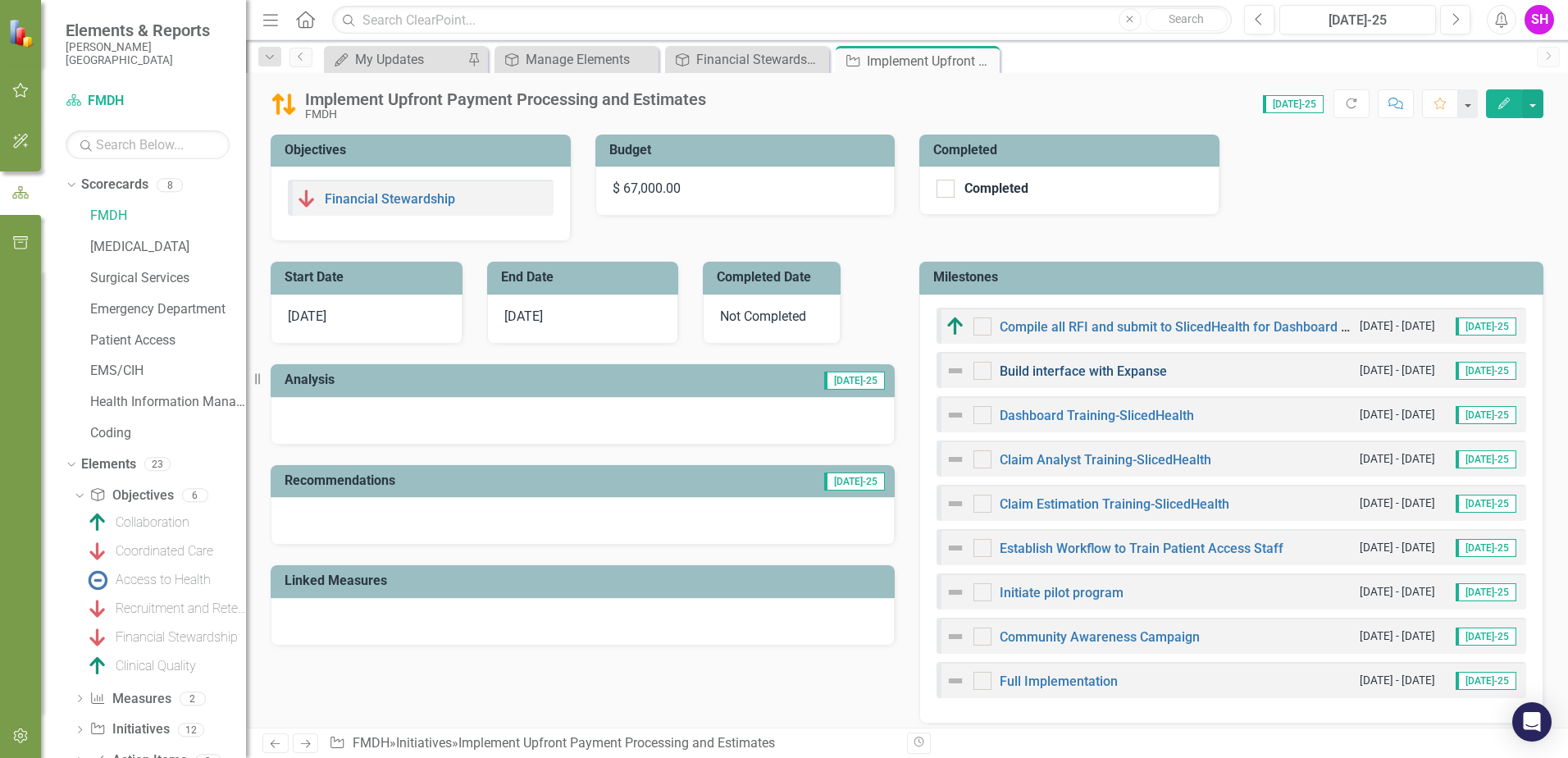
click at [1095, 372] on link "Build interface with Expanse" at bounding box center [1083, 371] width 167 height 16
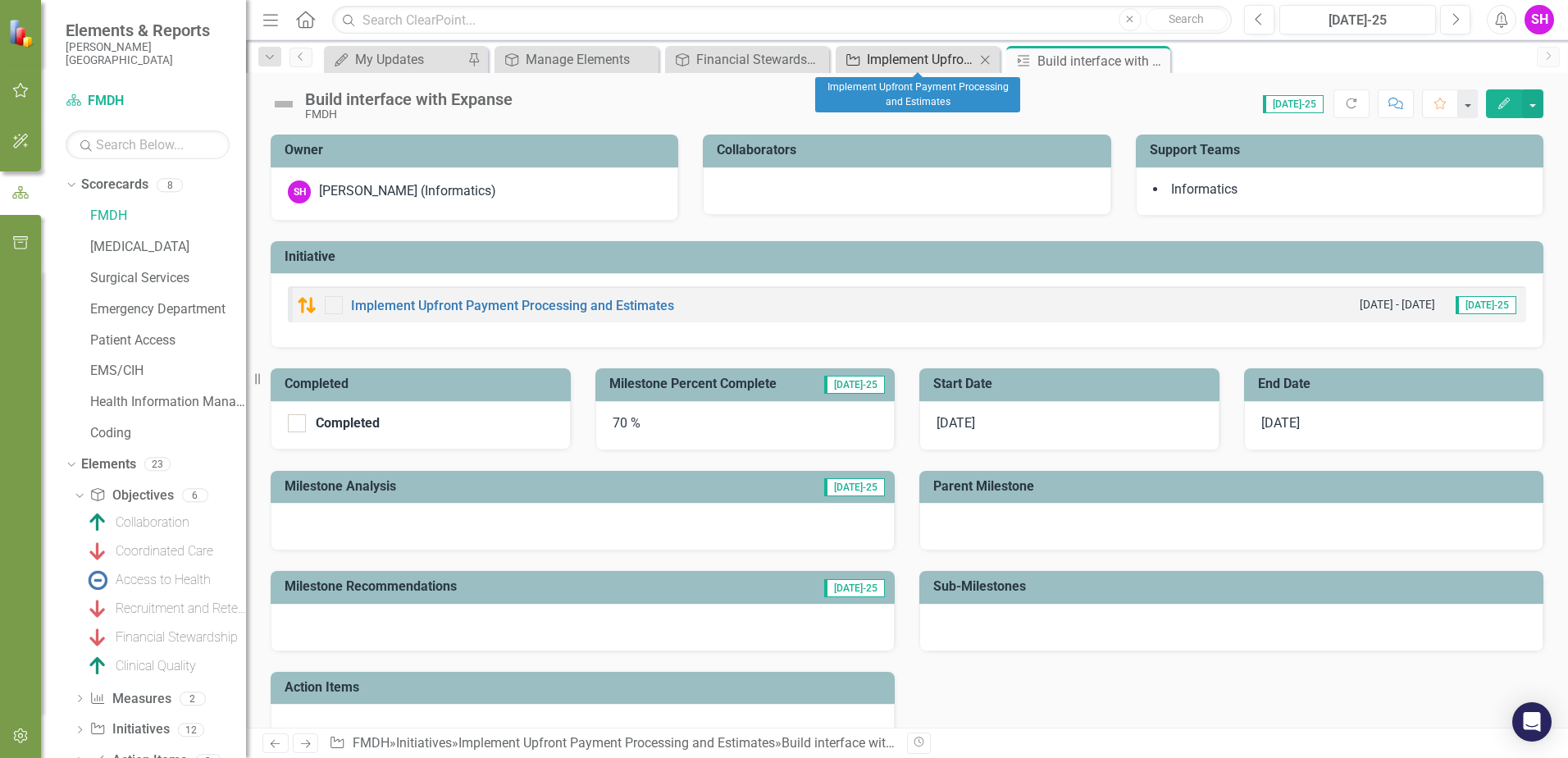
click at [947, 59] on div "Implement Upfront Payment Processing and Estimates" at bounding box center [921, 59] width 108 height 21
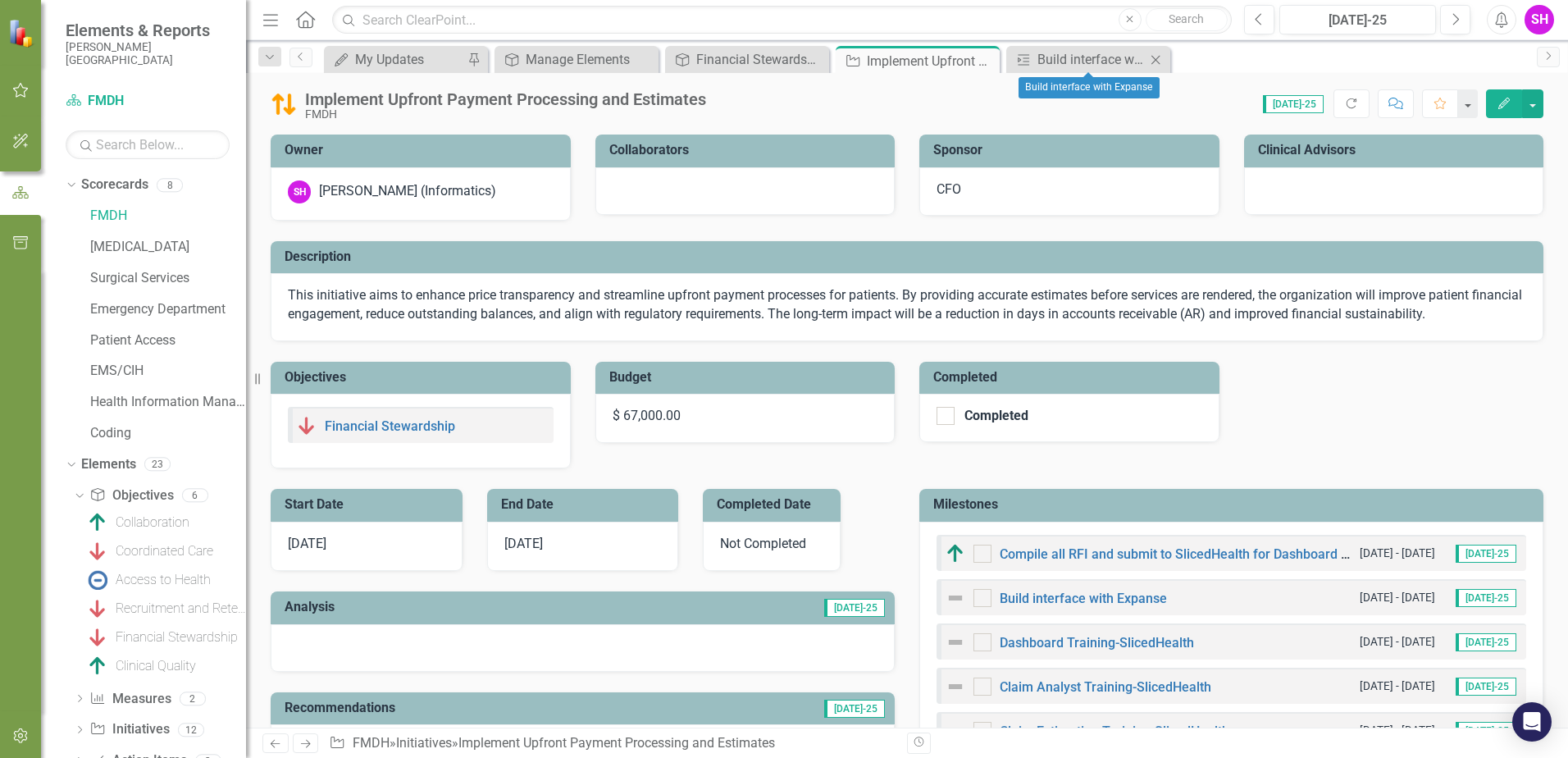
click at [1152, 58] on icon "Close" at bounding box center [1155, 60] width 17 height 13
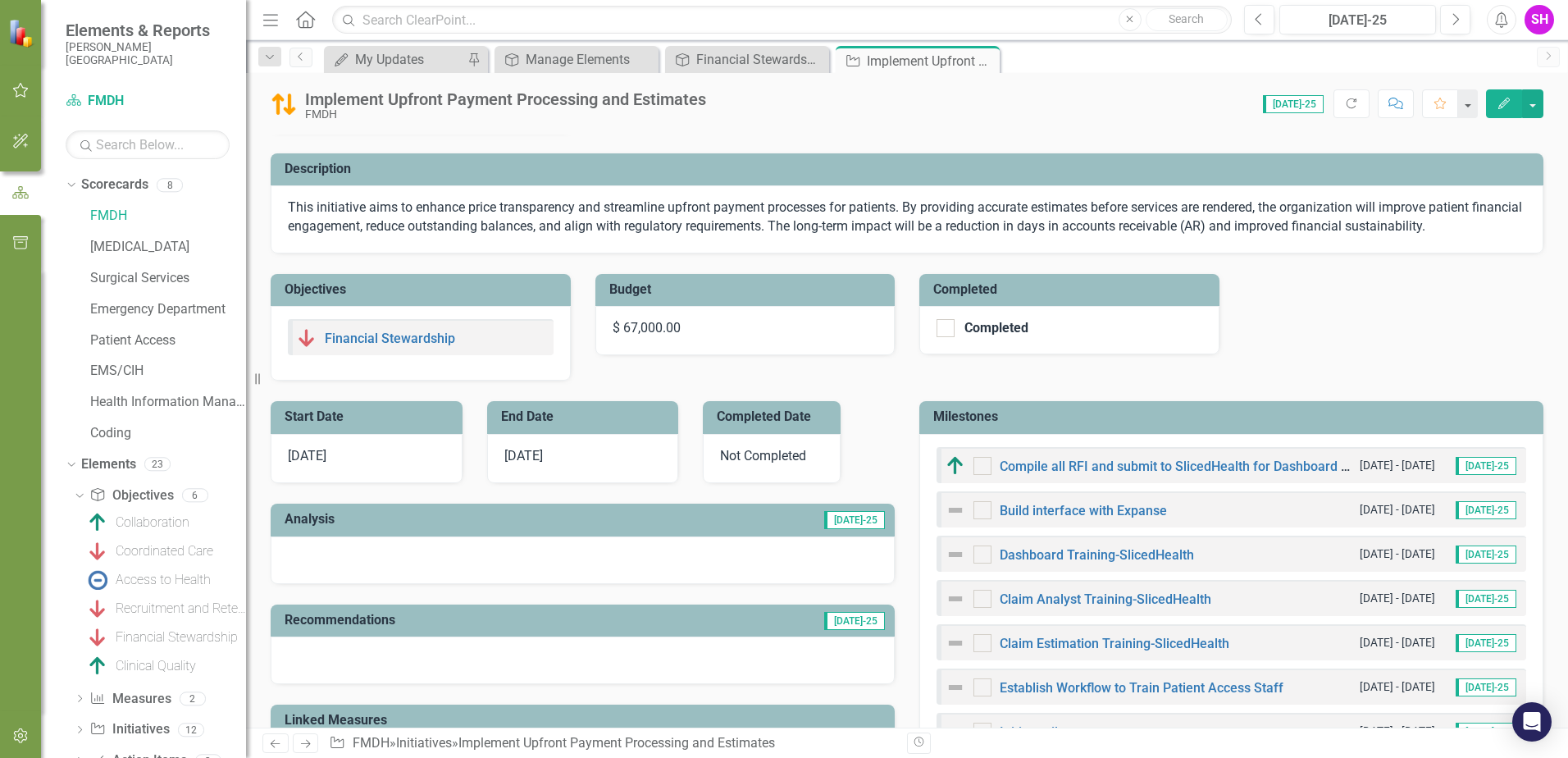
scroll to position [164, 0]
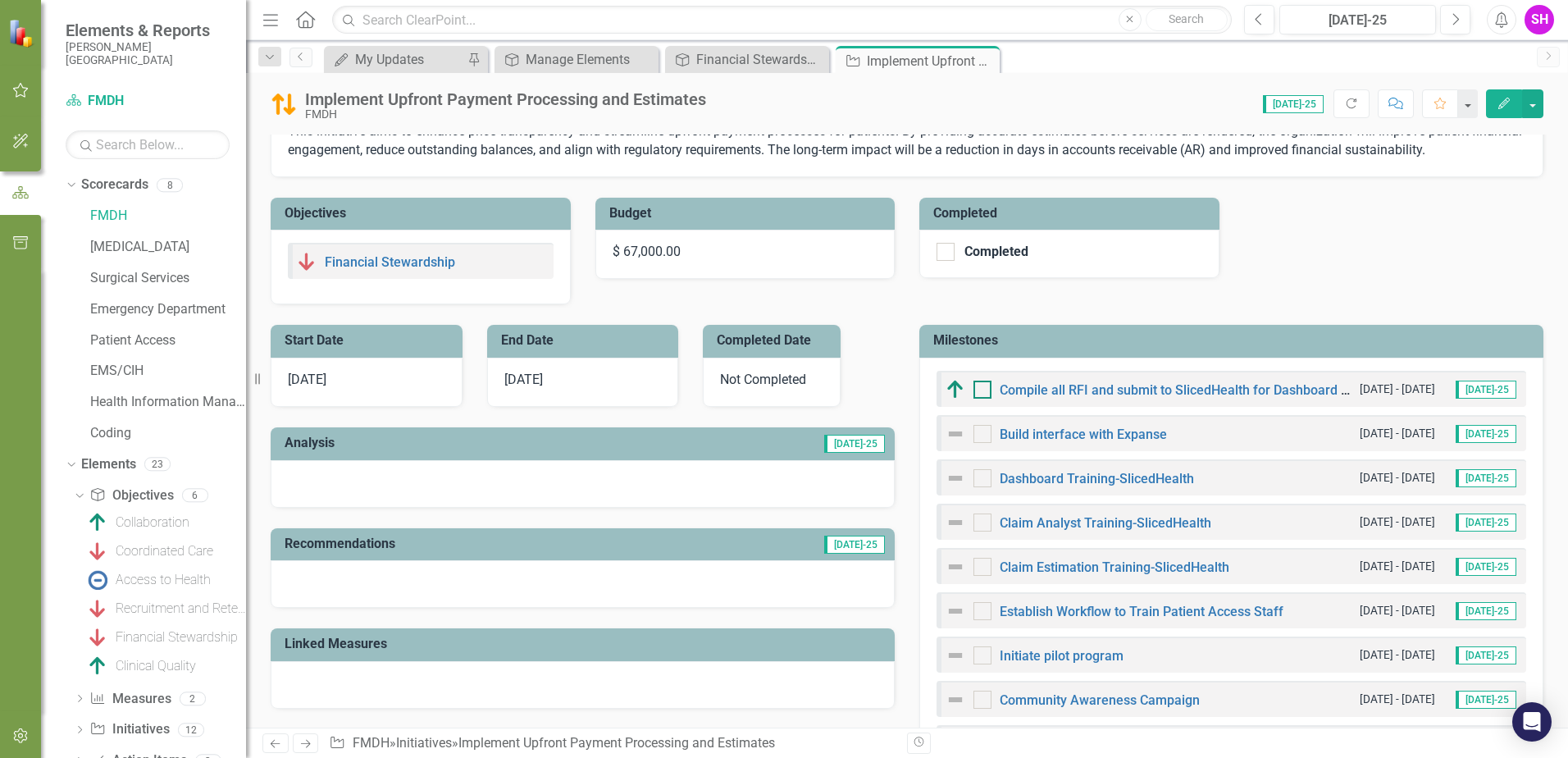
click at [975, 390] on input "checkbox" at bounding box center [978, 386] width 11 height 11
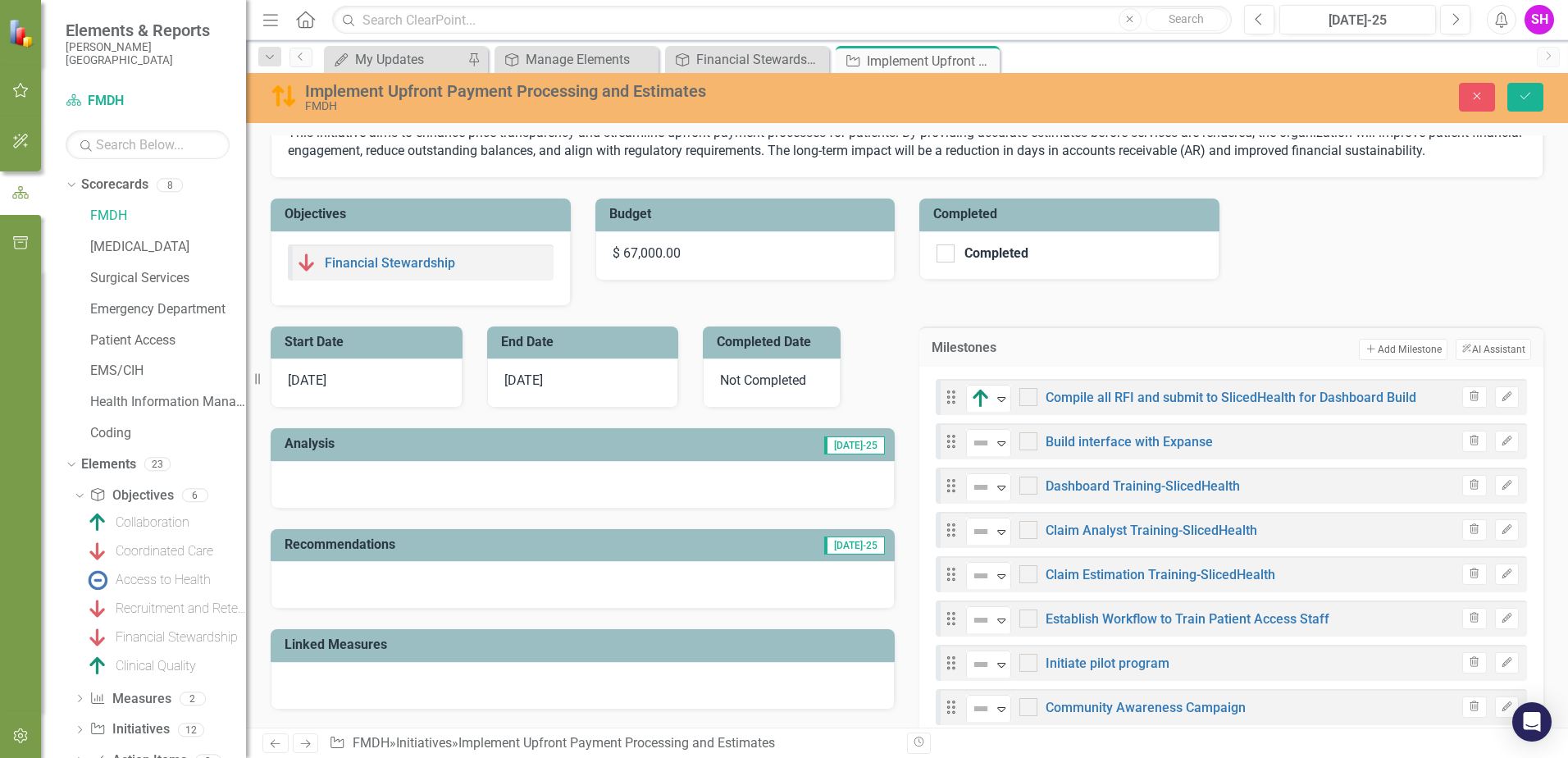
checkbox input "true"
click at [1530, 101] on icon "Save" at bounding box center [1525, 96] width 15 height 12
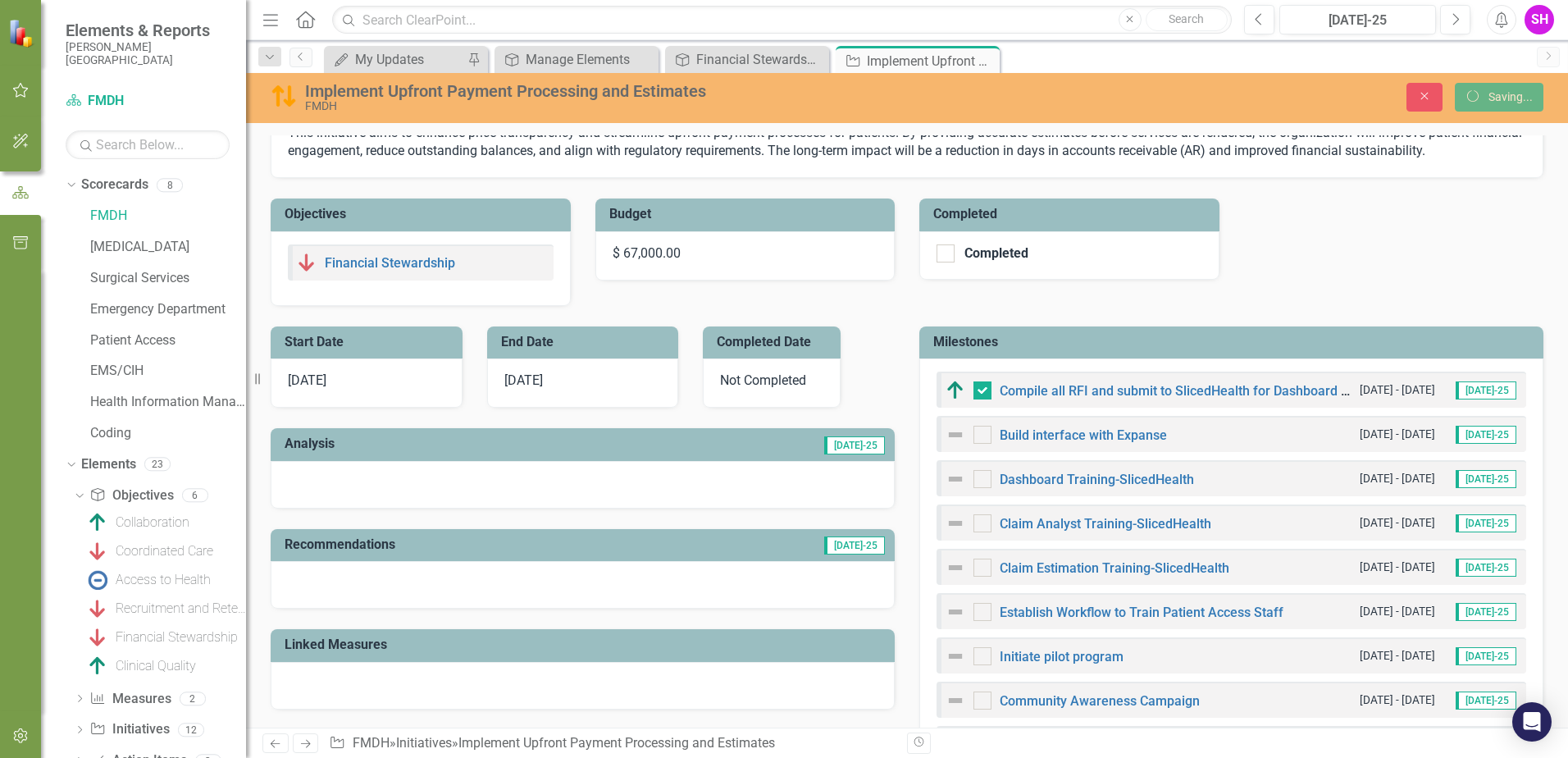
checkbox input "false"
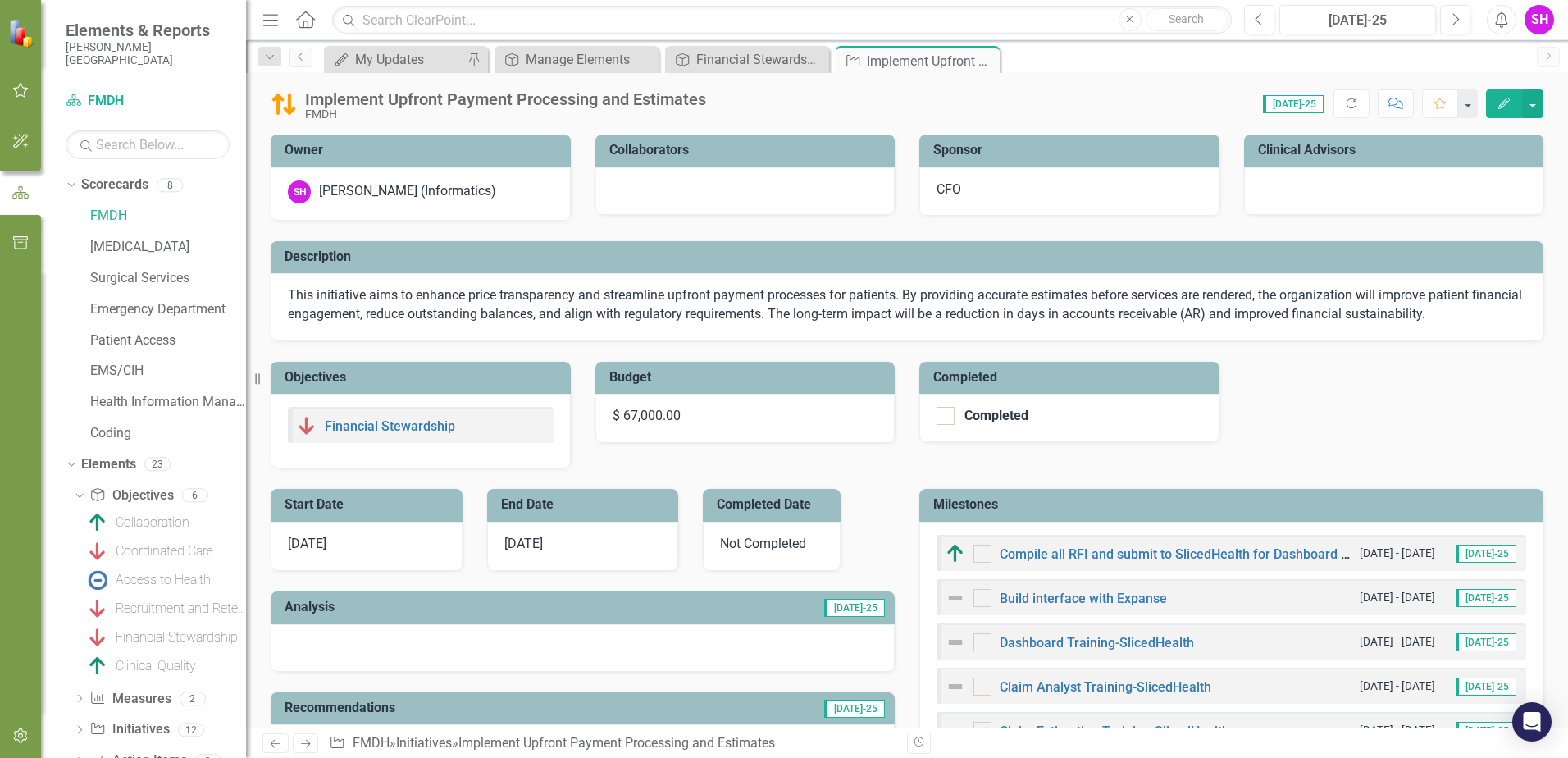
checkbox input "true"
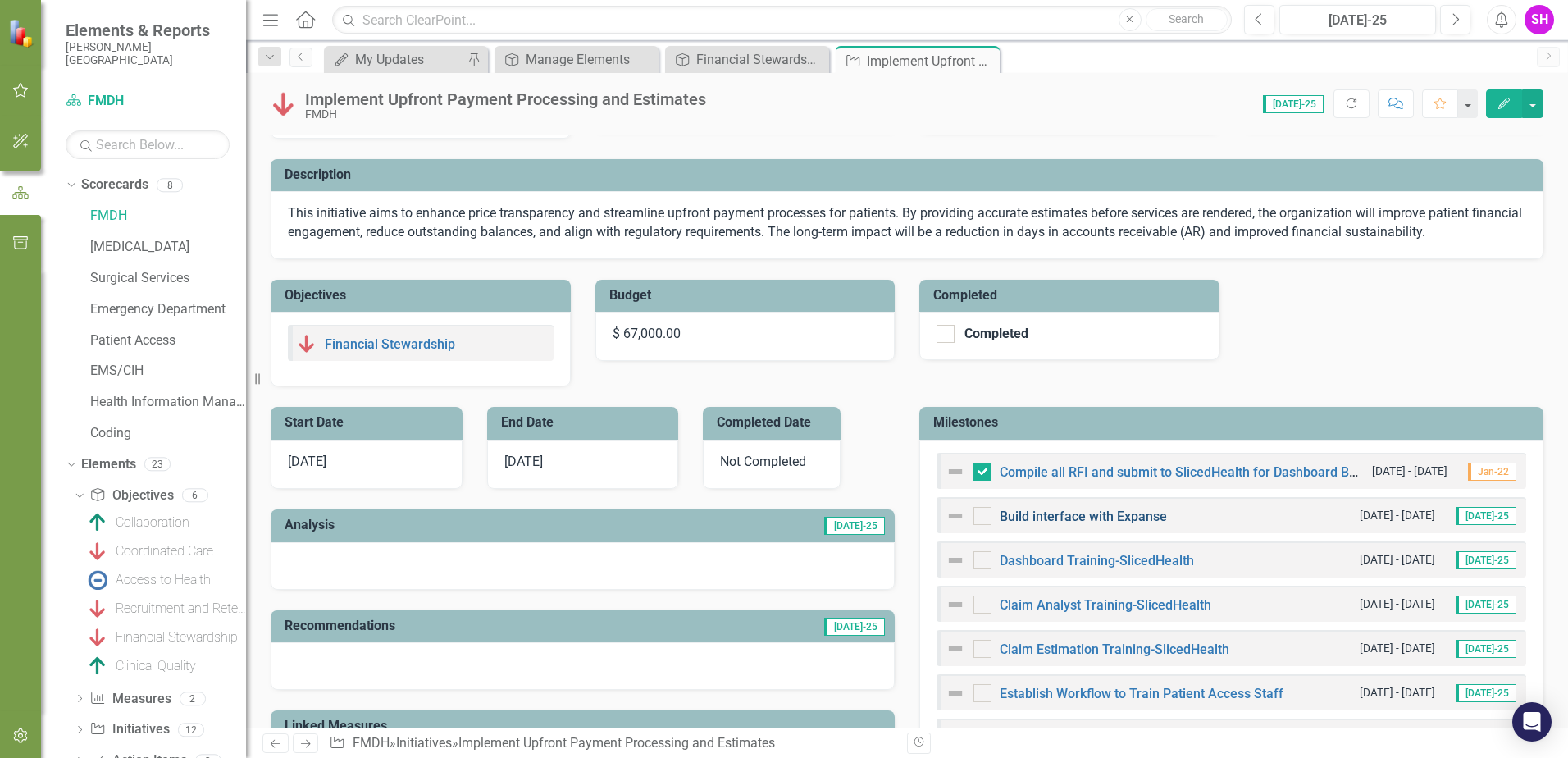
click at [1063, 514] on link "Build interface with Expanse" at bounding box center [1083, 517] width 167 height 16
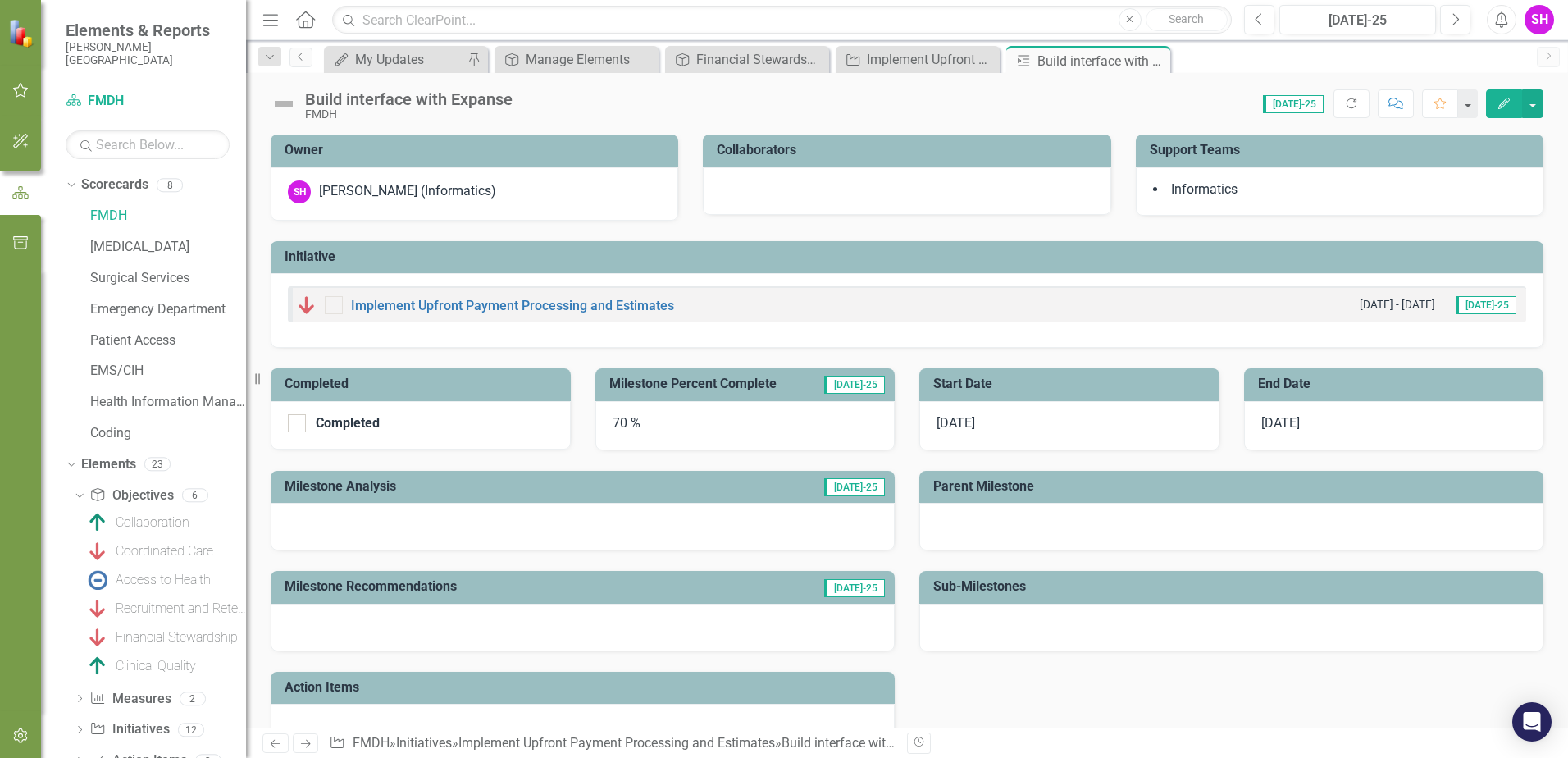
scroll to position [141, 0]
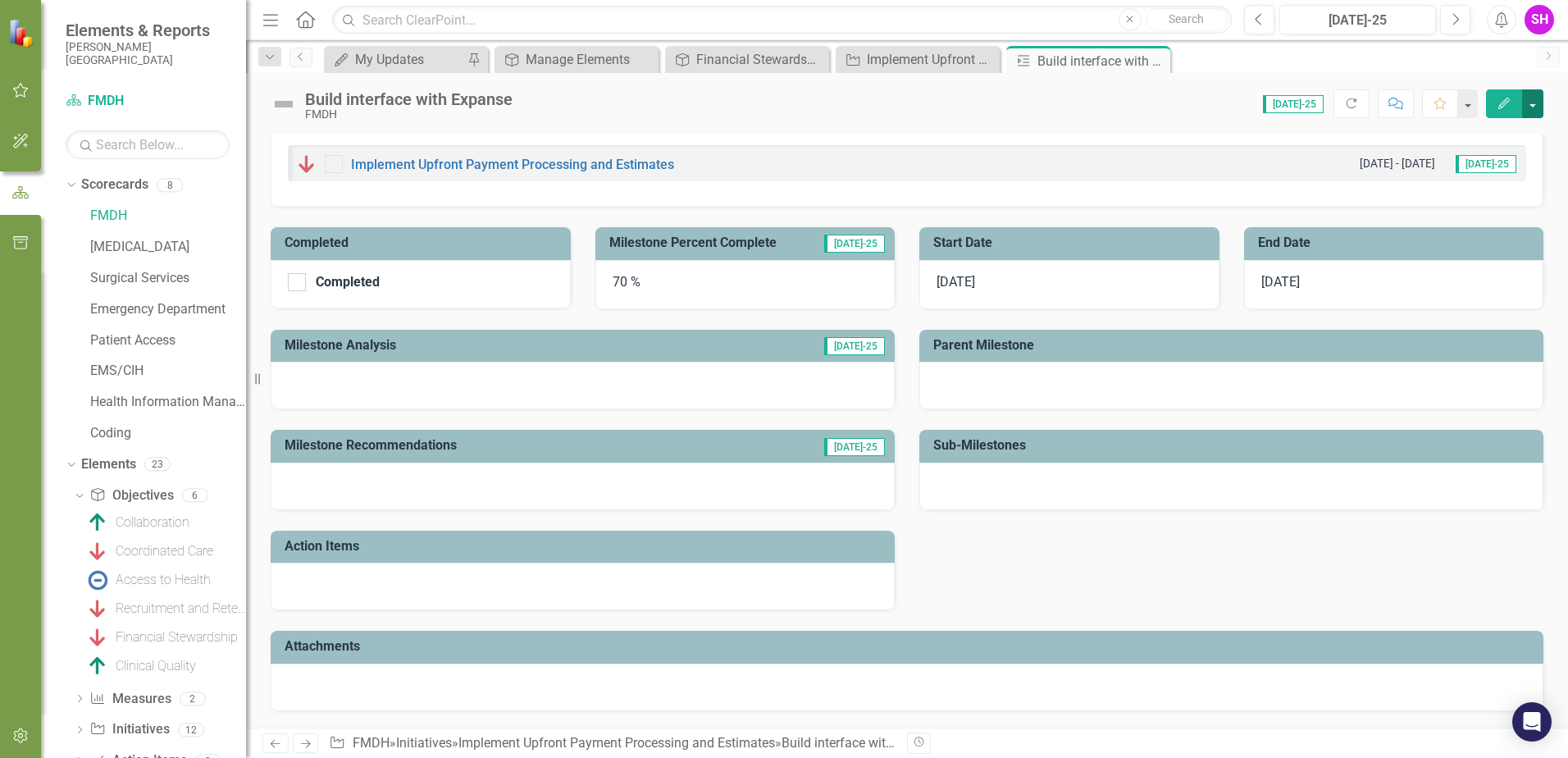
click at [1535, 95] on button "button" at bounding box center [1533, 104] width 21 height 28
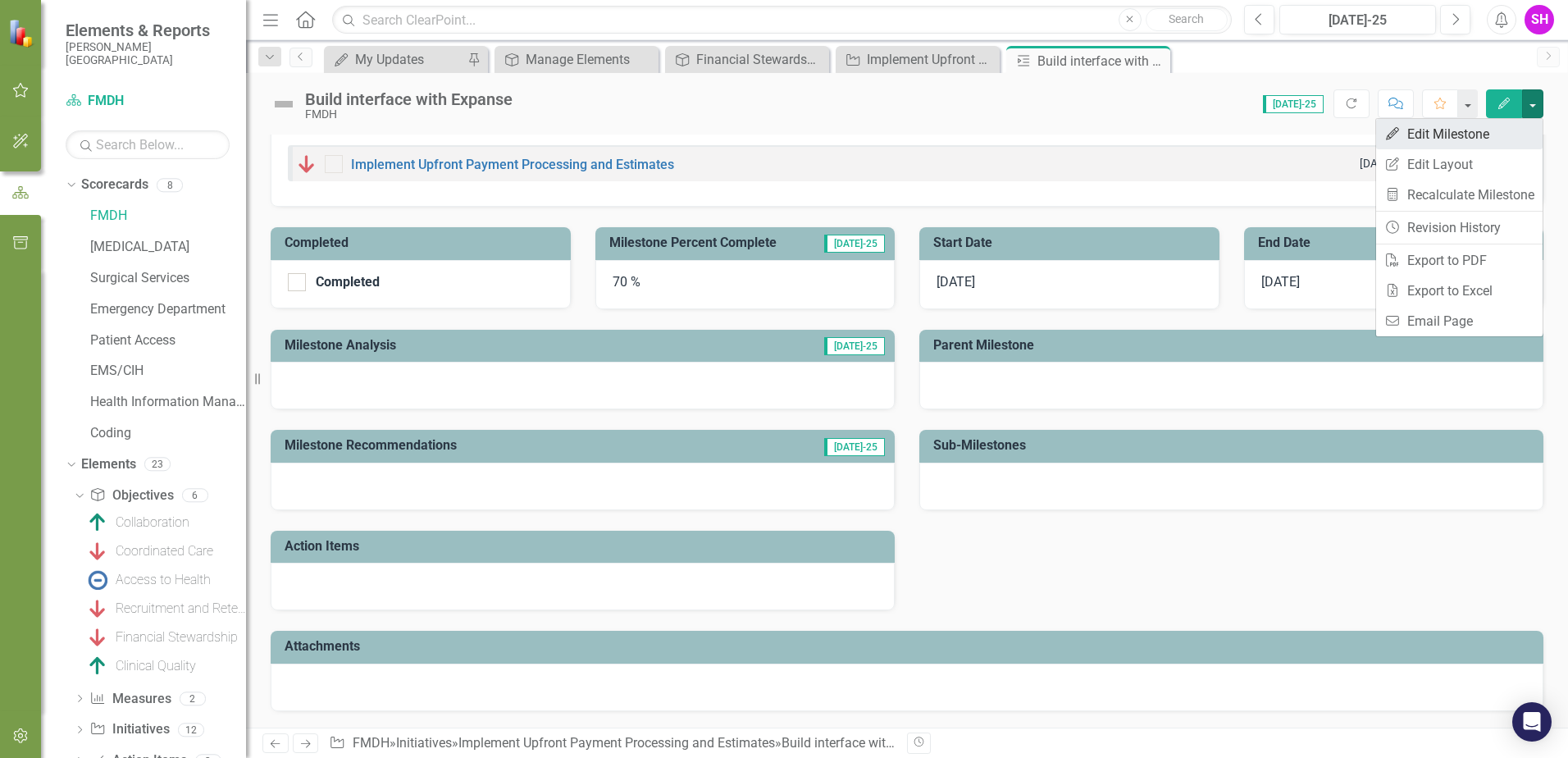
click at [1478, 136] on link "Edit Edit Milestone" at bounding box center [1459, 134] width 167 height 30
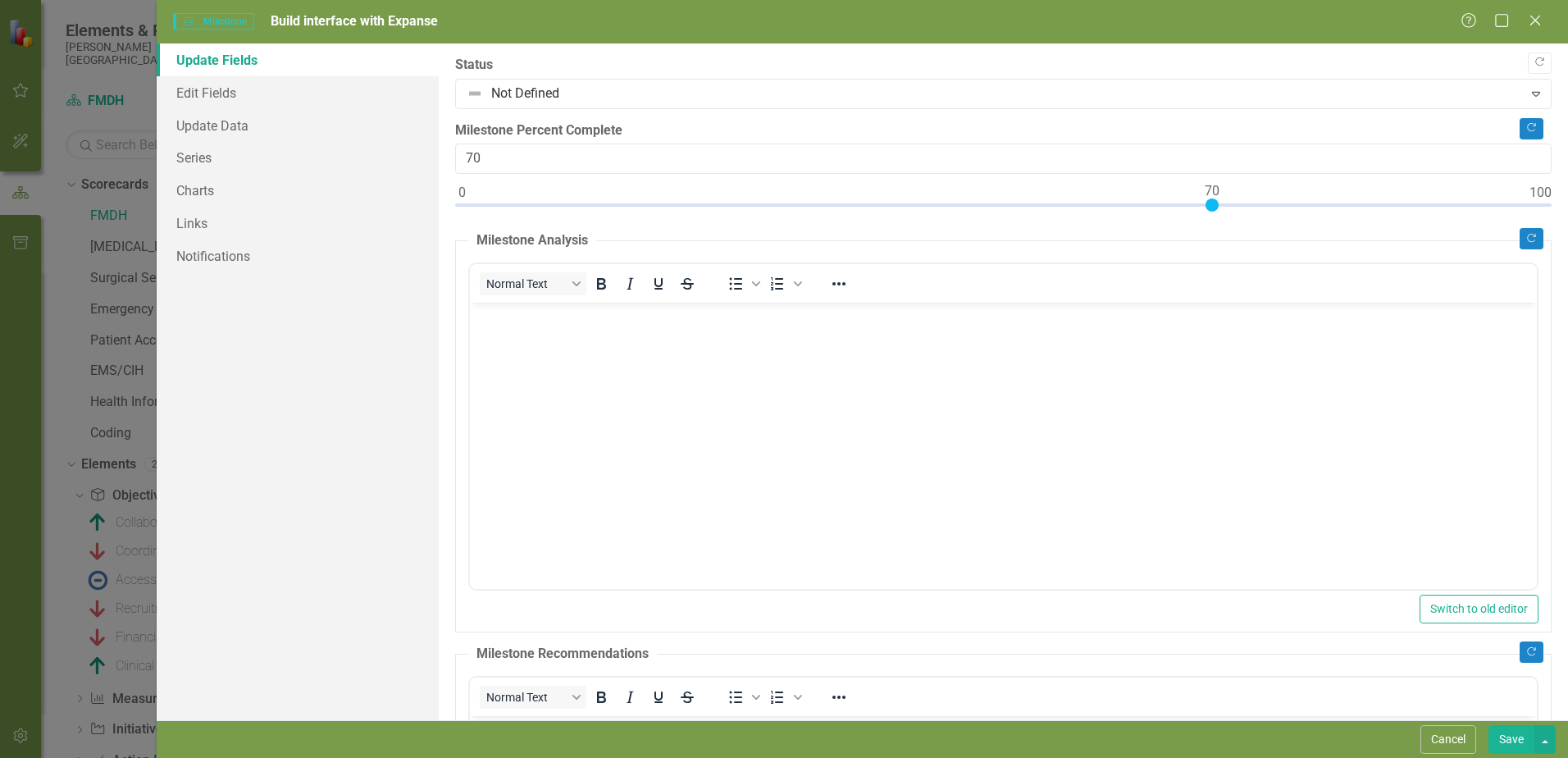
scroll to position [0, 0]
click at [261, 96] on link "Edit Fields" at bounding box center [297, 93] width 282 height 33
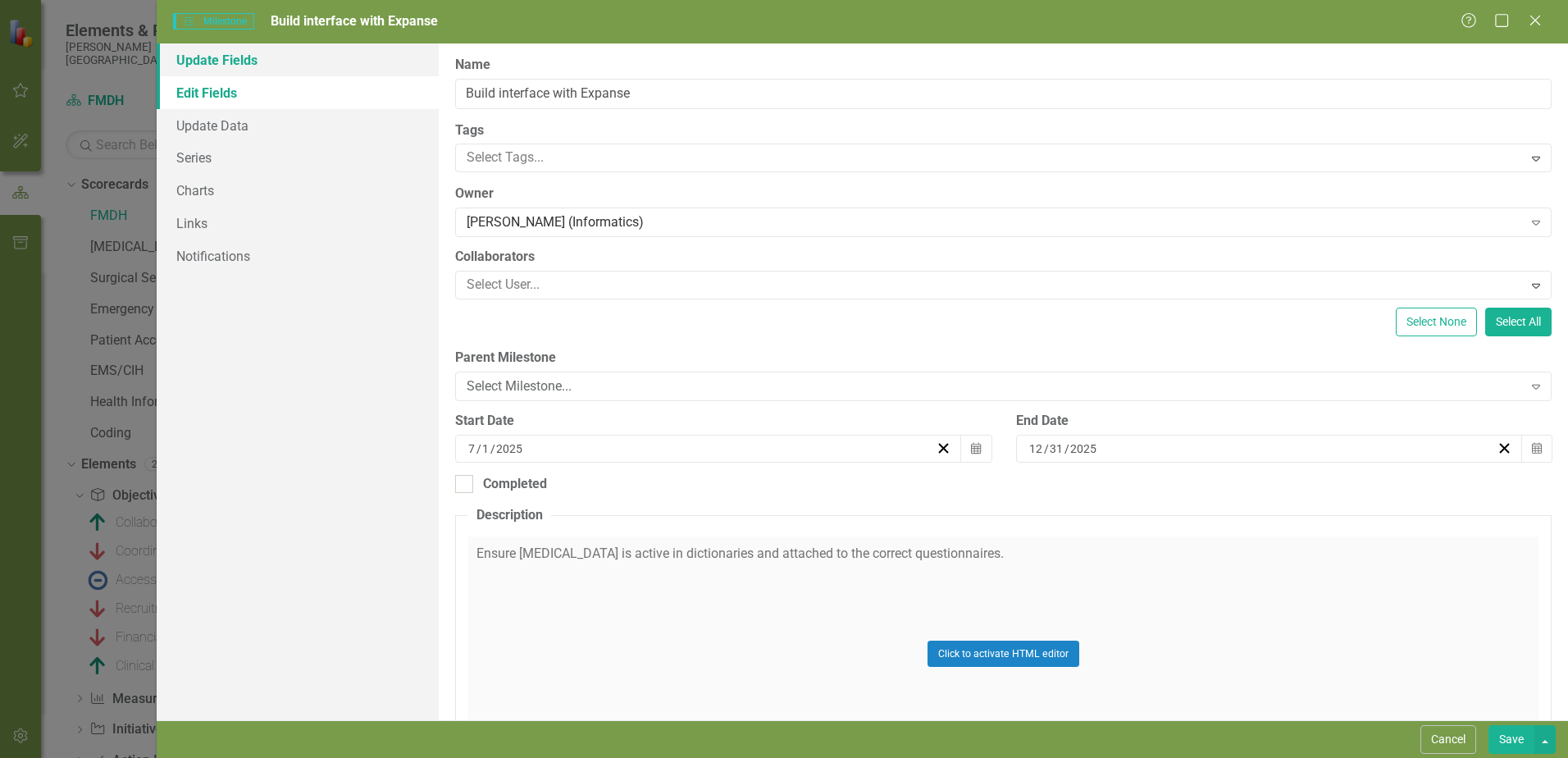
click at [263, 69] on link "Update Fields" at bounding box center [297, 61] width 282 height 33
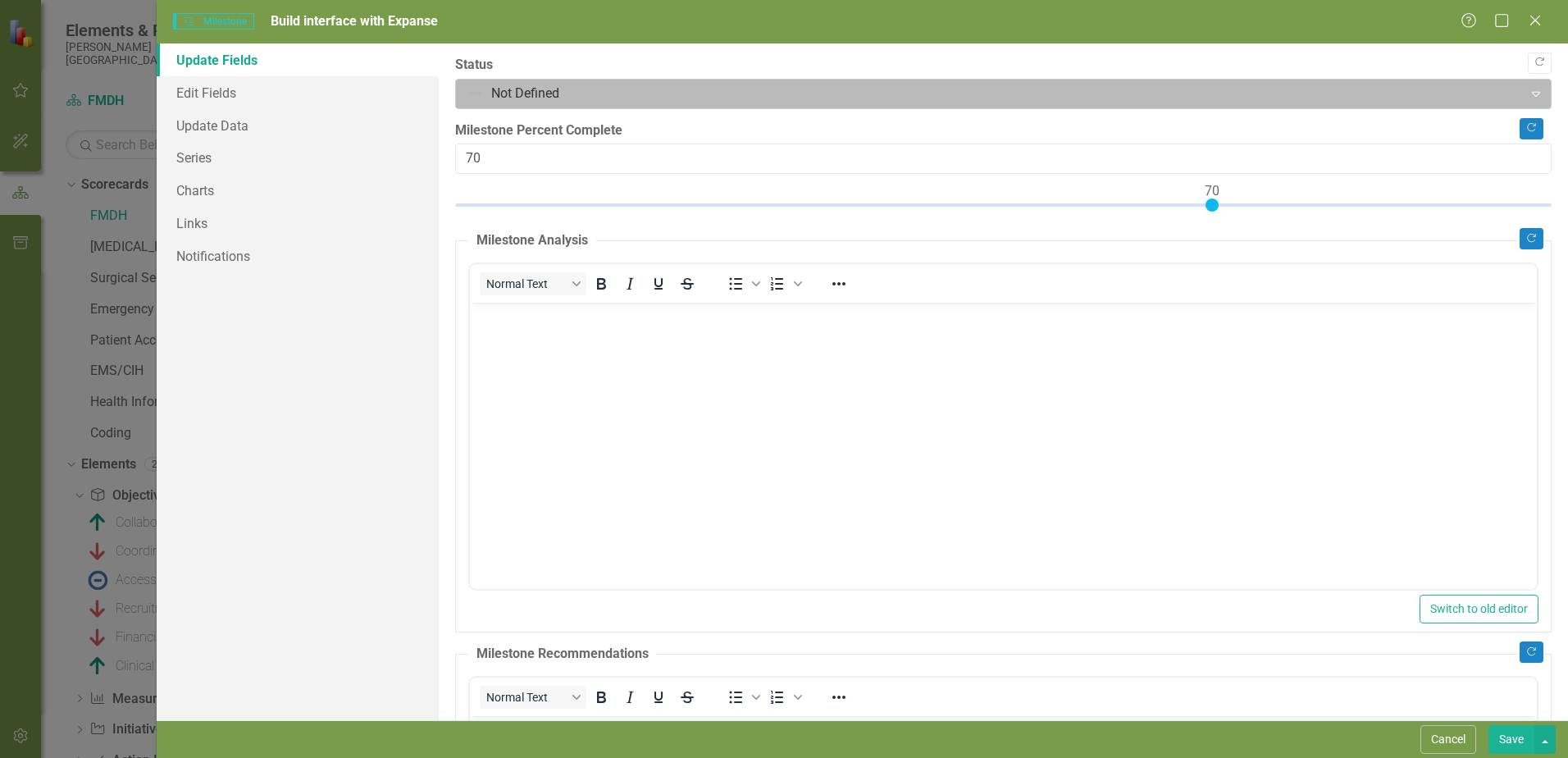
click at [520, 90] on div at bounding box center [989, 94] width 1046 height 22
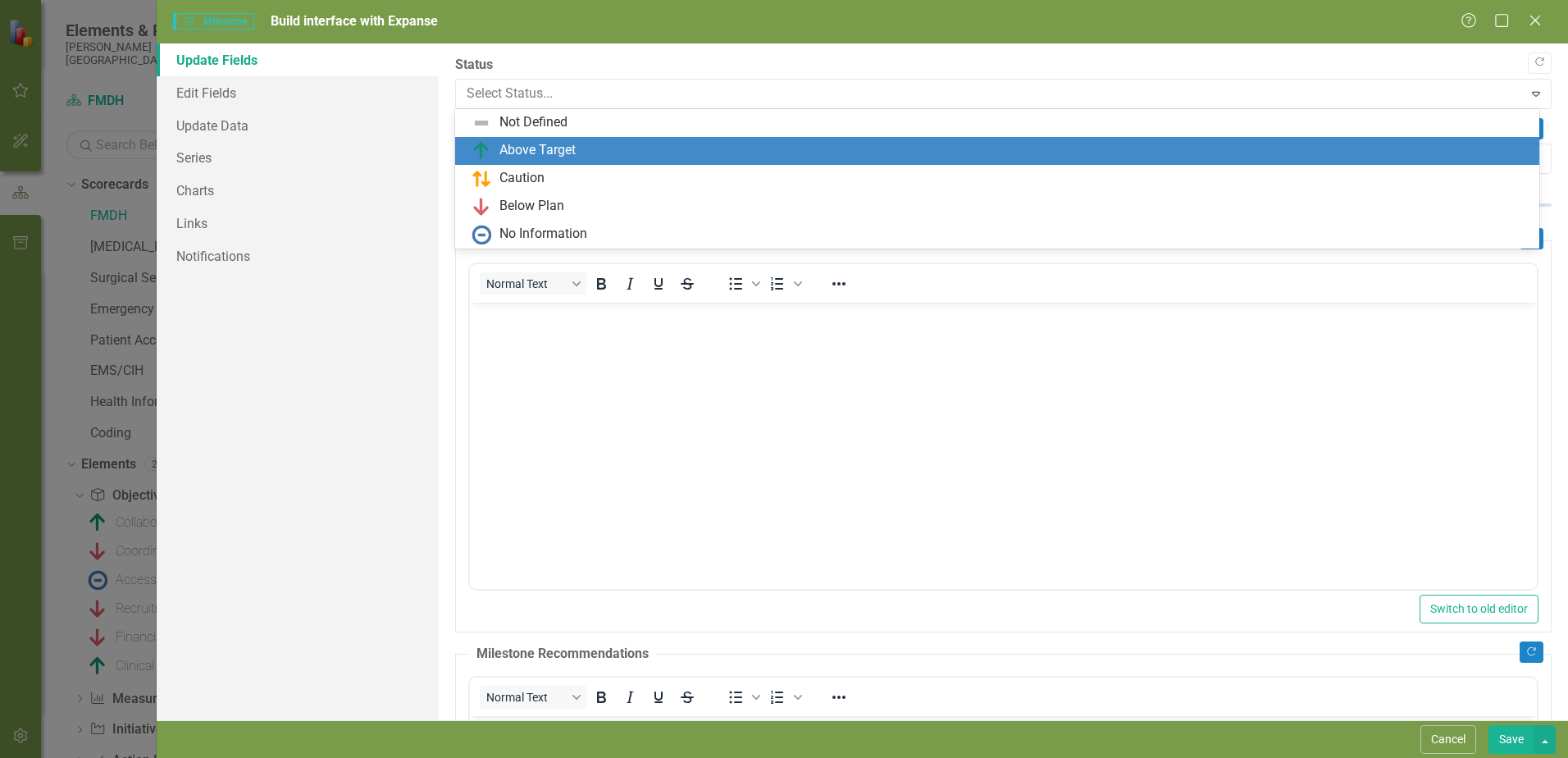
click at [524, 146] on div "Above Target" at bounding box center [538, 149] width 76 height 19
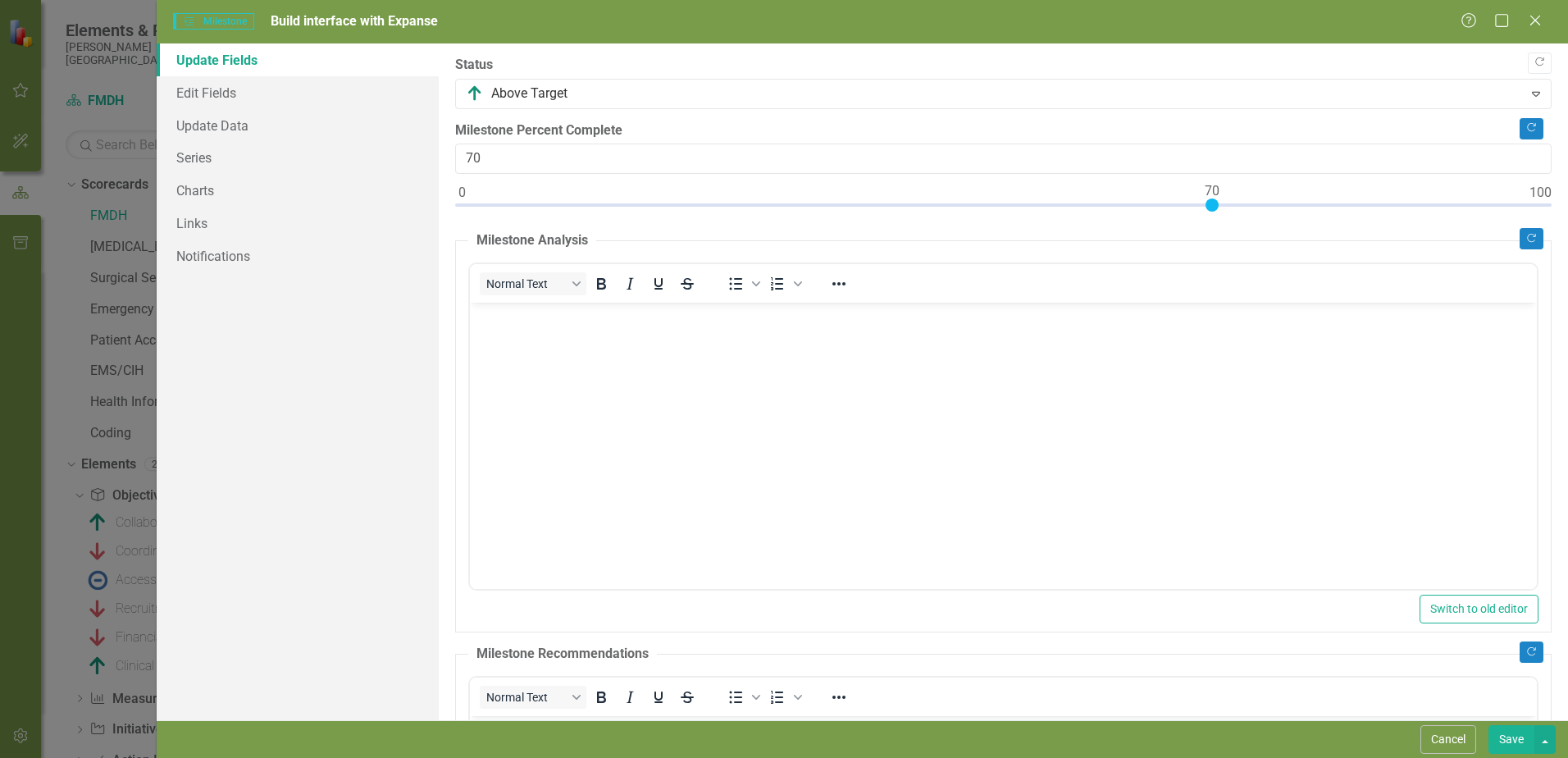
click at [1520, 736] on button "Save" at bounding box center [1511, 739] width 46 height 28
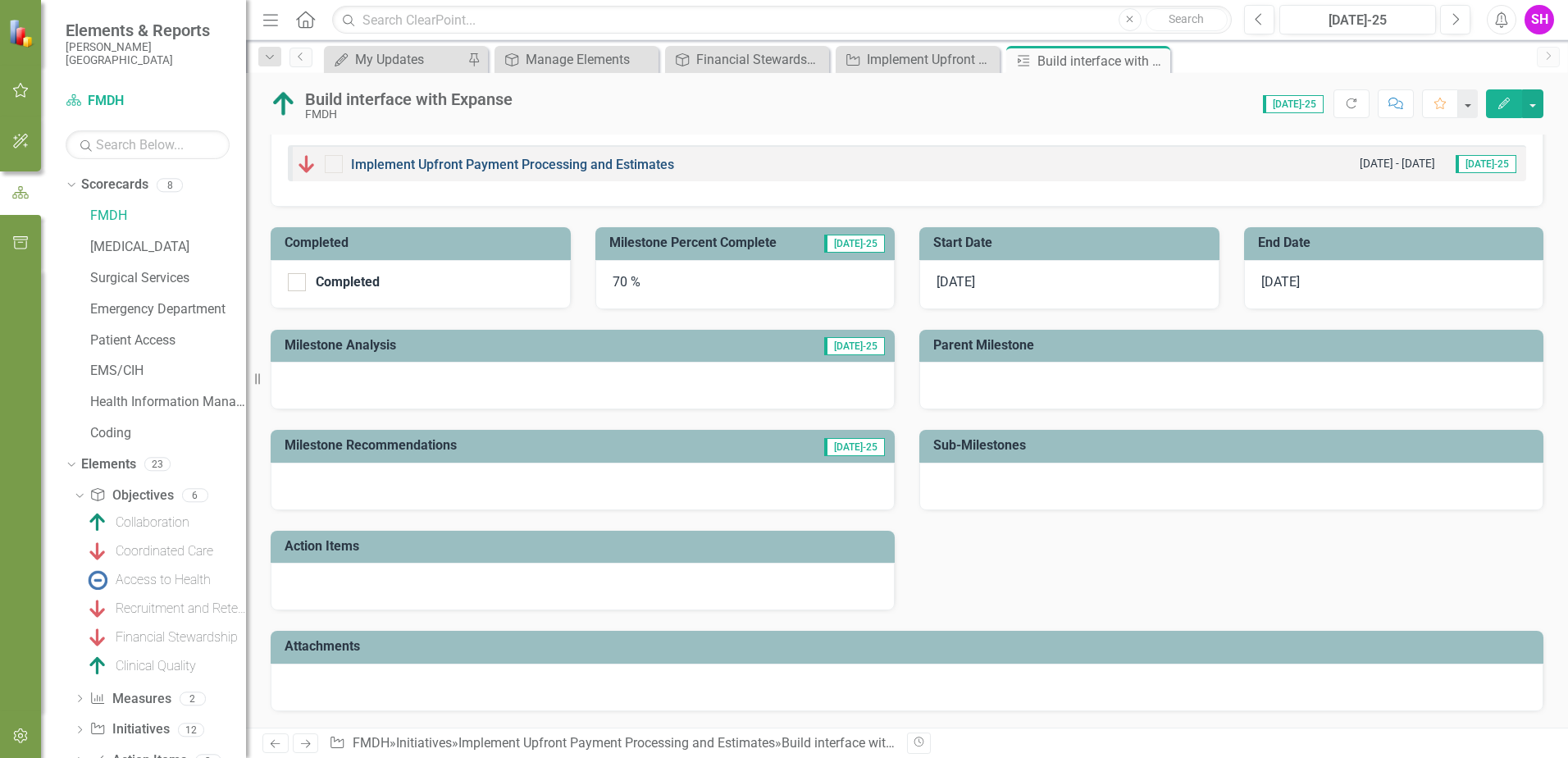
click at [387, 168] on link "Implement Upfront Payment Processing and Estimates" at bounding box center [513, 164] width 323 height 16
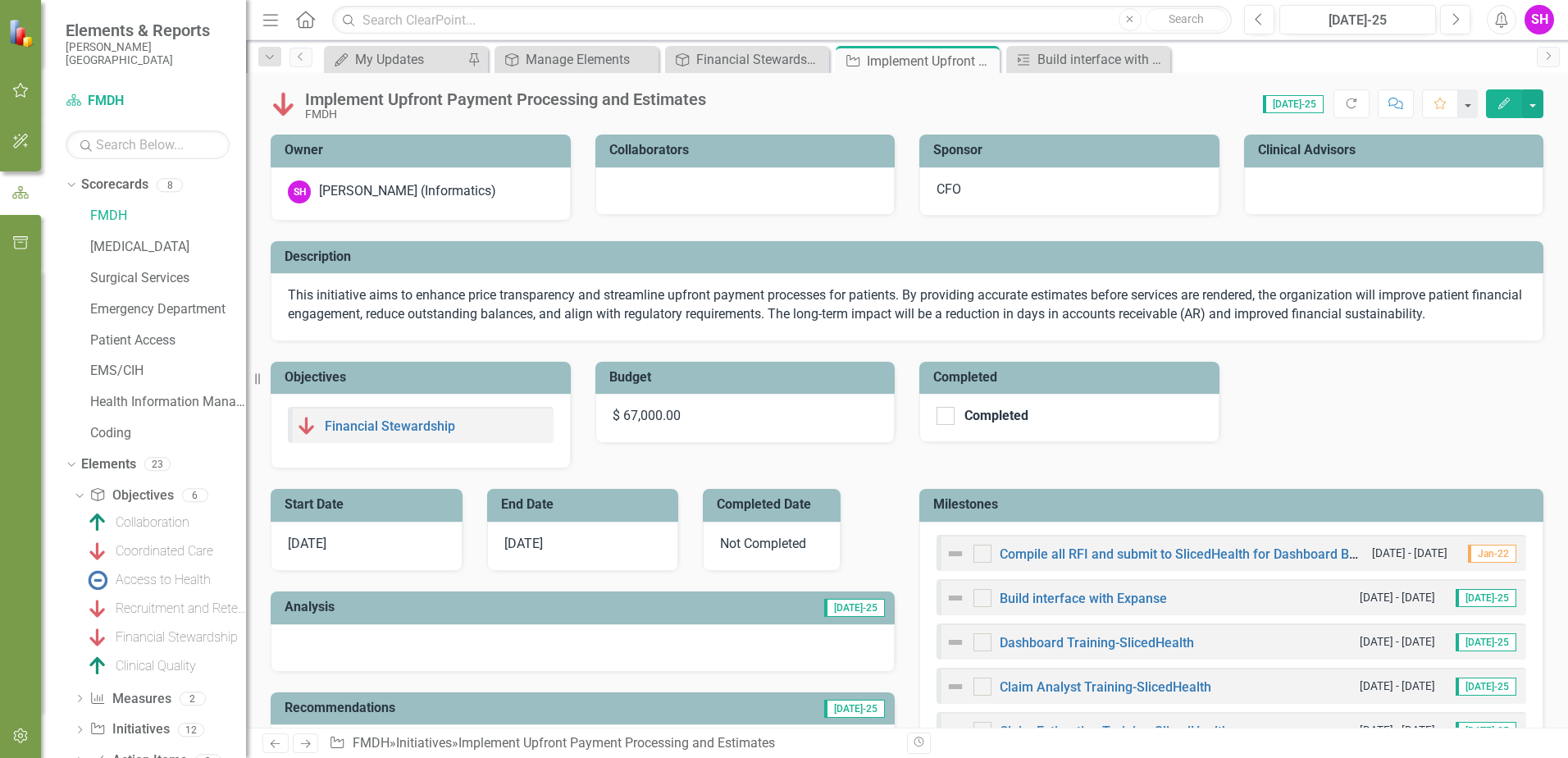
checkbox input "true"
click at [297, 423] on img at bounding box center [307, 426] width 20 height 20
click at [307, 425] on img at bounding box center [307, 426] width 20 height 20
click at [1506, 105] on icon "Edit" at bounding box center [1504, 104] width 15 height 12
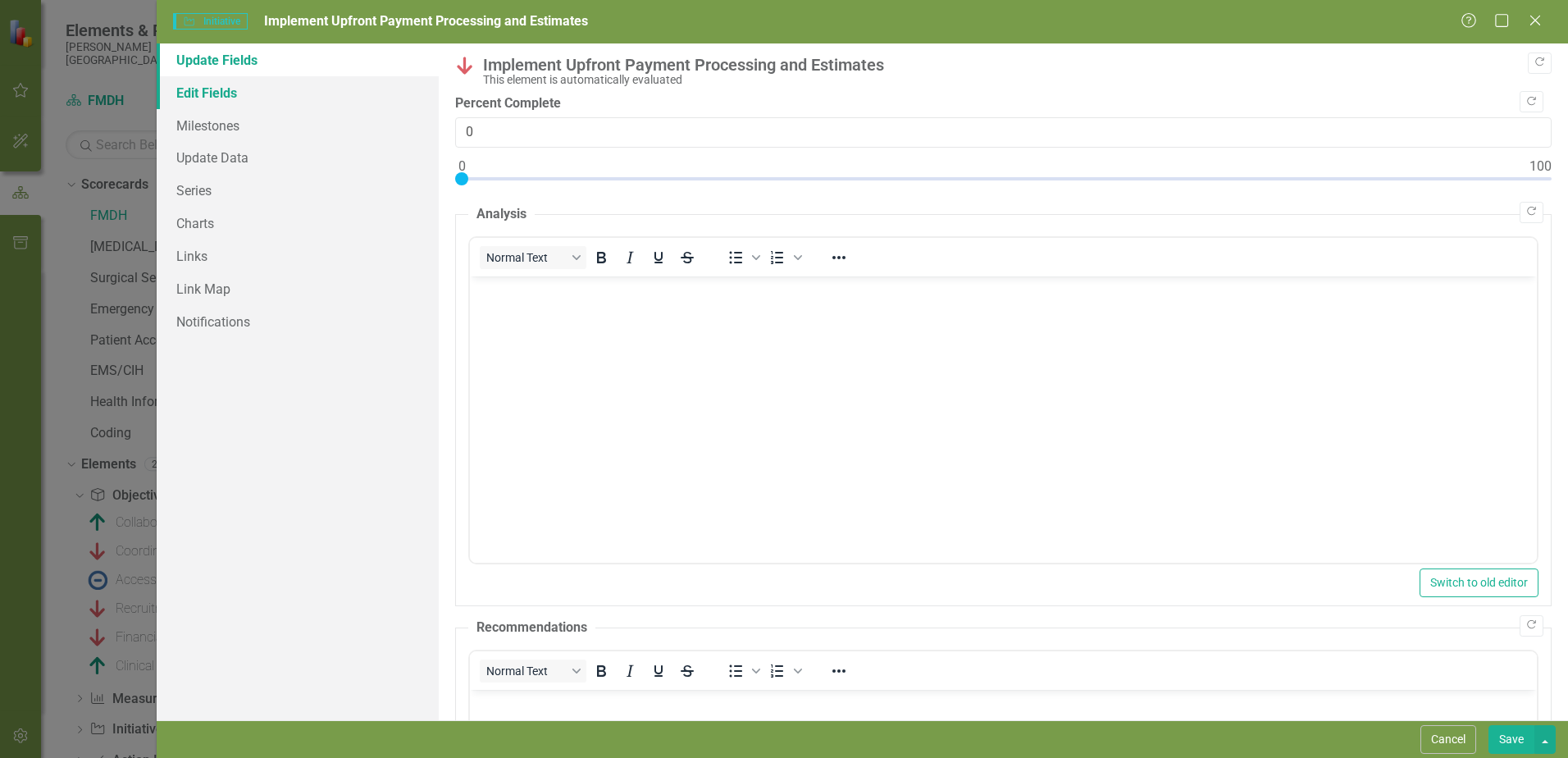
click at [218, 94] on link "Edit Fields" at bounding box center [297, 93] width 282 height 33
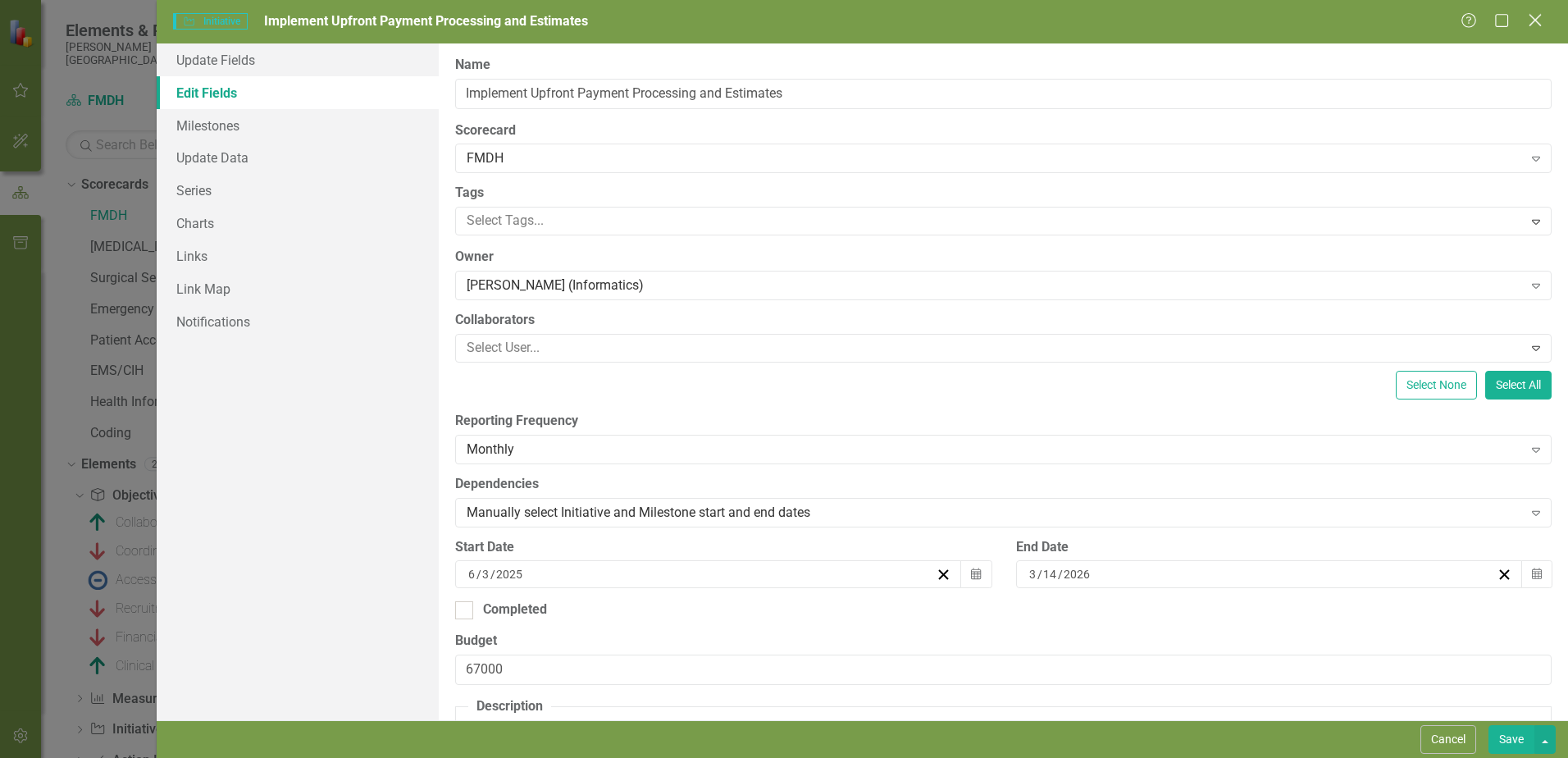
click at [1538, 19] on icon at bounding box center [1535, 20] width 13 height 13
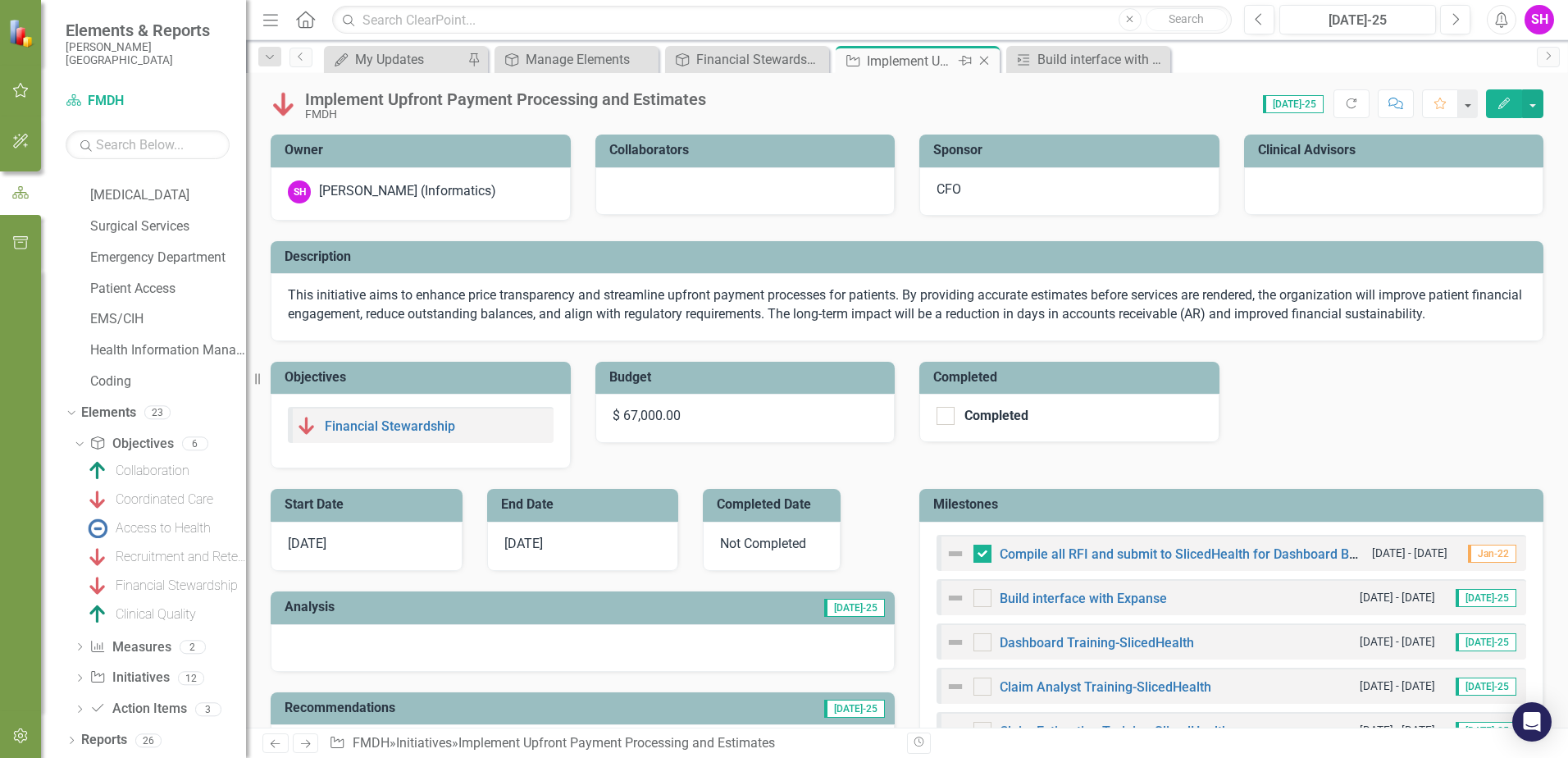
click at [987, 62] on icon "Close" at bounding box center [984, 60] width 17 height 13
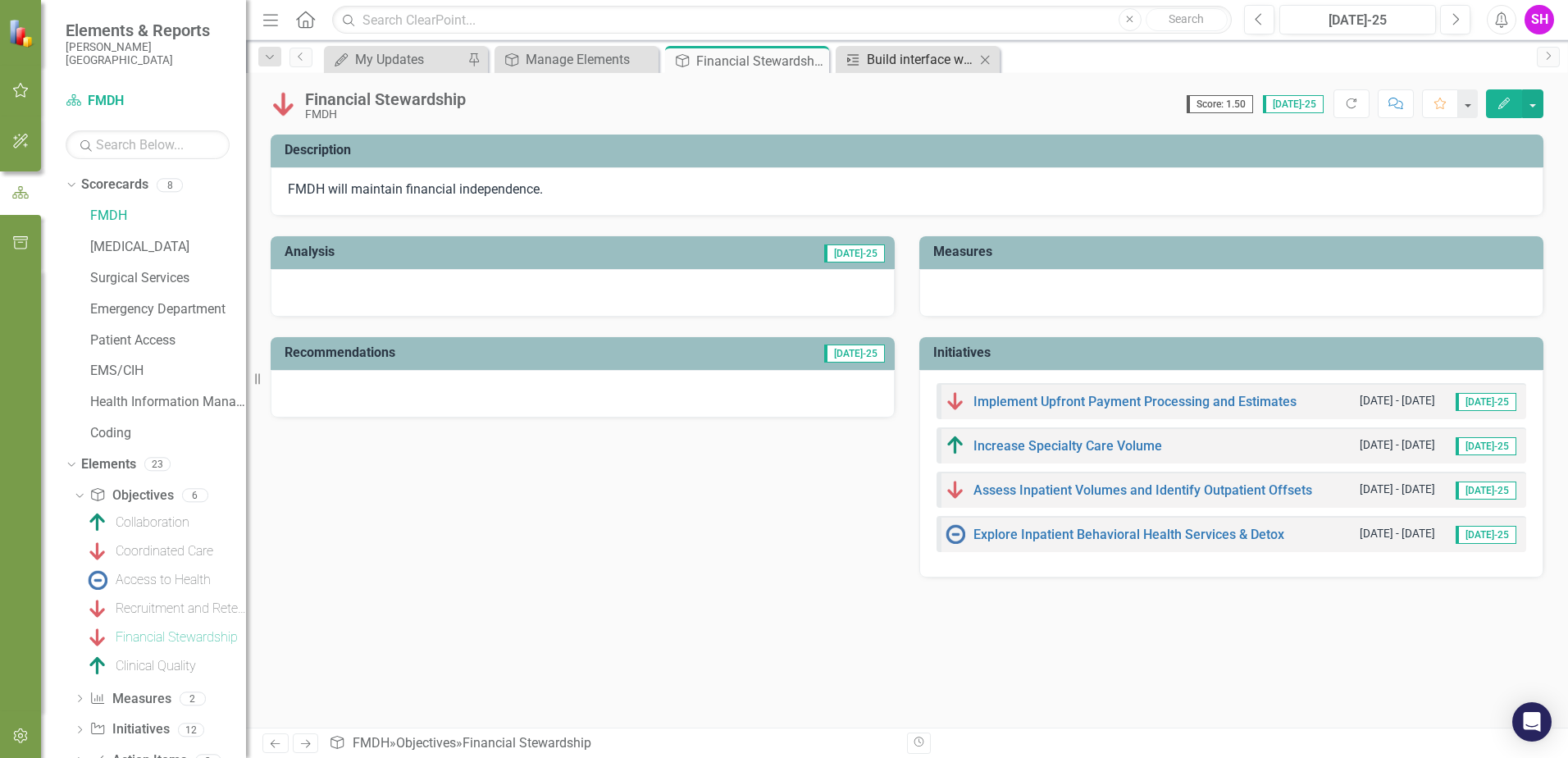
click at [939, 62] on div "Build interface with Expanse" at bounding box center [921, 59] width 108 height 21
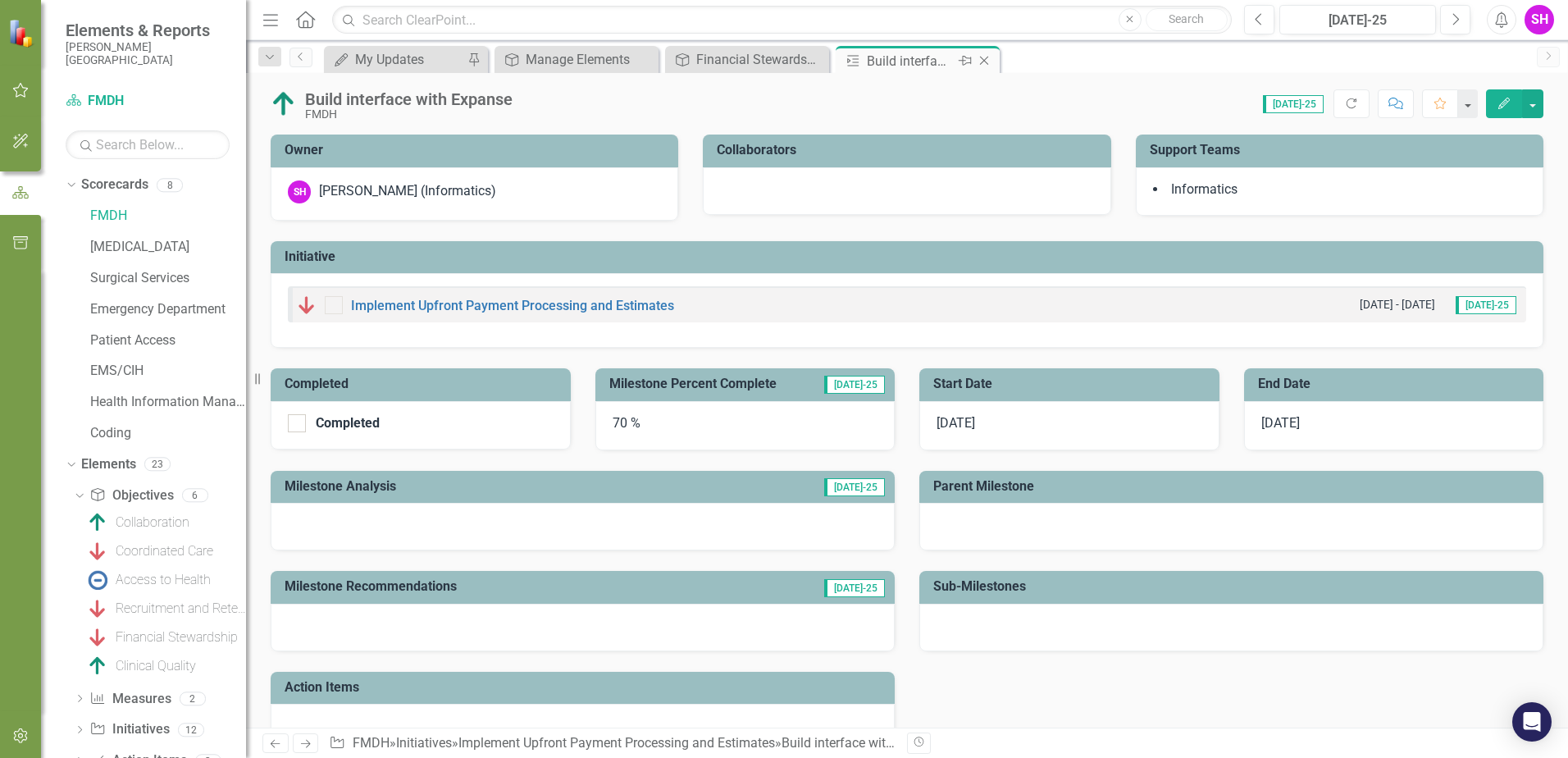
click at [986, 60] on icon "Close" at bounding box center [984, 60] width 17 height 13
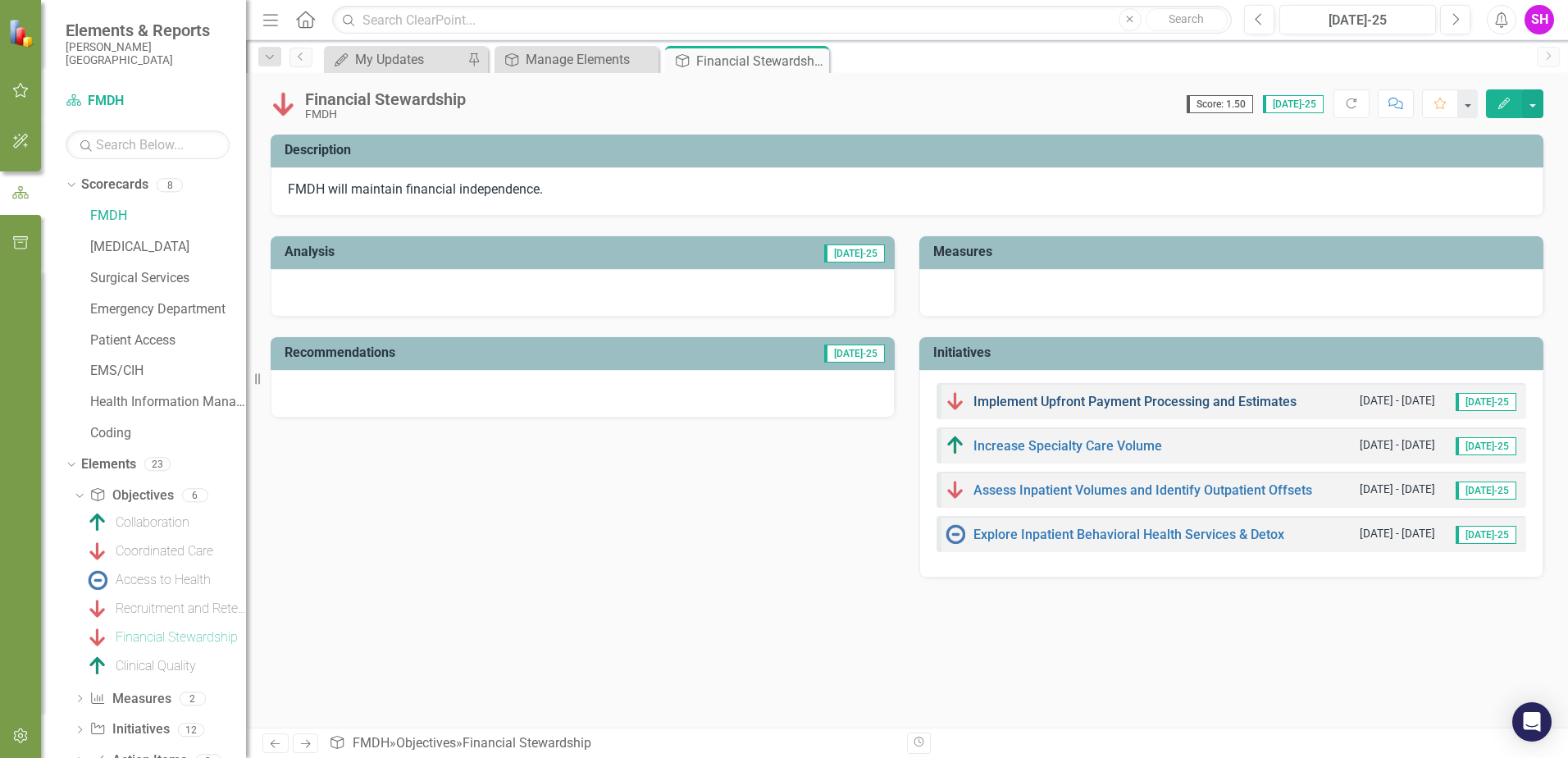
click at [1081, 398] on link "Implement Upfront Payment Processing and Estimates" at bounding box center [1135, 401] width 323 height 16
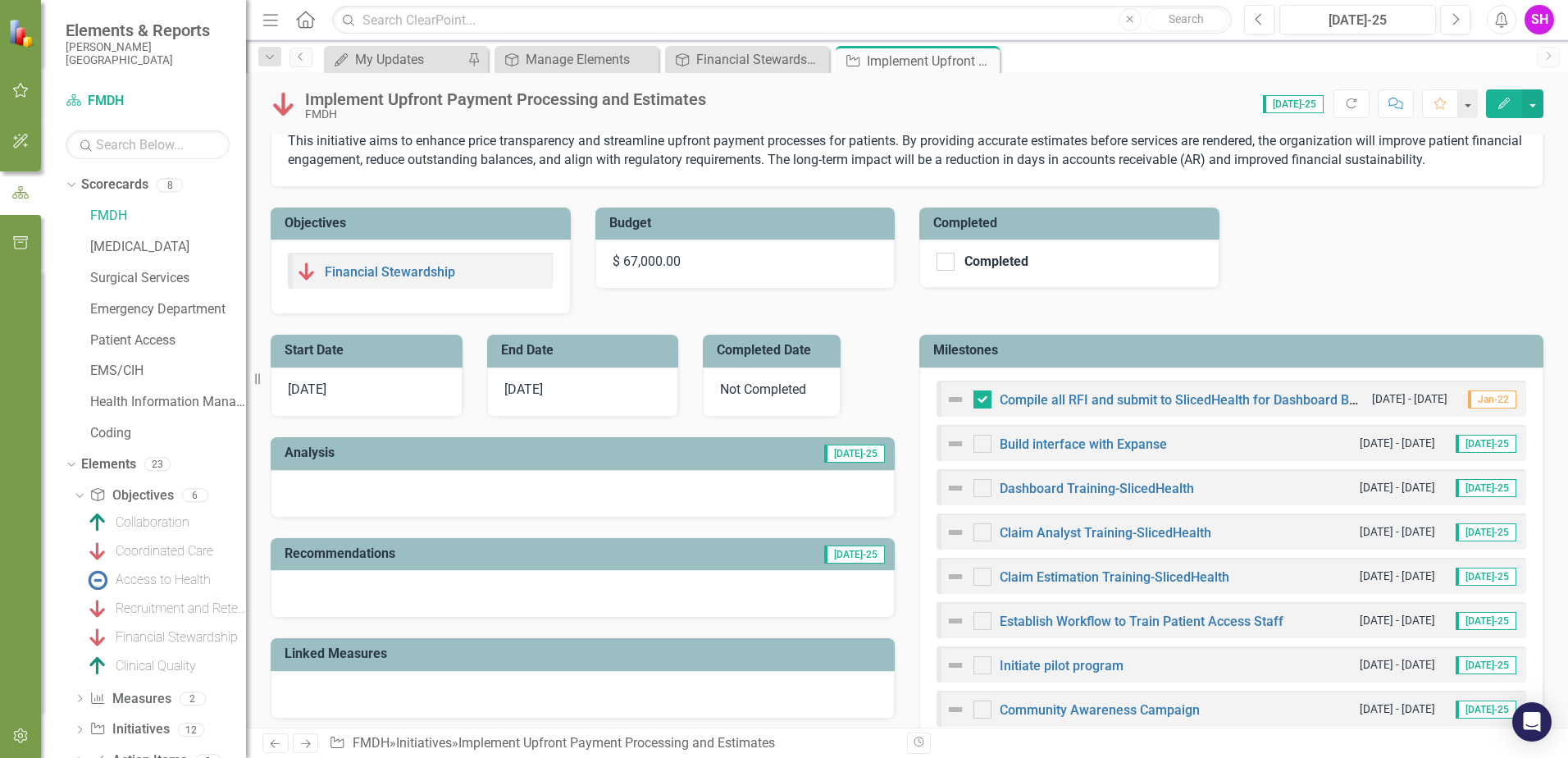
scroll to position [164, 0]
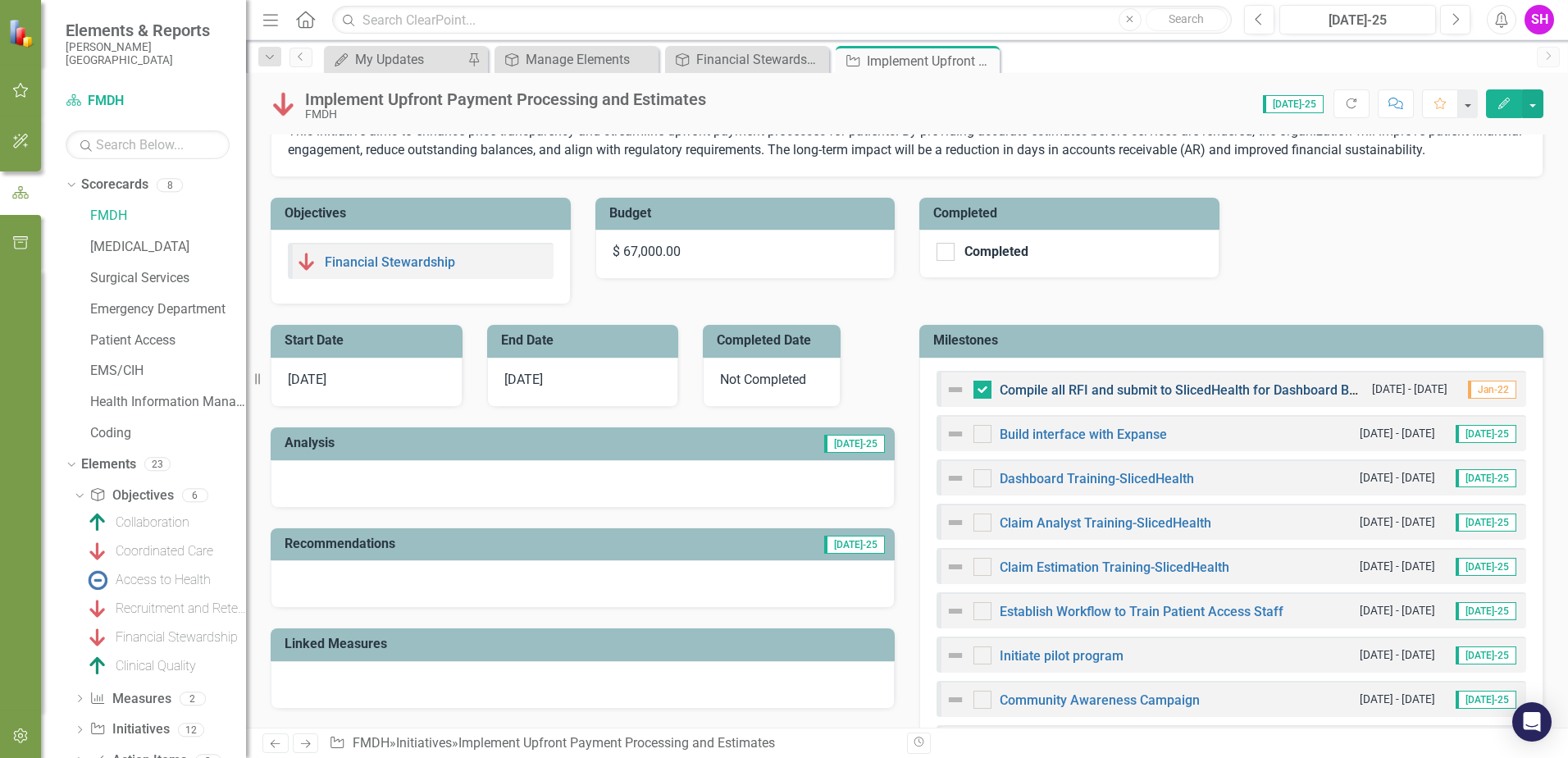
click at [1246, 395] on link "Compile all RFI and submit to SlicedHealth for Dashboard Build" at bounding box center [1185, 390] width 371 height 16
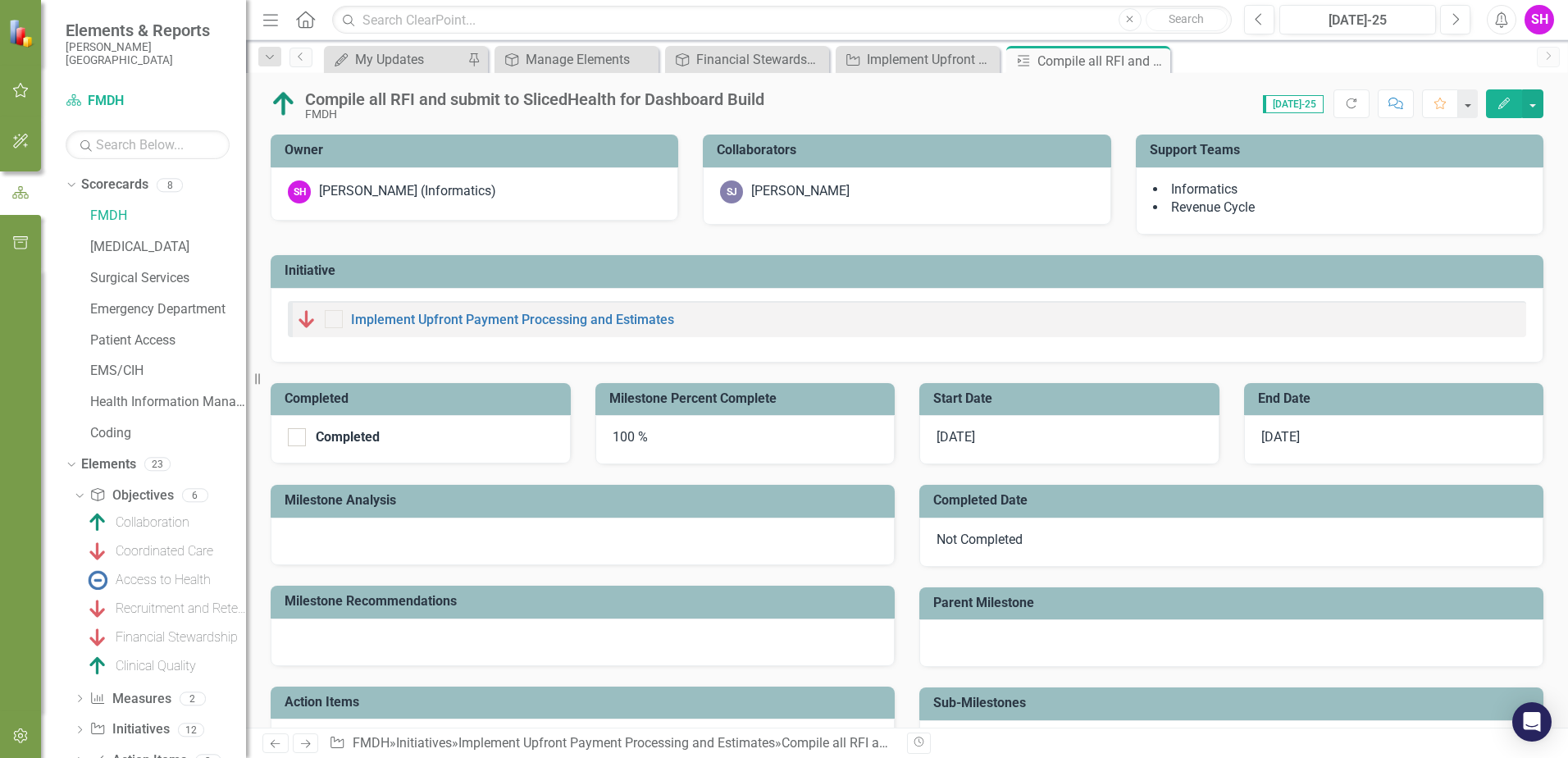
checkbox input "true"
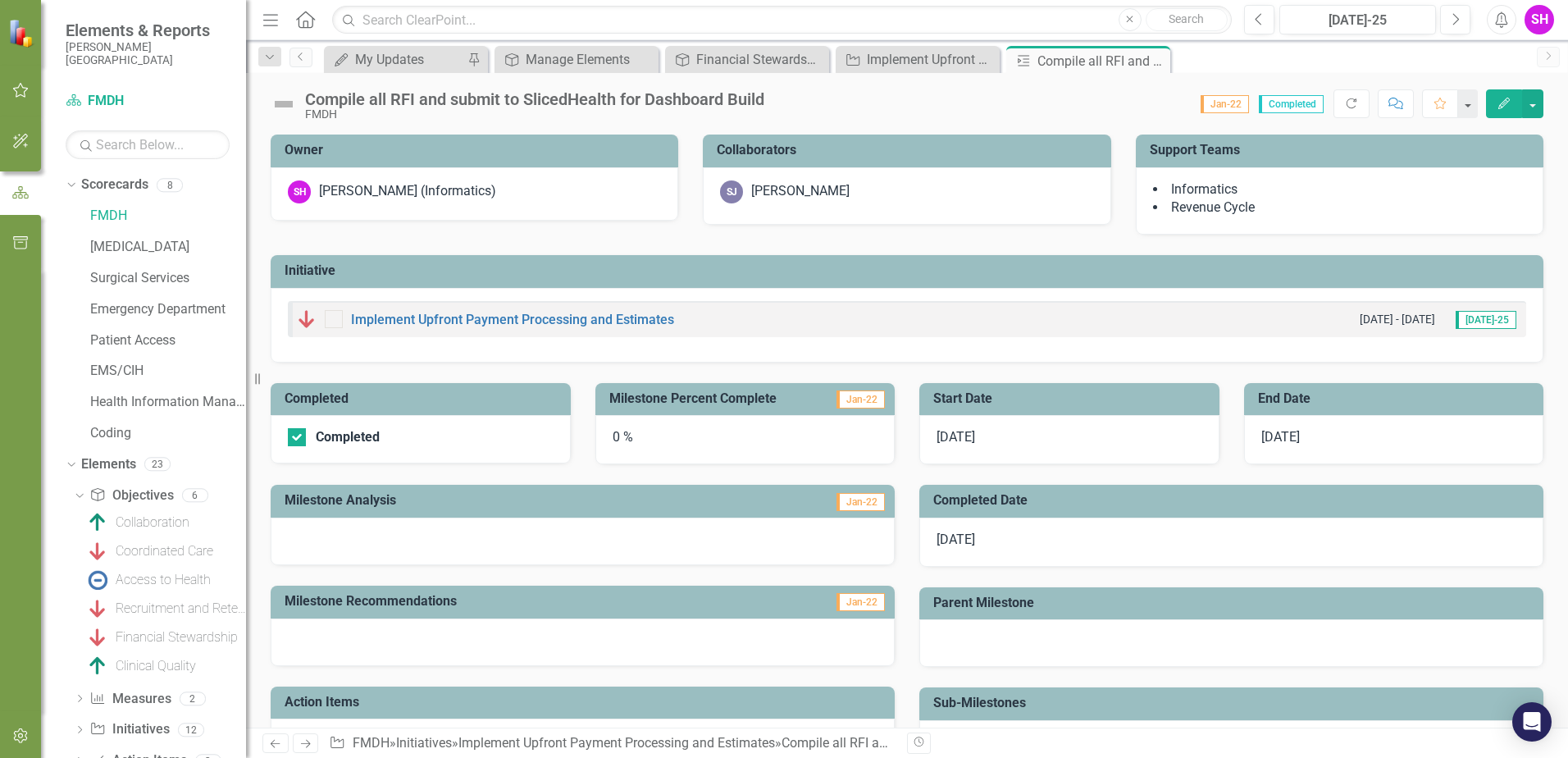
click at [651, 430] on div "0 %" at bounding box center [745, 440] width 300 height 49
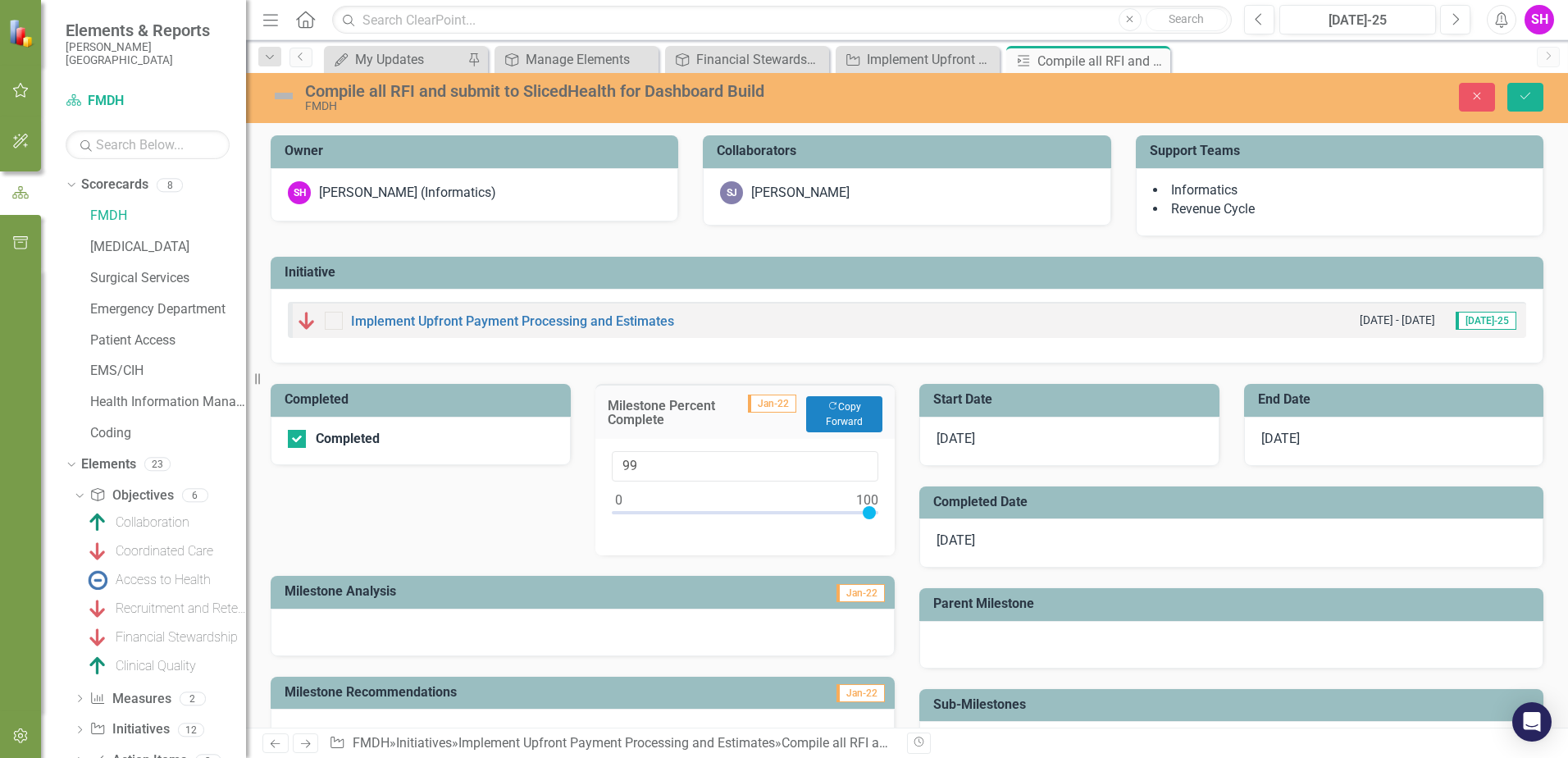
type input "100"
drag, startPoint x: 613, startPoint y: 513, endPoint x: 886, endPoint y: 518, distance: 273.0
click at [886, 518] on div "100" at bounding box center [745, 496] width 300 height 116
click at [1522, 93] on icon "Save" at bounding box center [1525, 96] width 15 height 12
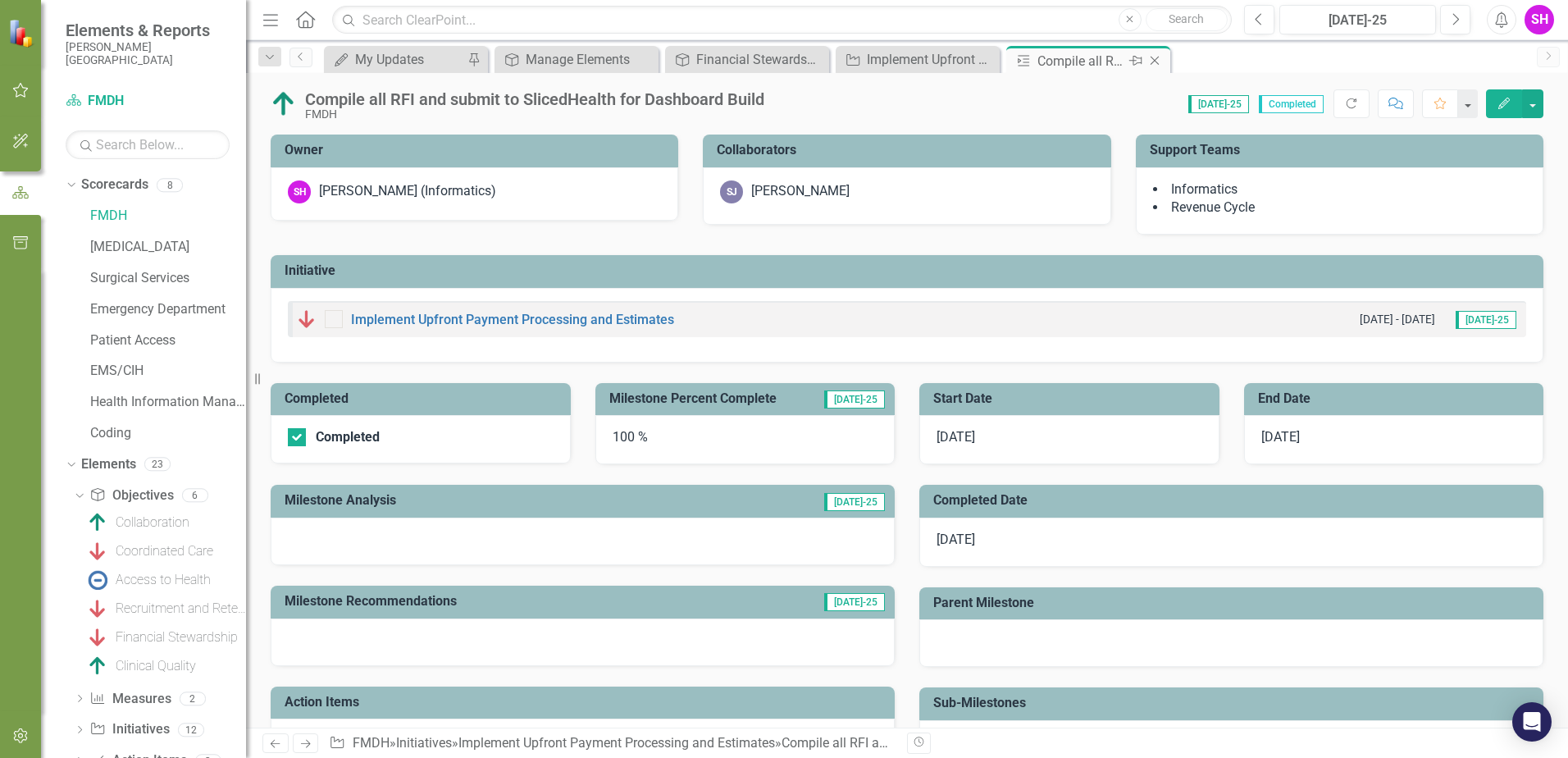
click at [1156, 59] on icon at bounding box center [1154, 61] width 9 height 9
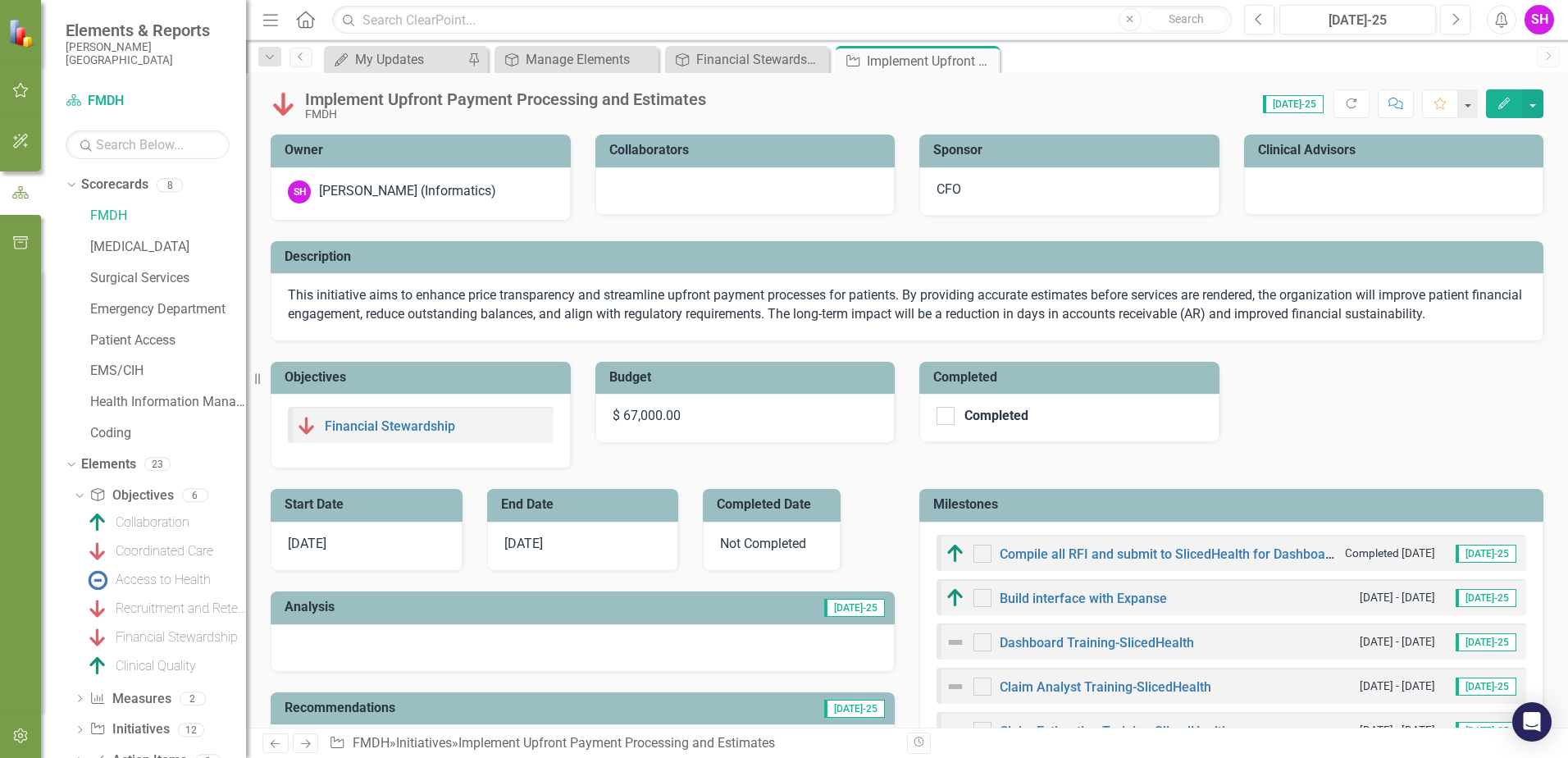
checkbox input "true"
